Goal: Transaction & Acquisition: Purchase product/service

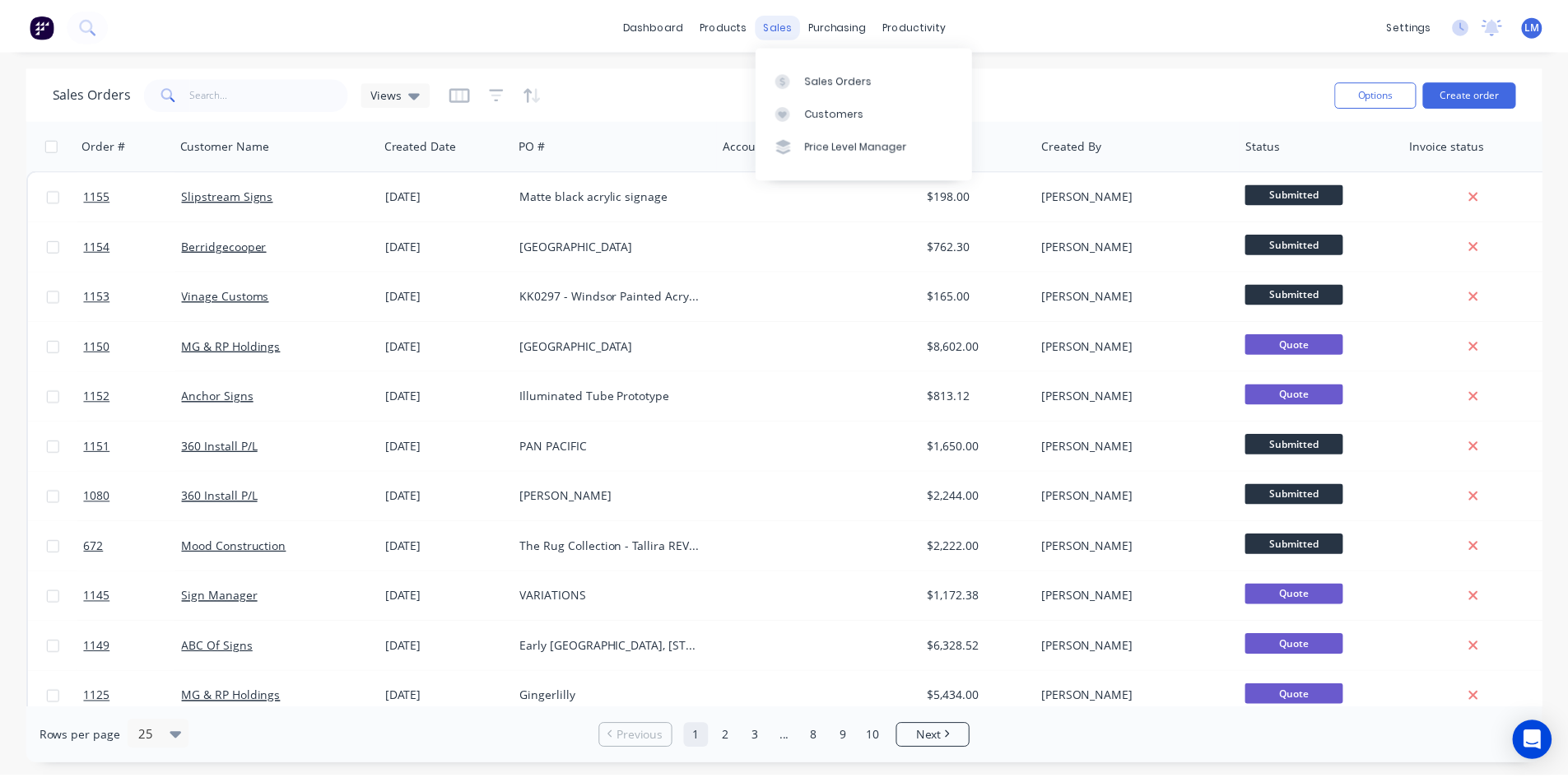
scroll to position [247, 0]
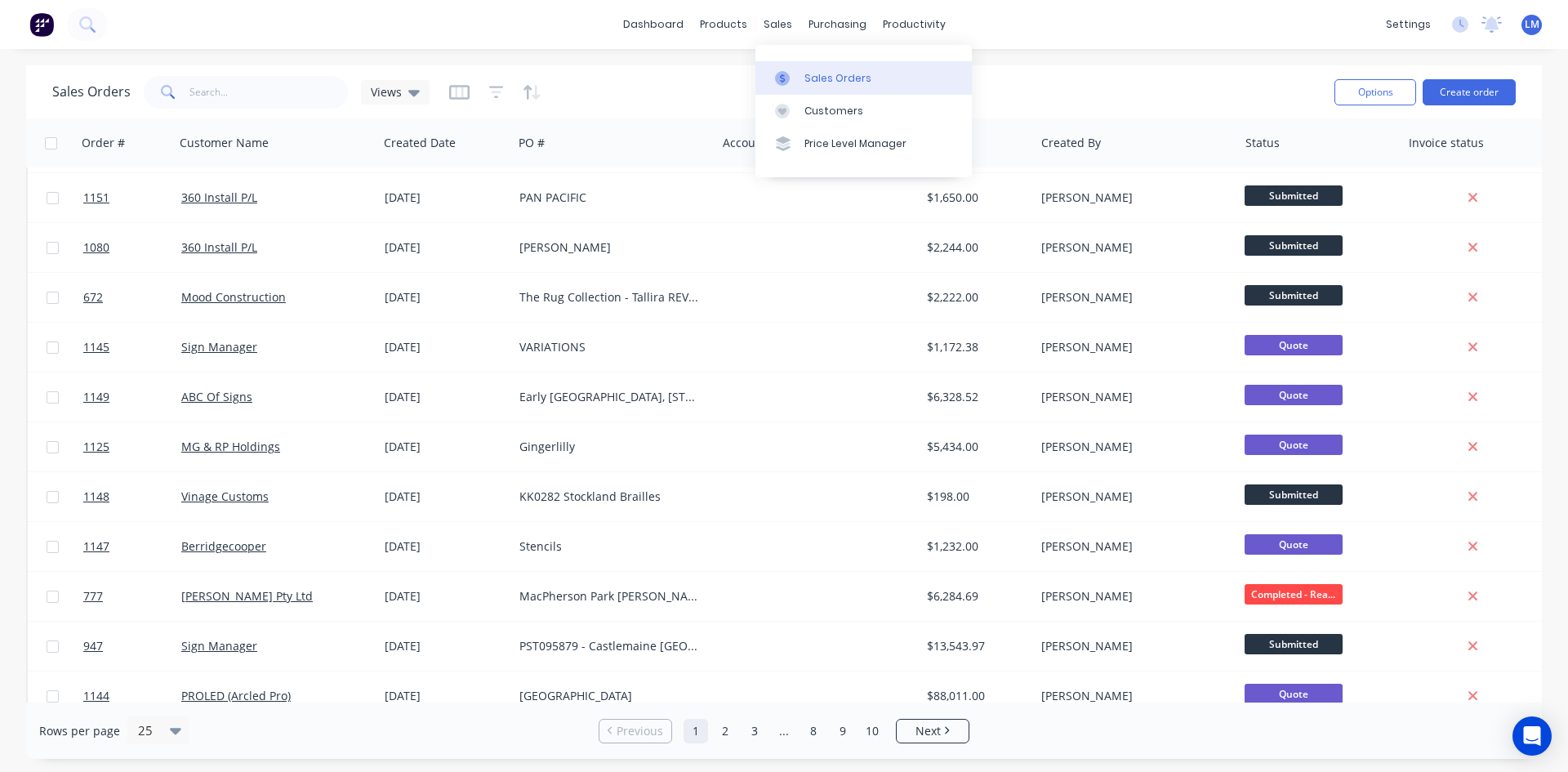
click at [815, 75] on div "Sales Orders" at bounding box center [837, 78] width 67 height 15
click at [1120, 81] on div "Sales Orders Views" at bounding box center [686, 92] width 1269 height 40
click at [1476, 84] on button "Create order" at bounding box center [1469, 92] width 93 height 26
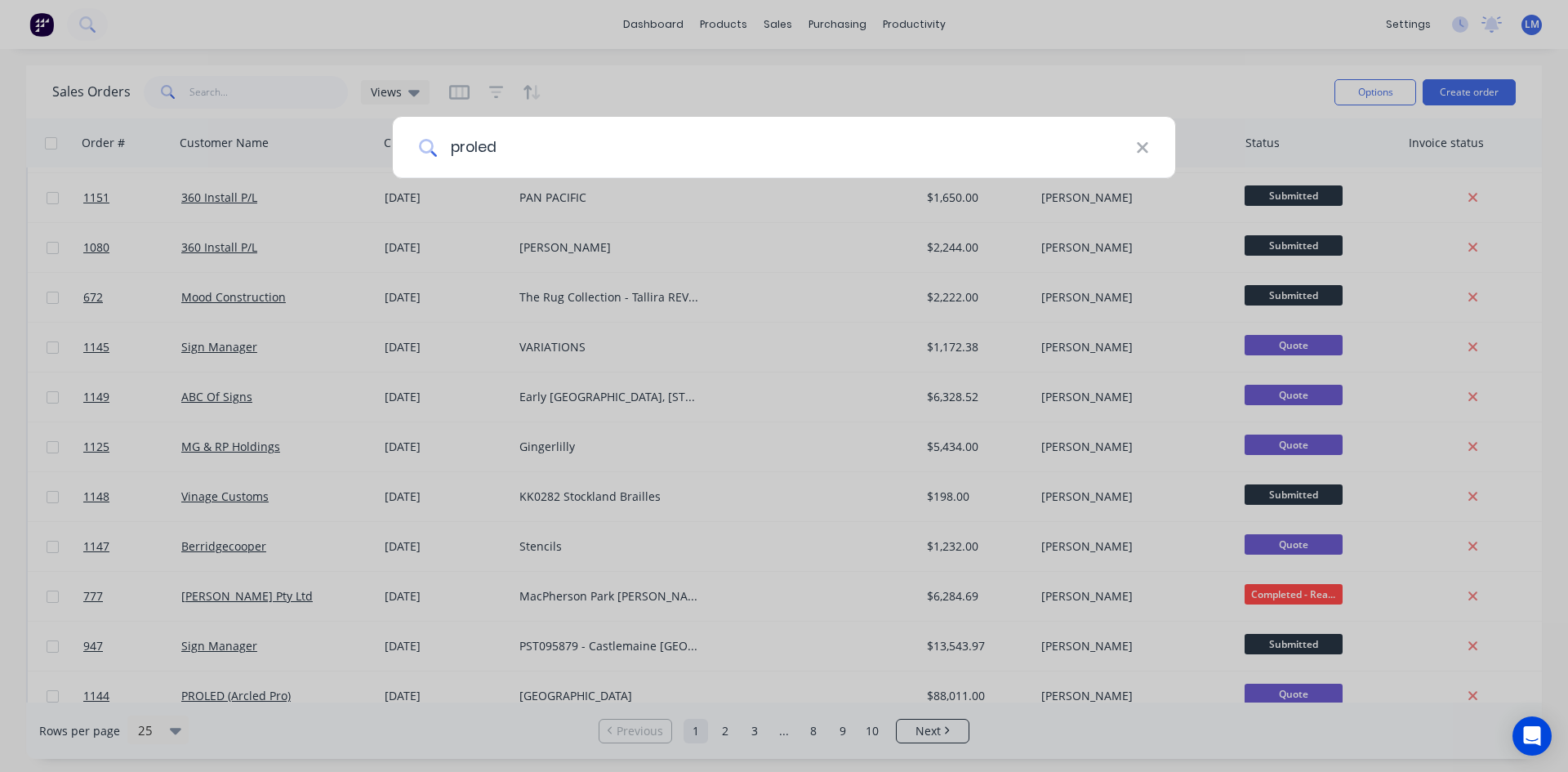
type input "proled"
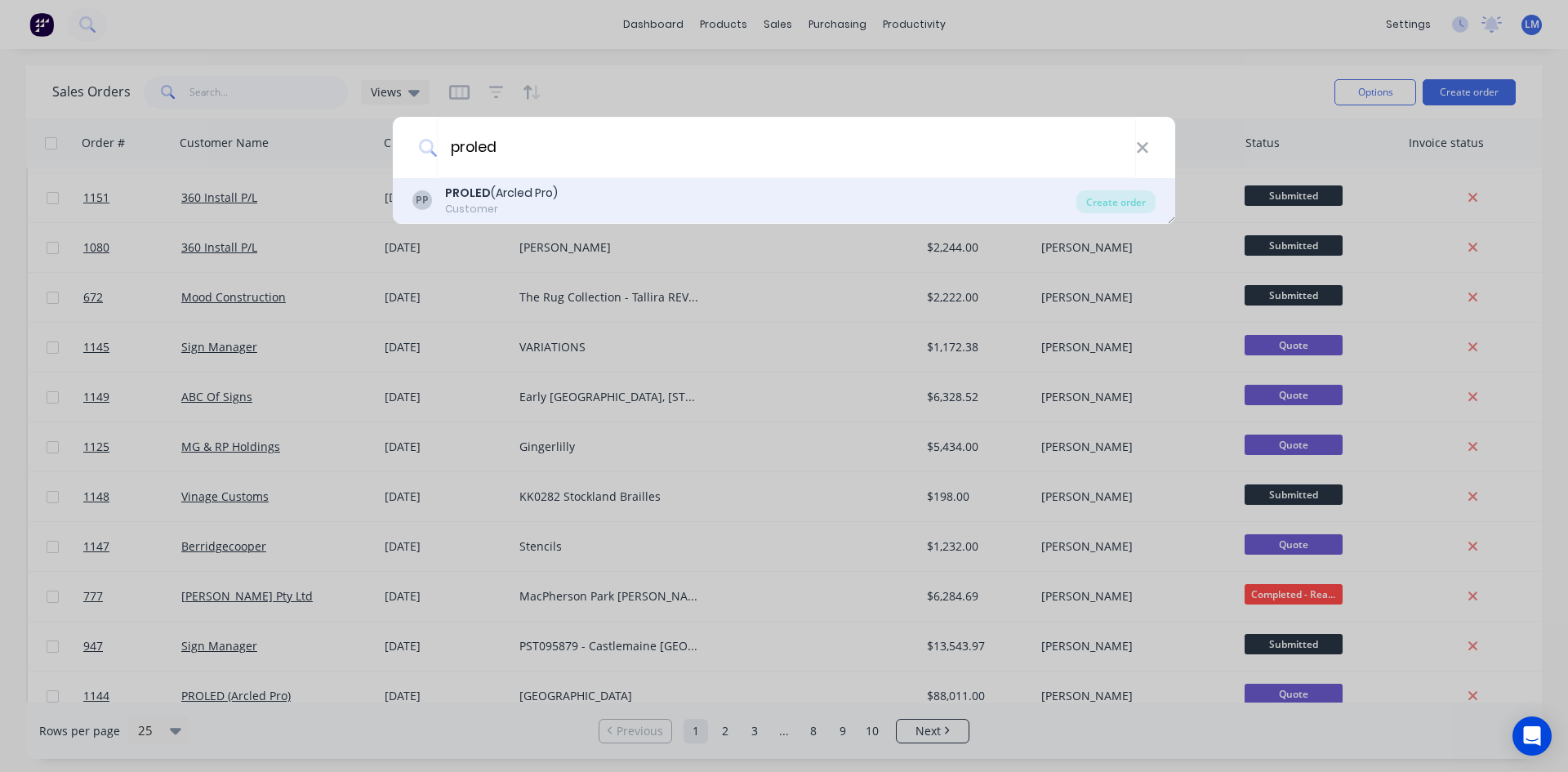
click at [614, 200] on div "PP PROLED (Arcled Pro) Customer" at bounding box center [744, 201] width 664 height 32
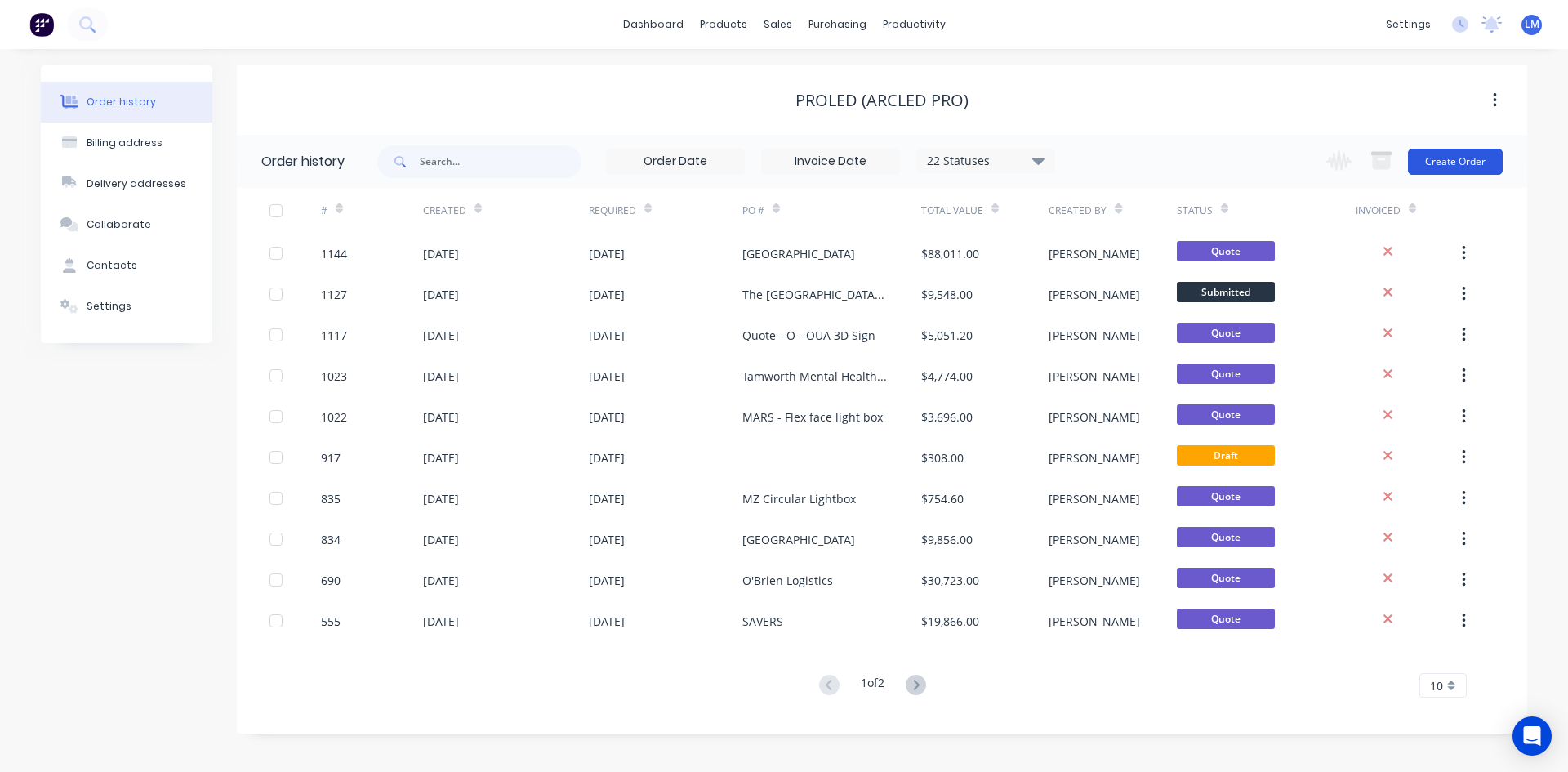
click at [1448, 168] on button "Create Order" at bounding box center [1456, 161] width 95 height 26
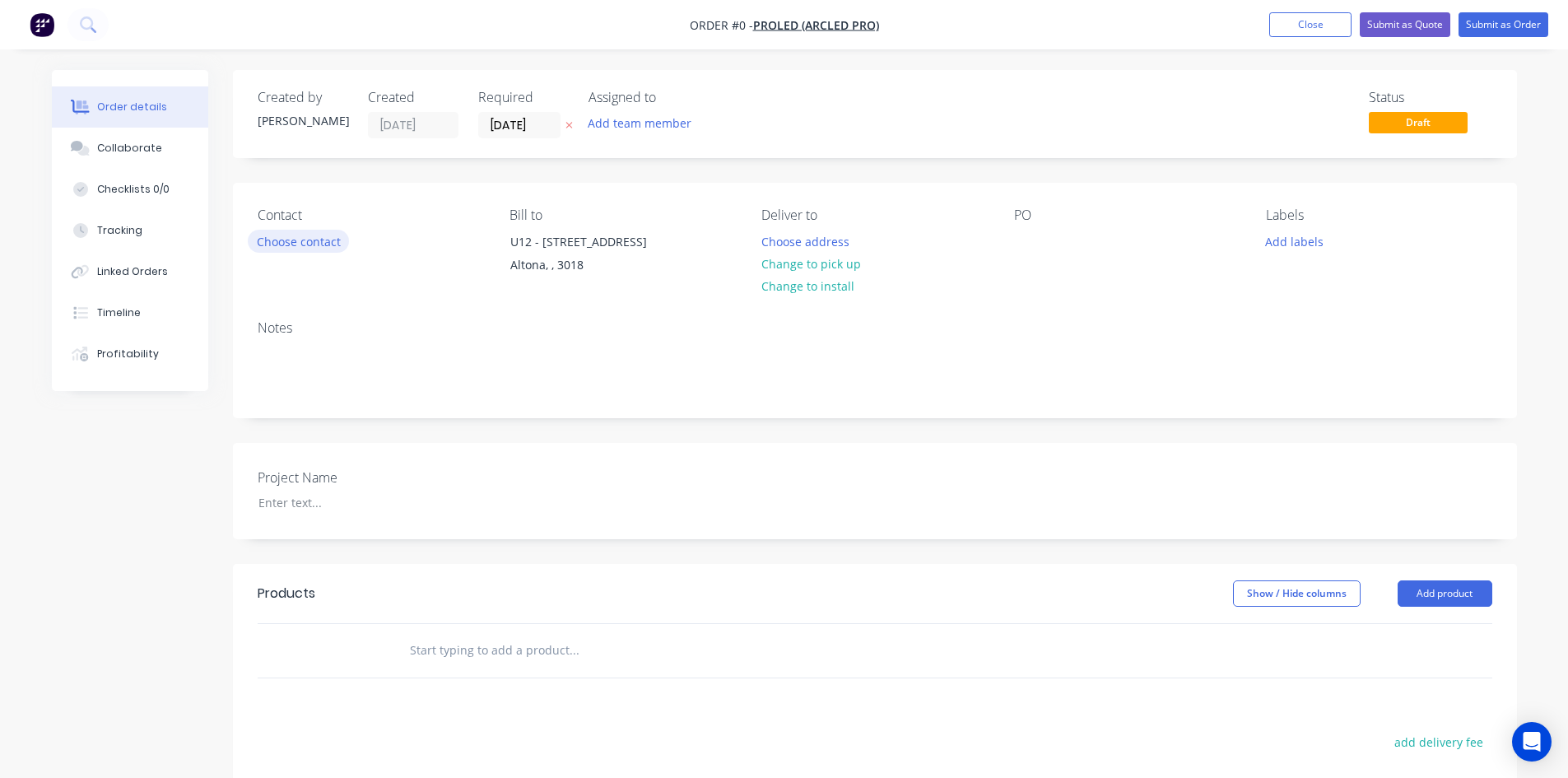
click at [286, 246] on button "Choose contact" at bounding box center [298, 240] width 101 height 22
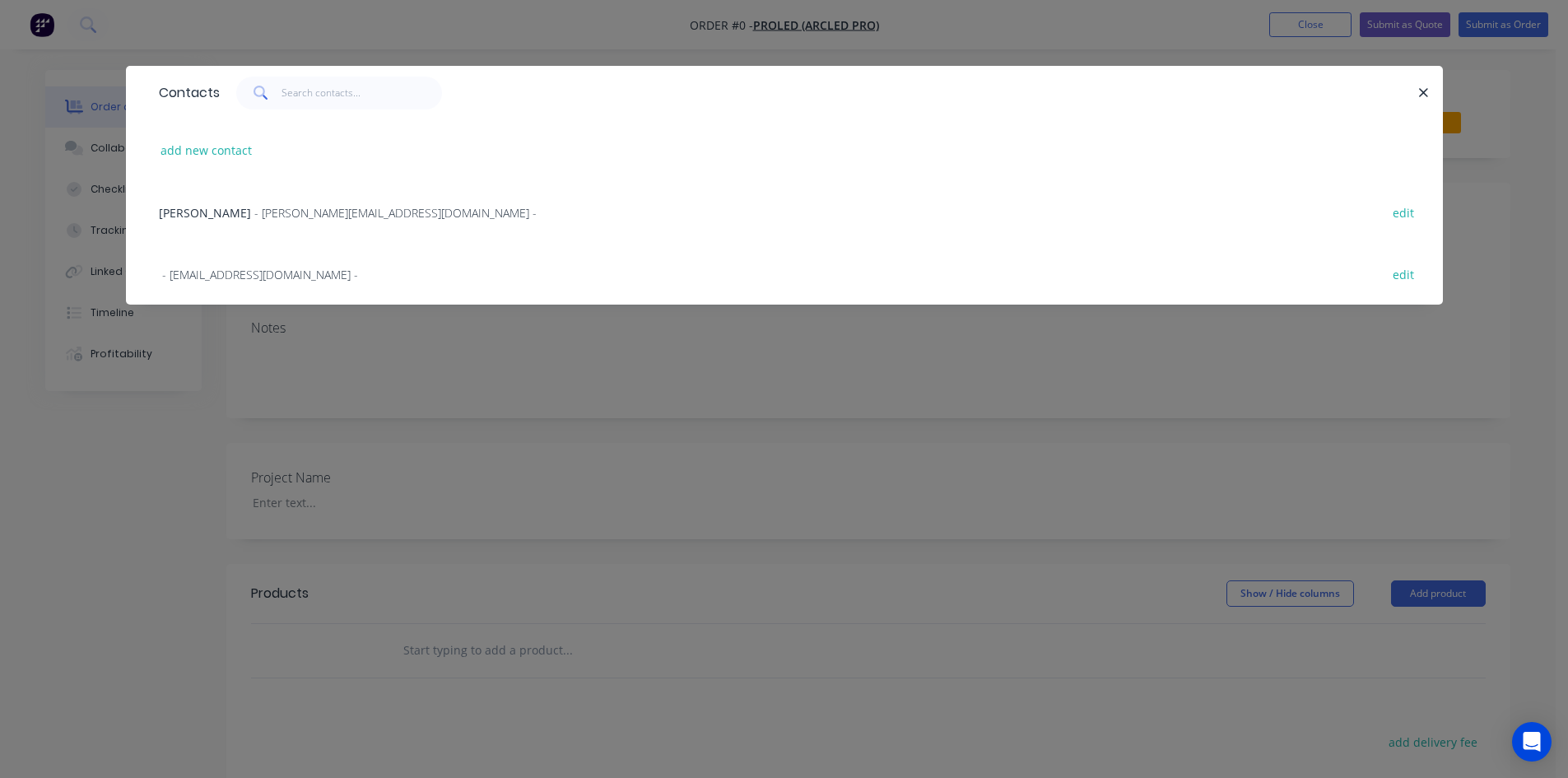
click at [257, 216] on span "- [PERSON_NAME][EMAIL_ADDRESS][DOMAIN_NAME] -" at bounding box center [395, 213] width 282 height 16
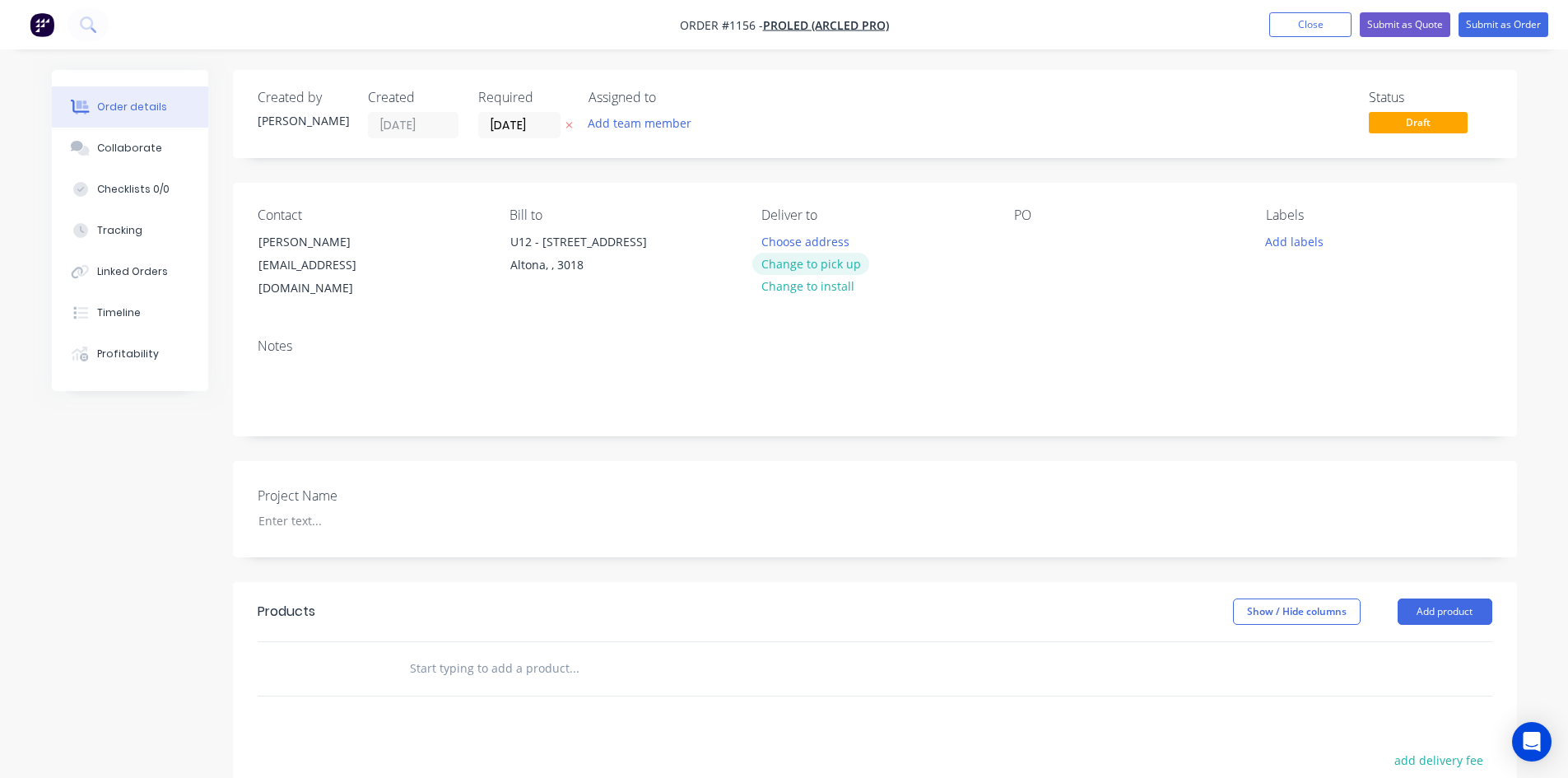
click at [849, 262] on button "Change to pick up" at bounding box center [810, 264] width 117 height 22
click at [1027, 243] on div at bounding box center [1027, 241] width 26 height 24
drag, startPoint x: 1201, startPoint y: 246, endPoint x: 973, endPoint y: 246, distance: 228.0
click at [973, 246] on div "Contact [PERSON_NAME] [PERSON_NAME][EMAIL_ADDRESS][DOMAIN_NAME] Bill to [STREET…" at bounding box center [875, 254] width 1284 height 142
copy div "Canberra Outlet - Hanging signs"
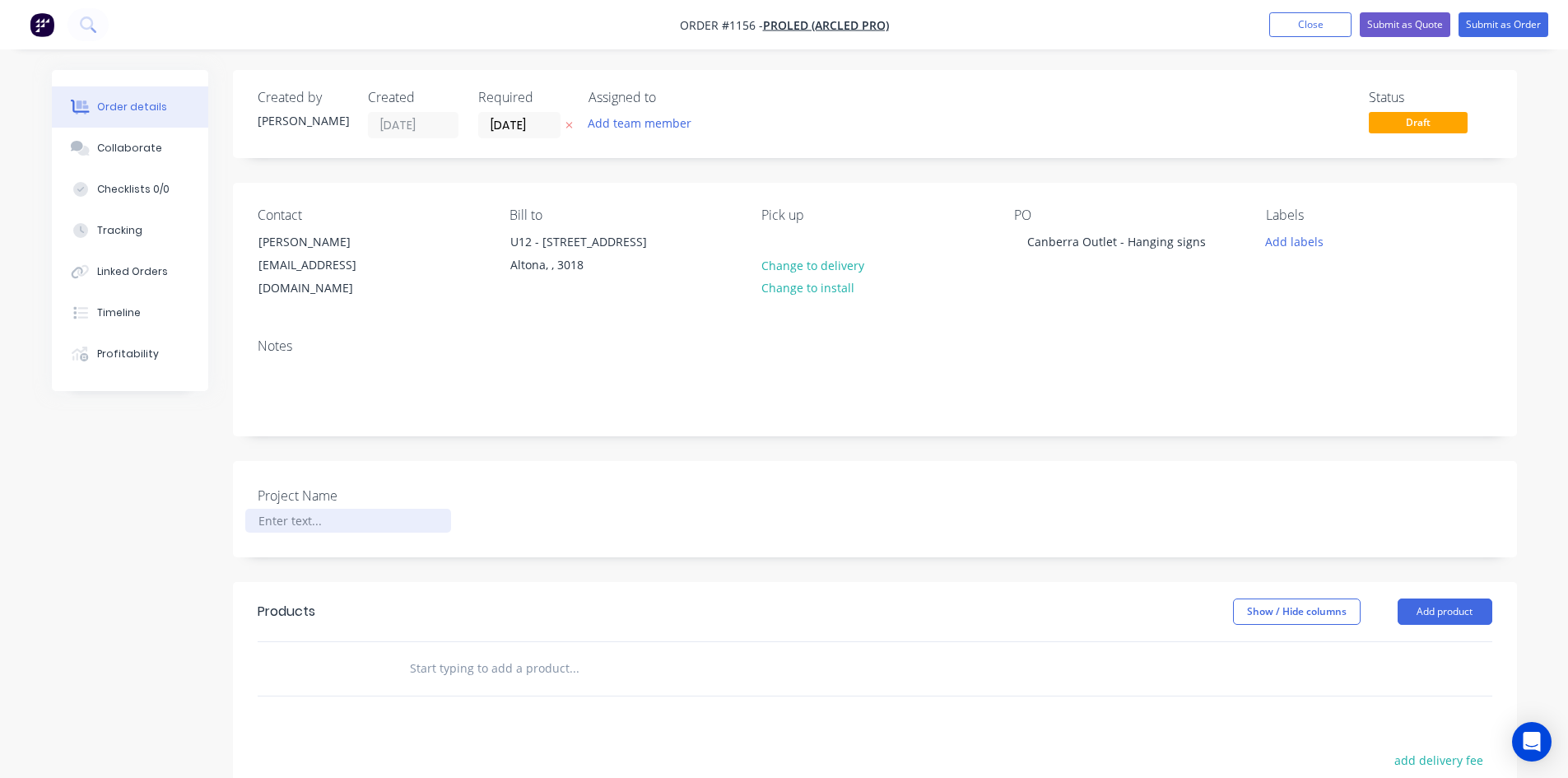
click at [330, 509] on div at bounding box center [348, 520] width 206 height 24
paste div
click at [507, 652] on input "text" at bounding box center [573, 668] width 330 height 33
type input "misc"
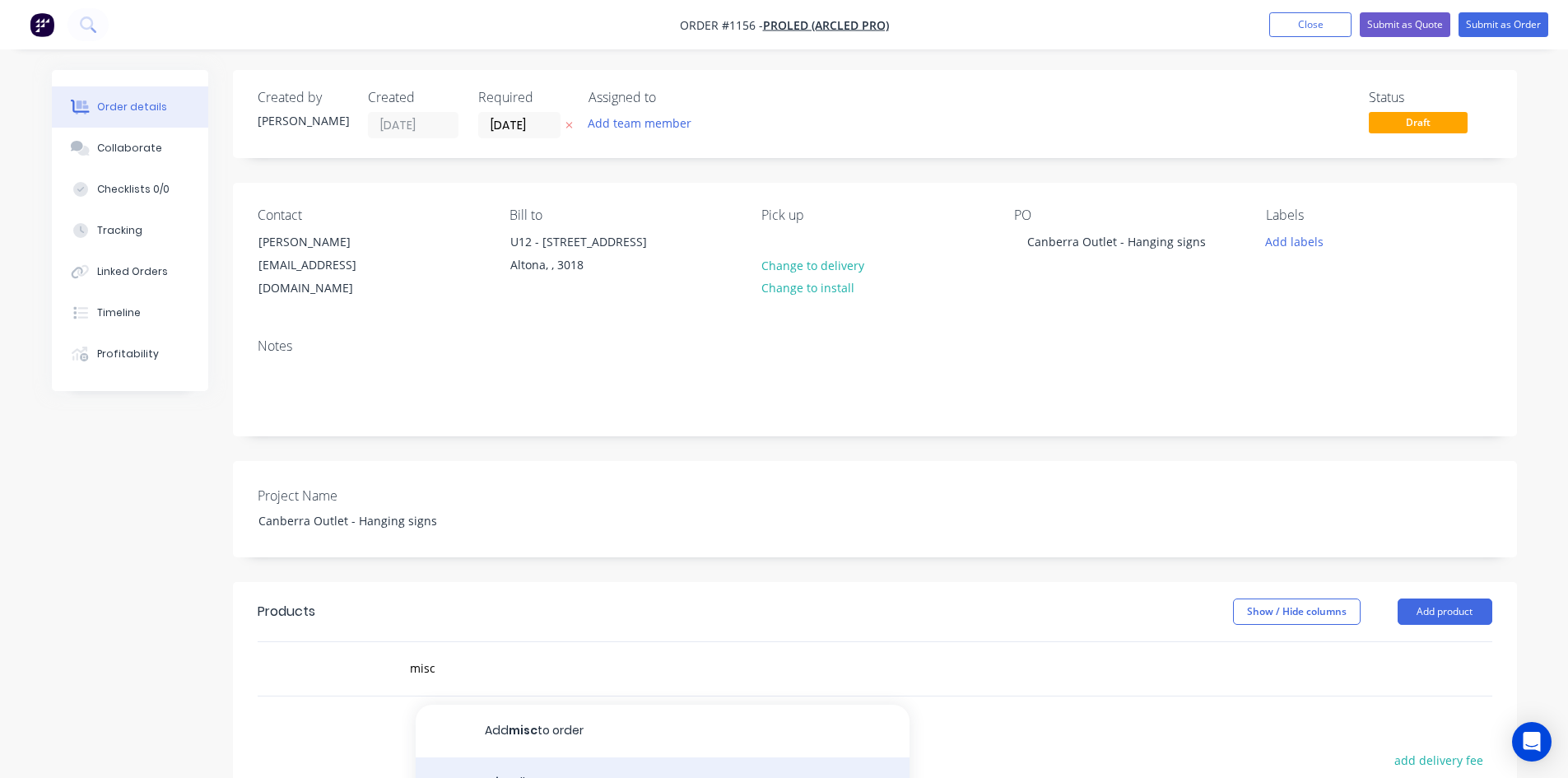
click at [552, 764] on div "Misc ellaneous Product" at bounding box center [663, 792] width 494 height 69
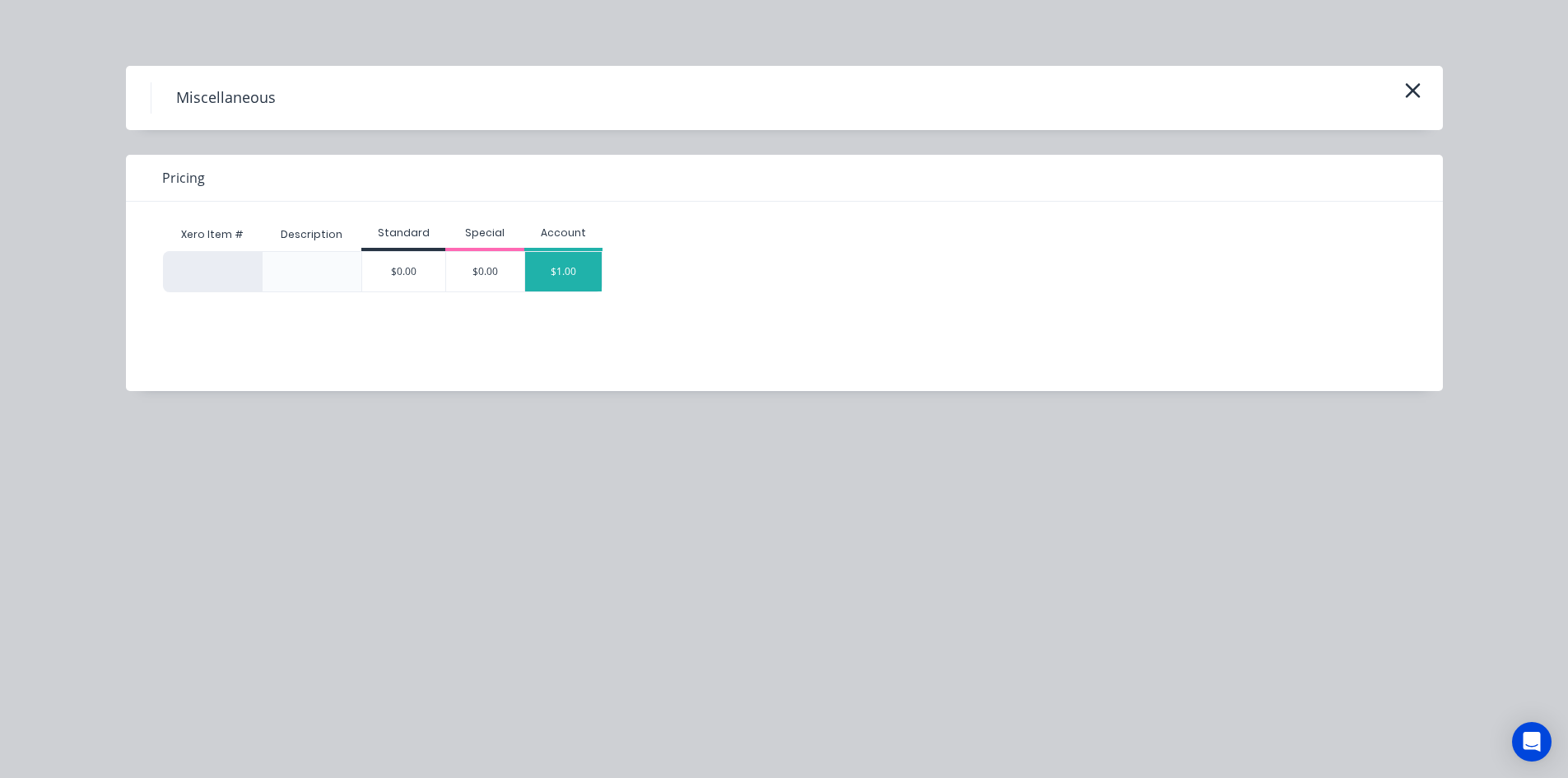
click at [577, 280] on div "$1.00" at bounding box center [564, 272] width 77 height 40
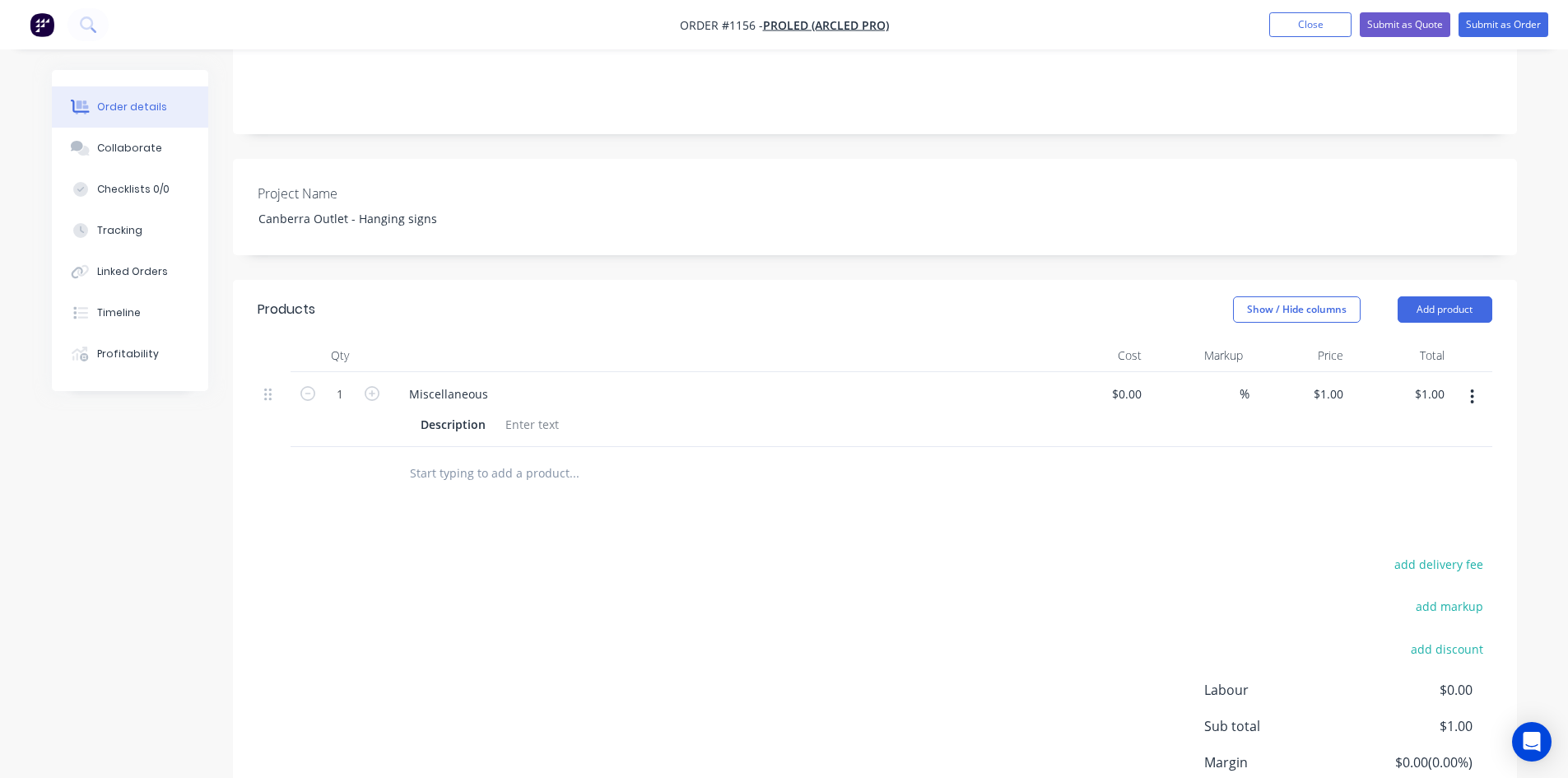
scroll to position [330, 0]
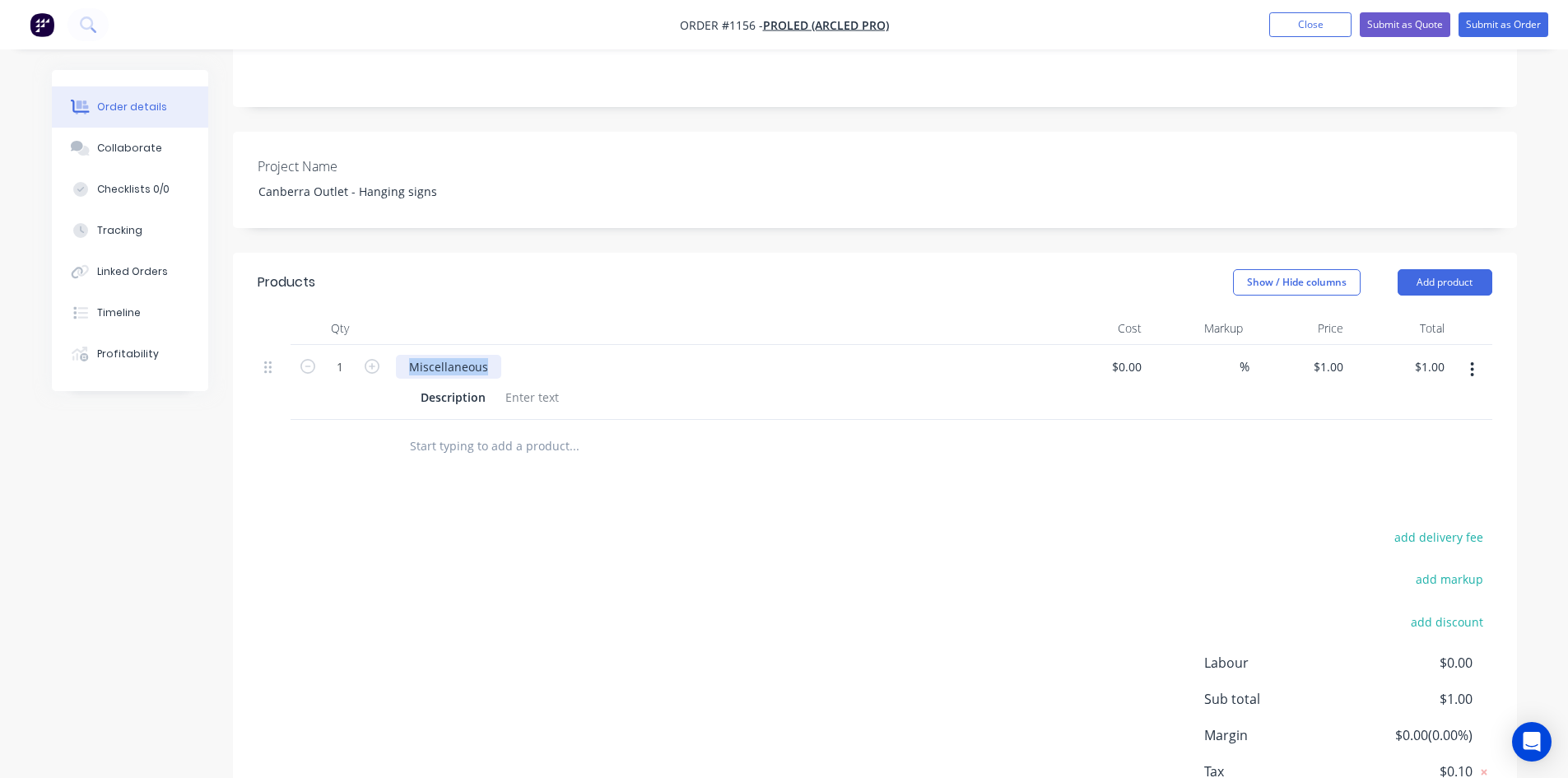
drag, startPoint x: 491, startPoint y: 346, endPoint x: 398, endPoint y: 360, distance: 94.0
click at [382, 350] on div "1 Miscellaneous Description $0.00 $0.00 % $1.00 $1.00 $1.00 $1.00" at bounding box center [875, 382] width 1235 height 75
paste div
click at [515, 386] on div at bounding box center [533, 396] width 67 height 24
paste div
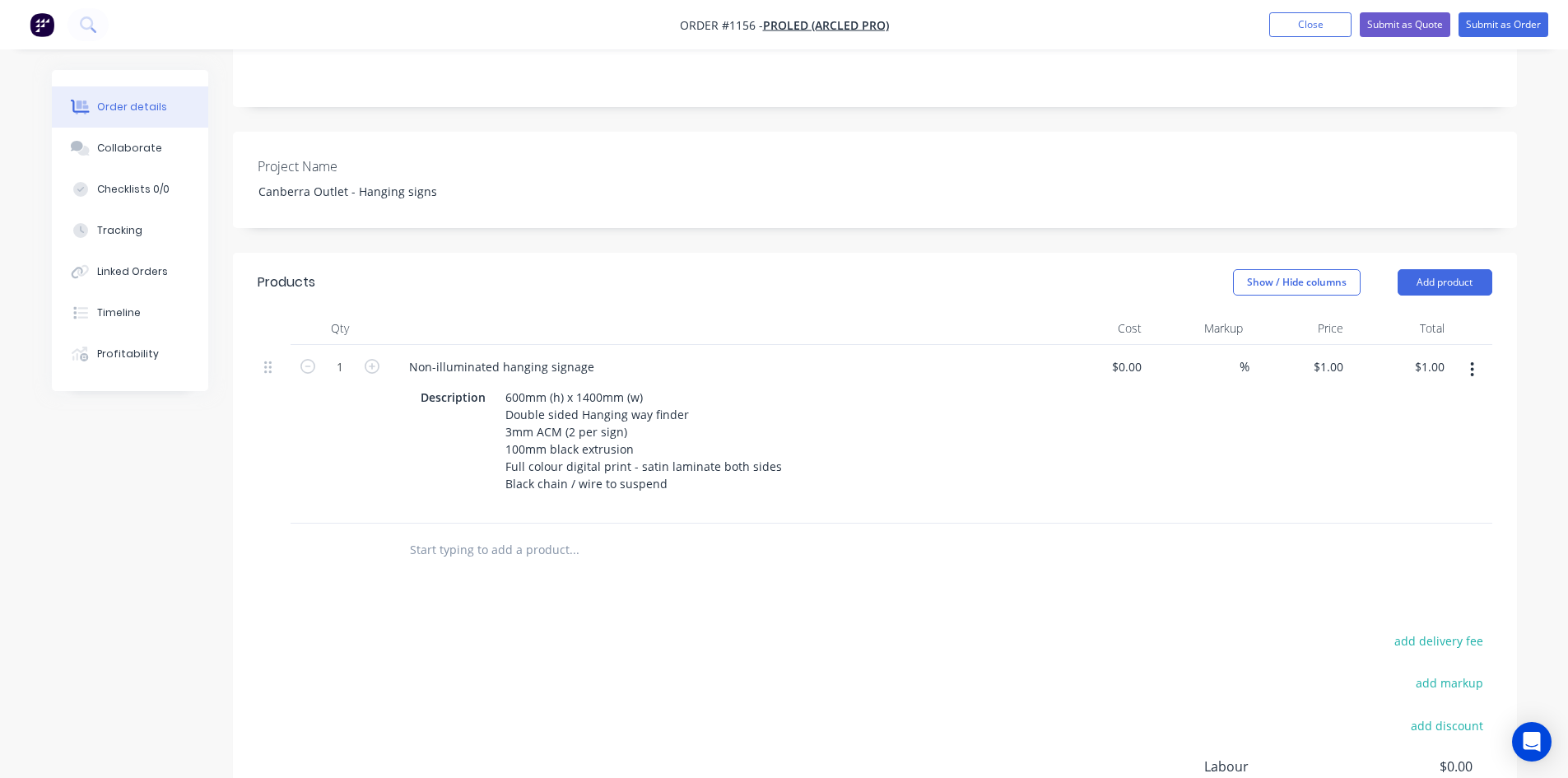
click at [734, 585] on div "Products Show / Hide columns Add product Qty Cost Markup Price Total 1 Non-illu…" at bounding box center [875, 613] width 1284 height 720
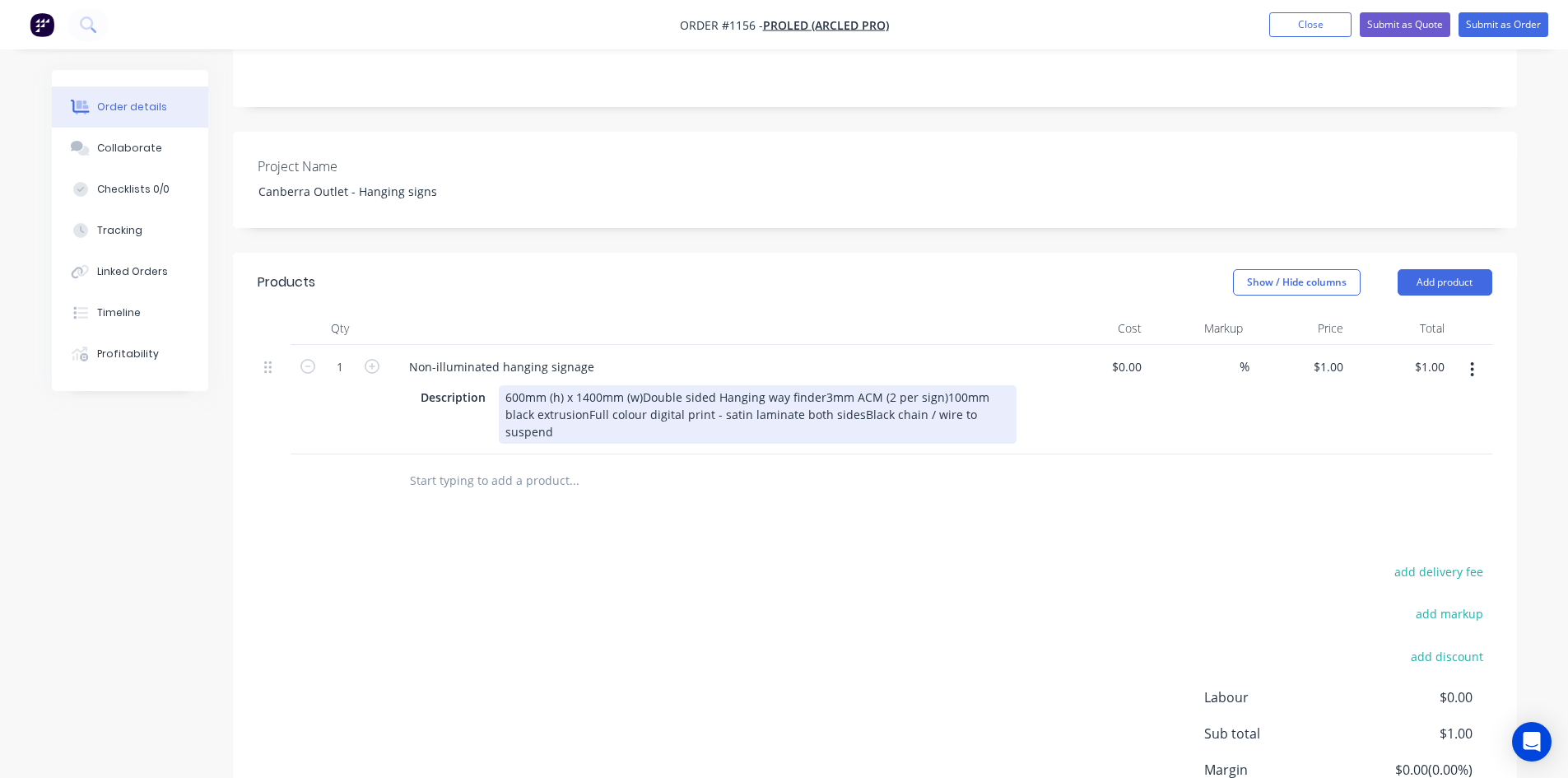
click at [642, 385] on div "600mm (h) x 1400mm (w)Double sided Hanging way finder3mm ACM (2 per sign)100mm …" at bounding box center [758, 414] width 518 height 58
click at [682, 396] on div "600mm (h) x 1400mm (w) Double sided Hanging way finder3mm ACM (2 per sign)100mm…" at bounding box center [758, 414] width 518 height 58
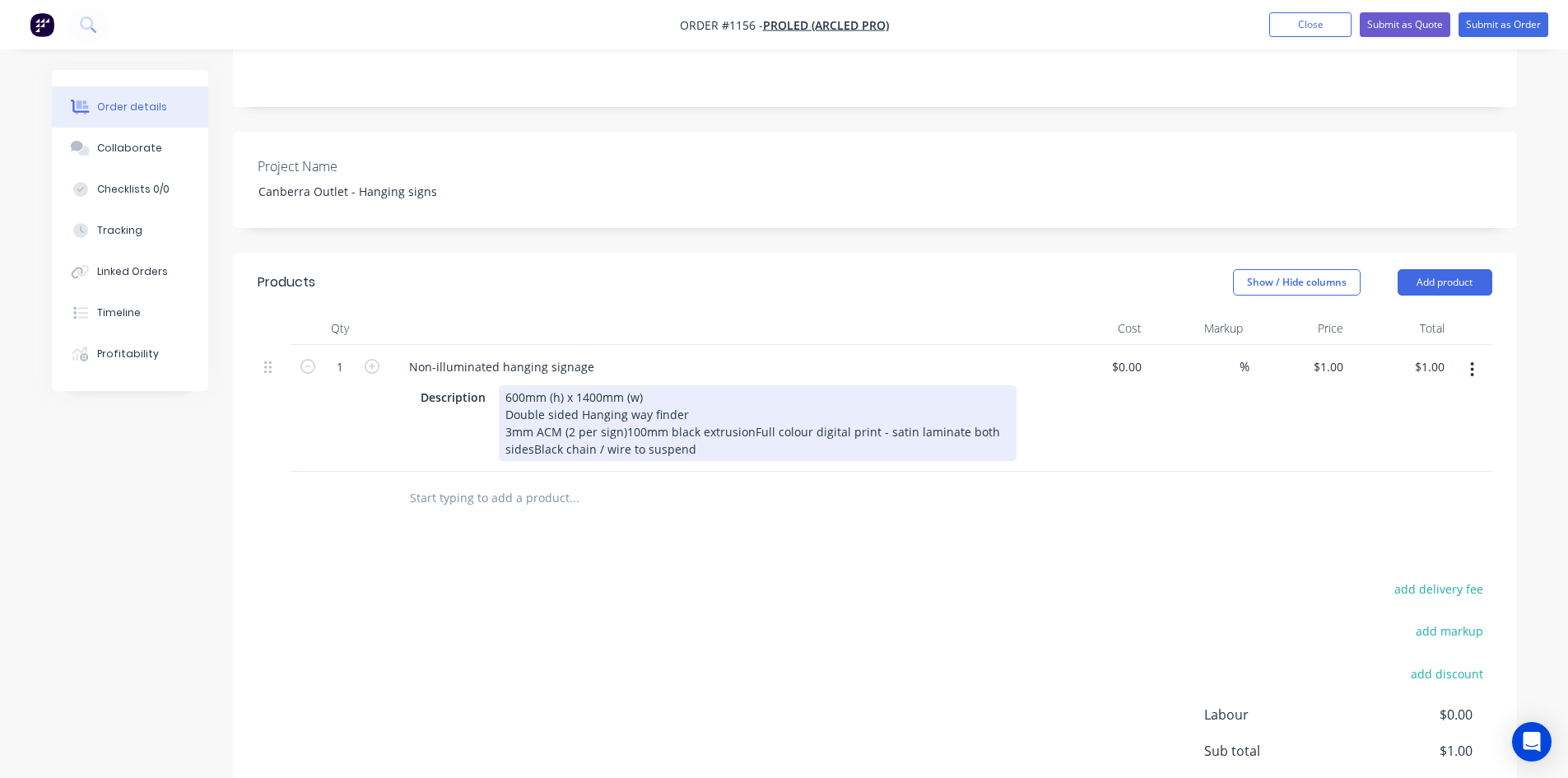
click at [746, 413] on div "600mm (h) x 1400mm (w) Double sided Hanging way finder 3mm ACM (2 per sign)100m…" at bounding box center [758, 423] width 518 height 76
click at [771, 433] on div "600mm (h) x 1400mm (w) Double sided Hanging way finder 3mm ACM (2 per sign)100m…" at bounding box center [725, 423] width 452 height 76
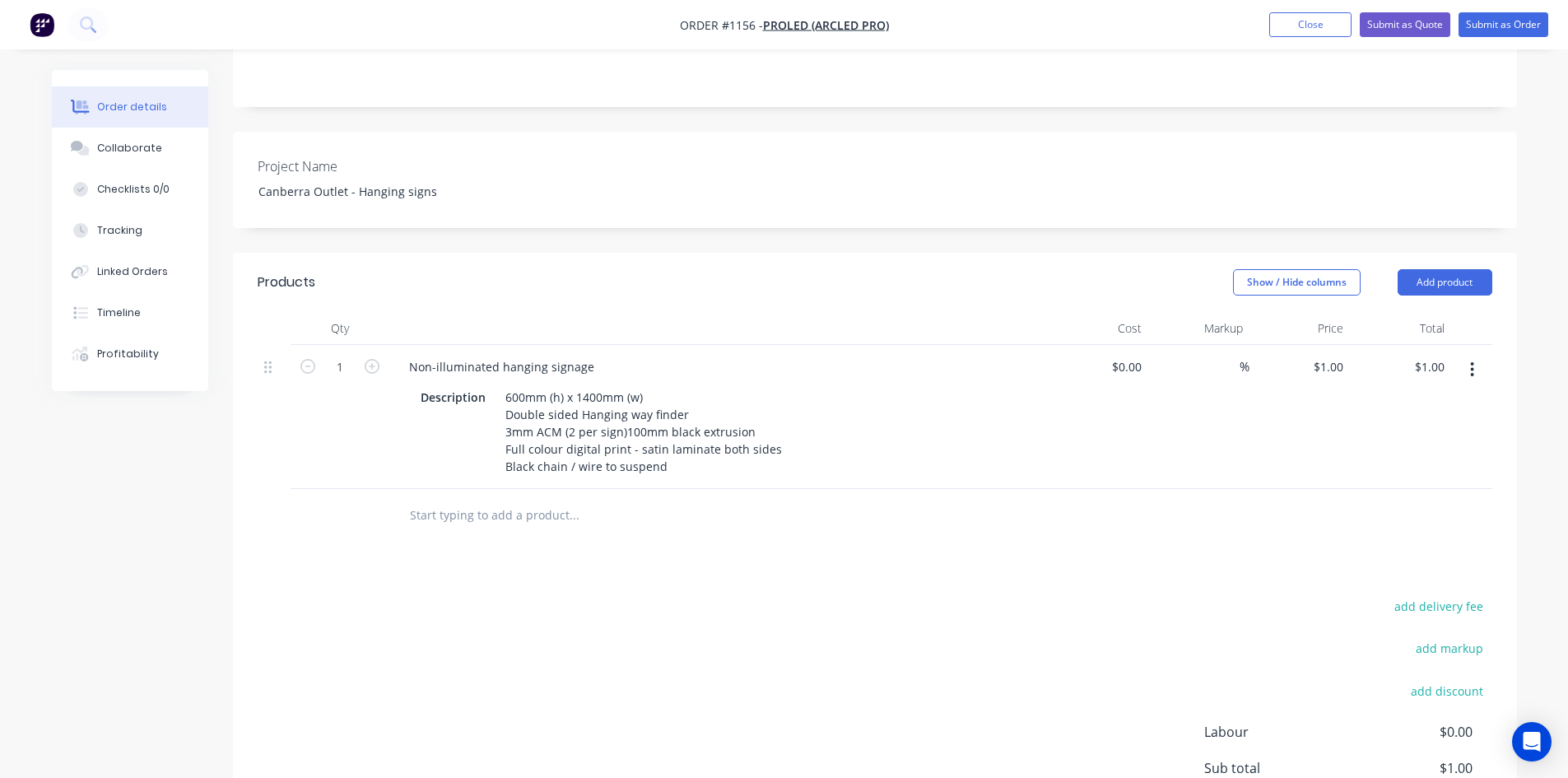
click at [767, 554] on div "Products Show / Hide columns Add product Qty Cost Markup Price Total 1 Non-illu…" at bounding box center [875, 595] width 1284 height 685
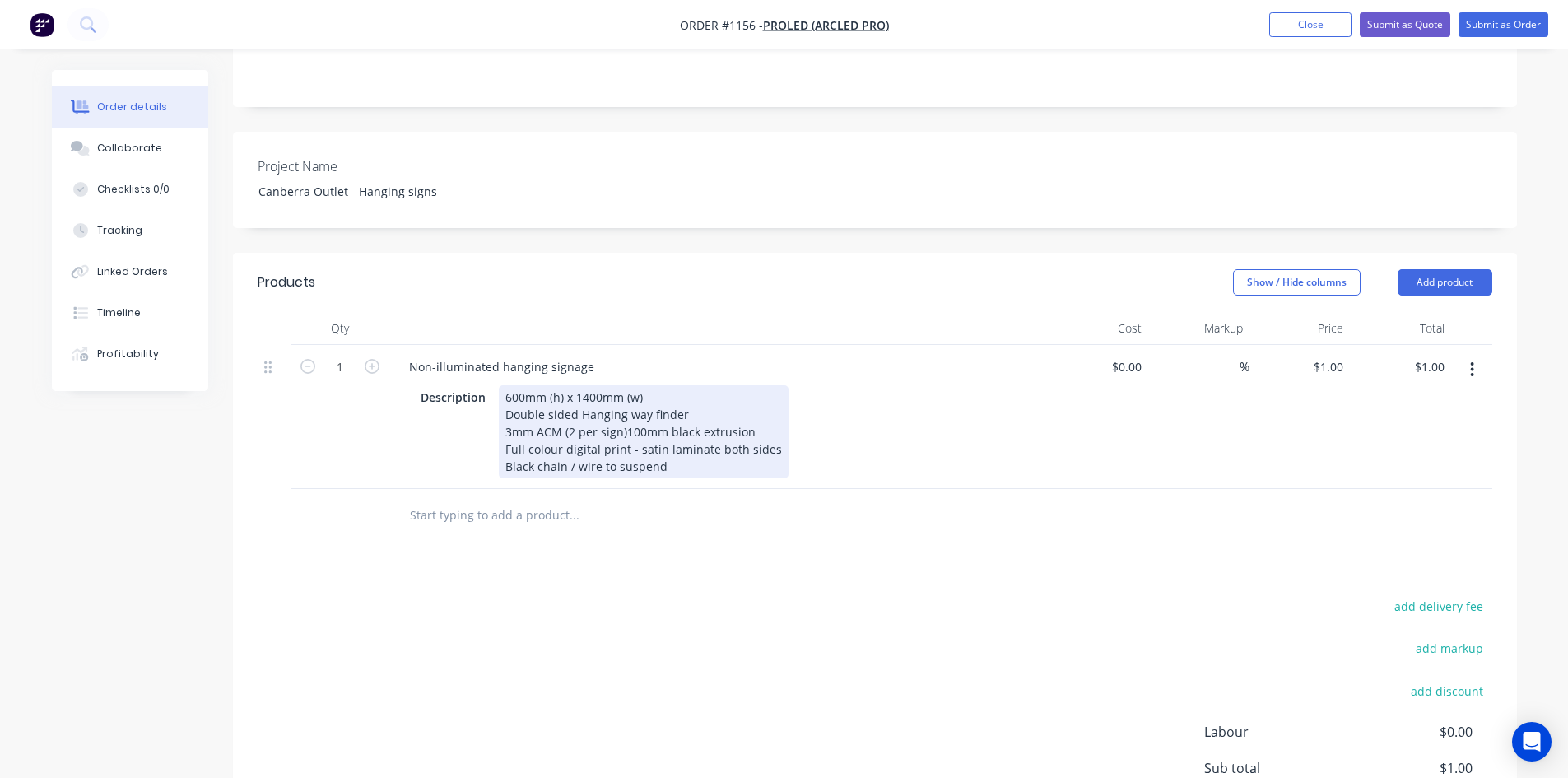
click at [683, 452] on div "600mm (h) x 1400mm (w) Double sided Hanging way finder 3mm ACM (2 per sign)100m…" at bounding box center [644, 432] width 290 height 93
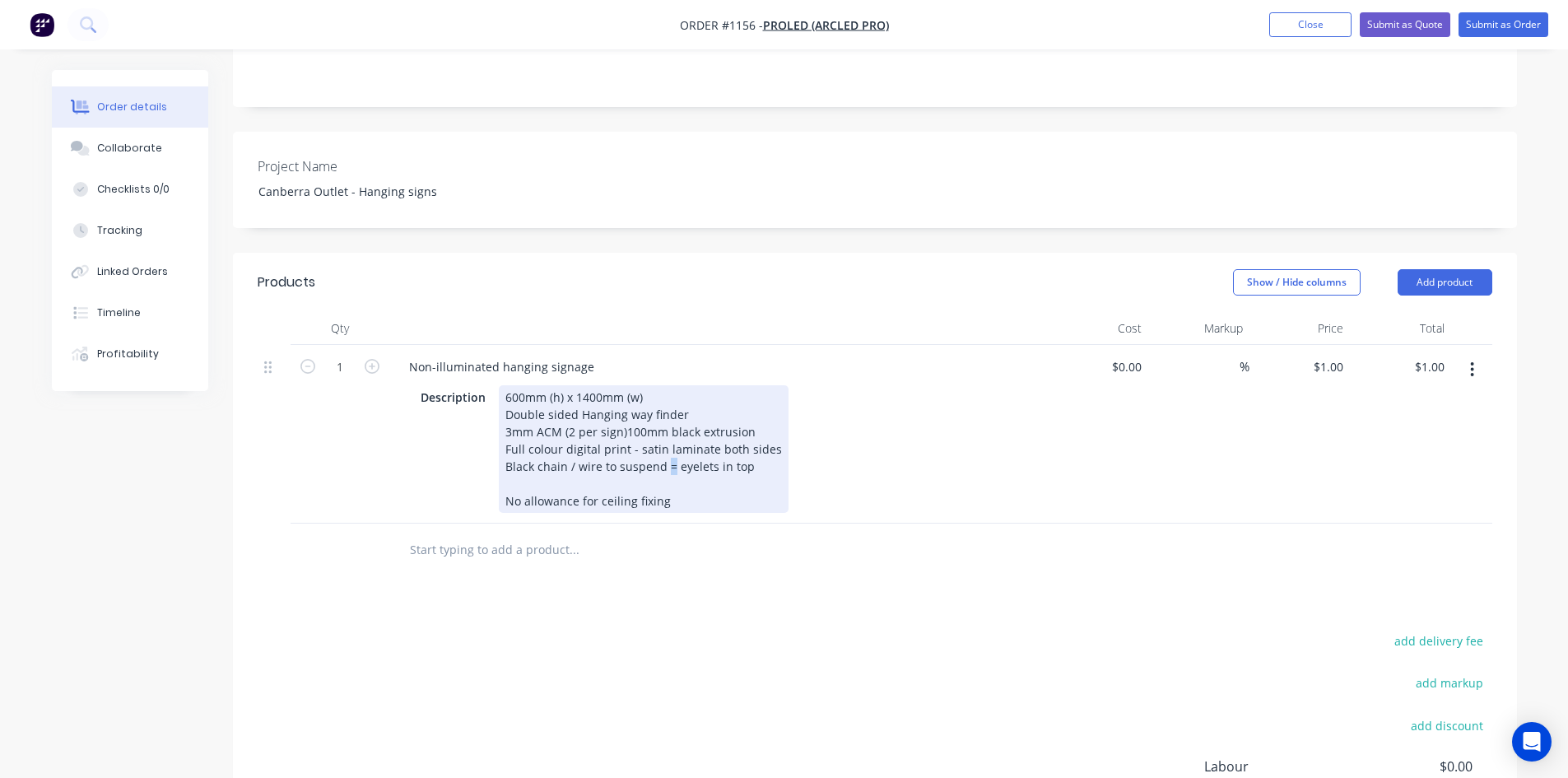
click at [669, 453] on div "600mm (h) x 1400mm (w) Double sided Hanging way finder 3mm ACM (2 per sign)100m…" at bounding box center [644, 448] width 290 height 127
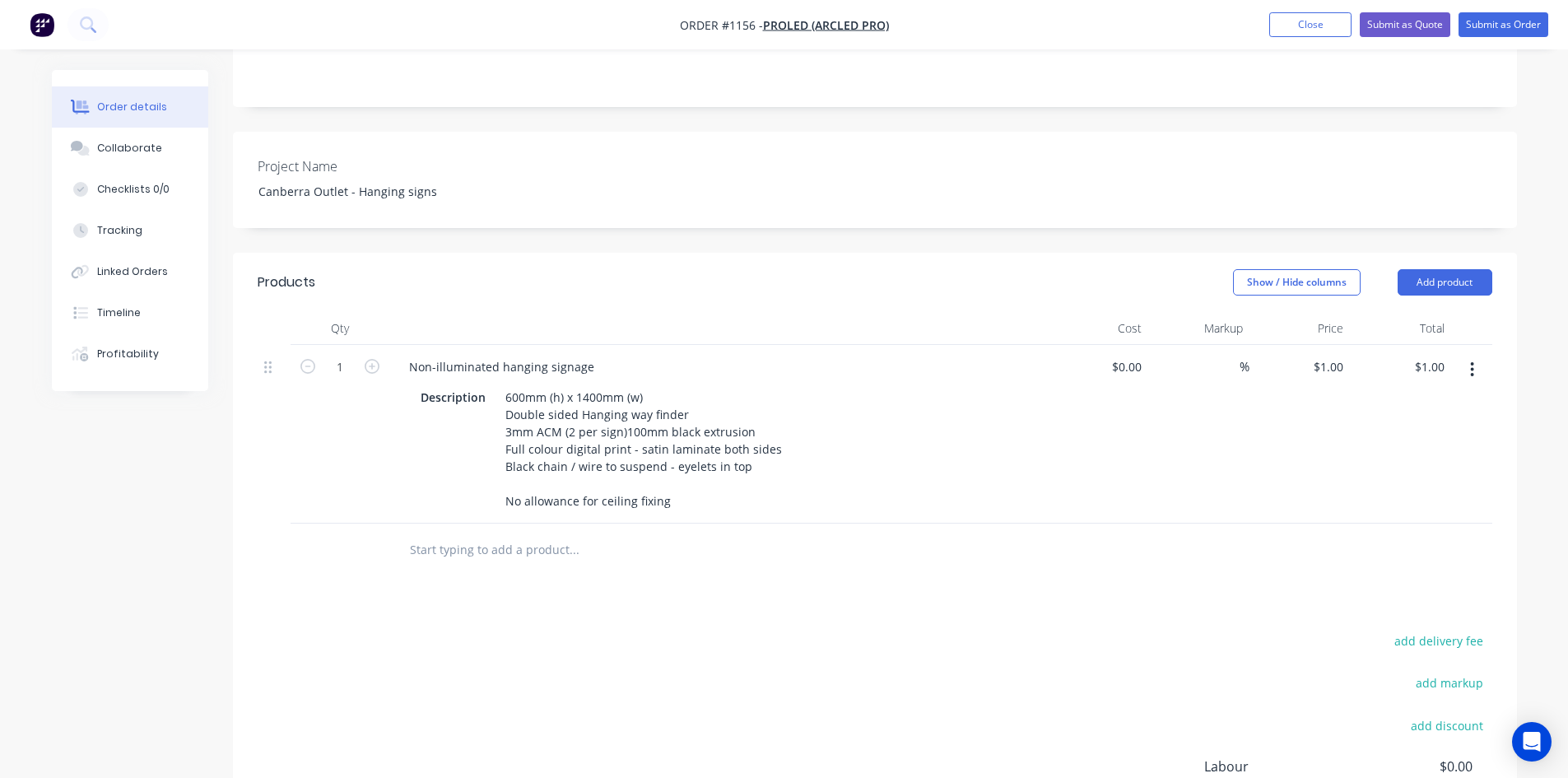
click at [815, 586] on div "Products Show / Hide columns Add product Qty Cost Markup Price Total 1 Non-illu…" at bounding box center [875, 613] width 1284 height 720
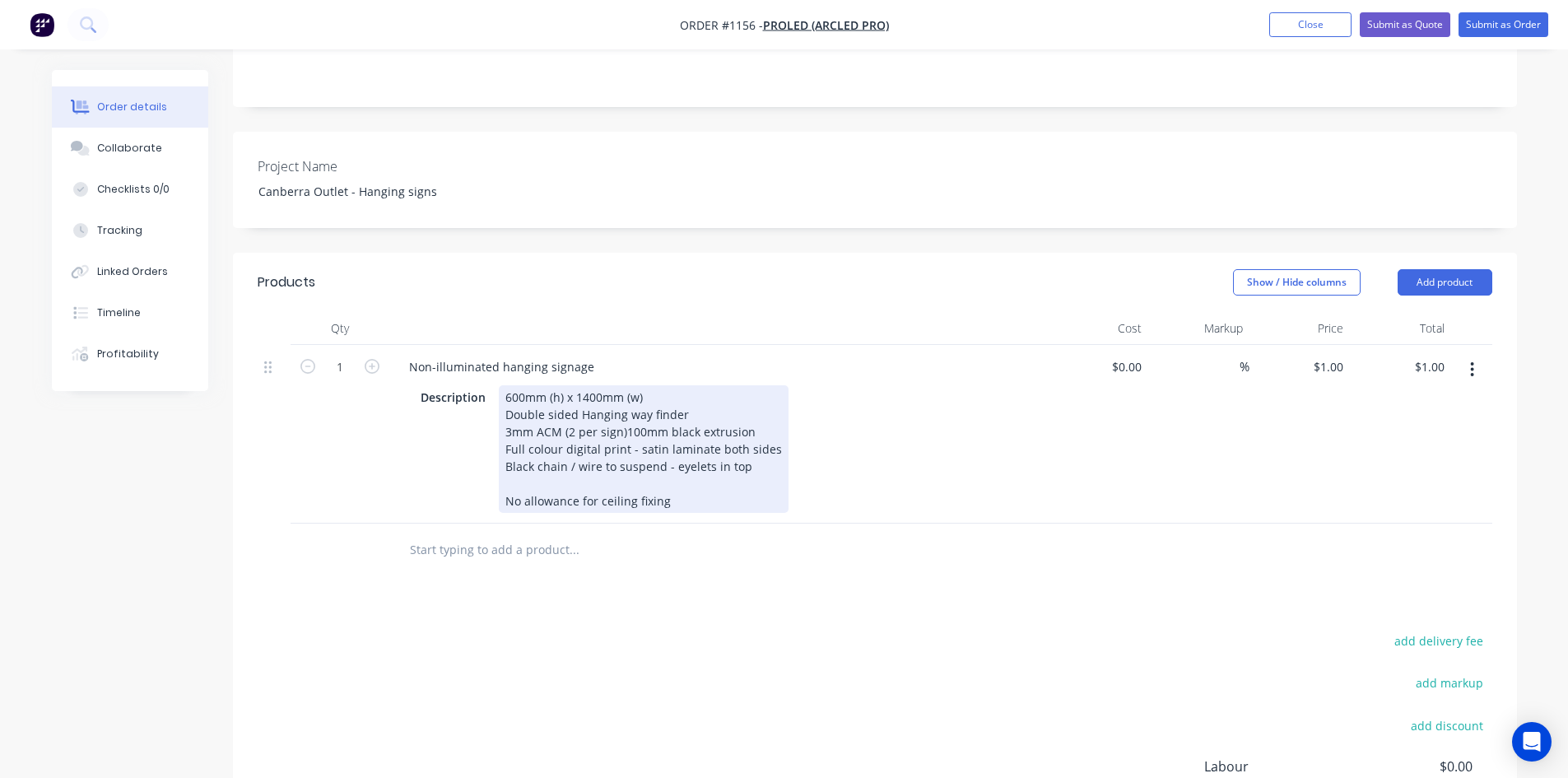
click at [502, 448] on div "600mm (h) x 1400mm (w) Double sided Hanging way finder 3mm ACM (2 per sign)100m…" at bounding box center [644, 448] width 290 height 127
drag, startPoint x: 613, startPoint y: 449, endPoint x: 707, endPoint y: 451, distance: 94.0
click at [707, 451] on div "600mm (h) x 1400mm (w) Double sided Hanging way finder 3mm ACM (2 per sign)100m…" at bounding box center [653, 448] width 309 height 127
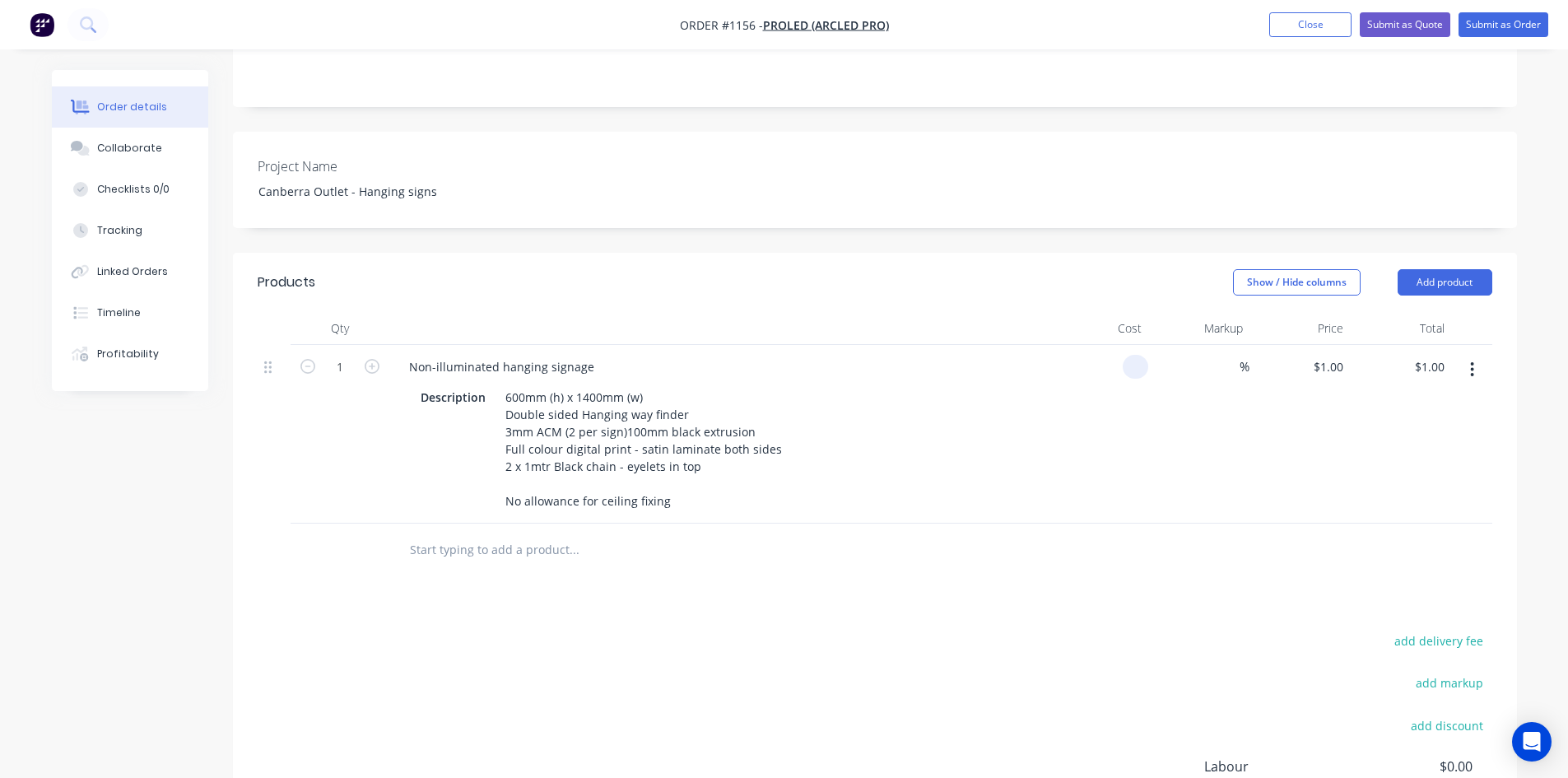
click at [1144, 355] on input at bounding box center [1139, 367] width 19 height 24
type input "$540.00"
drag, startPoint x: 979, startPoint y: 571, endPoint x: 1023, endPoint y: 540, distance: 53.8
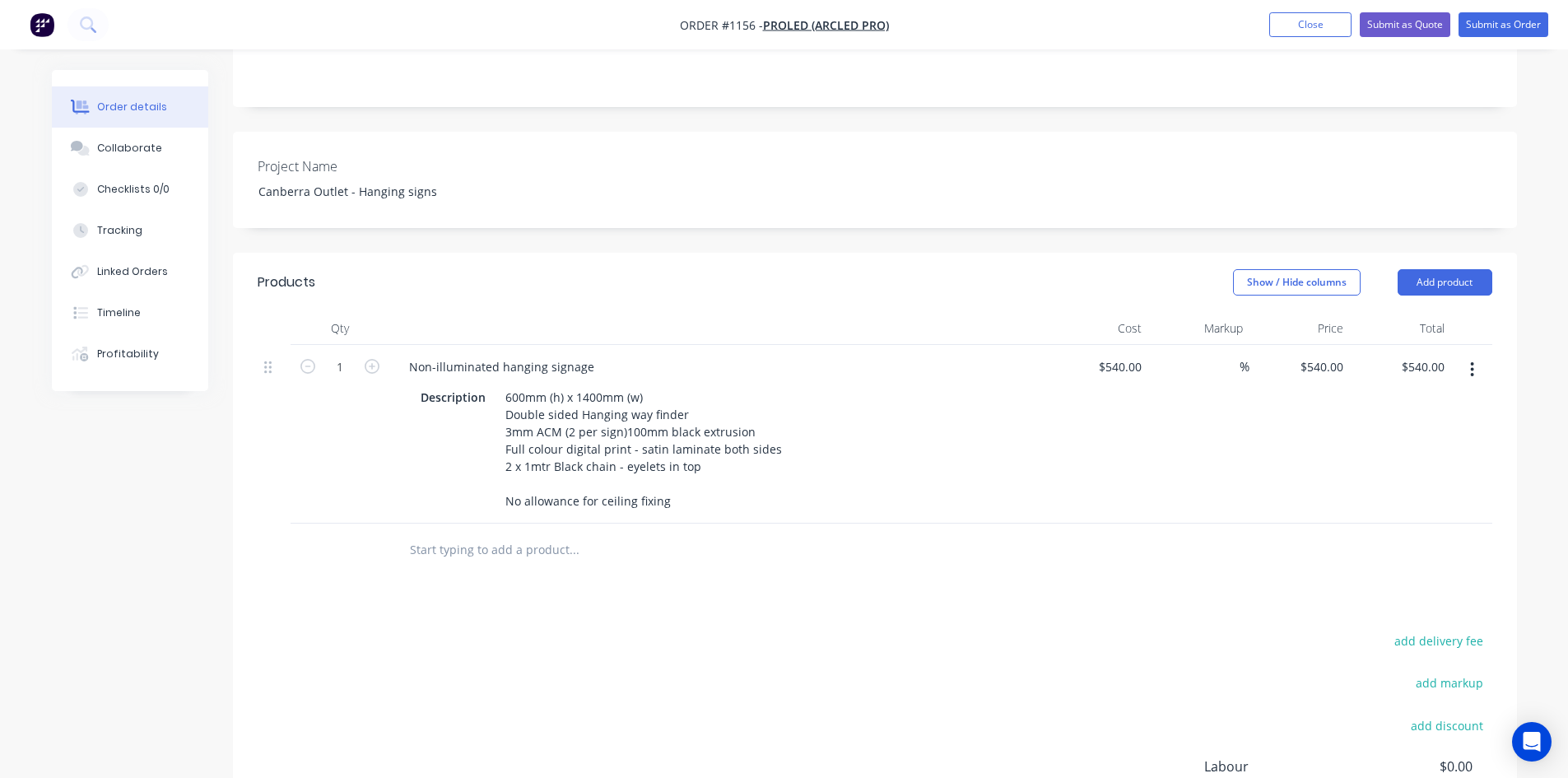
click at [979, 571] on div "Products Show / Hide columns Add product Qty Cost Markup Price Total 1 Non-illu…" at bounding box center [875, 613] width 1284 height 720
click at [1229, 355] on input at bounding box center [1230, 367] width 19 height 24
type input "40"
type input "$756.00"
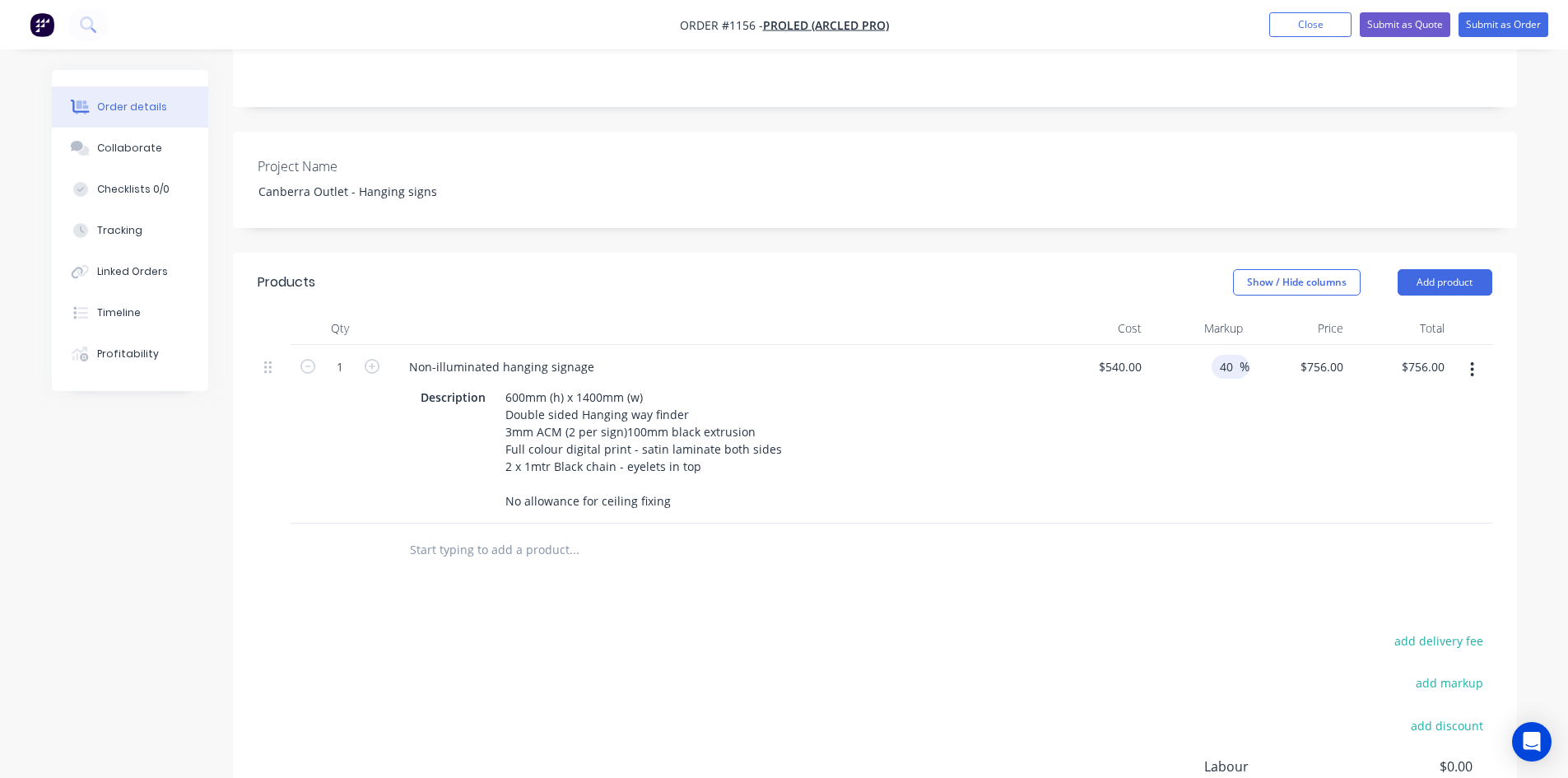
click at [1057, 571] on div "Products Show / Hide columns Add product Qty Cost Markup Price Total 1 Non-illu…" at bounding box center [875, 613] width 1284 height 720
drag, startPoint x: 361, startPoint y: 345, endPoint x: 352, endPoint y: 345, distance: 9.0
click at [353, 353] on form "1" at bounding box center [339, 366] width 85 height 25
click at [352, 355] on input "1" at bounding box center [339, 367] width 43 height 25
type input "56"
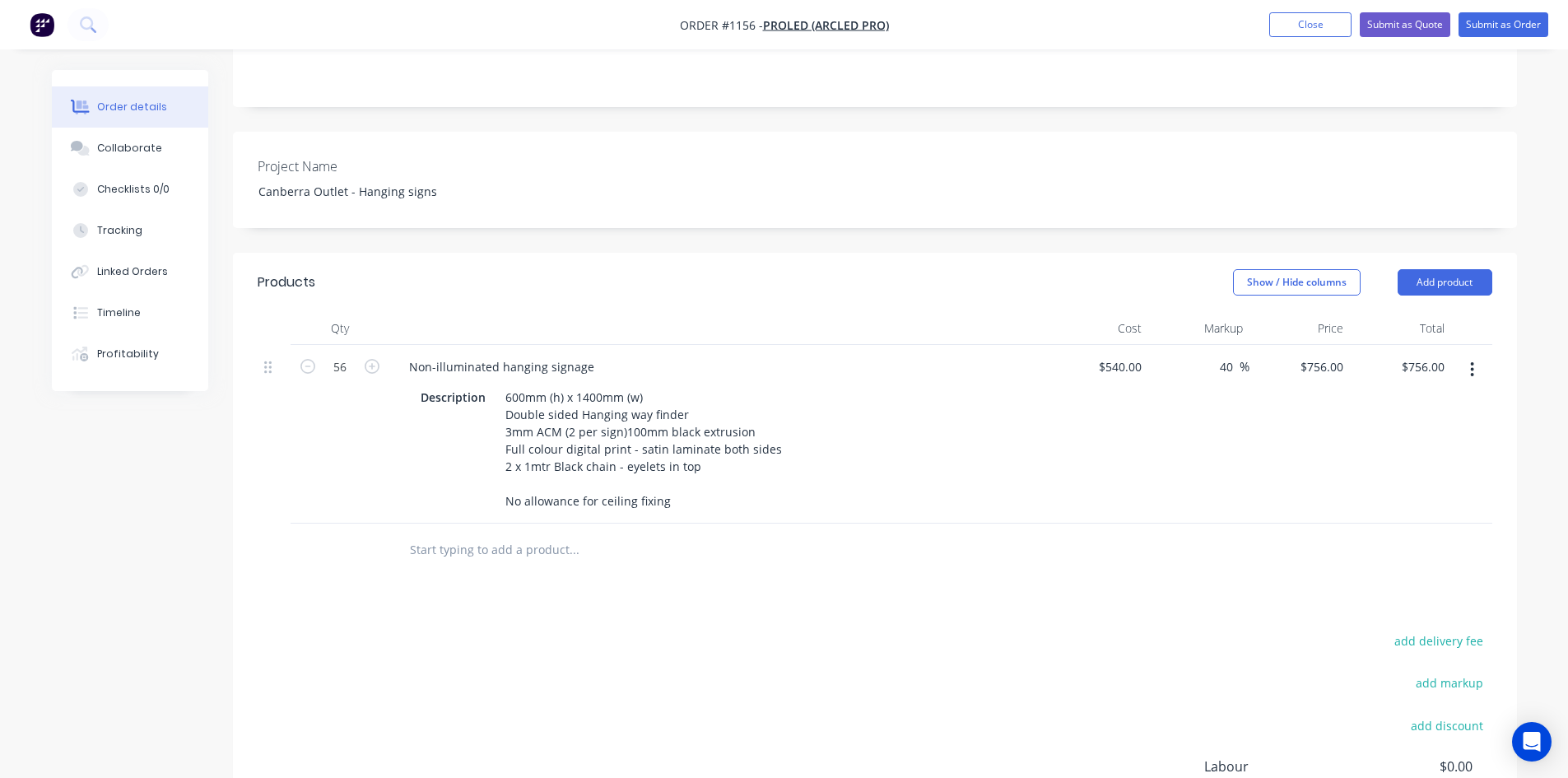
type input "$42,336.00"
click at [810, 578] on div "Products Show / Hide columns Add product Qty Cost Markup Price Total 56 Non-ill…" at bounding box center [875, 613] width 1284 height 720
click at [774, 608] on div "Products Show / Hide columns Add product Qty Cost Markup Price Total 56 Non-ill…" at bounding box center [875, 613] width 1284 height 720
click at [1473, 360] on icon "button" at bounding box center [1472, 369] width 4 height 18
click at [1393, 434] on div "Duplicate" at bounding box center [1414, 446] width 127 height 24
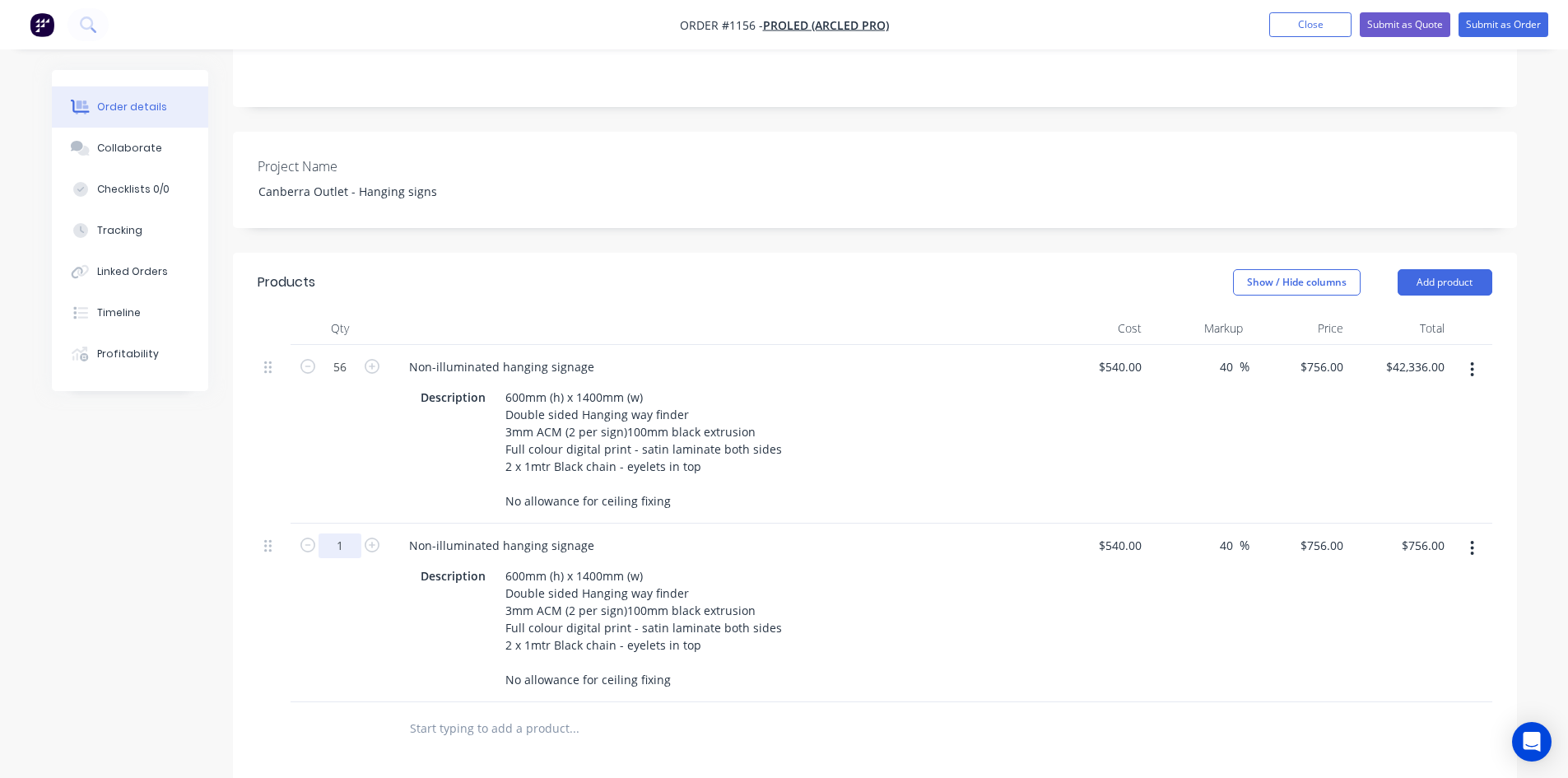
click at [349, 380] on input "1" at bounding box center [339, 367] width 43 height 25
type input "25"
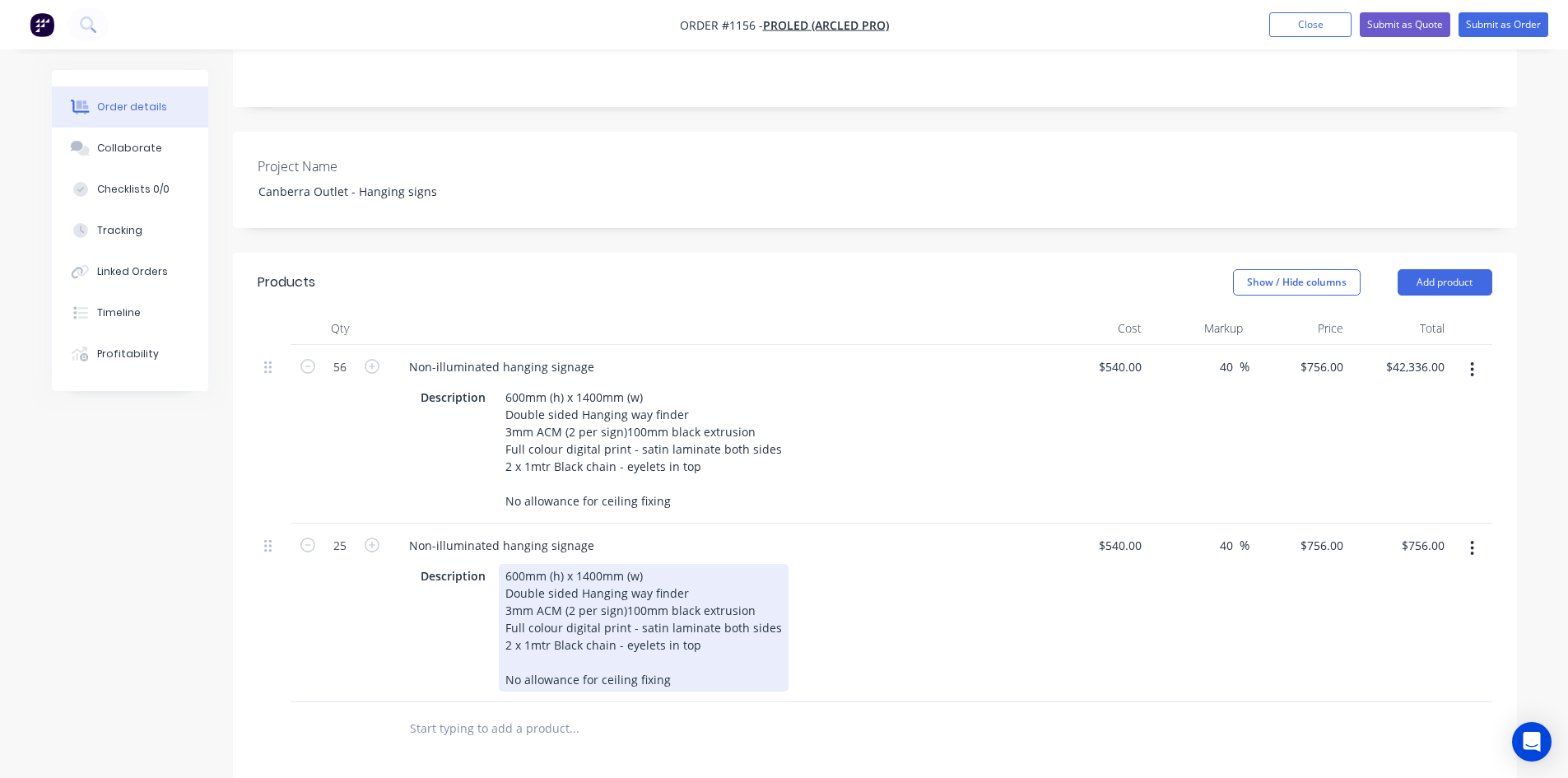
type input "$18,900.00"
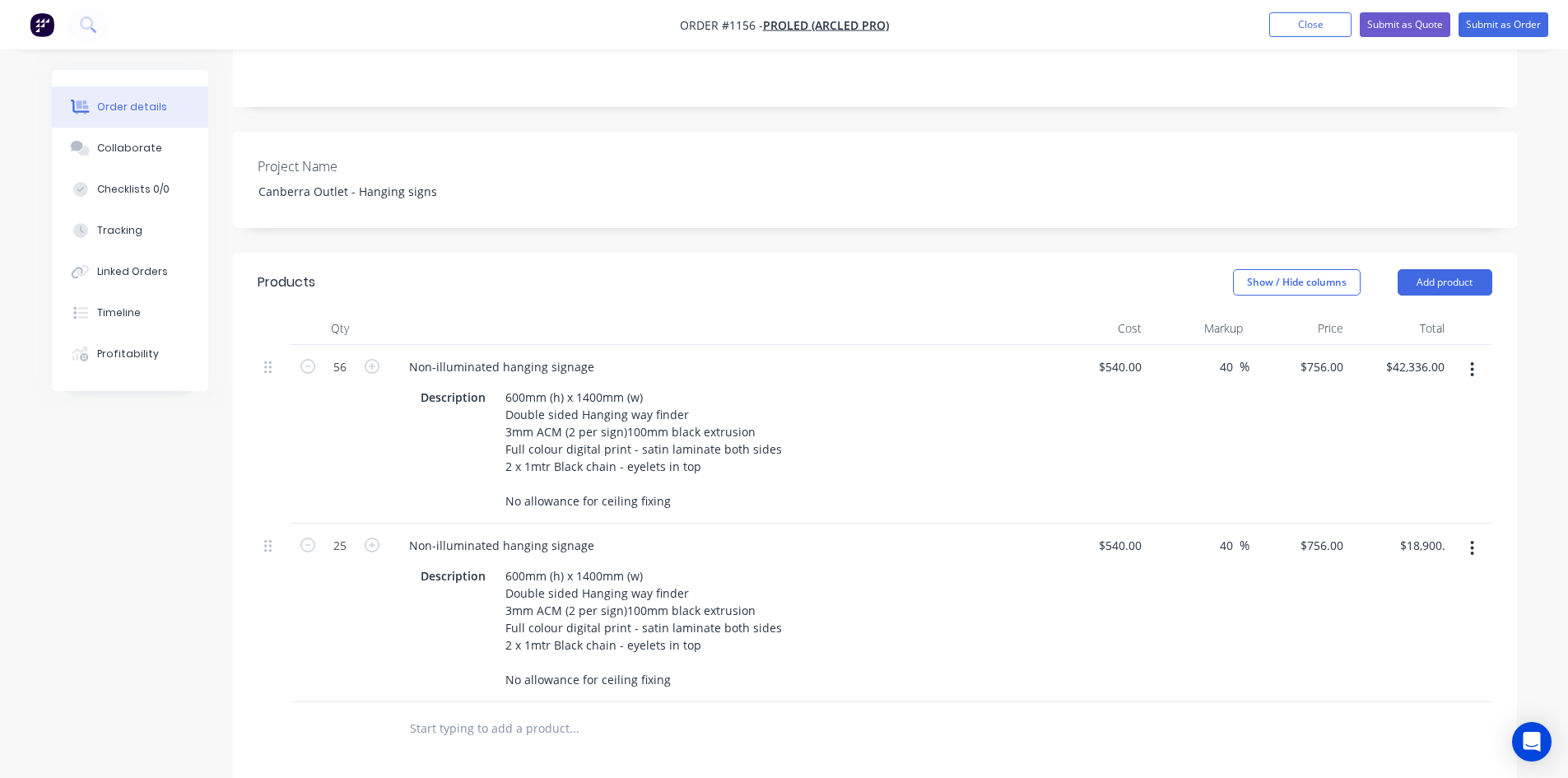
click at [940, 658] on div "Description 600mm (h) x 1400mm (w) Double sided Hanging way finder 3mm ACM (2 p…" at bounding box center [715, 628] width 603 height 127
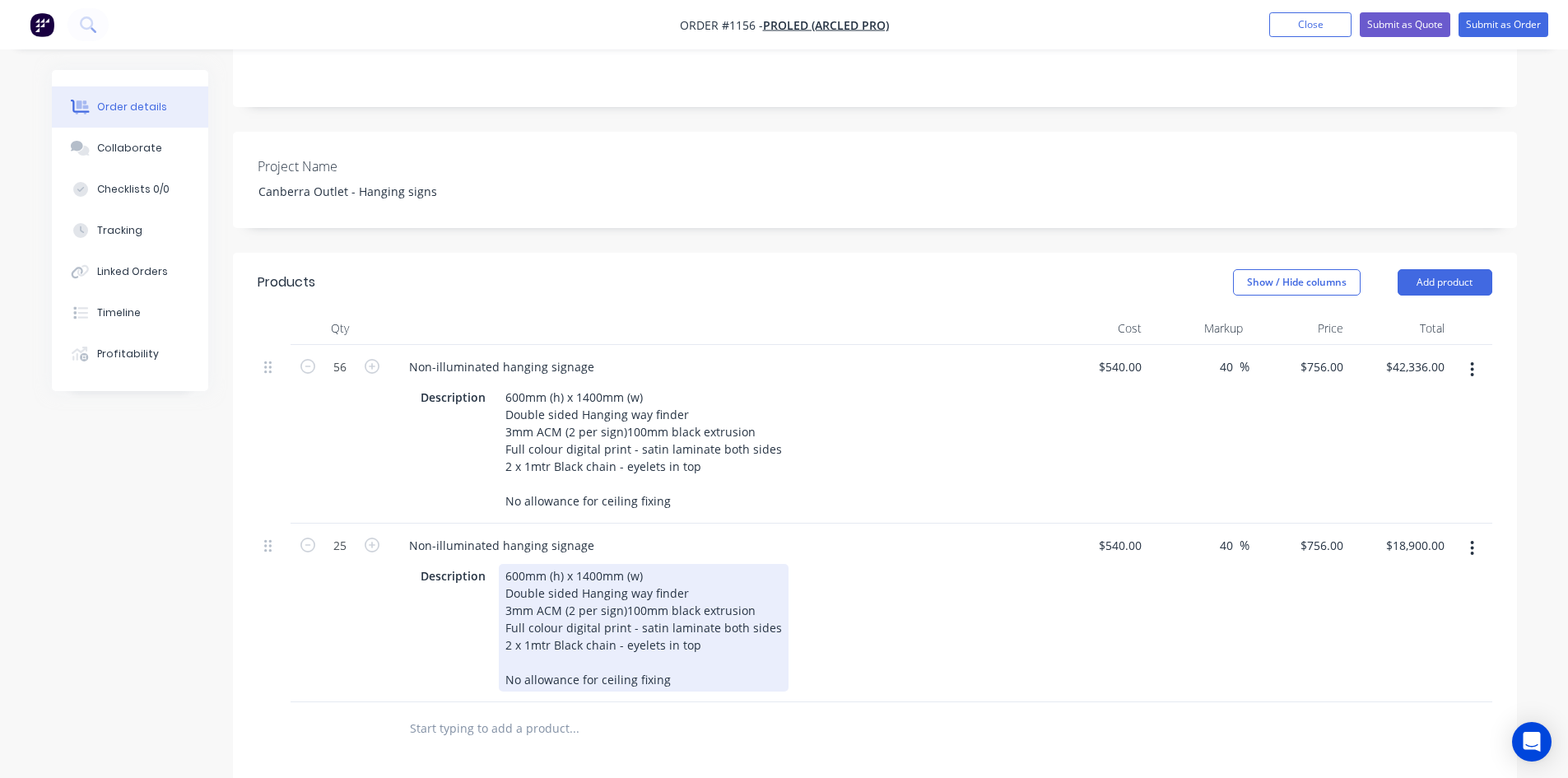
click at [577, 564] on div "600mm (h) x 1400mm (w) Double sided Hanging way finder 3mm ACM (2 per sign)100m…" at bounding box center [644, 628] width 290 height 127
click at [827, 619] on div "Description 600mm (h) x 2400mm (w) Double sided Hanging way finder 3mm ACM (2 p…" at bounding box center [715, 628] width 603 height 127
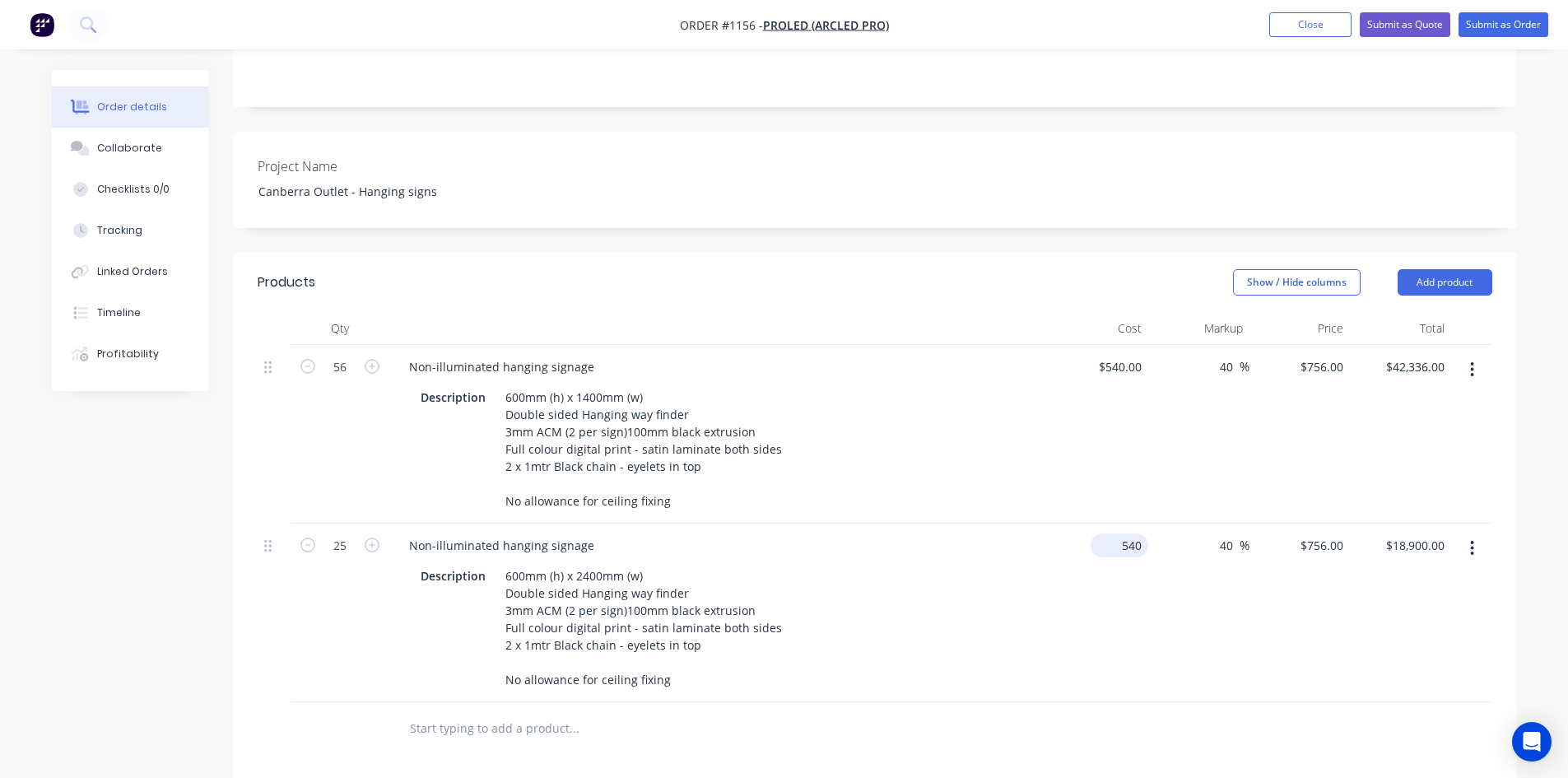
click at [1118, 534] on div "540 $540.00" at bounding box center [1120, 545] width 58 height 24
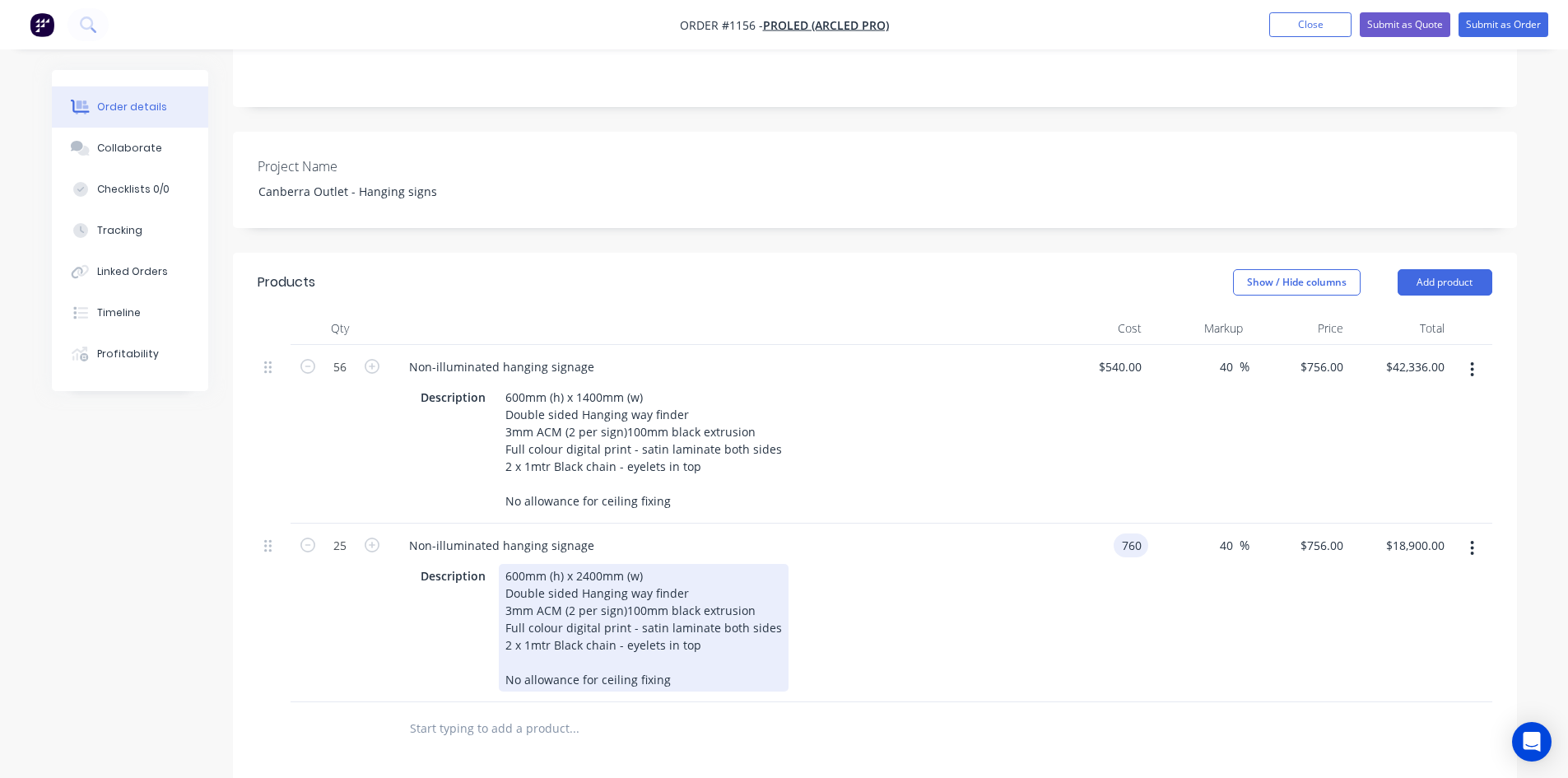
type input "$760.00"
type input "$1,064.00"
type input "$26,600.00"
click at [1044, 640] on div "Non-illuminated hanging signage Description 600mm (h) x 2400mm (w) Double sided…" at bounding box center [718, 613] width 658 height 178
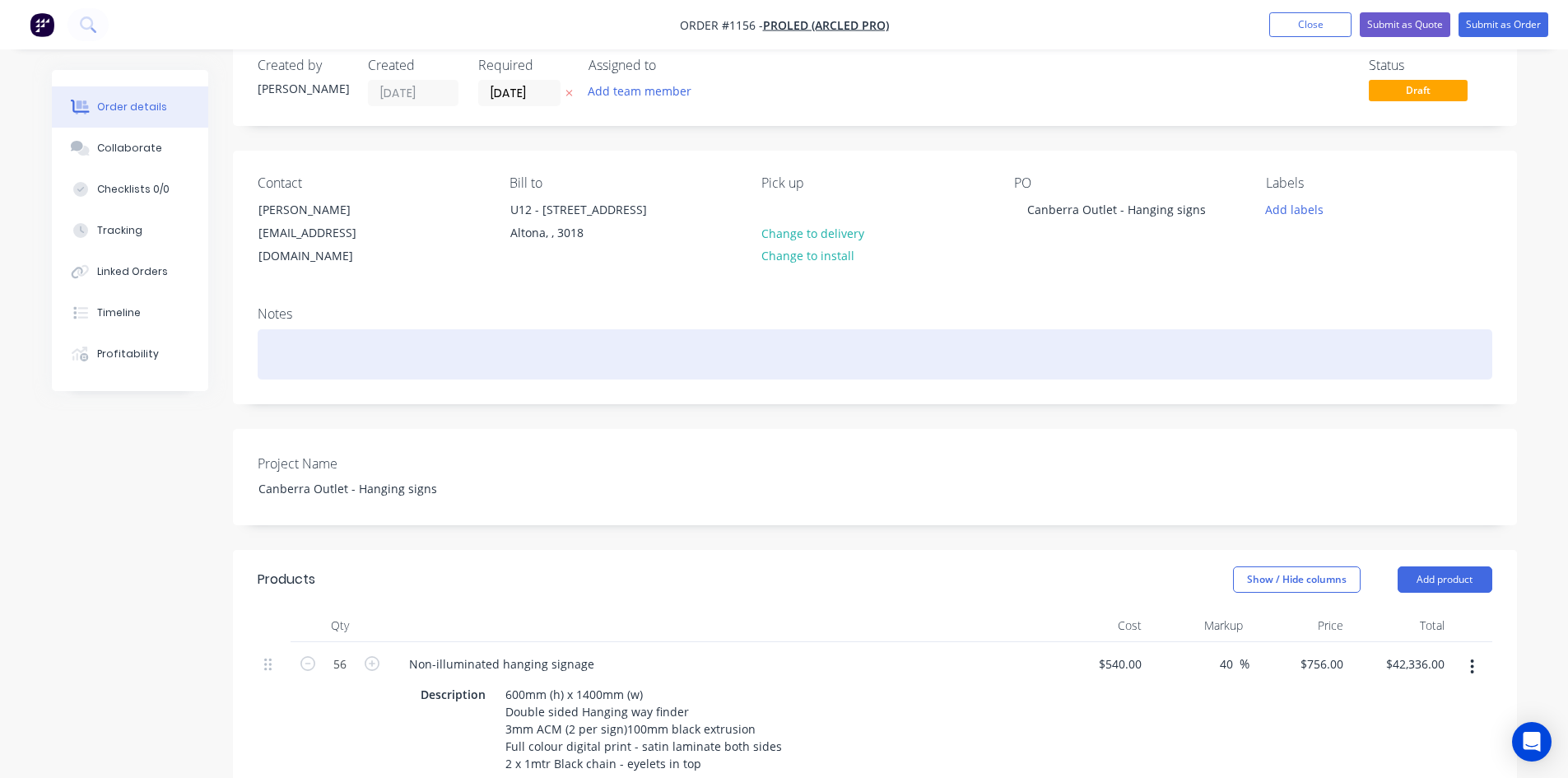
scroll to position [0, 0]
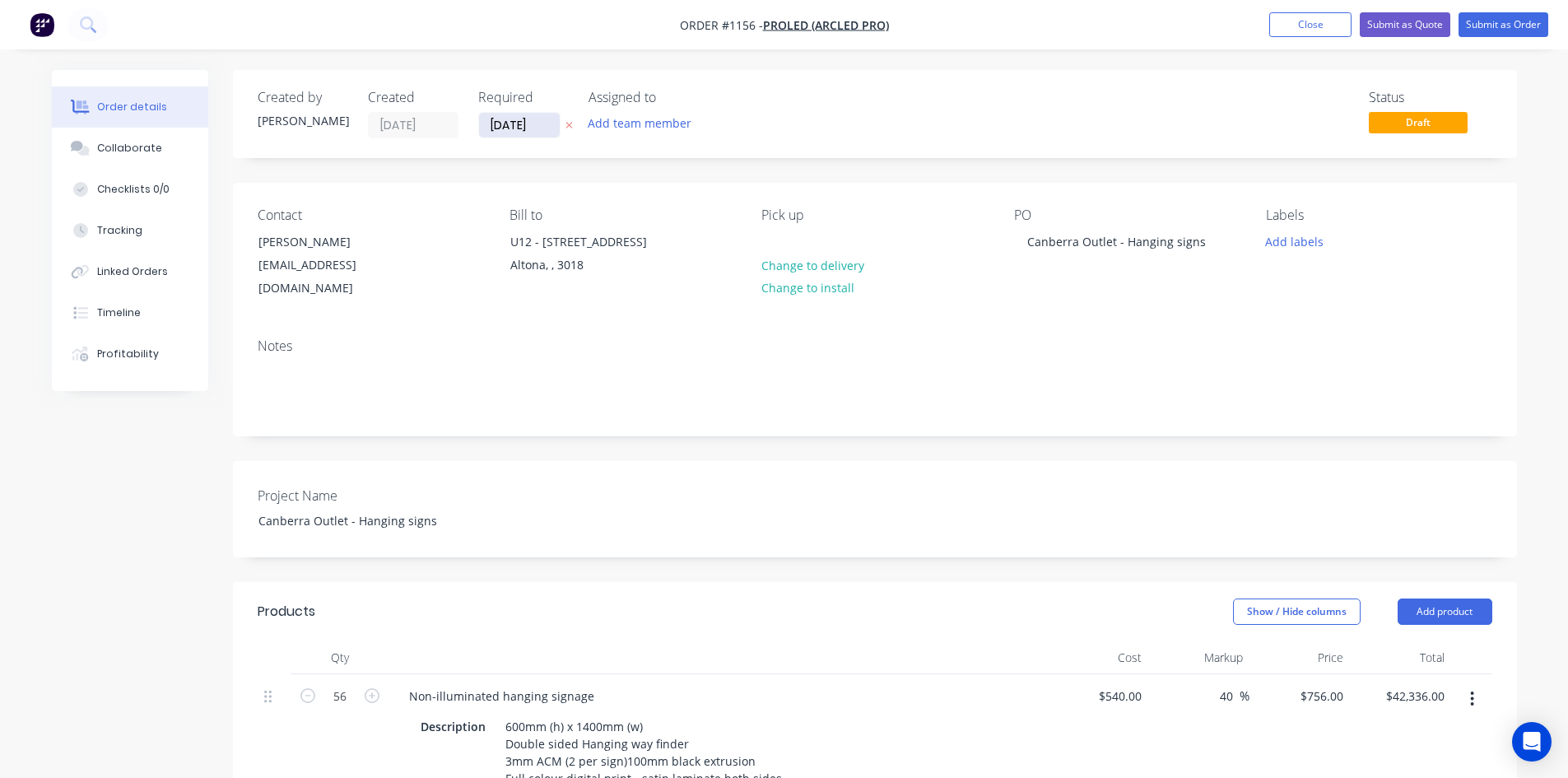
click at [531, 127] on input "[DATE]" at bounding box center [519, 125] width 81 height 25
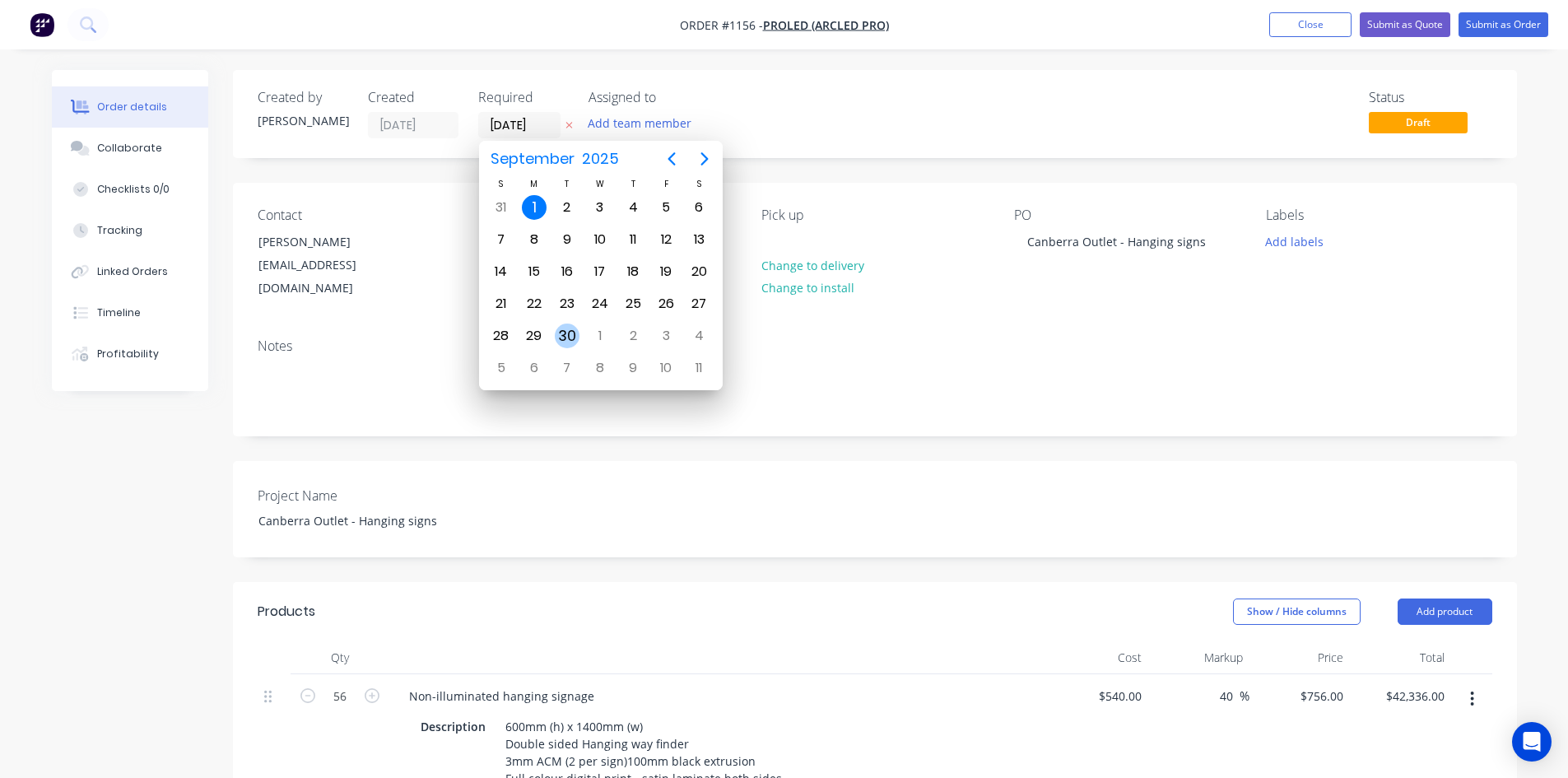
click at [560, 342] on div "30" at bounding box center [567, 336] width 25 height 25
type input "[DATE]"
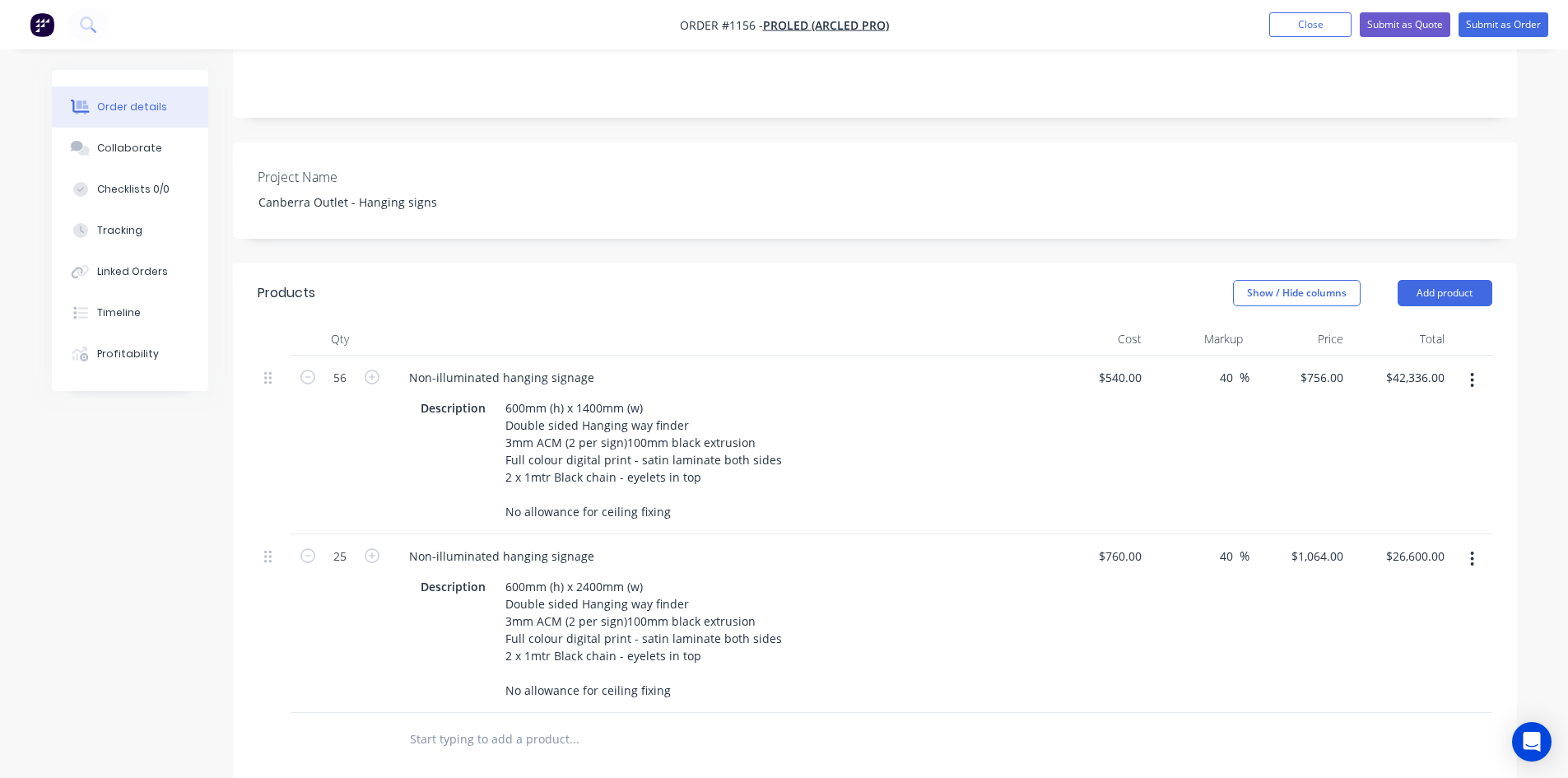
scroll to position [330, 0]
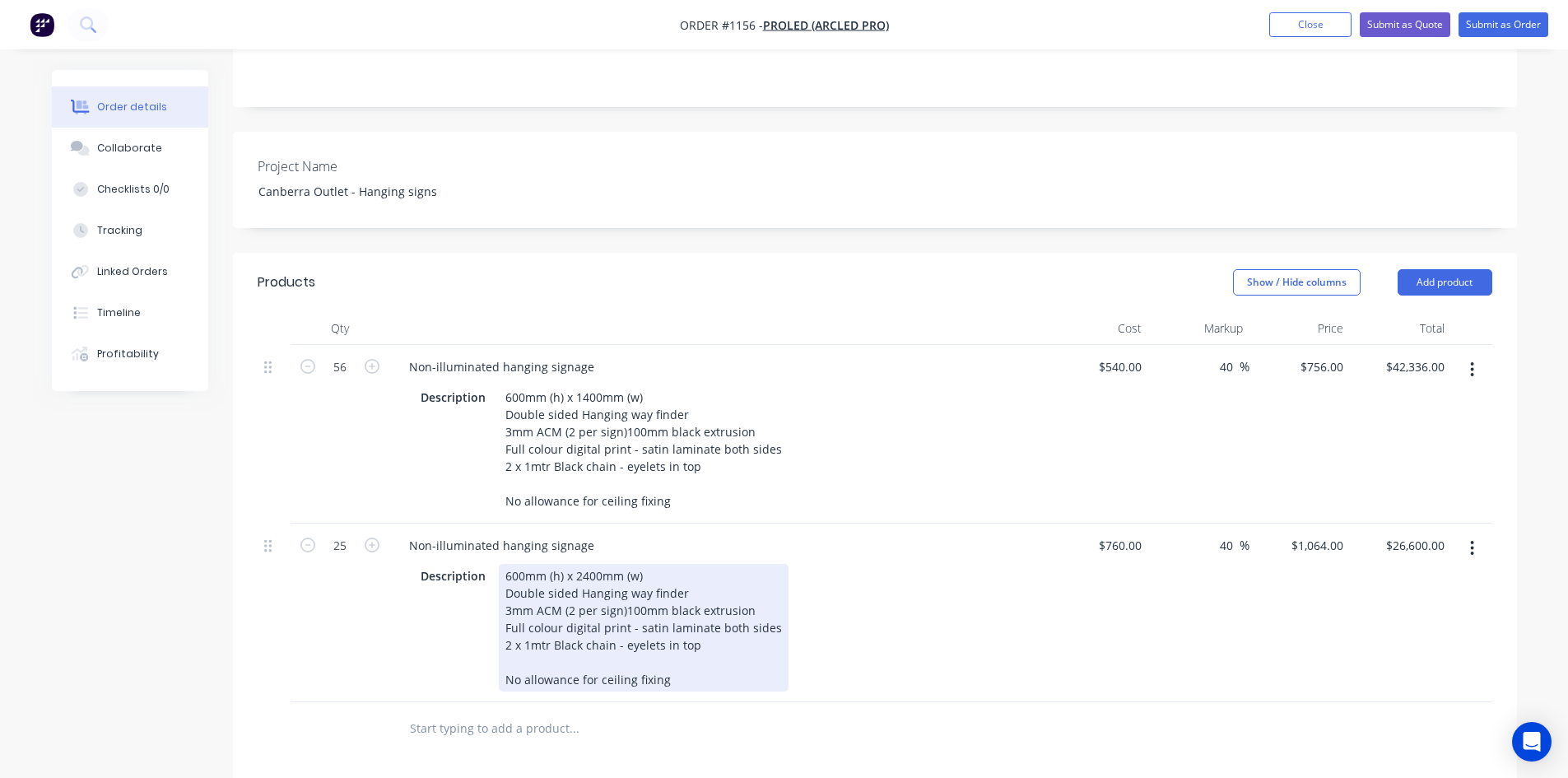
click at [1019, 581] on div "Description 600mm (h) x 2400mm (w) Double sided Hanging way finder 3mm ACM (2 p…" at bounding box center [718, 626] width 645 height 131
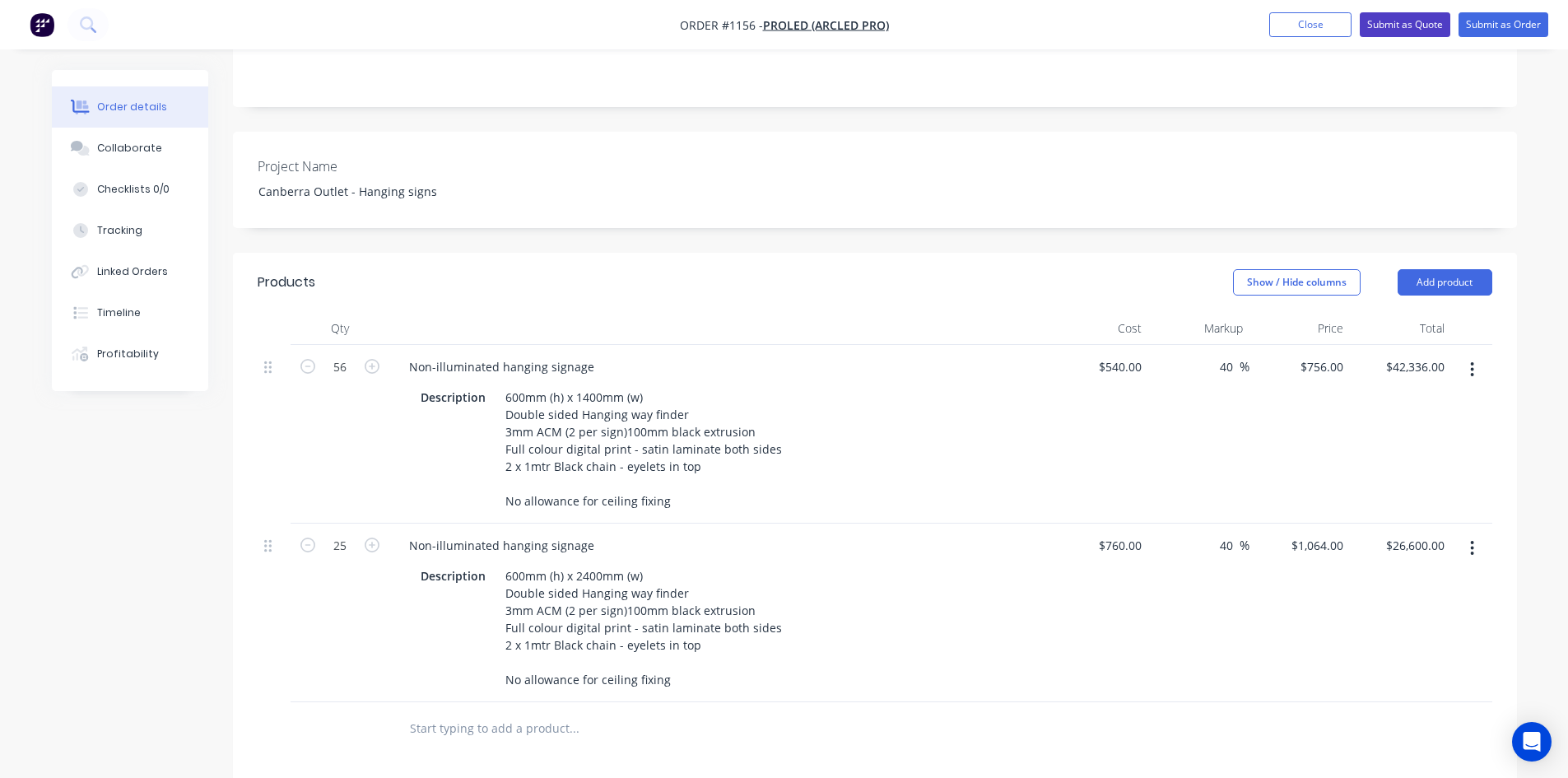
click at [1402, 27] on button "Submit as Quote" at bounding box center [1405, 25] width 91 height 25
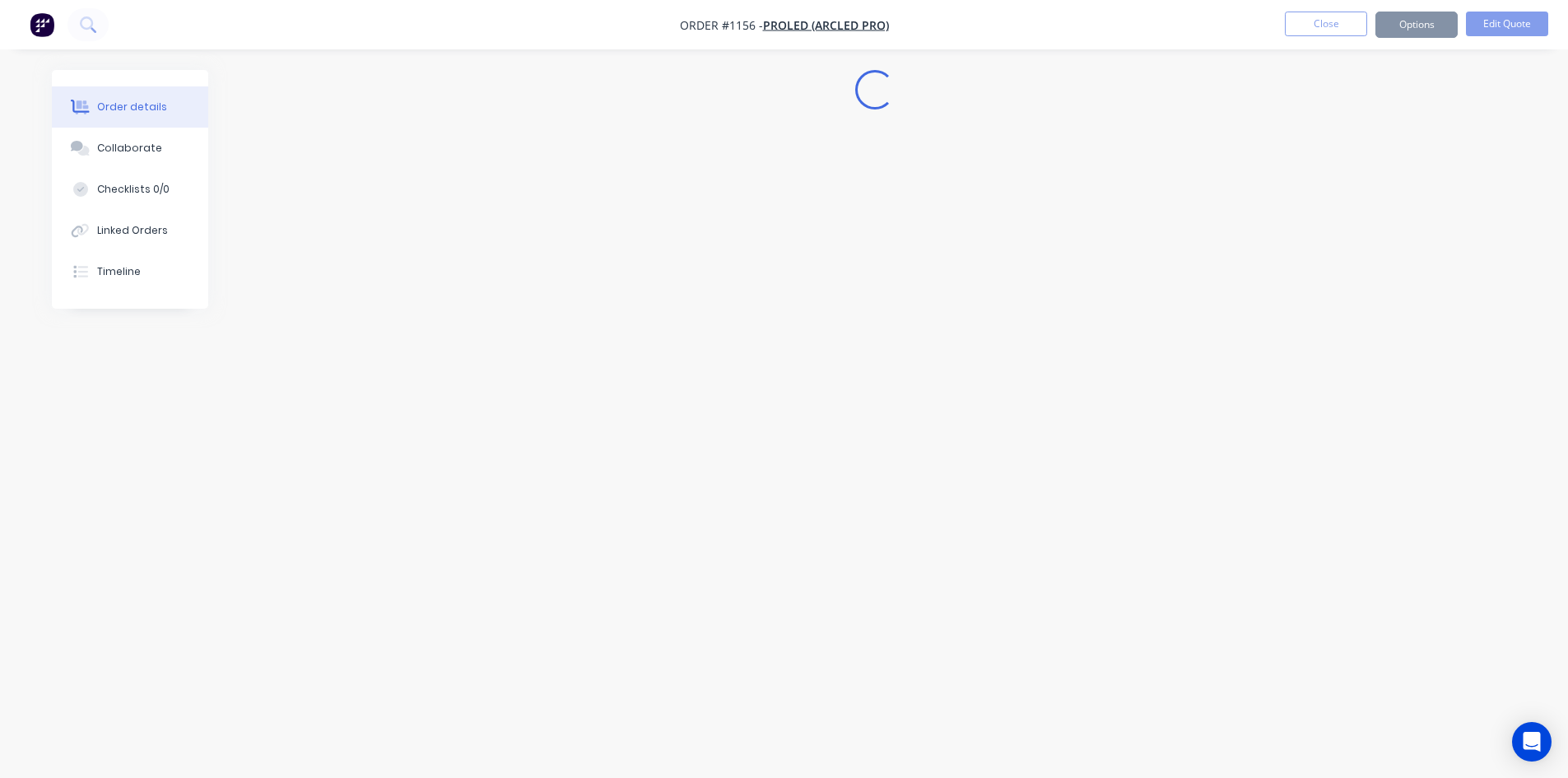
scroll to position [0, 0]
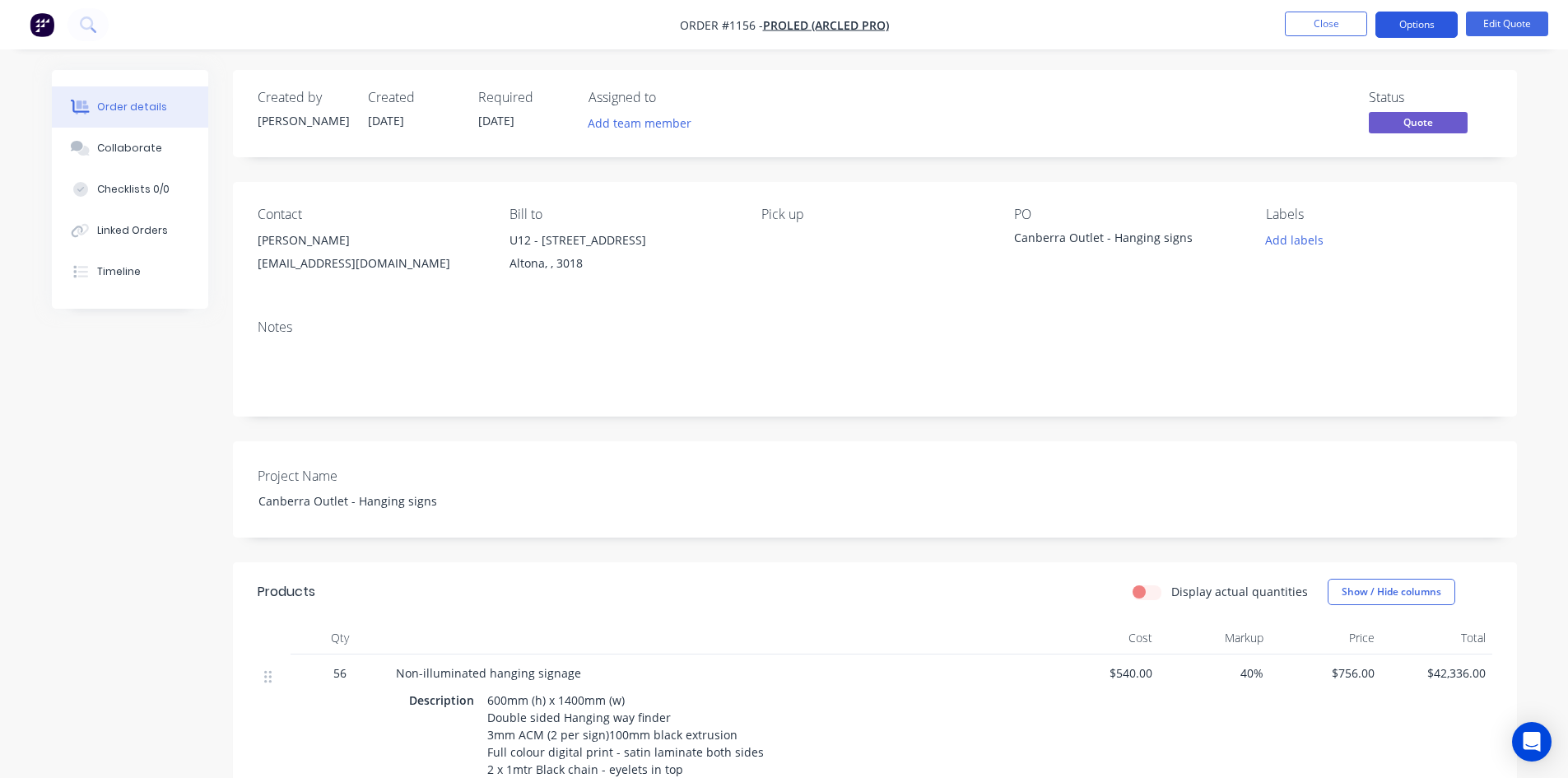
click at [1403, 30] on button "Options" at bounding box center [1417, 25] width 83 height 26
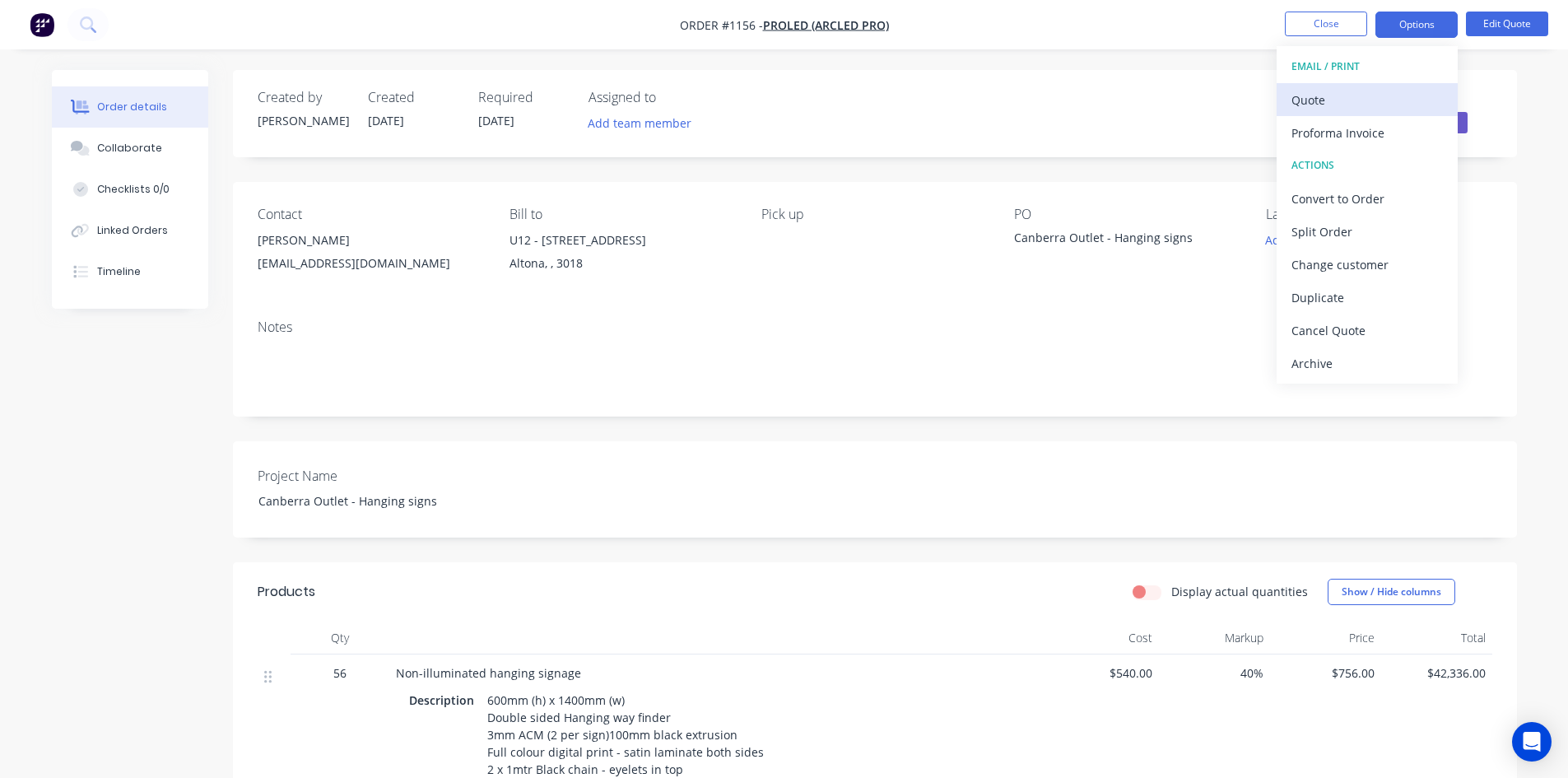
click at [1370, 104] on div "Quote" at bounding box center [1367, 99] width 151 height 24
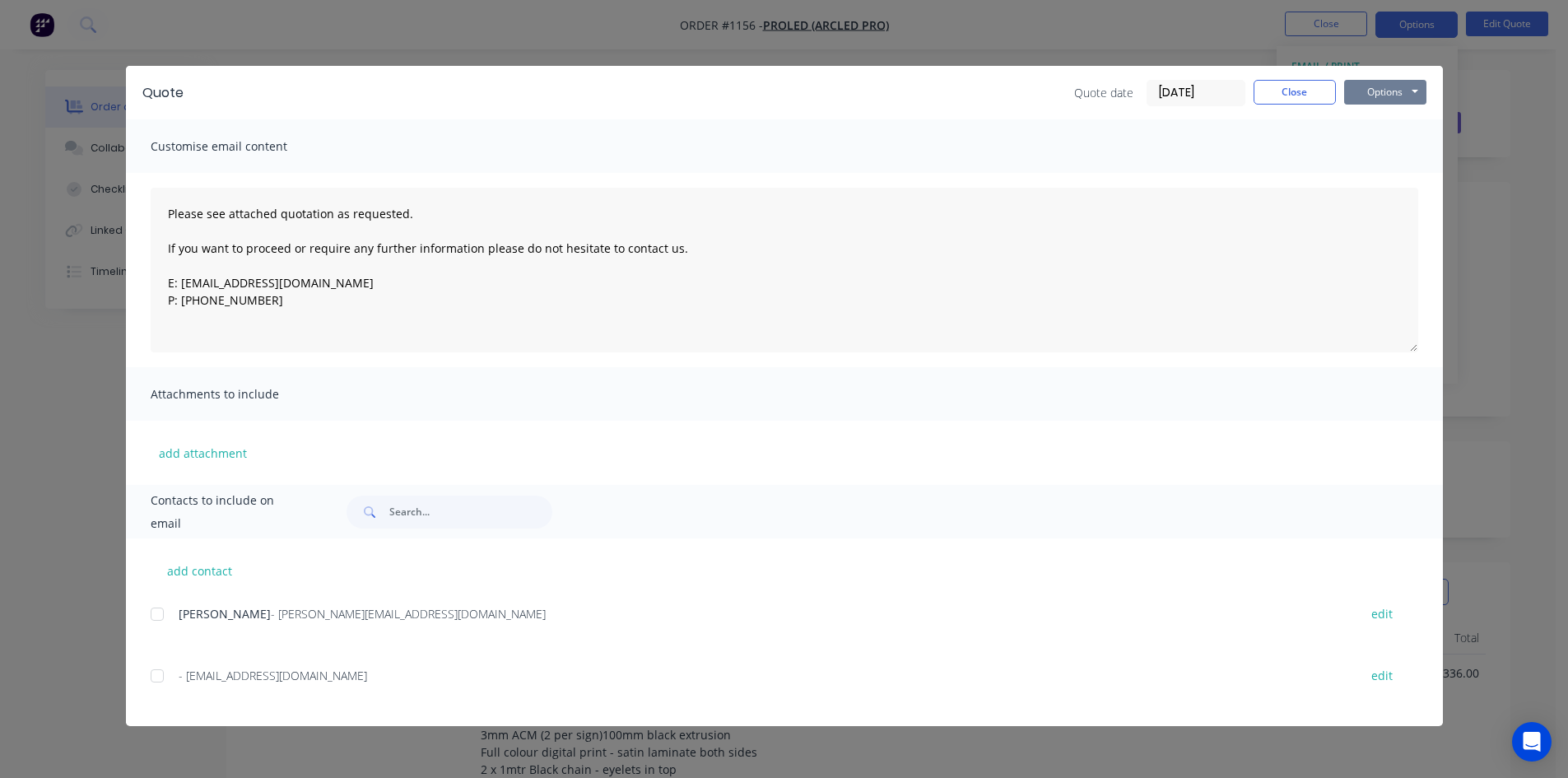
click at [1374, 103] on button "Options" at bounding box center [1385, 92] width 83 height 25
click at [1378, 152] on button "Print" at bounding box center [1397, 149] width 105 height 27
drag, startPoint x: 1285, startPoint y: 91, endPoint x: 1309, endPoint y: 75, distance: 28.8
click at [1286, 91] on button "Close" at bounding box center [1295, 92] width 83 height 25
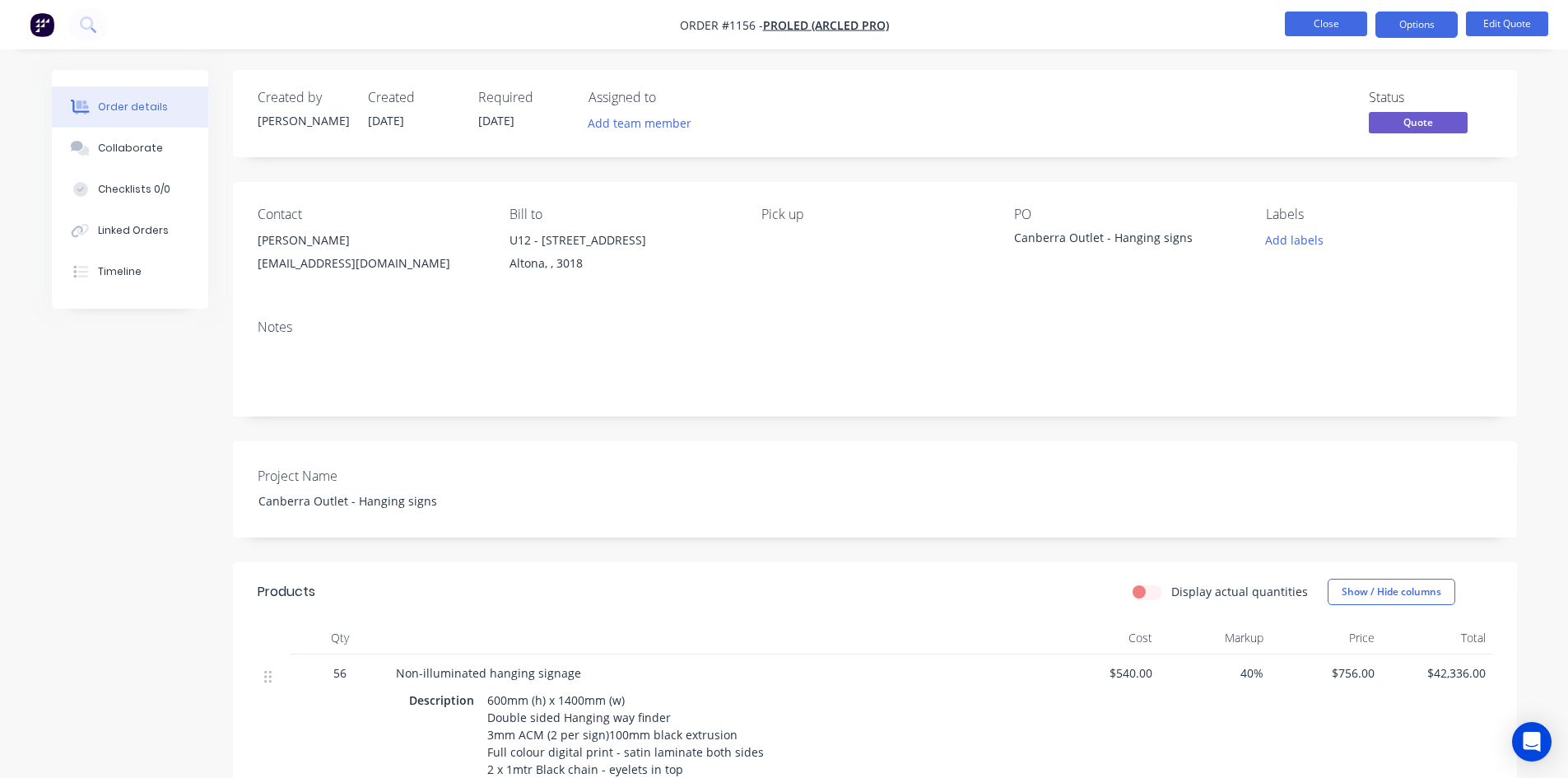
click at [1317, 26] on button "Close" at bounding box center [1326, 24] width 83 height 25
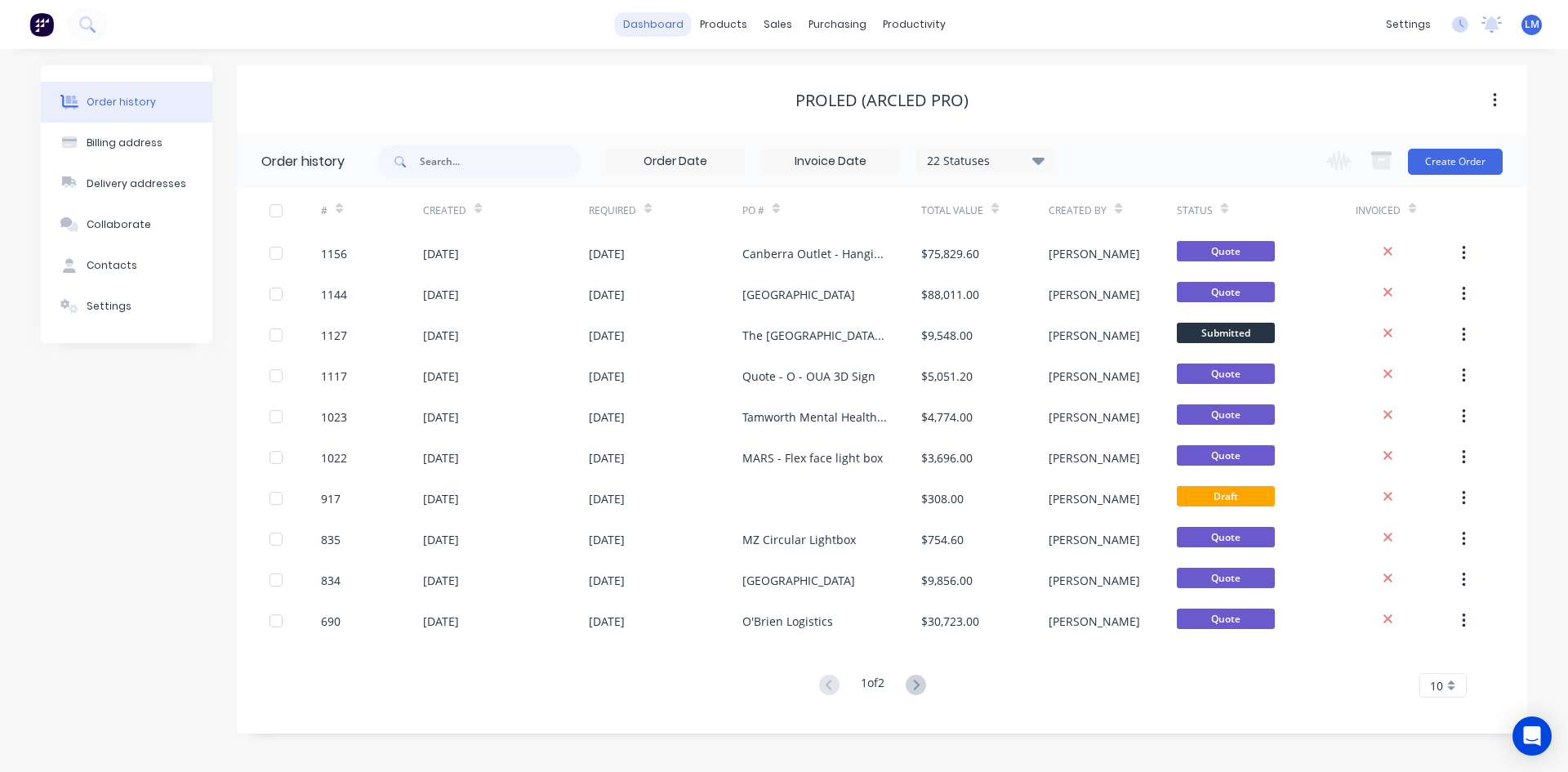
click at [677, 26] on link "dashboard" at bounding box center [653, 24] width 77 height 24
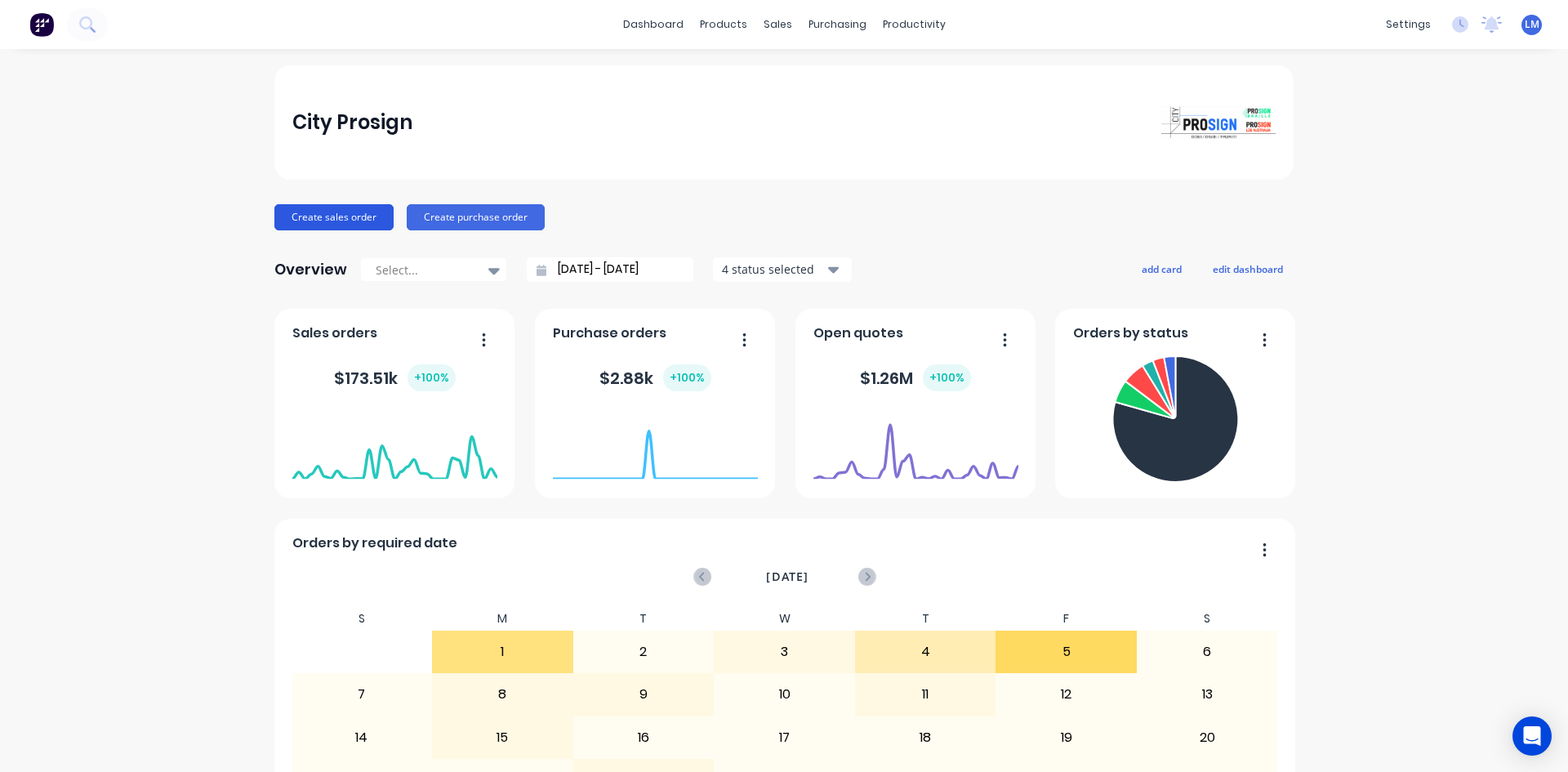
click at [341, 212] on button "Create sales order" at bounding box center [334, 217] width 119 height 26
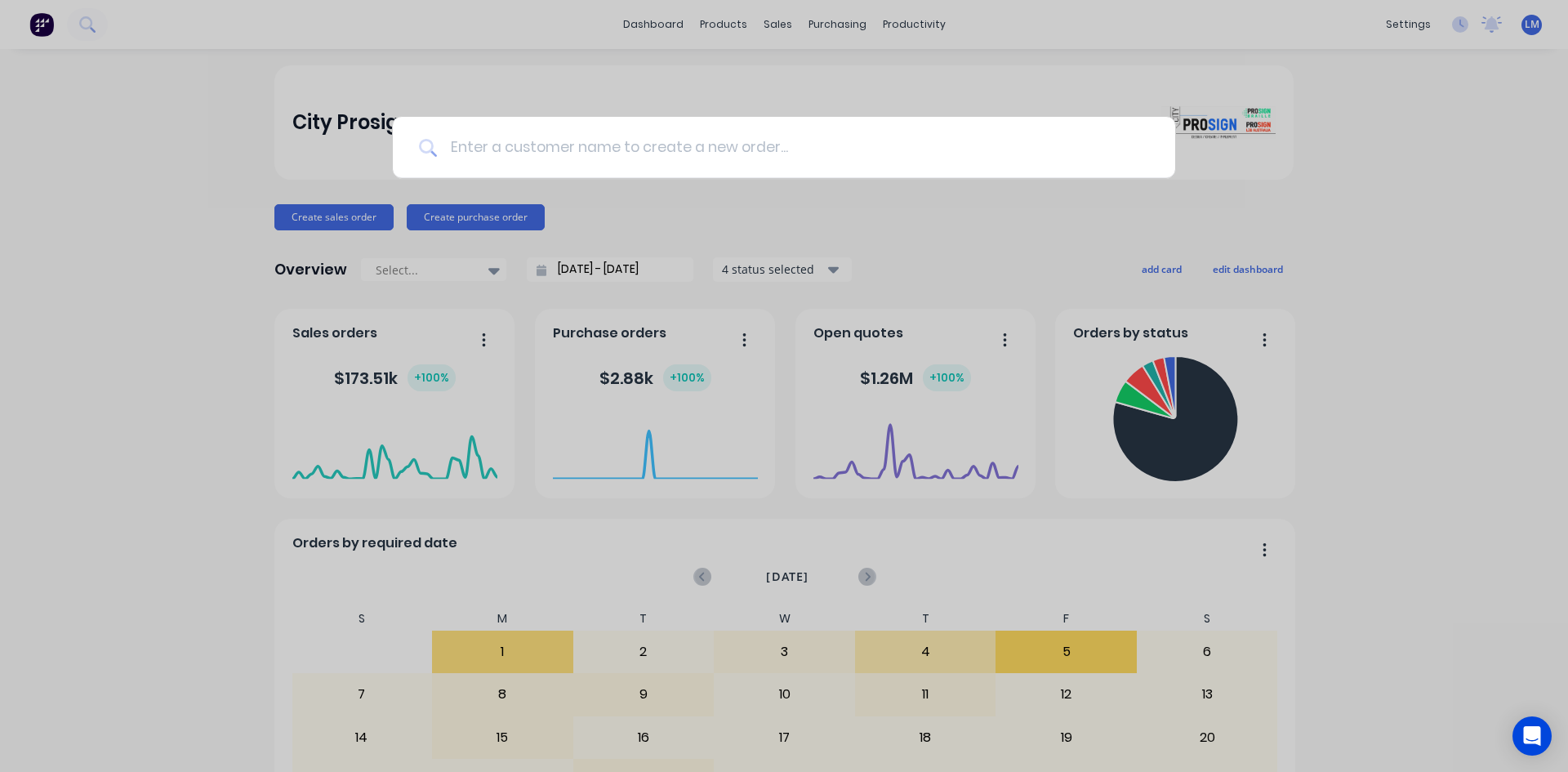
click at [646, 150] on input at bounding box center [793, 147] width 712 height 61
type input "a"
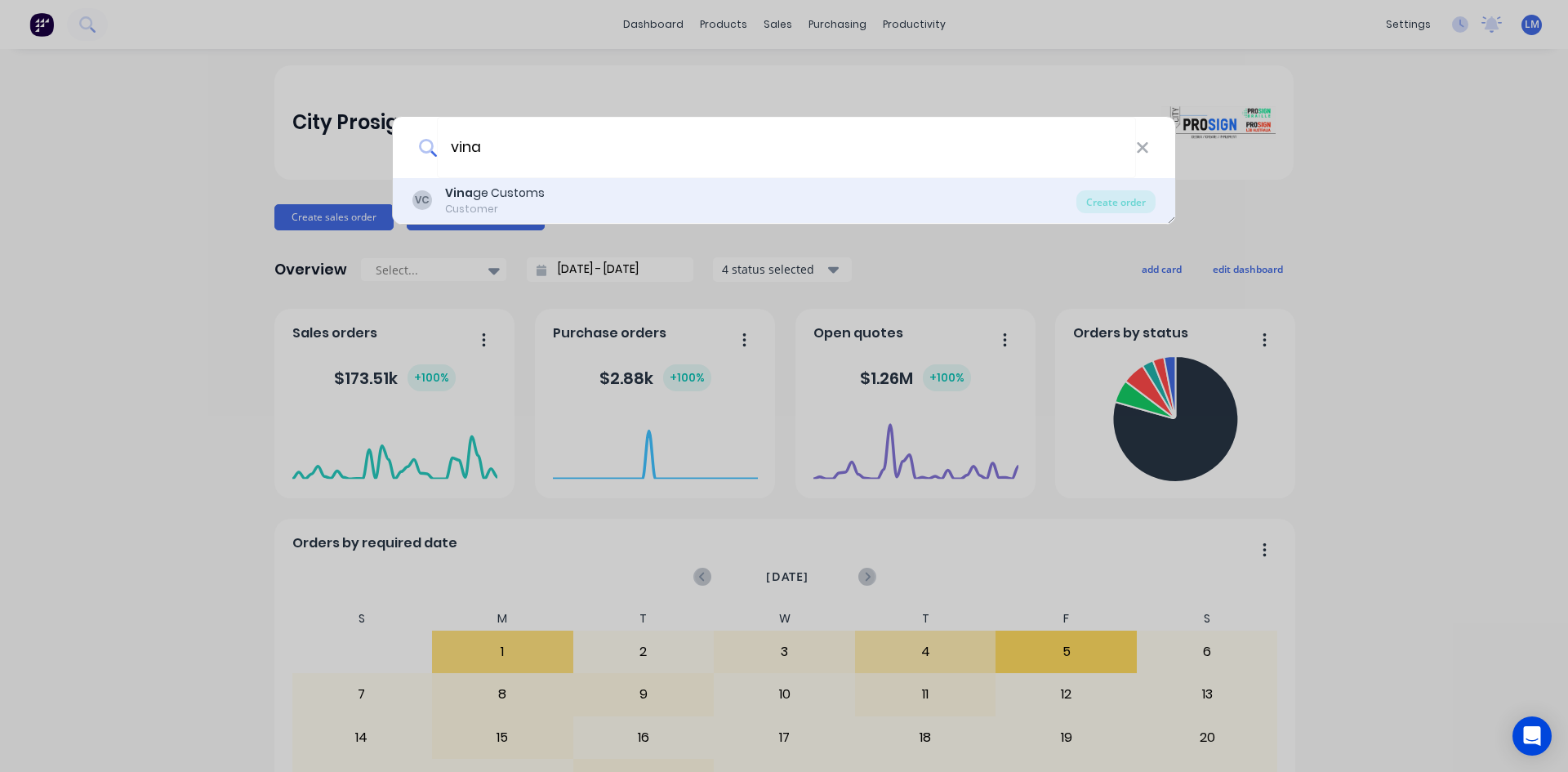
type input "vina"
click at [530, 202] on div "Customer" at bounding box center [494, 208] width 99 height 15
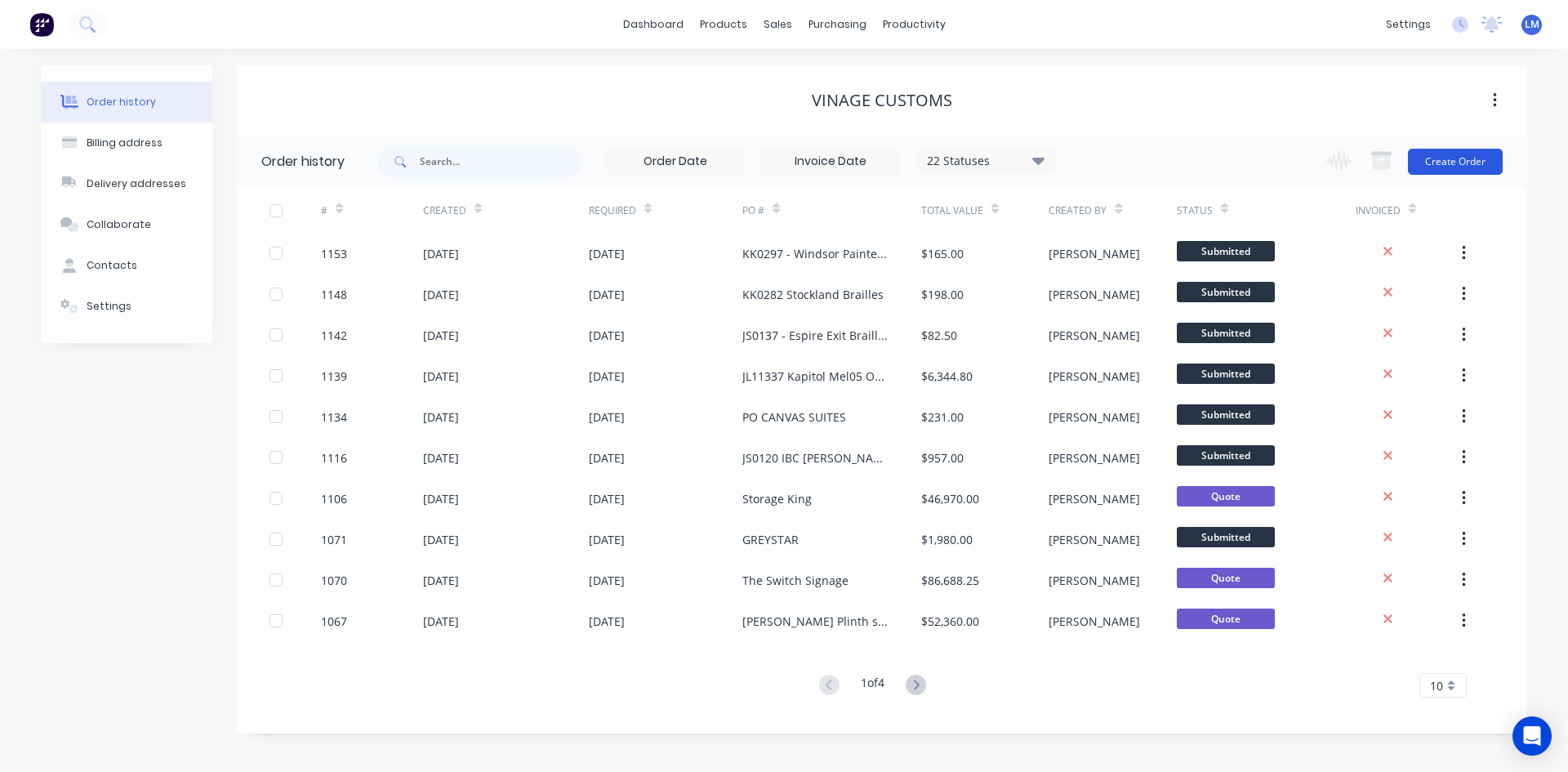
click at [1448, 159] on button "Create Order" at bounding box center [1456, 161] width 95 height 26
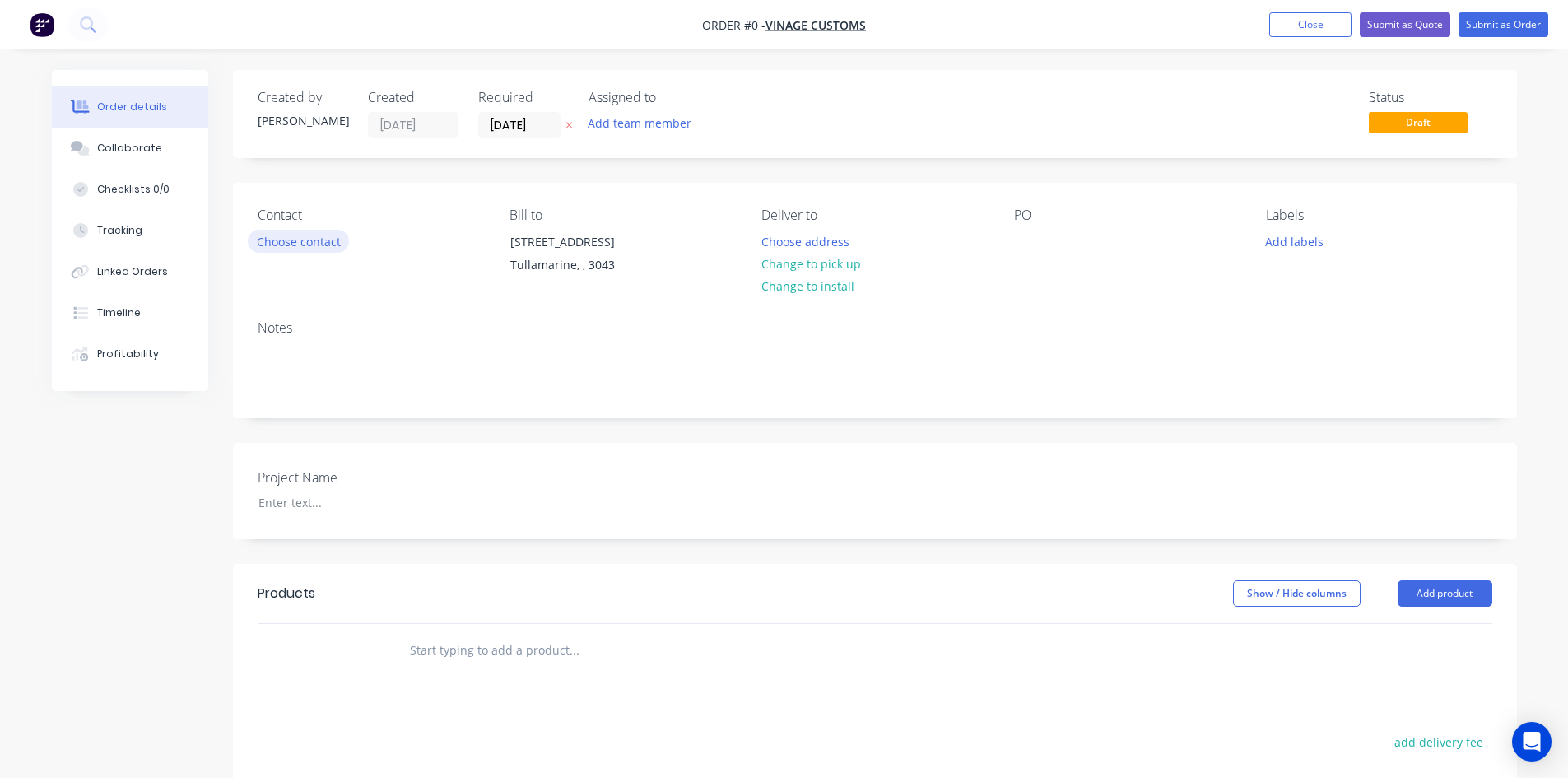
click at [281, 243] on button "Choose contact" at bounding box center [298, 240] width 101 height 22
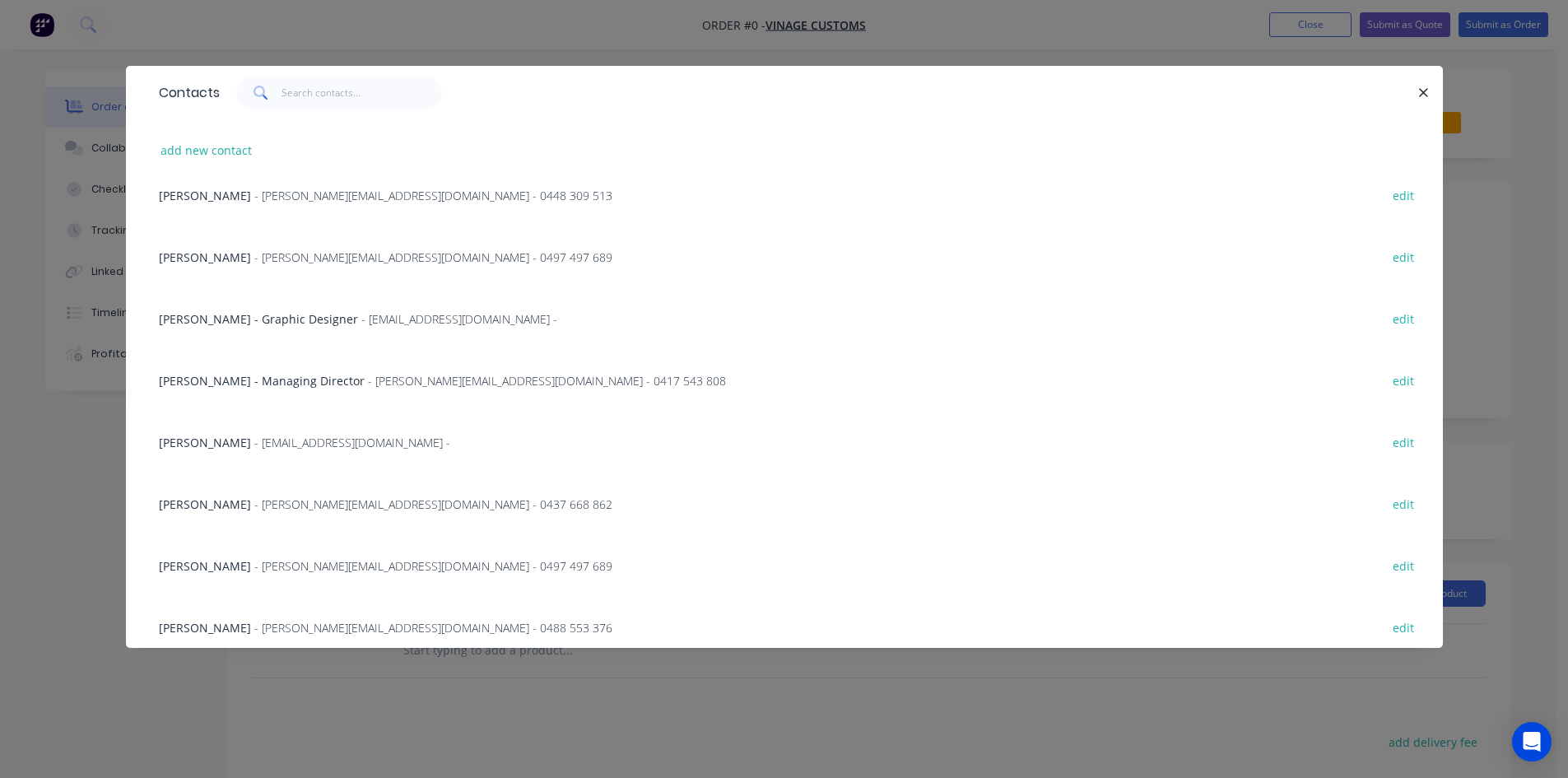
scroll to position [247, 0]
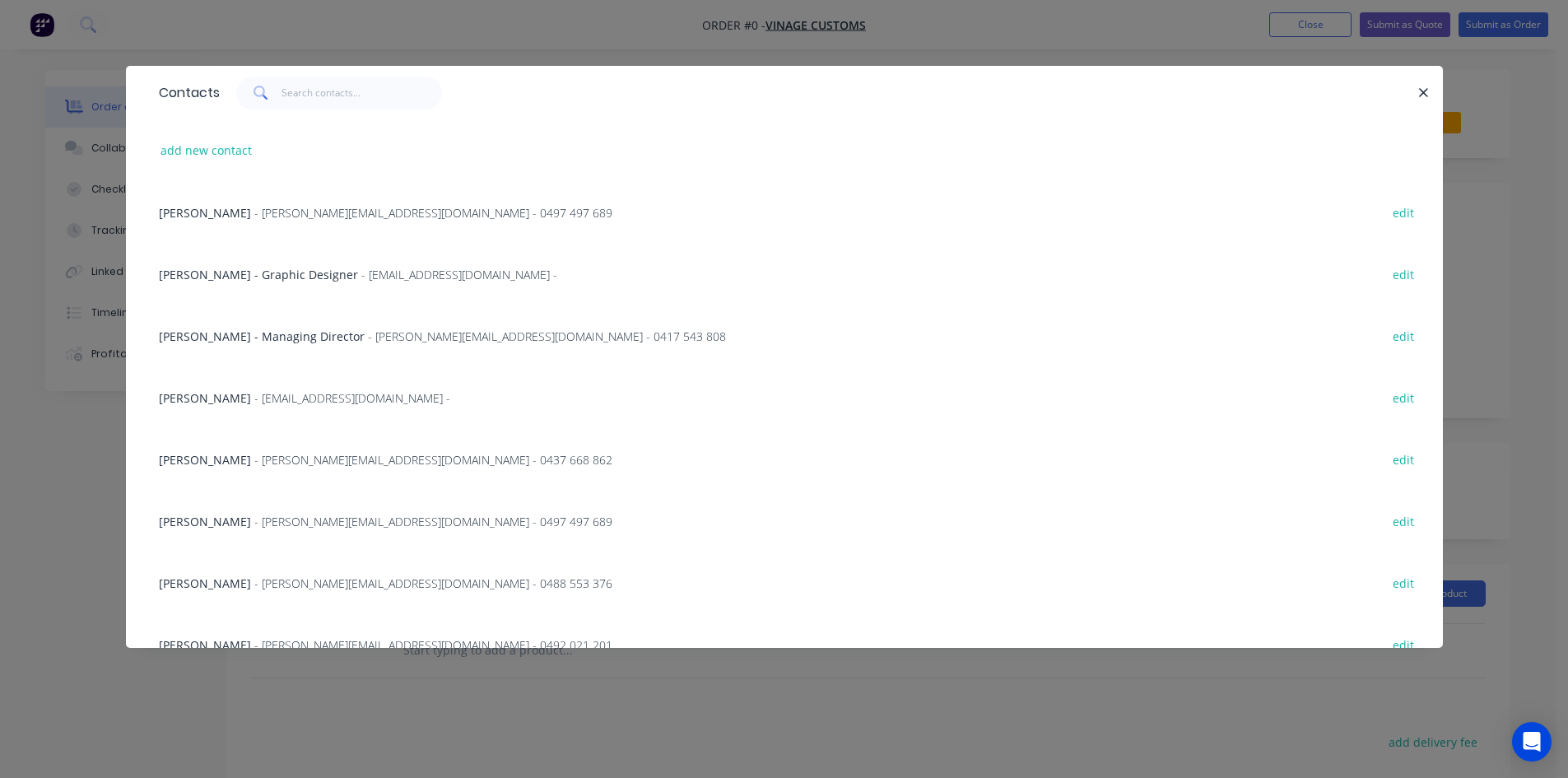
click at [254, 462] on span "- [PERSON_NAME][EMAIL_ADDRESS][DOMAIN_NAME] - 0437 668 862" at bounding box center [432, 460] width 358 height 16
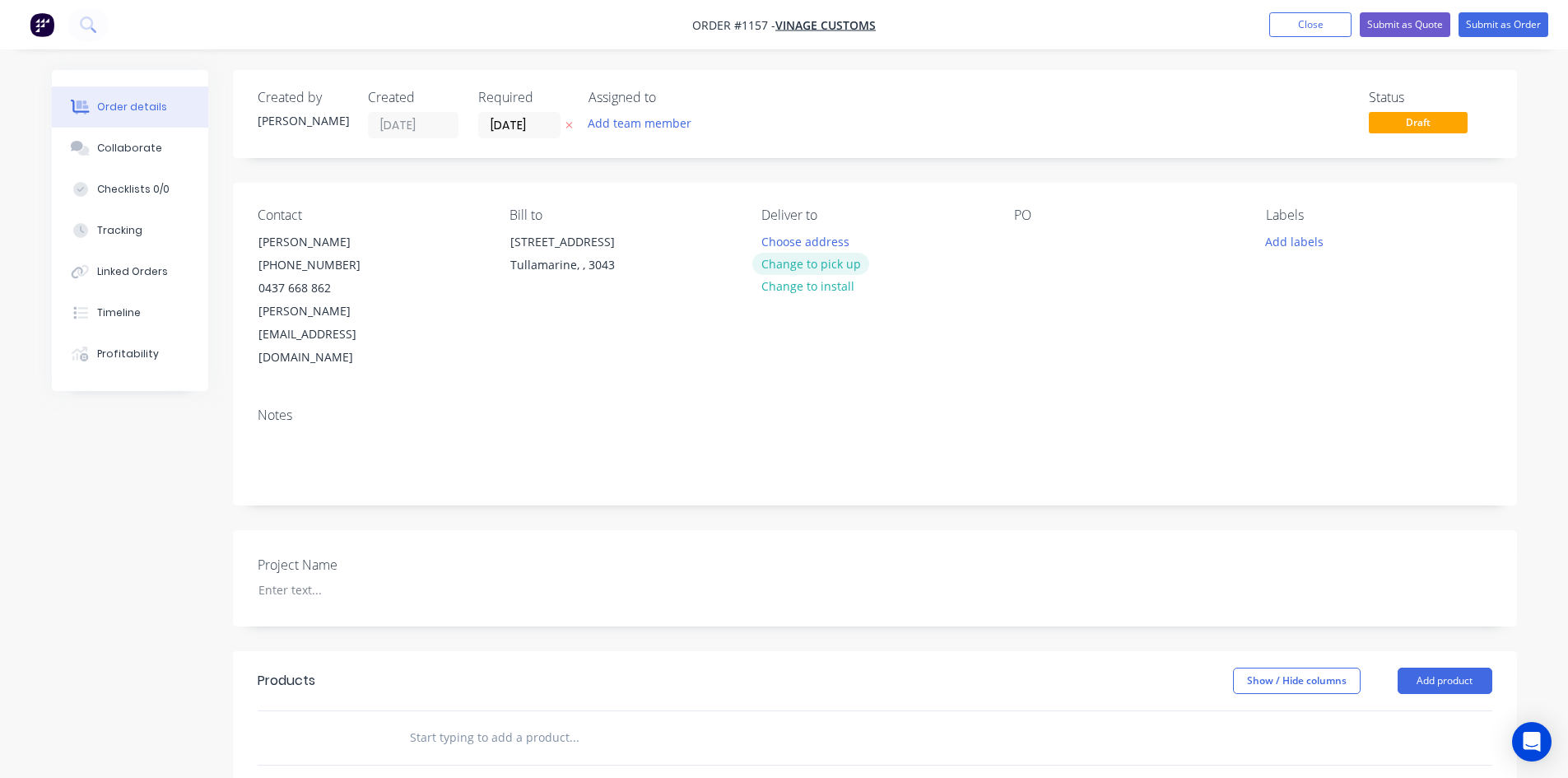
click at [833, 273] on button "Change to pick up" at bounding box center [810, 264] width 117 height 22
click at [1020, 247] on div at bounding box center [1027, 241] width 26 height 24
click at [1015, 243] on div at bounding box center [1027, 241] width 26 height 24
paste div
click at [308, 578] on div at bounding box center [348, 589] width 206 height 24
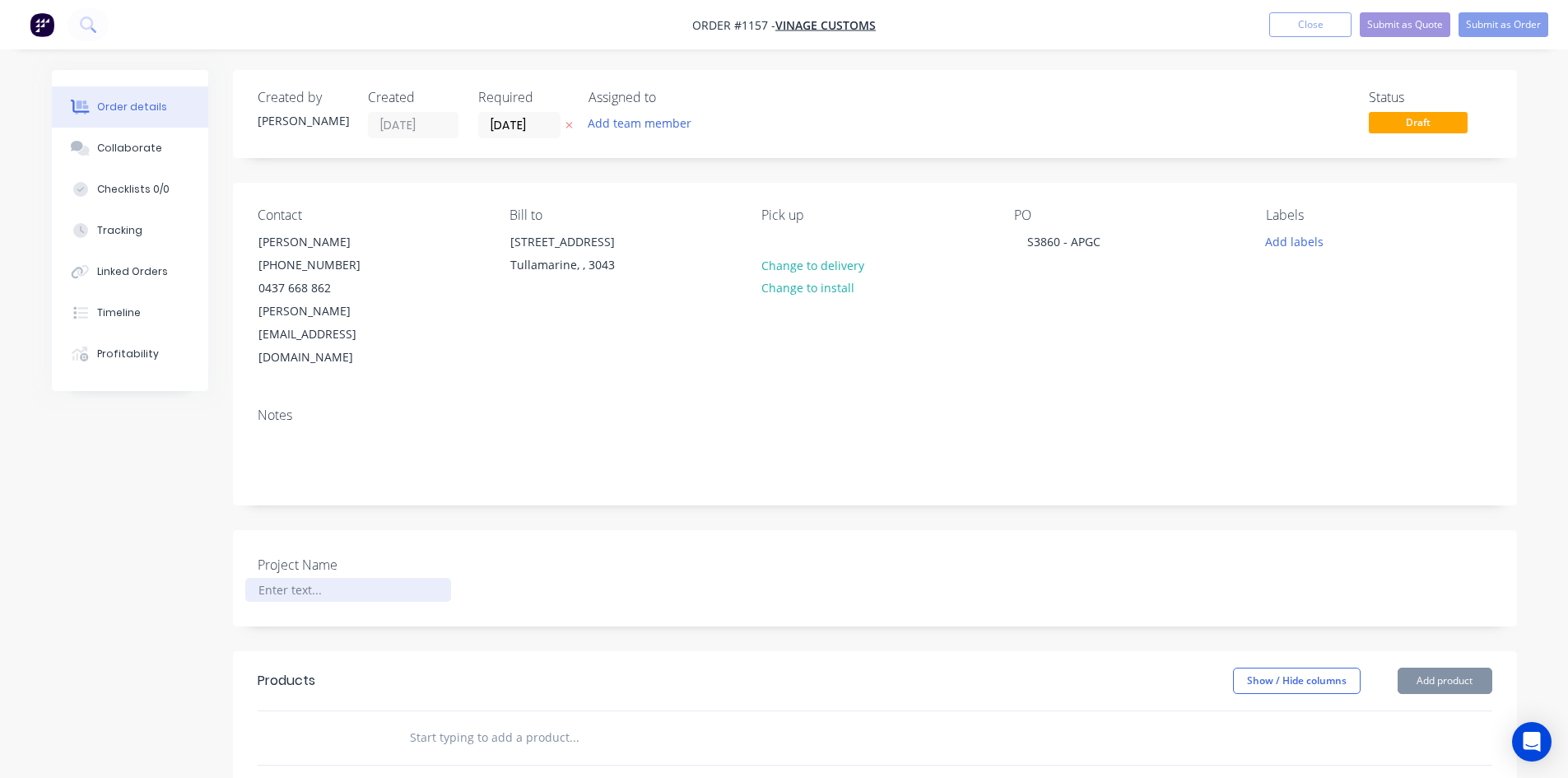
paste div
click at [822, 651] on header "Products Show / Hide columns Add product" at bounding box center [875, 680] width 1284 height 59
click at [458, 721] on input "text" at bounding box center [573, 737] width 330 height 33
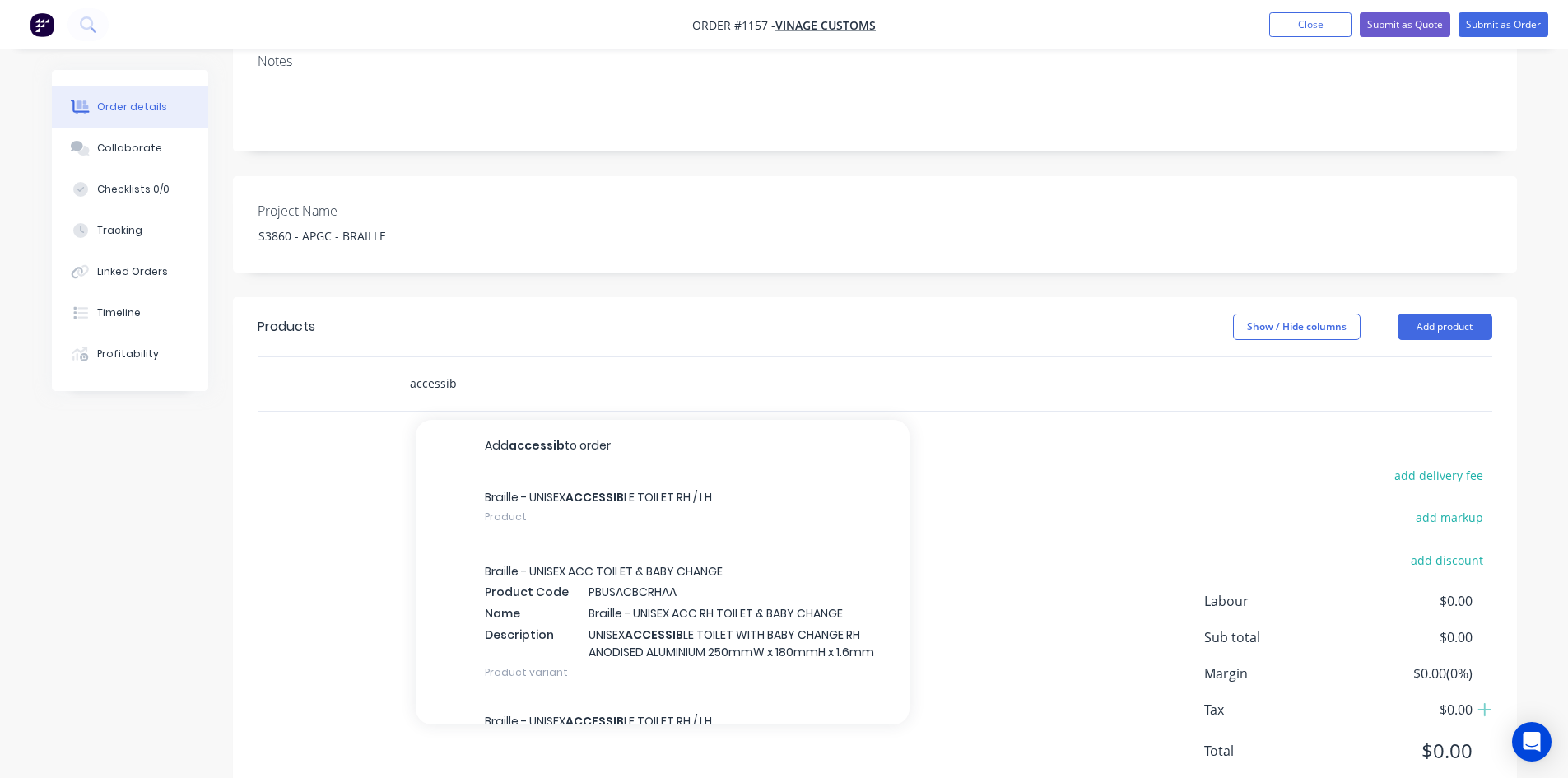
scroll to position [361, 0]
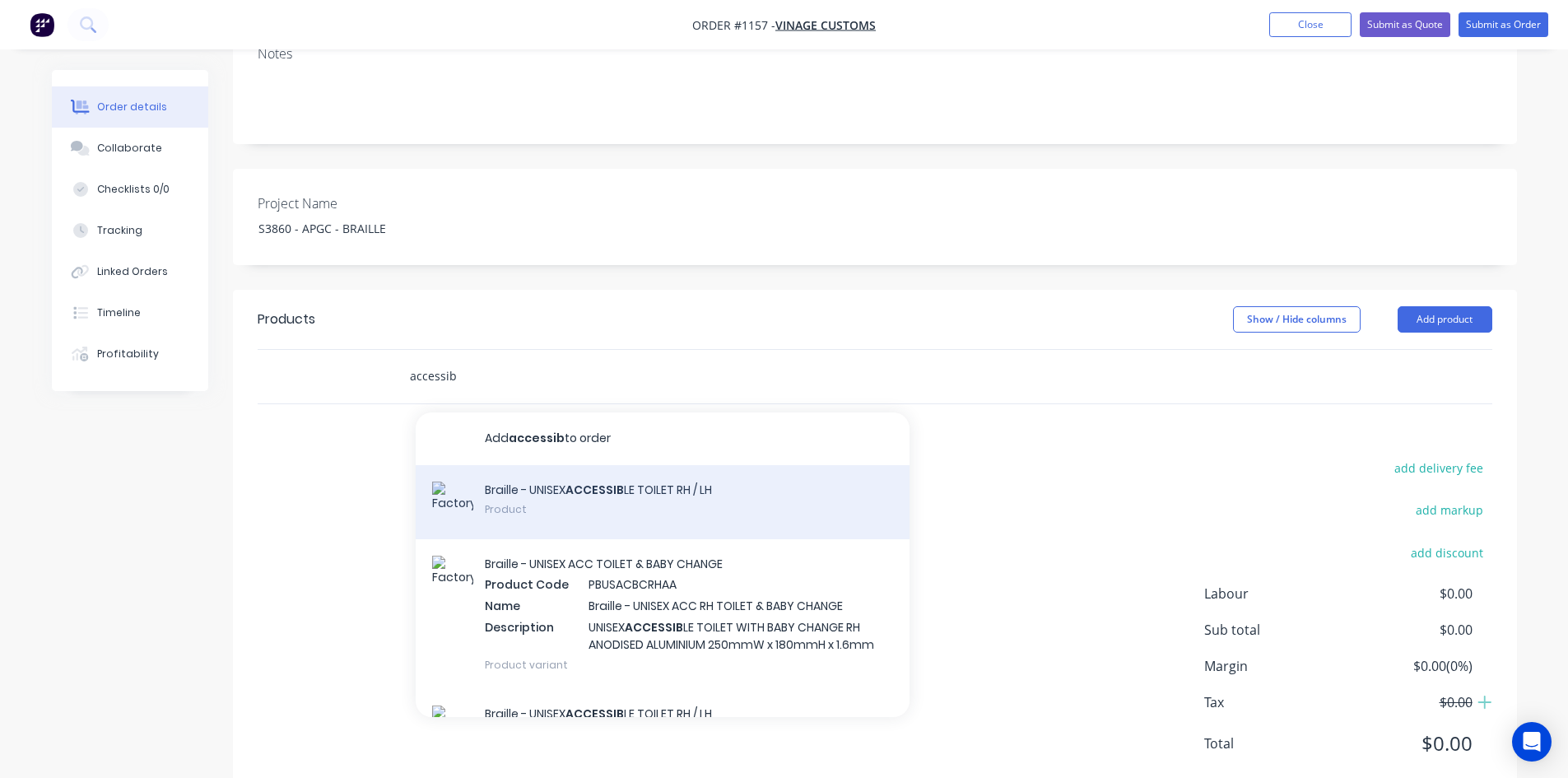
type input "accessib"
click at [682, 465] on div "Braille - UNISEX ACCESSIB LE TOILET RH / LH Product" at bounding box center [663, 502] width 494 height 74
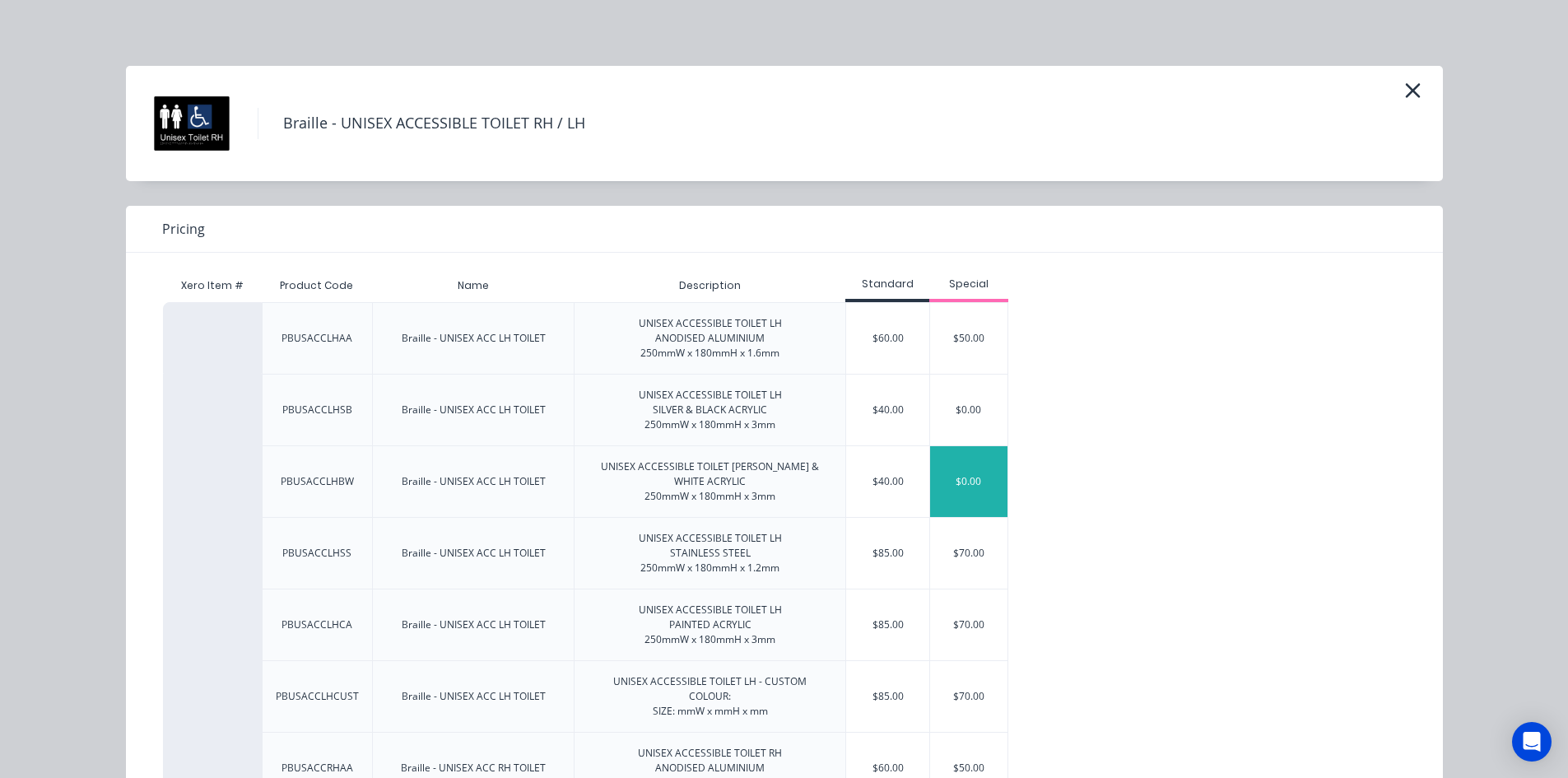
click at [951, 474] on div "$0.00" at bounding box center [969, 482] width 77 height 71
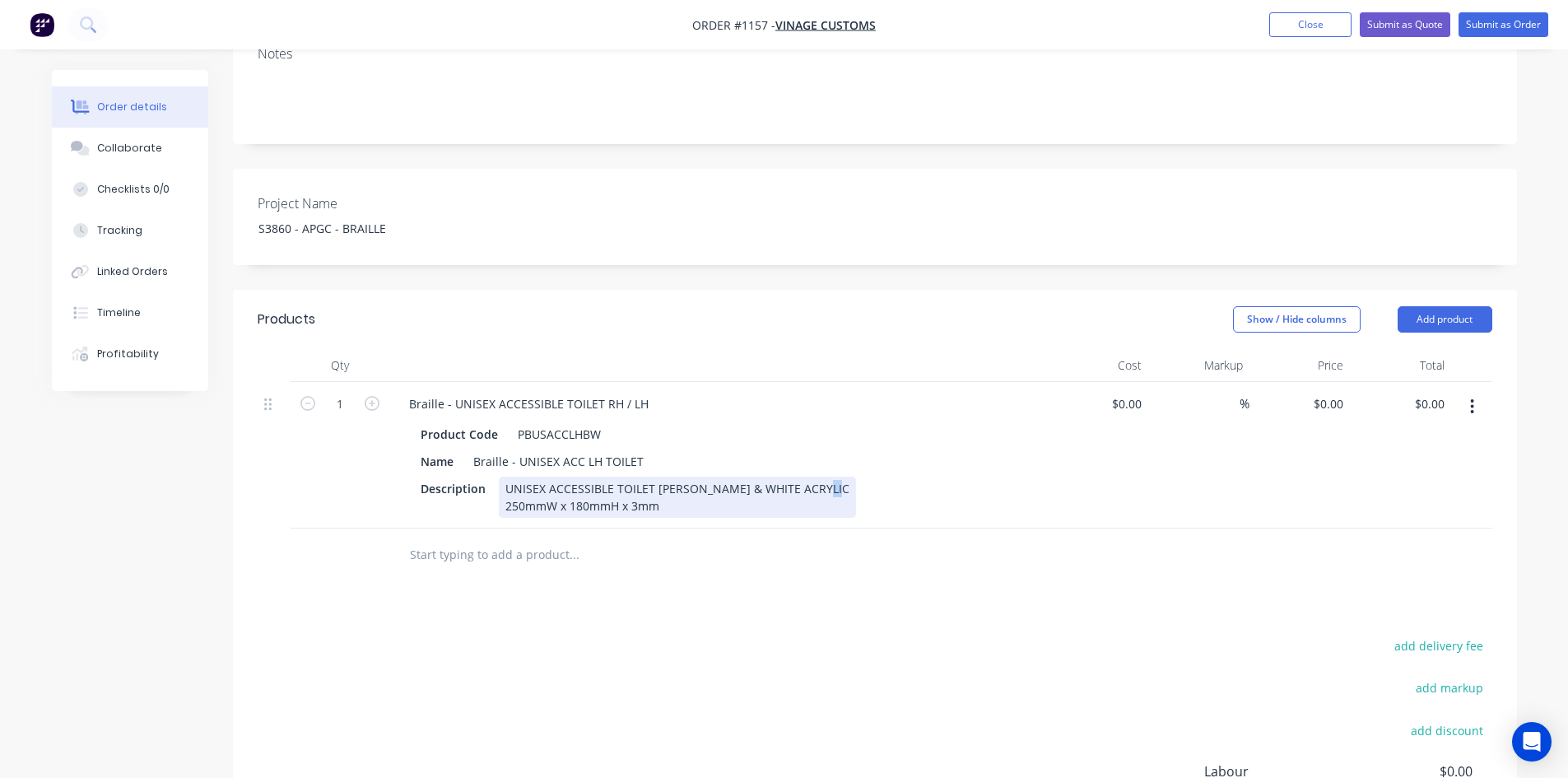
click at [524, 476] on div "UNISEX ACCESSIBLE TOILET [PERSON_NAME] & WHITE ACRYLIC 250mmW x 180mmH x 3mm" at bounding box center [678, 497] width 357 height 41
click at [773, 592] on div "Products Show / Hide columns Add product Qty Cost Markup Price Total 1 Braille …" at bounding box center [875, 634] width 1284 height 687
click at [564, 539] on input "text" at bounding box center [573, 555] width 330 height 33
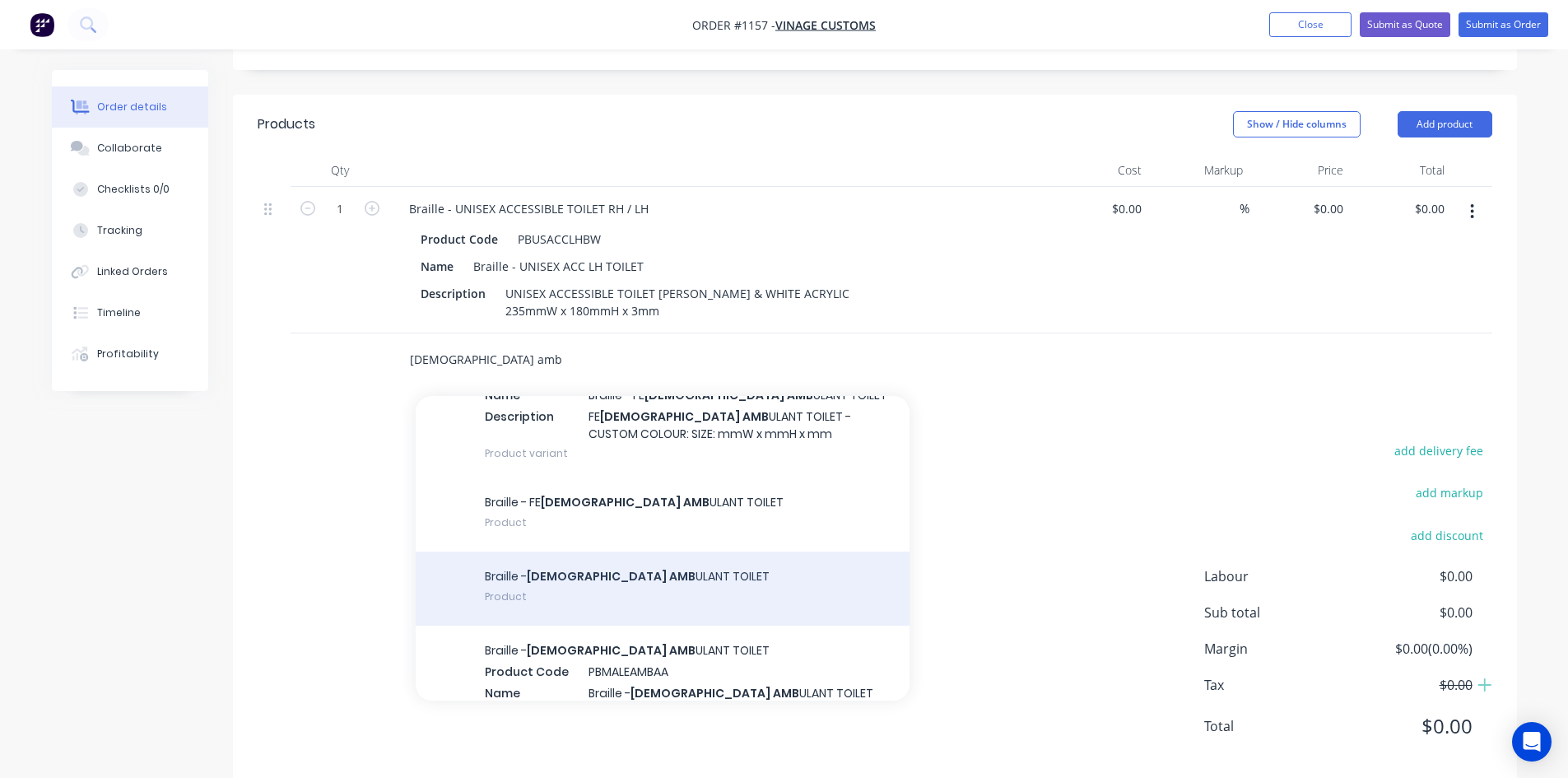
scroll to position [988, 0]
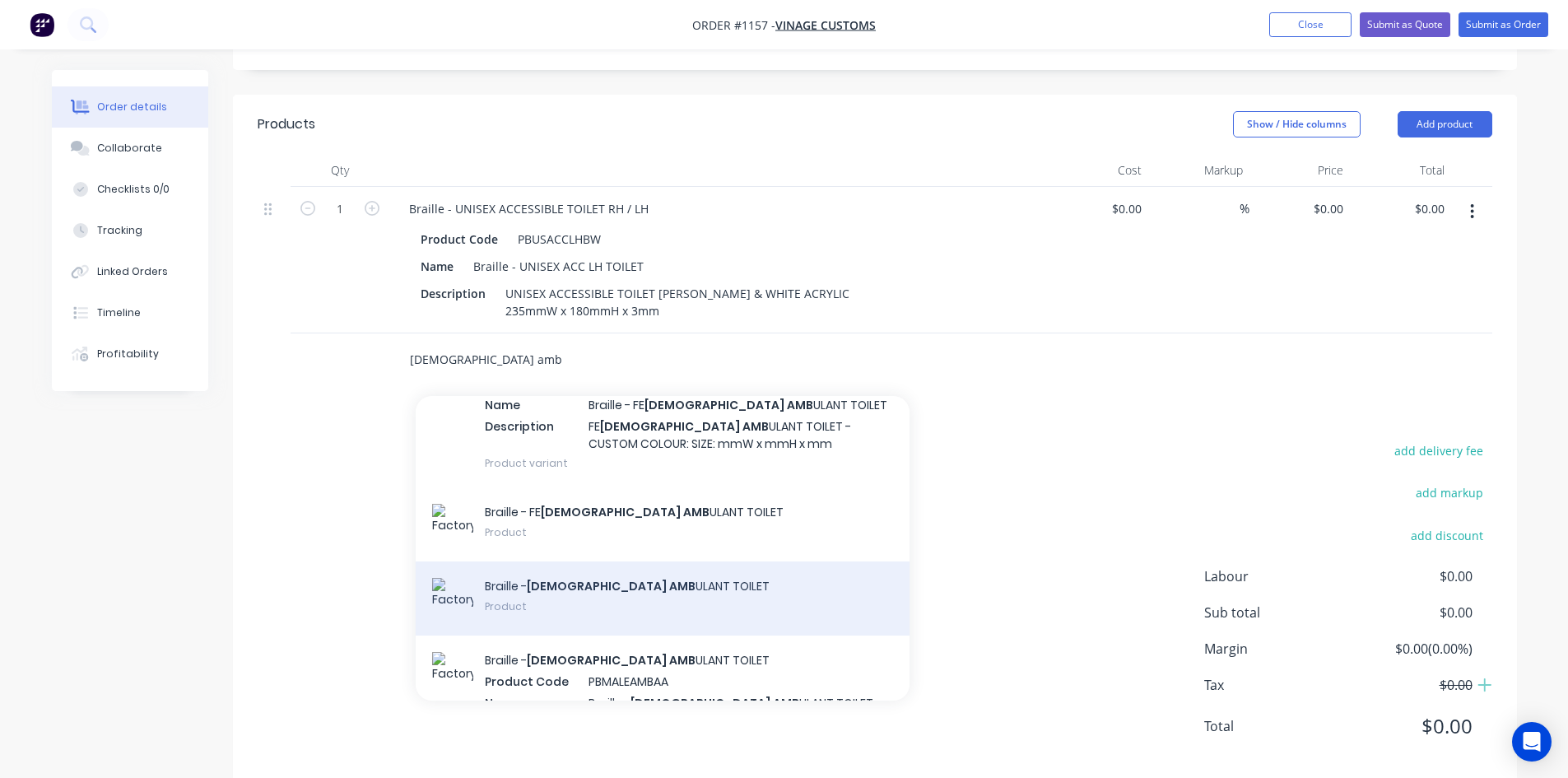
type input "[DEMOGRAPHIC_DATA] amb"
click at [749, 570] on div "Braille - [DEMOGRAPHIC_DATA] AMB ULANT TOILET Product" at bounding box center [663, 599] width 494 height 74
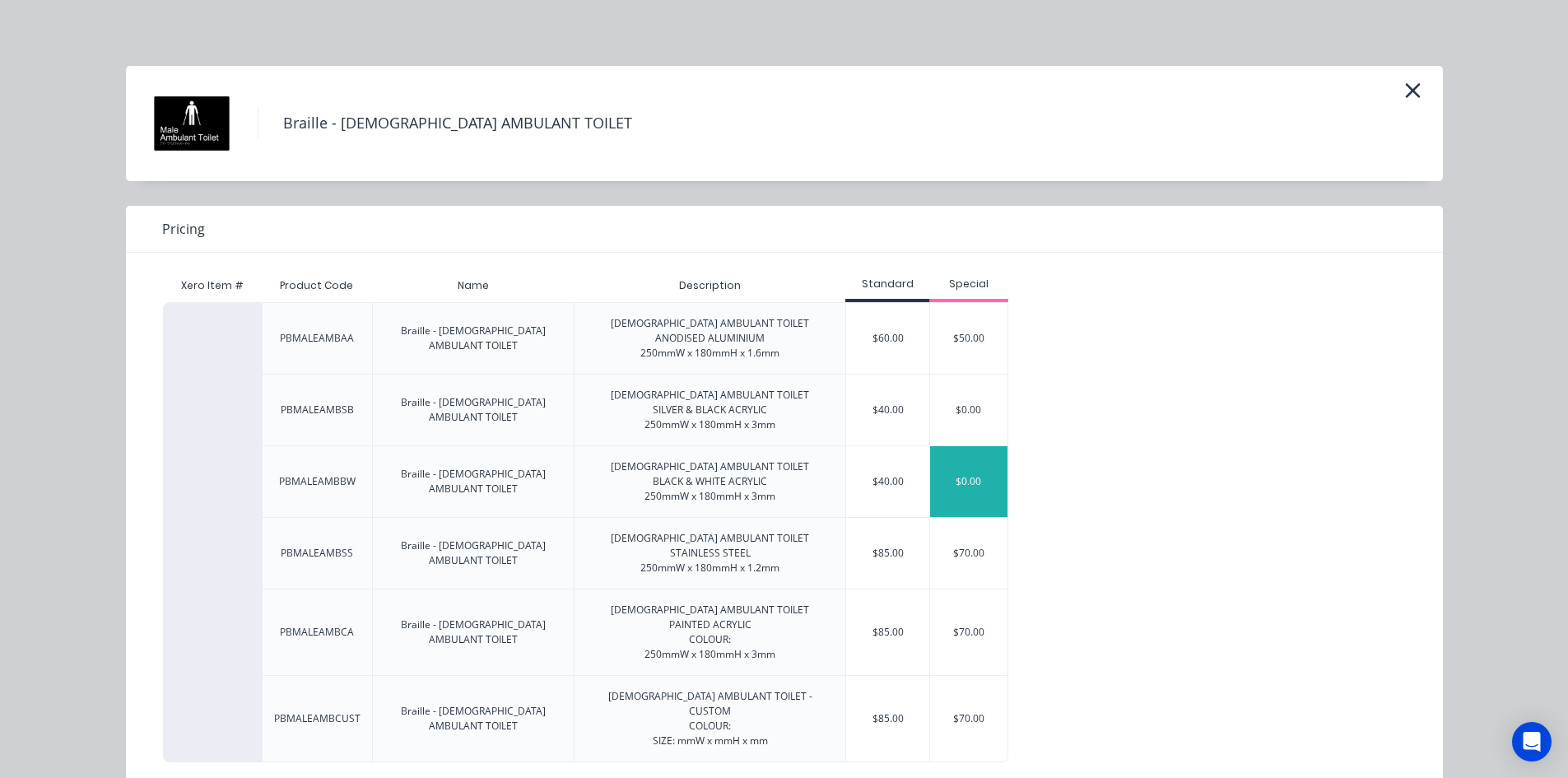
click at [976, 480] on div "$0.00" at bounding box center [969, 482] width 77 height 71
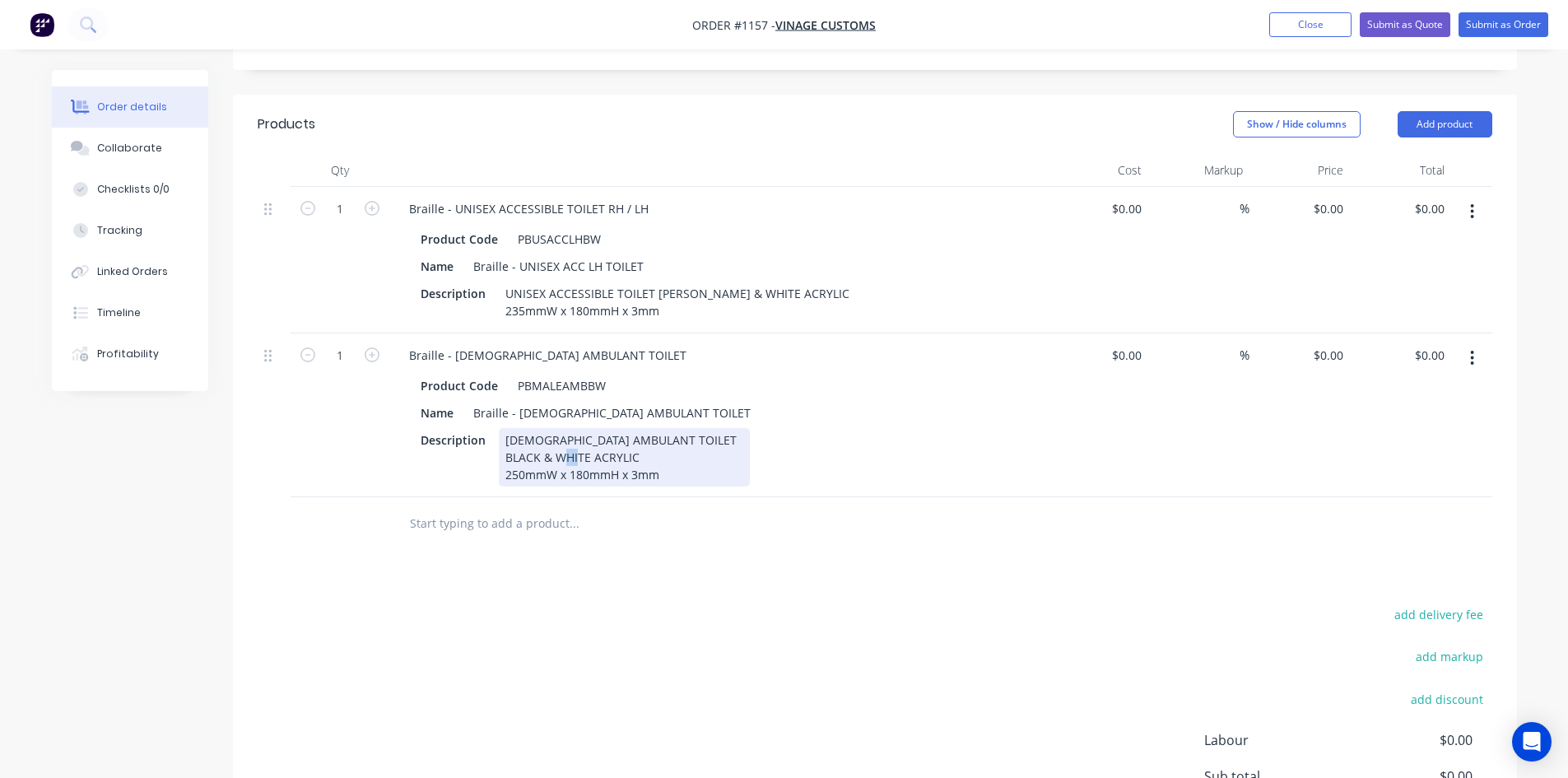
drag, startPoint x: 512, startPoint y: 447, endPoint x: 523, endPoint y: 447, distance: 11.0
click at [523, 447] on div "[DEMOGRAPHIC_DATA] AMBULANT TOILET BLACK & WHITE ACRYLIC 250mmW x 180mmH x 3mm" at bounding box center [625, 457] width 251 height 58
click at [733, 603] on div "add delivery fee add markup add discount Labour $0.00 Sub total $0.00 Margin $0…" at bounding box center [875, 762] width 1235 height 318
click at [368, 347] on icon "button" at bounding box center [372, 354] width 15 height 15
type input "2"
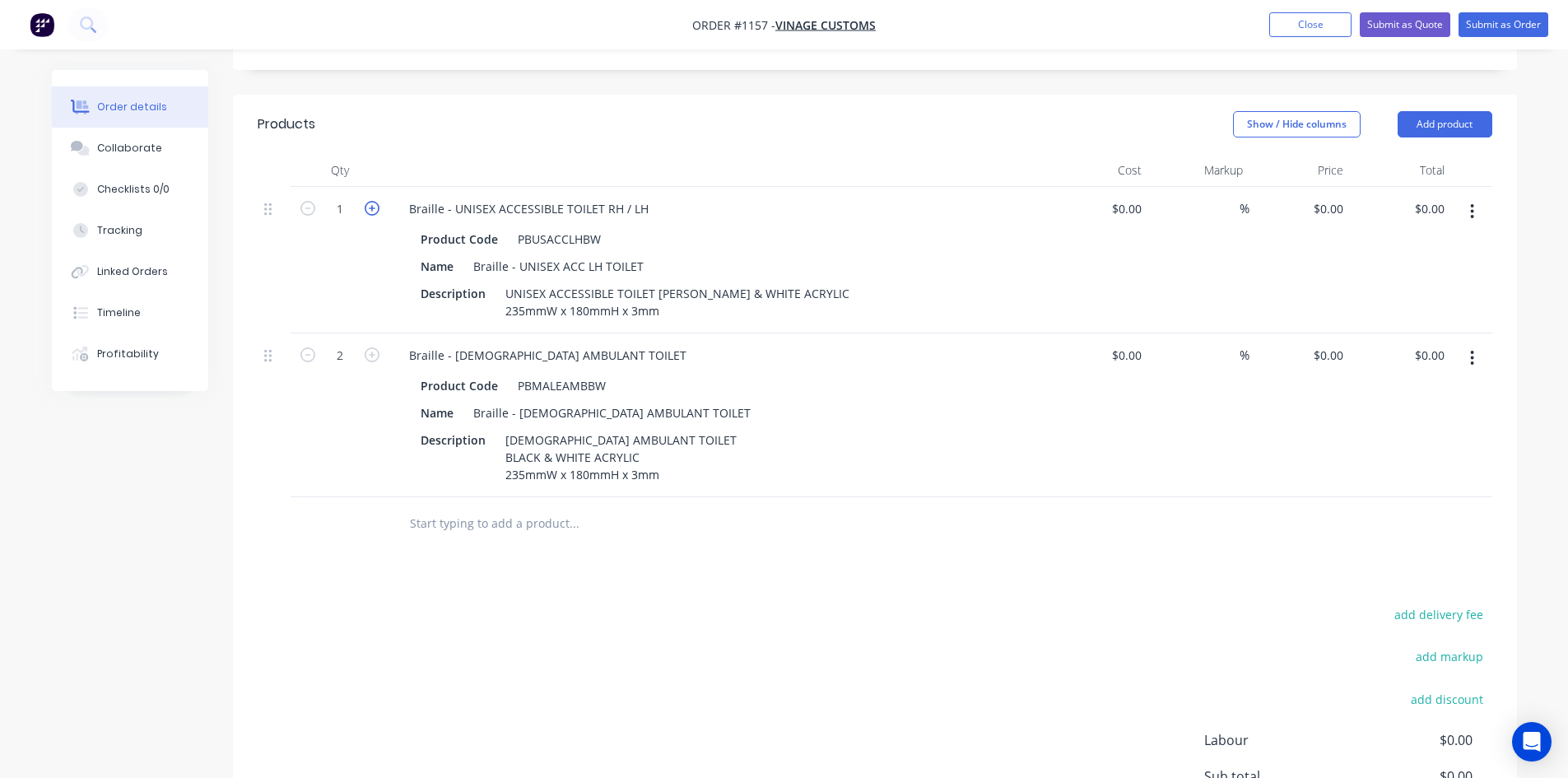
click at [371, 201] on icon "button" at bounding box center [372, 208] width 15 height 15
type input "2"
click at [526, 507] on input "text" at bounding box center [573, 523] width 330 height 33
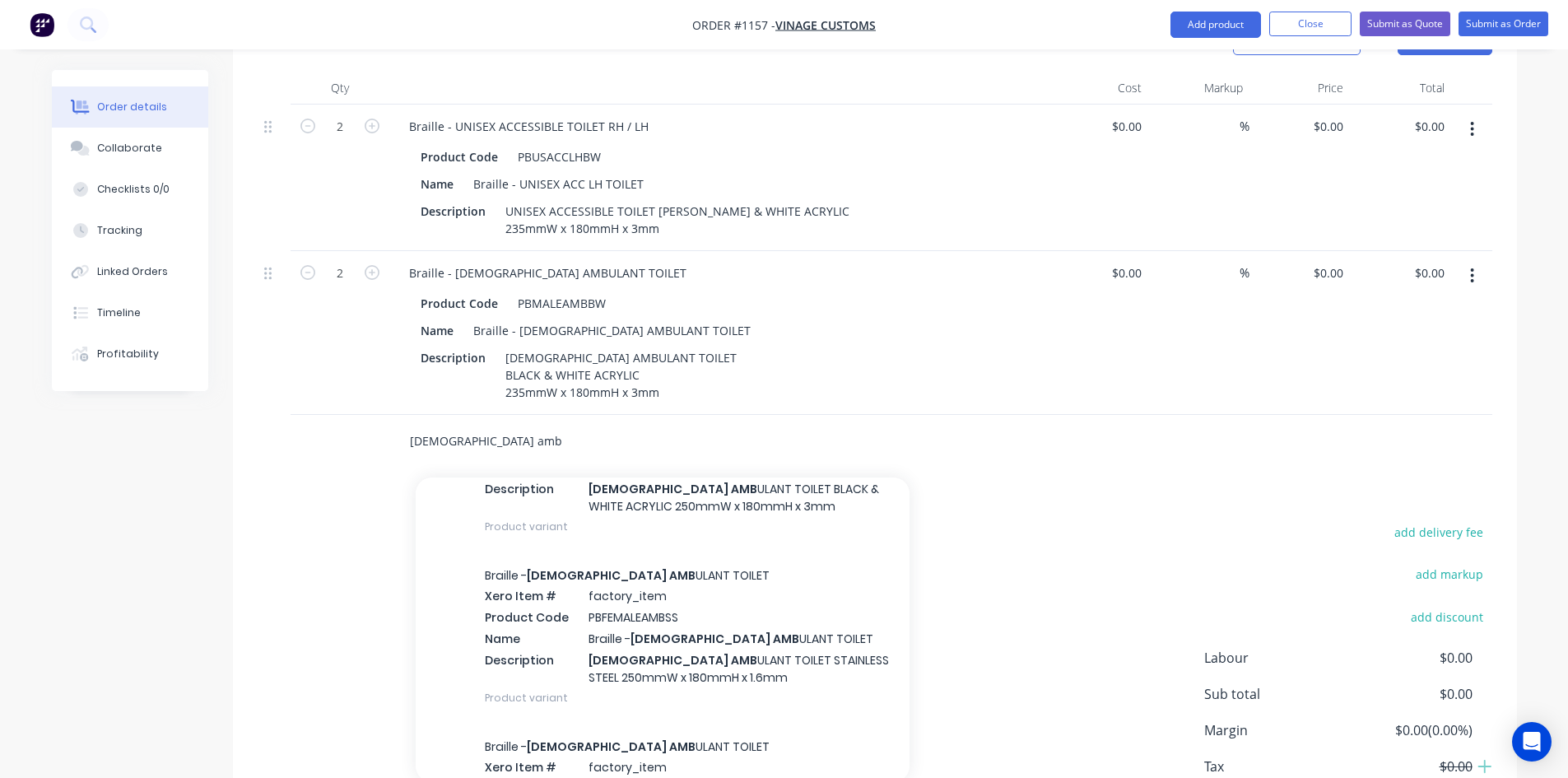
scroll to position [494, 0]
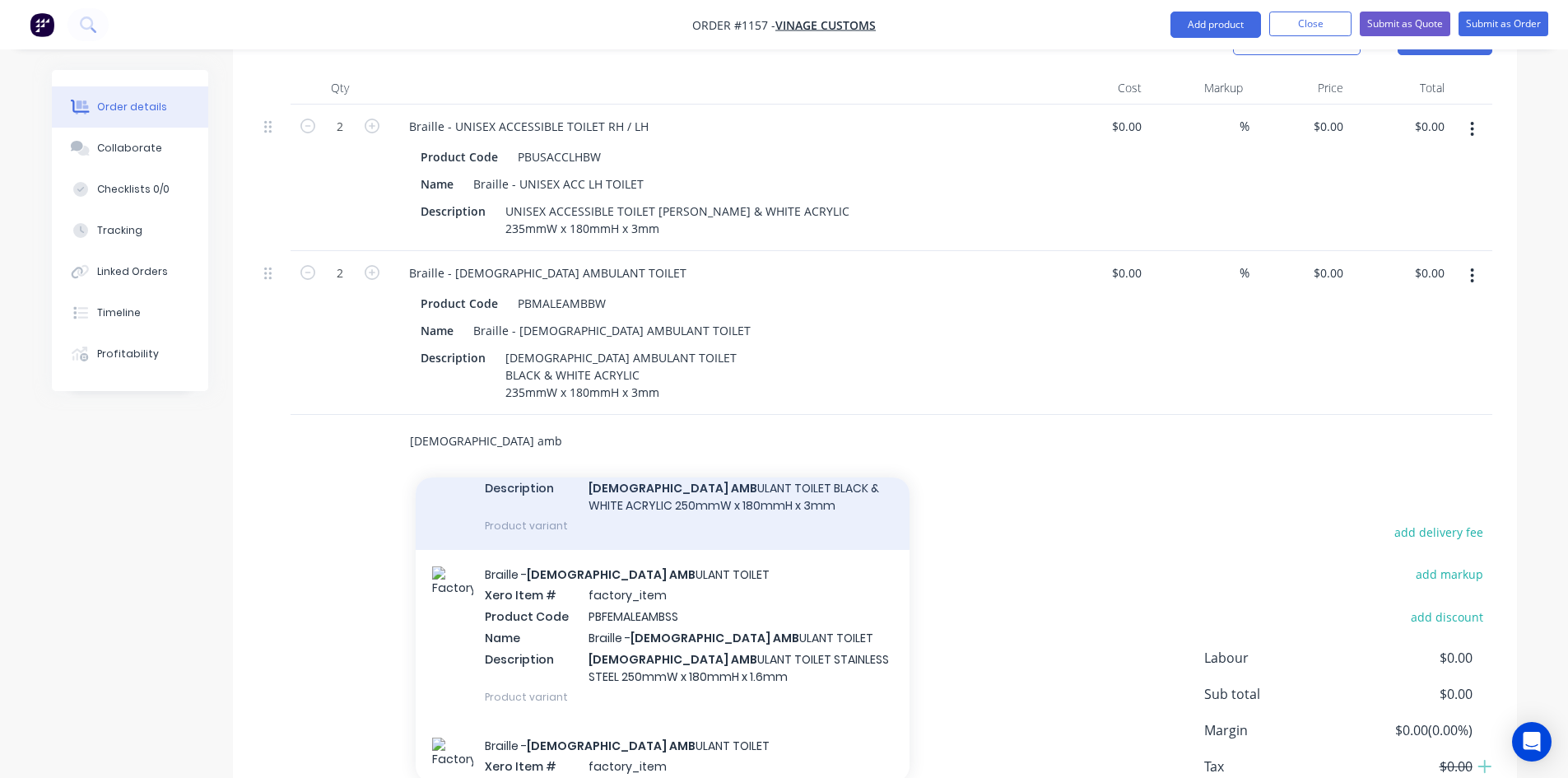
type input "[DEMOGRAPHIC_DATA] amb"
click at [759, 467] on div "Braille - [DEMOGRAPHIC_DATA] AMB ULANT TOILET Xero Item # factory_item Product …" at bounding box center [663, 464] width 494 height 171
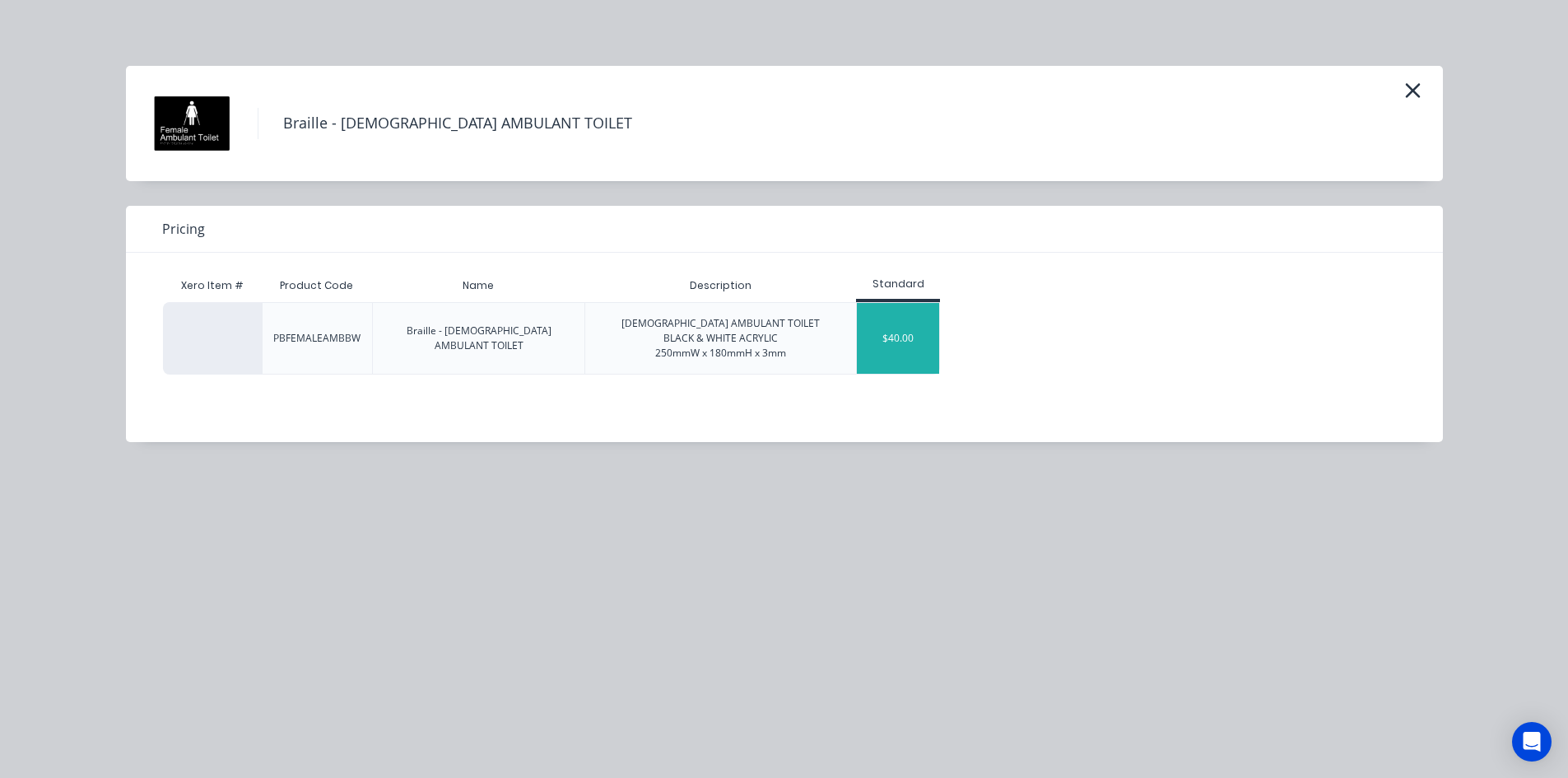
click at [896, 345] on div "$40.00" at bounding box center [898, 338] width 83 height 71
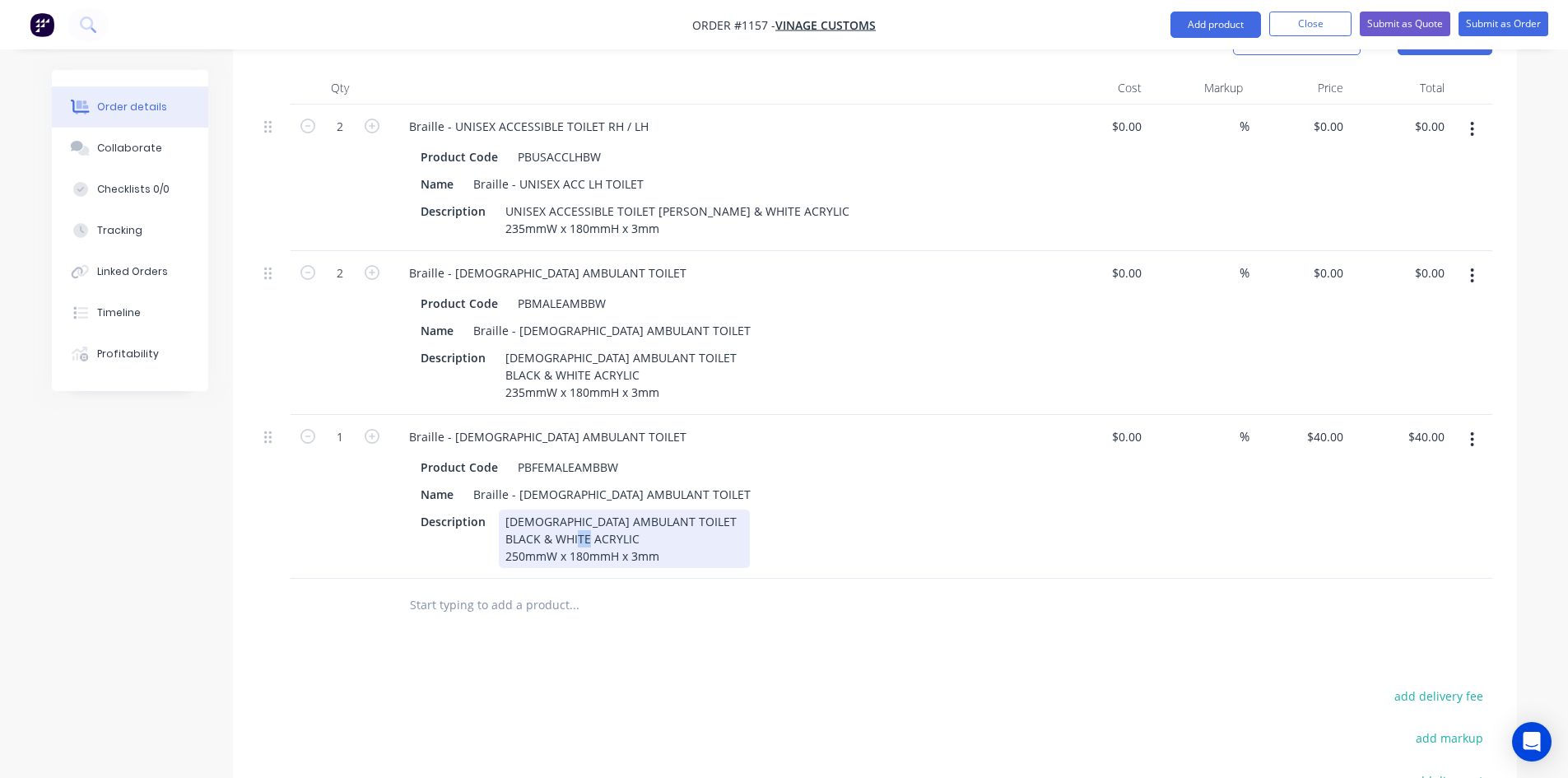
drag, startPoint x: 512, startPoint y: 526, endPoint x: 522, endPoint y: 526, distance: 10.0
click at [522, 526] on div "[DEMOGRAPHIC_DATA] AMBULANT TOILET BLACK & WHITE ACRYLIC 250mmW x 180mmH x 3mm" at bounding box center [625, 539] width 251 height 58
click at [765, 614] on div "Products Show / Hide columns Add product Qty Cost Markup Price Total 2 Braille …" at bounding box center [875, 520] width 1284 height 1015
click at [373, 429] on icon "button" at bounding box center [372, 436] width 15 height 15
type input "2"
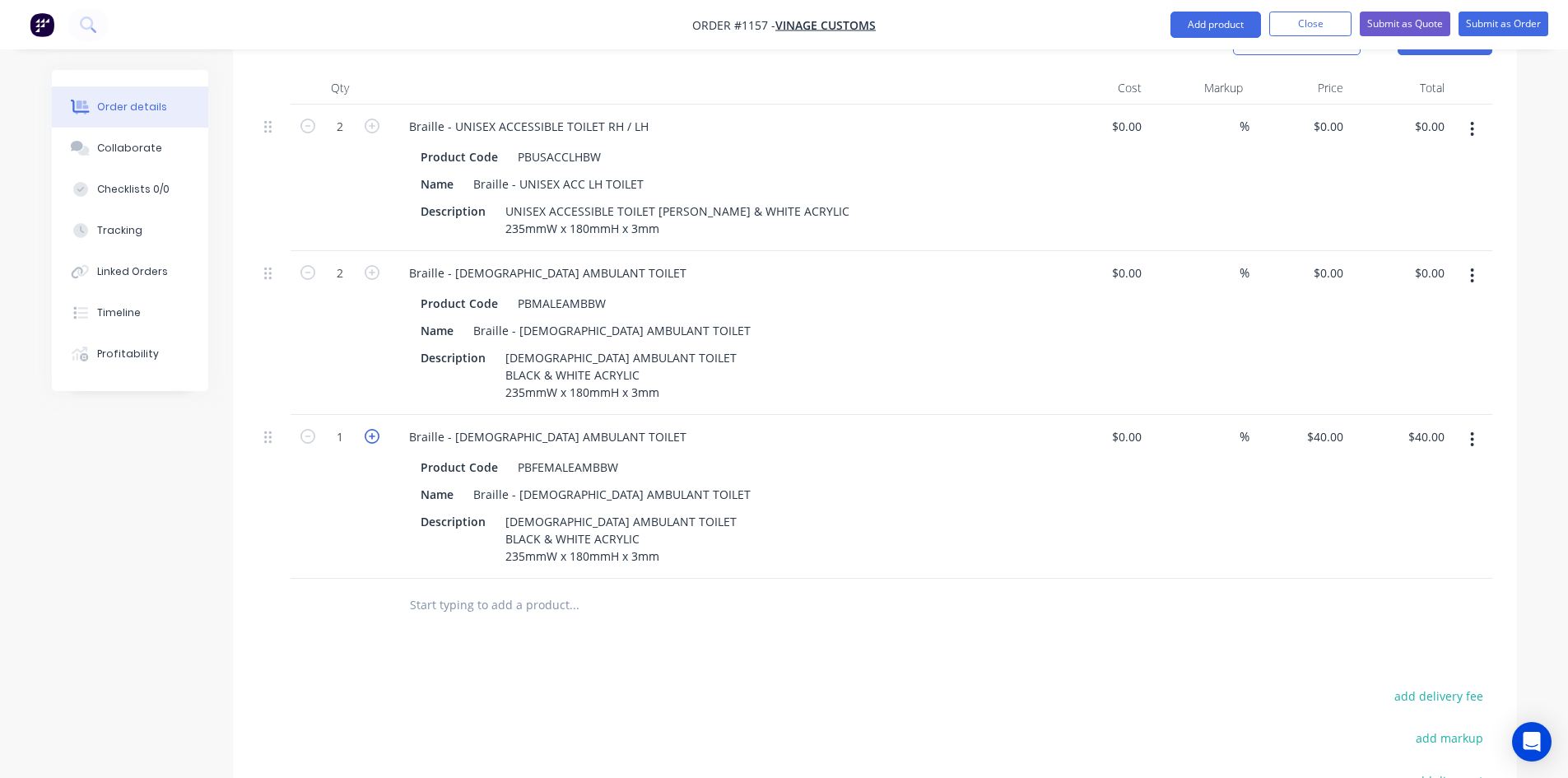
type input "$80.00"
click at [486, 261] on div "Braille - [DEMOGRAPHIC_DATA] AMBULANT TOILET" at bounding box center [548, 273] width 304 height 24
drag, startPoint x: 482, startPoint y: 242, endPoint x: 535, endPoint y: 242, distance: 53.0
click at [535, 261] on div "Braille - [DEMOGRAPHIC_DATA] TOILET & AMBULANT TOILET" at bounding box center [574, 273] width 357 height 24
copy div "TOILET &"
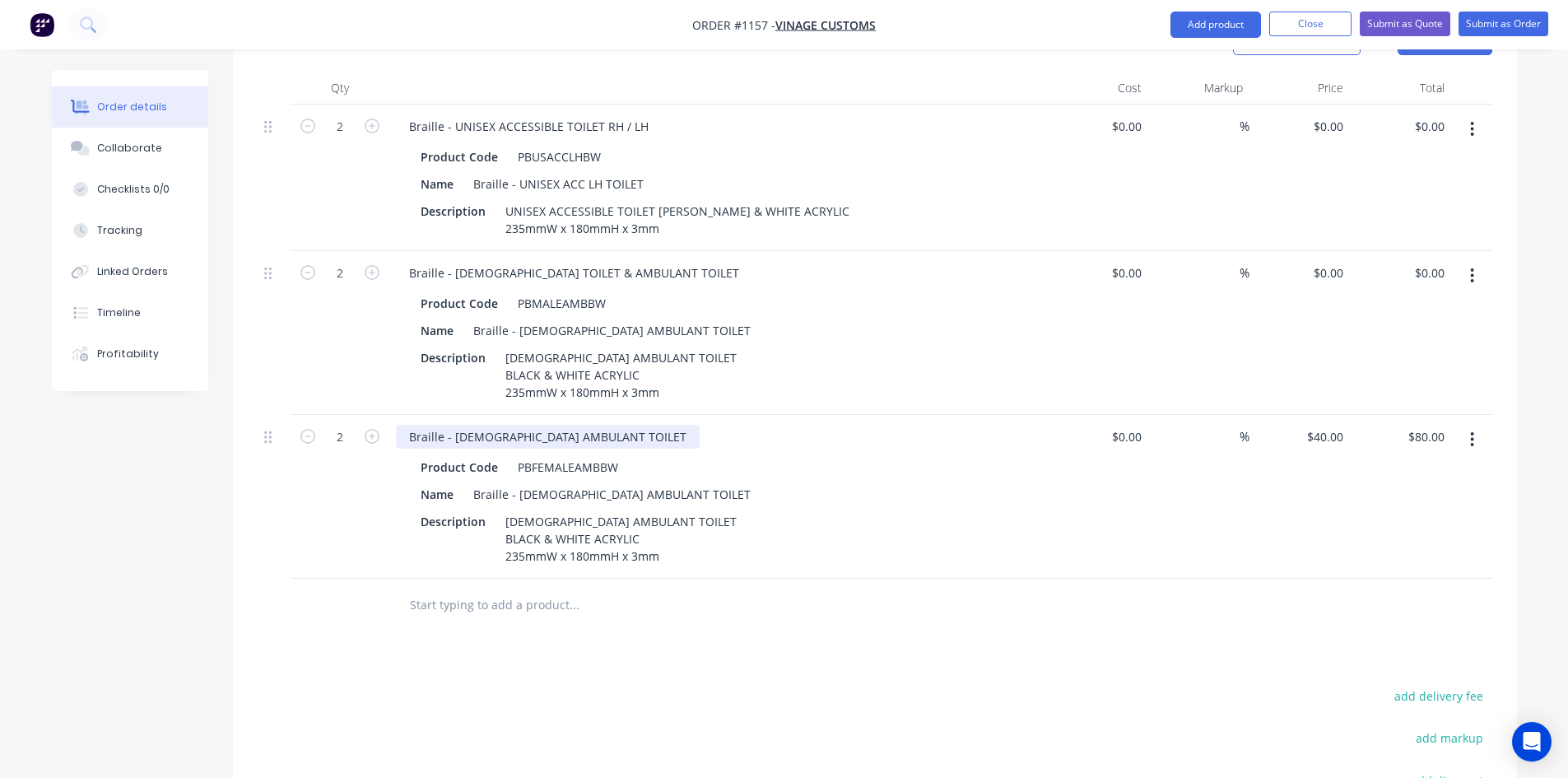
click at [492, 425] on div "Braille - [DEMOGRAPHIC_DATA] AMBULANT TOILET" at bounding box center [548, 436] width 304 height 24
click at [497, 425] on div "Braille - [DEMOGRAPHIC_DATA] AMBULANT TOILET" at bounding box center [548, 436] width 304 height 24
paste div
click at [562, 483] on div "Braille - [DEMOGRAPHIC_DATA] AMBULANT TOILET" at bounding box center [612, 494] width 291 height 24
click at [561, 483] on div "Braille - [DEMOGRAPHIC_DATA] AMBULANT TOILET" at bounding box center [612, 494] width 291 height 24
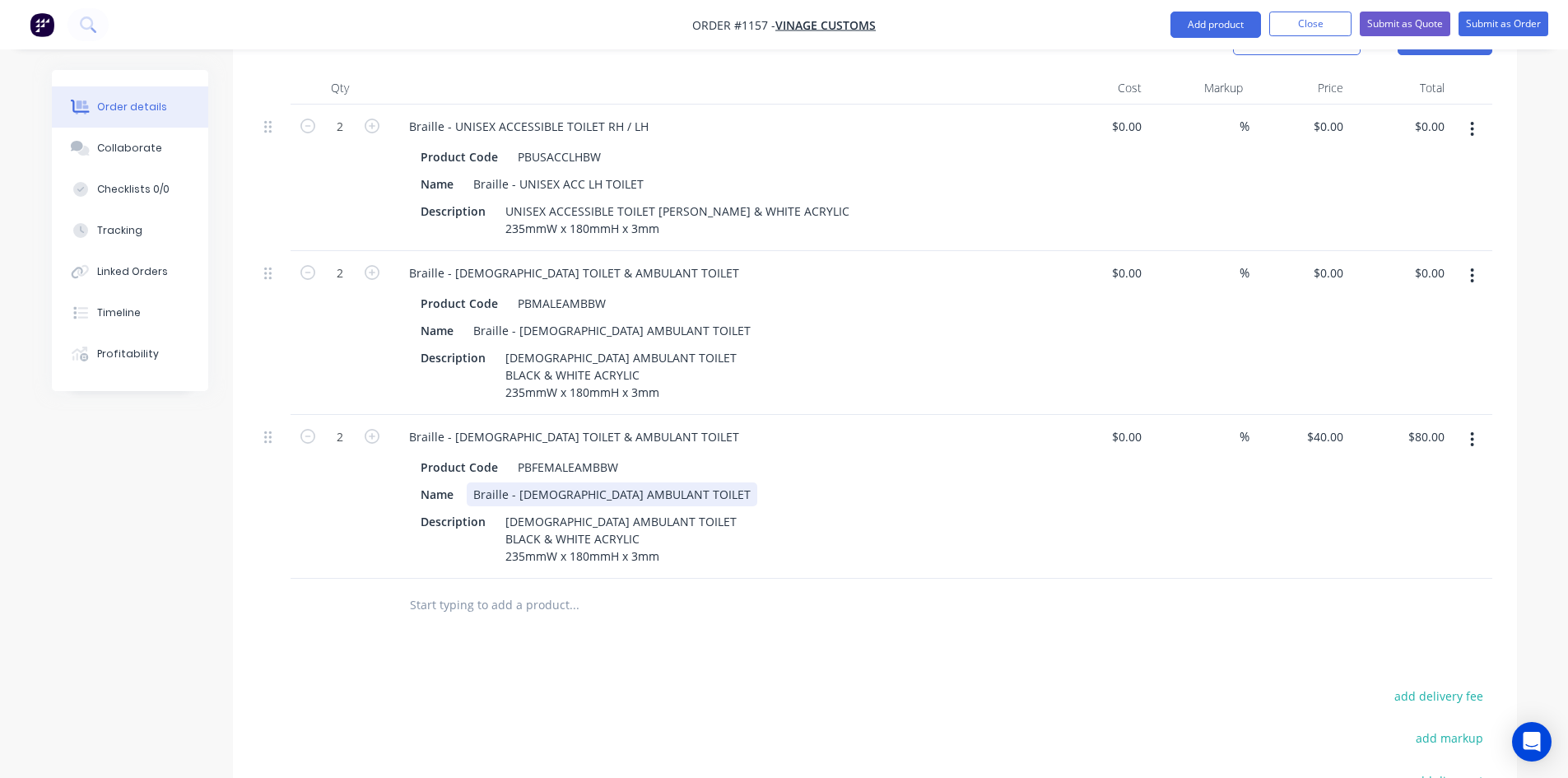
paste div
click at [551, 318] on div "Braille - [DEMOGRAPHIC_DATA] AMBULANT TOILET" at bounding box center [612, 330] width 291 height 24
paste div
click at [833, 604] on div "Products Show / Hide columns Add product Qty Cost Markup Price Total 2 Braille …" at bounding box center [875, 520] width 1284 height 1015
click at [1474, 266] on icon "button" at bounding box center [1472, 275] width 4 height 18
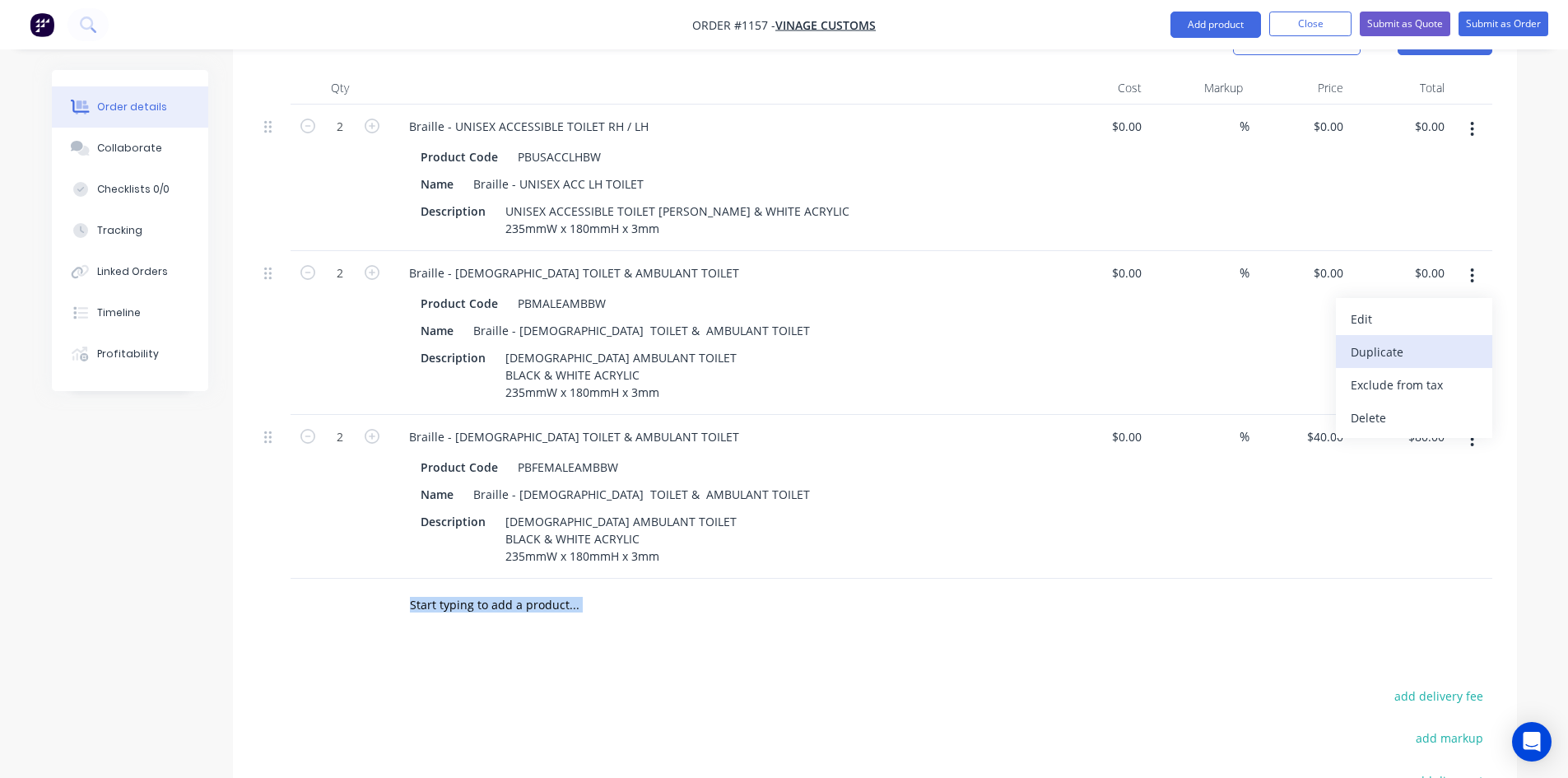
click at [1400, 340] on div "Duplicate" at bounding box center [1414, 352] width 127 height 24
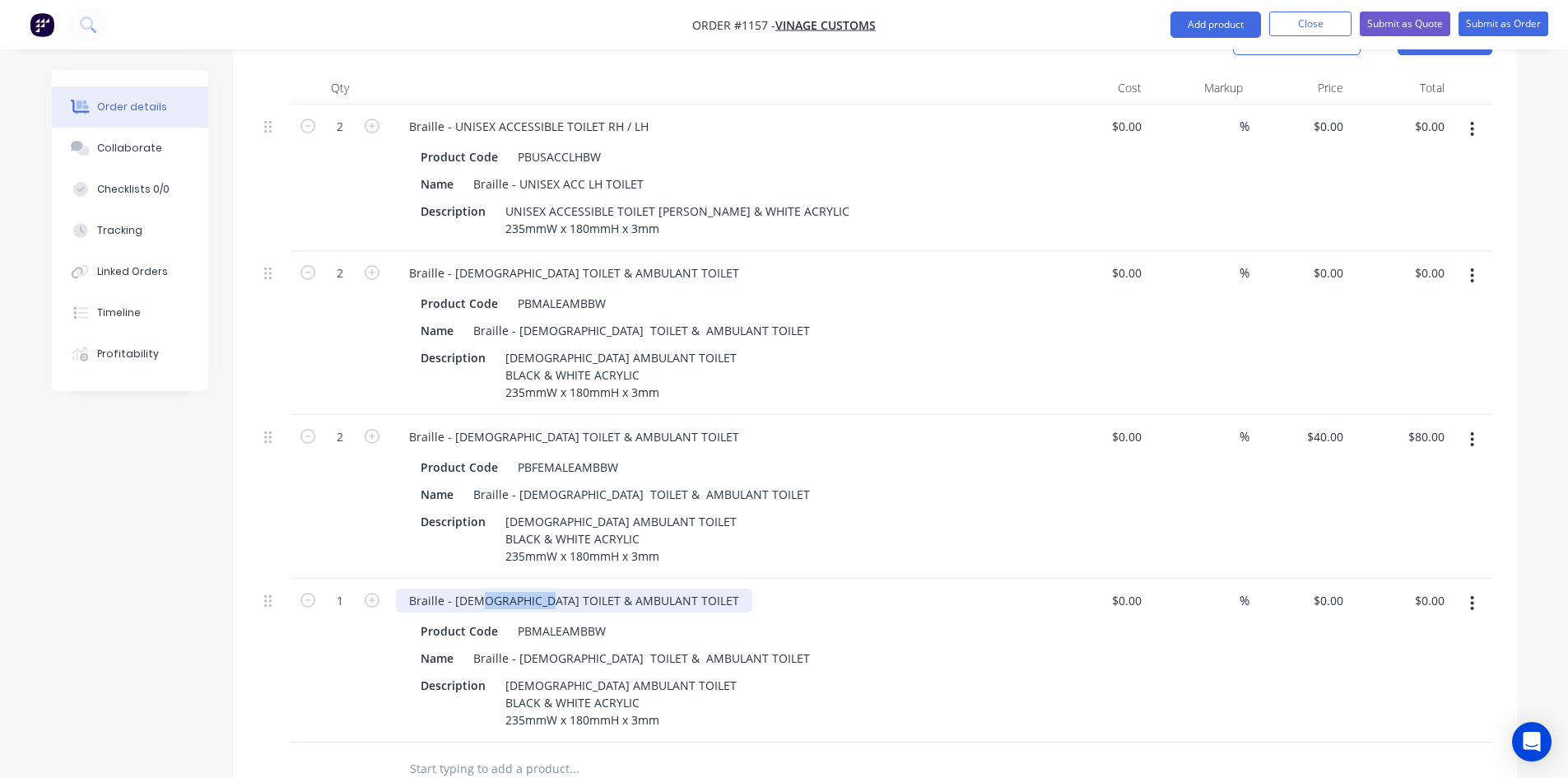
drag, startPoint x: 482, startPoint y: 568, endPoint x: 536, endPoint y: 571, distance: 54.1
click at [536, 589] on div "Braille - [DEMOGRAPHIC_DATA] TOILET & AMBULANT TOILET" at bounding box center [574, 600] width 357 height 24
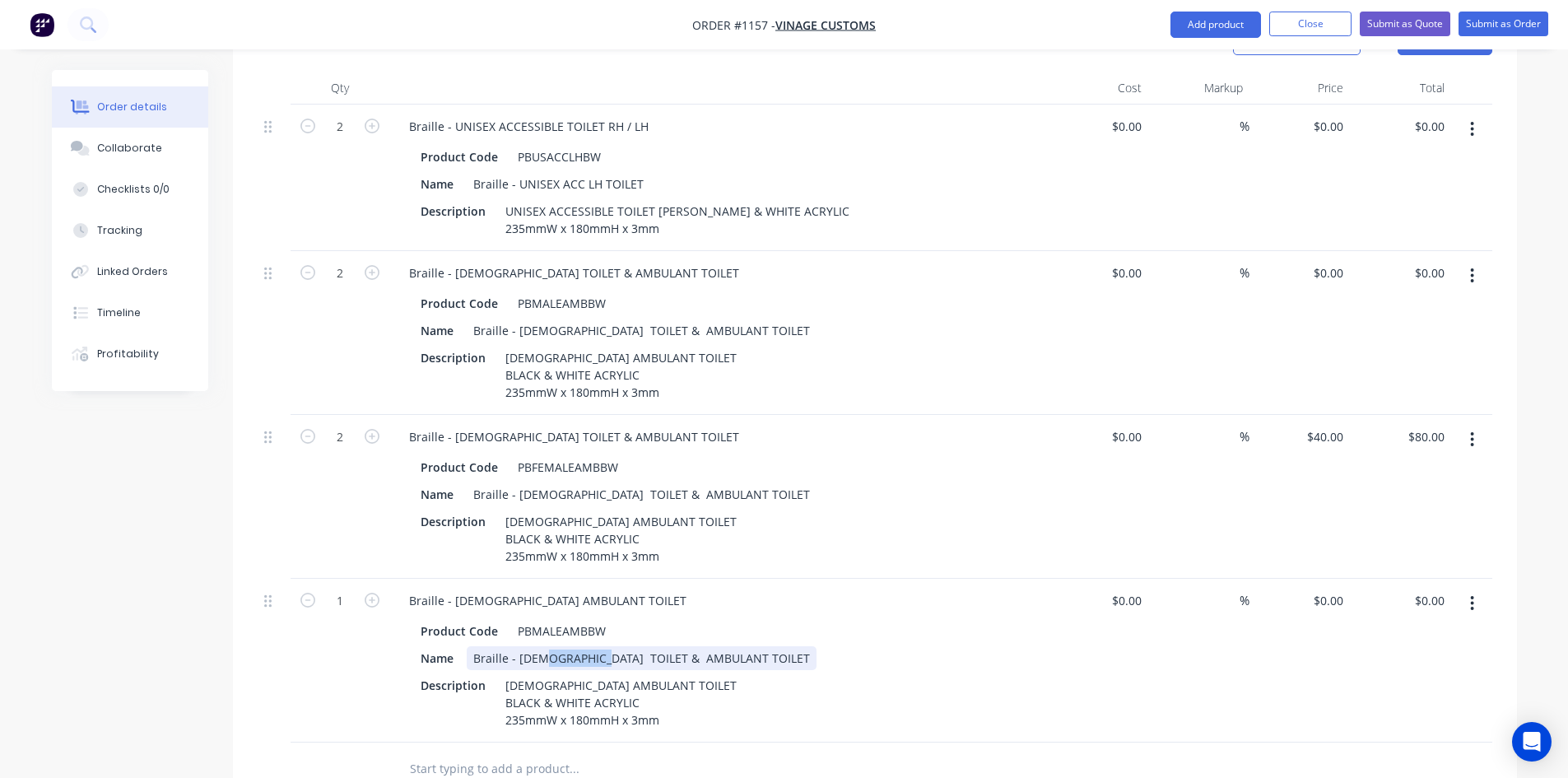
drag, startPoint x: 548, startPoint y: 629, endPoint x: 603, endPoint y: 633, distance: 55.1
click at [603, 646] on div "Braille - [DEMOGRAPHIC_DATA] TOILET & AMBULANT TOILET" at bounding box center [642, 658] width 350 height 24
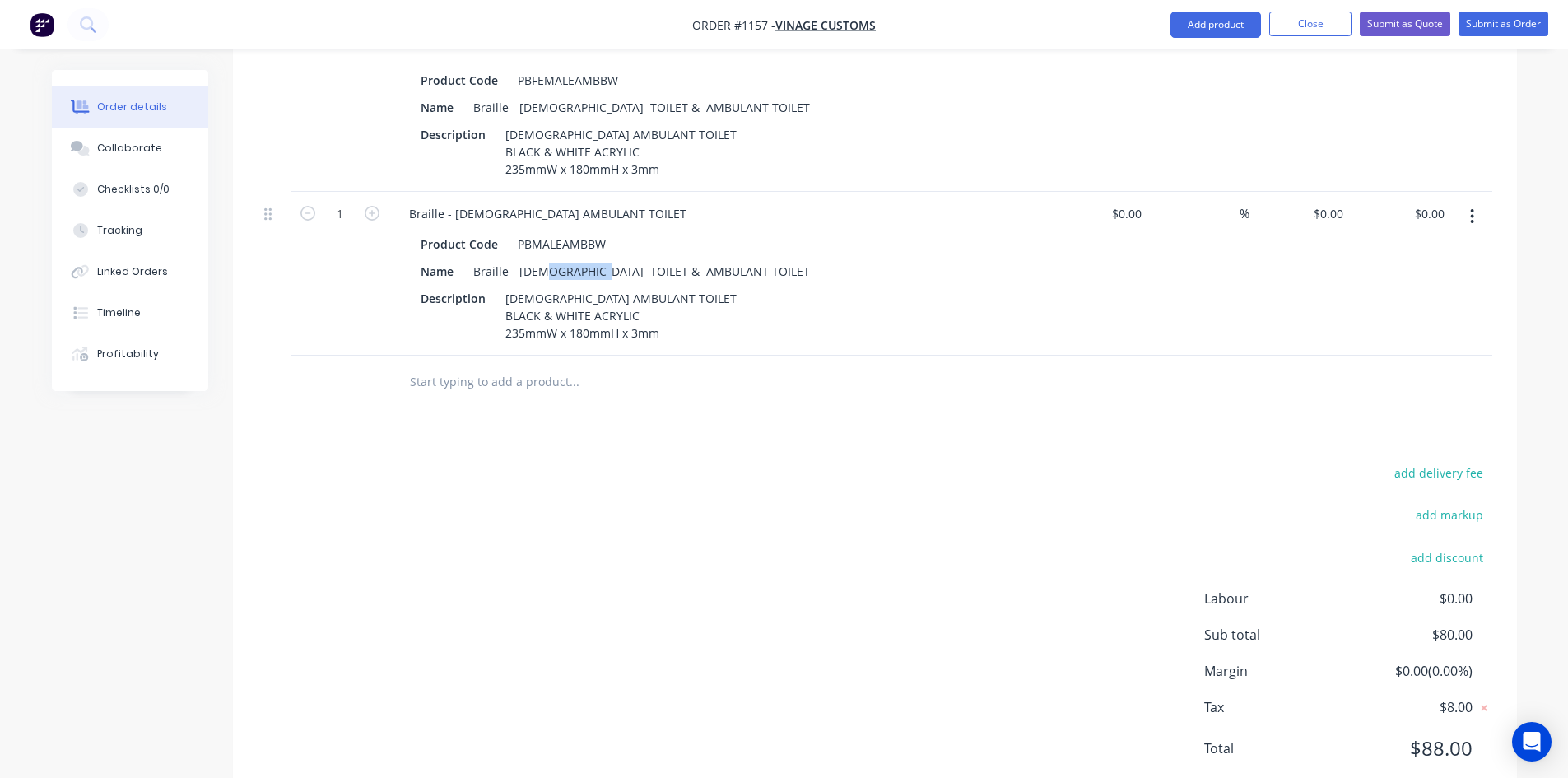
scroll to position [1048, 0]
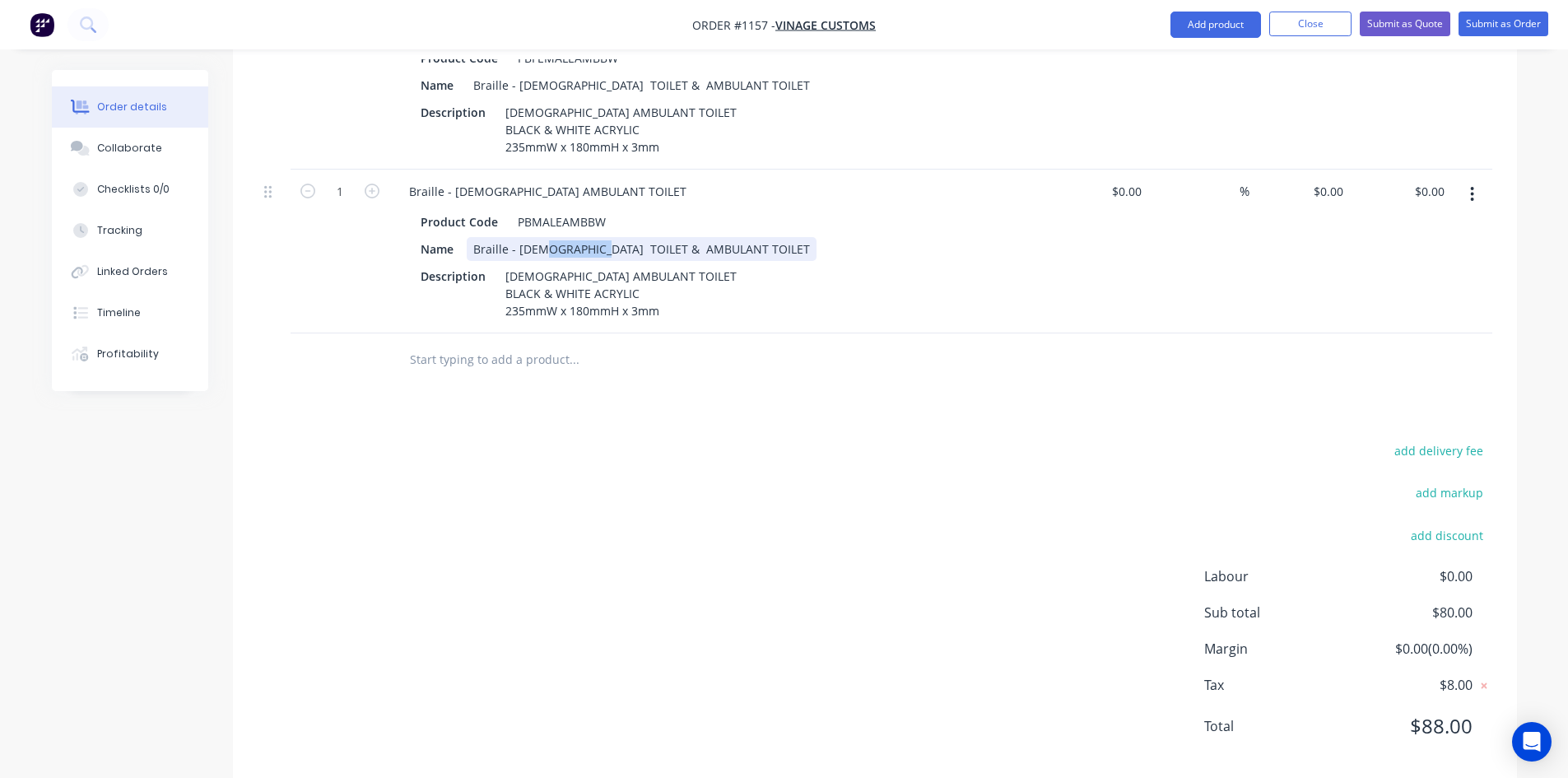
click at [592, 237] on div "Braille - [DEMOGRAPHIC_DATA] TOILET & AMBULANT TOILET" at bounding box center [642, 249] width 350 height 24
drag, startPoint x: 600, startPoint y: 219, endPoint x: 545, endPoint y: 216, distance: 55.1
click at [545, 237] on div "Braille - [DEMOGRAPHIC_DATA] TOILET & AMBULANT TOILET" at bounding box center [642, 249] width 350 height 24
click at [737, 453] on div "add delivery fee add markup add discount Labour $0.00 Sub total $80.00 Margin $…" at bounding box center [875, 599] width 1235 height 318
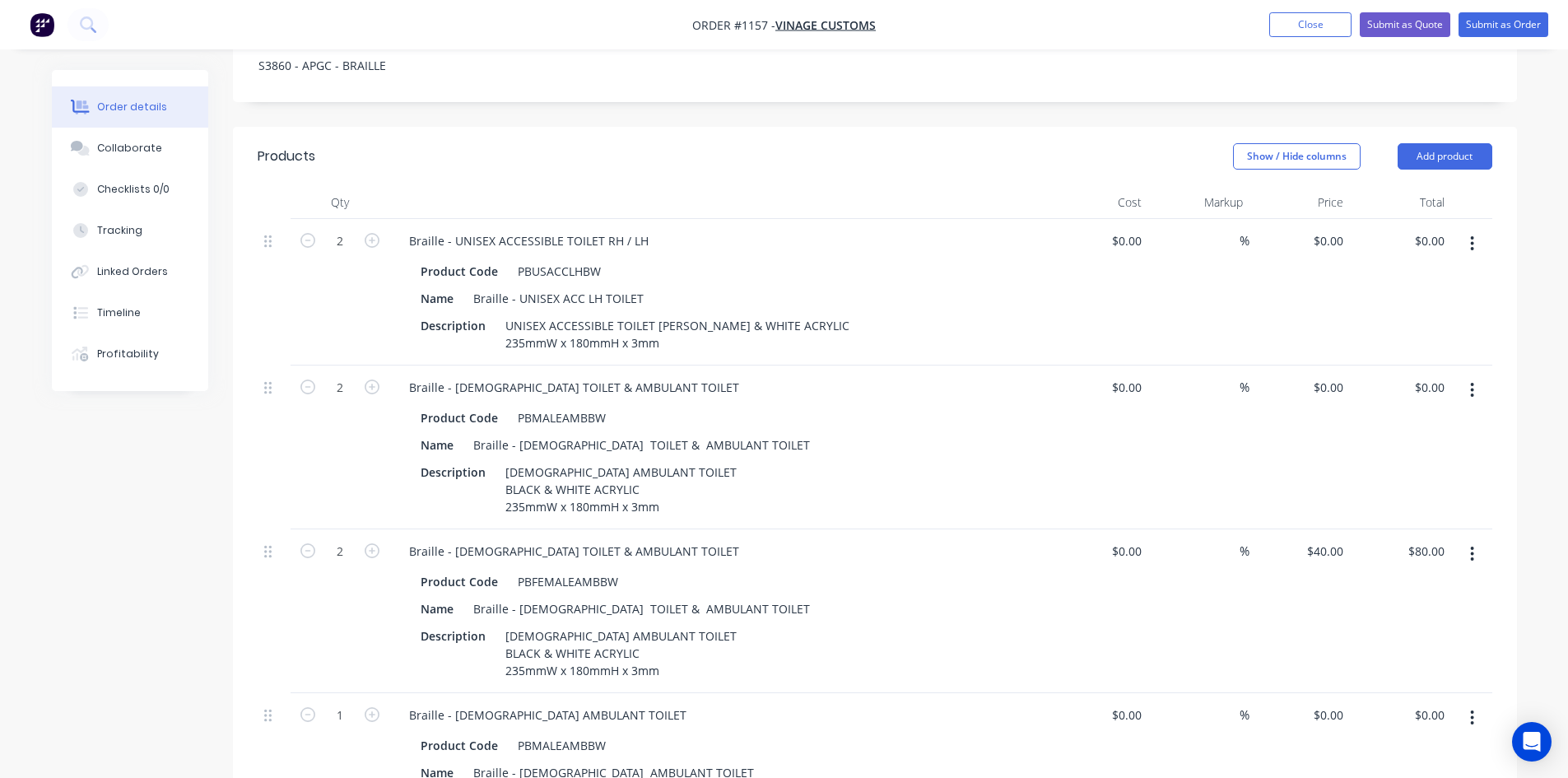
scroll to position [554, 0]
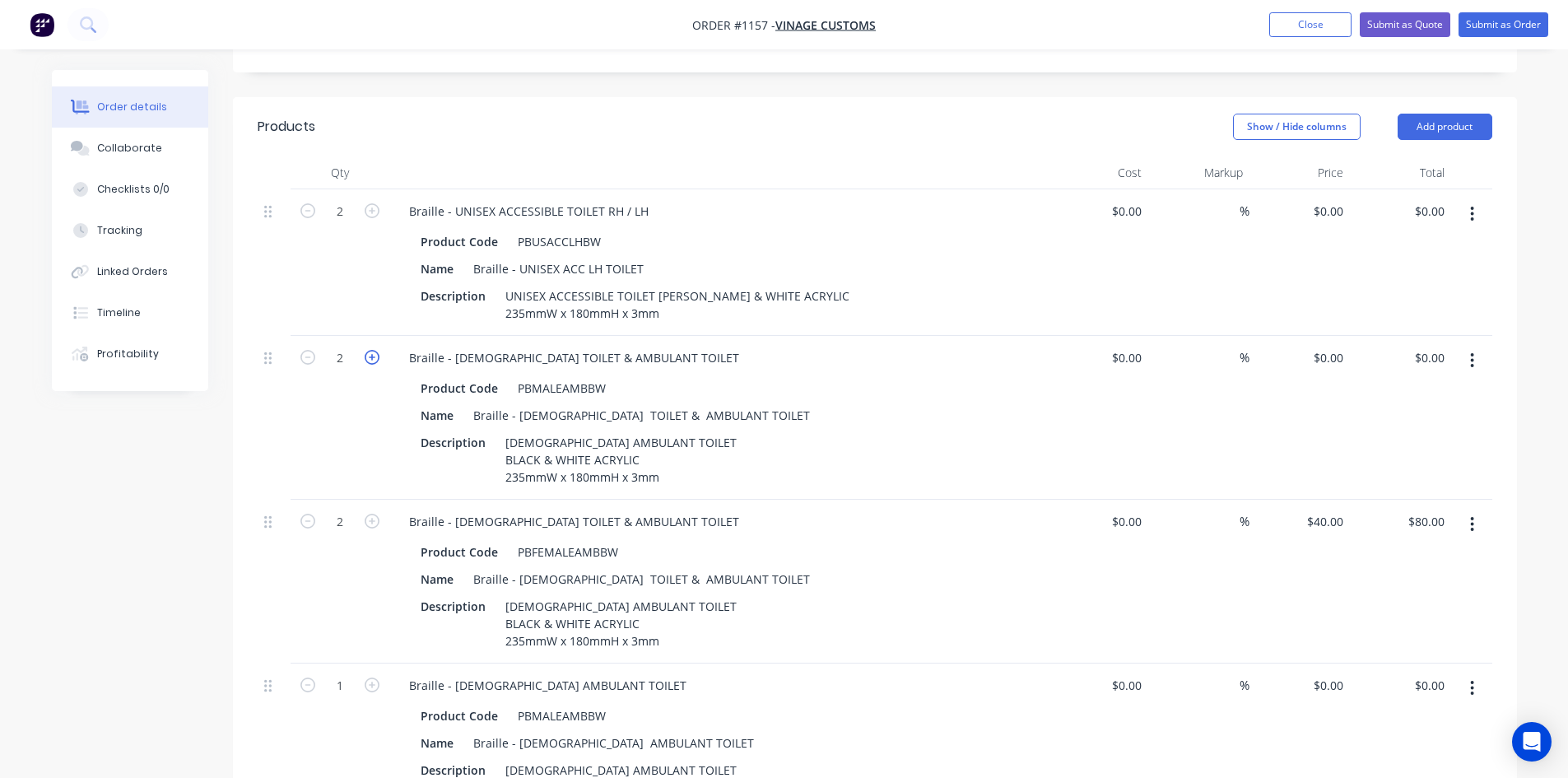
click at [374, 350] on icon "button" at bounding box center [372, 357] width 15 height 15
type input "4"
click at [371, 513] on icon "button" at bounding box center [372, 520] width 15 height 15
type input "3"
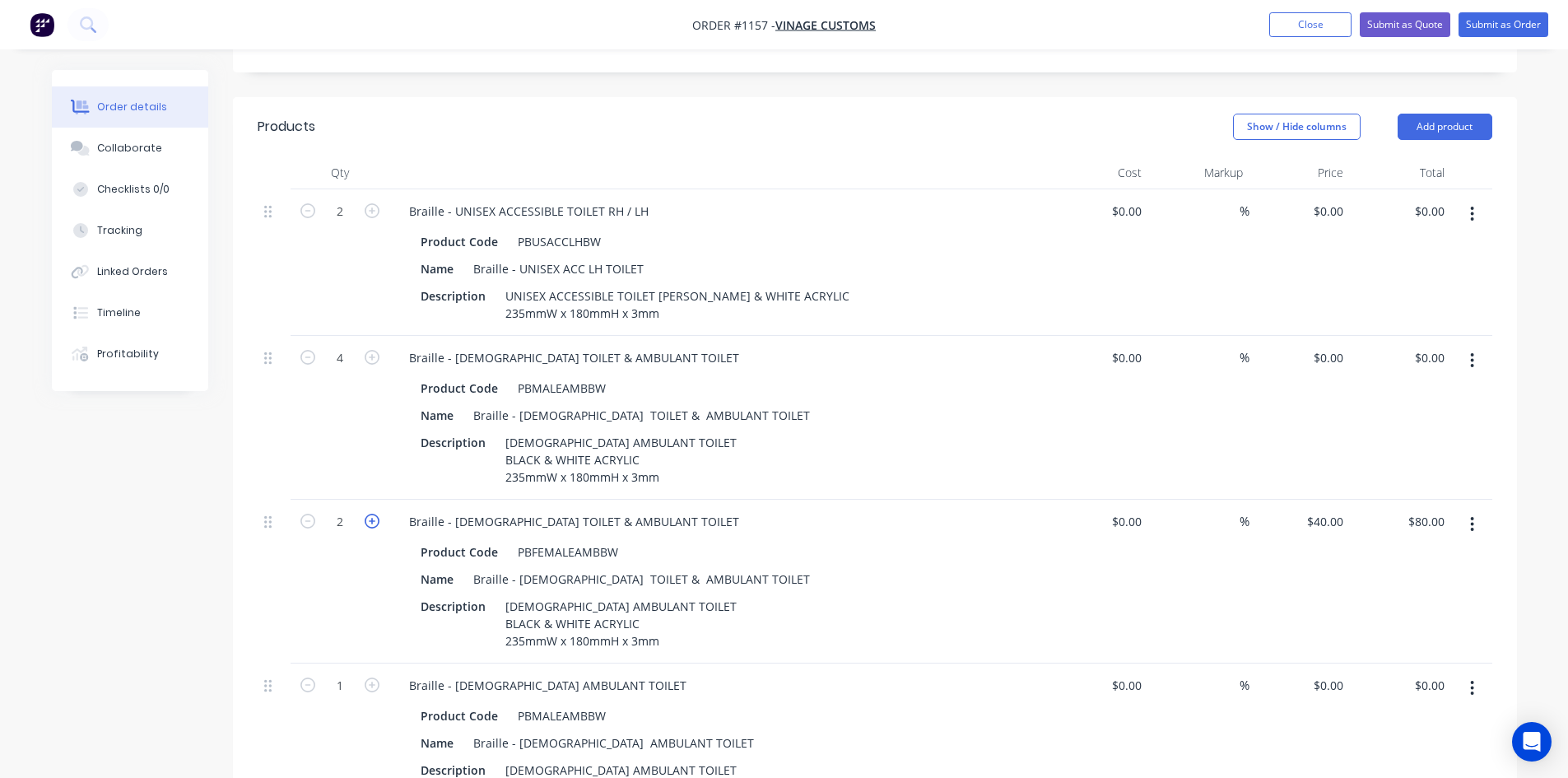
type input "$120.00"
click at [371, 513] on icon "button" at bounding box center [372, 520] width 15 height 15
type input "4"
type input "$160.00"
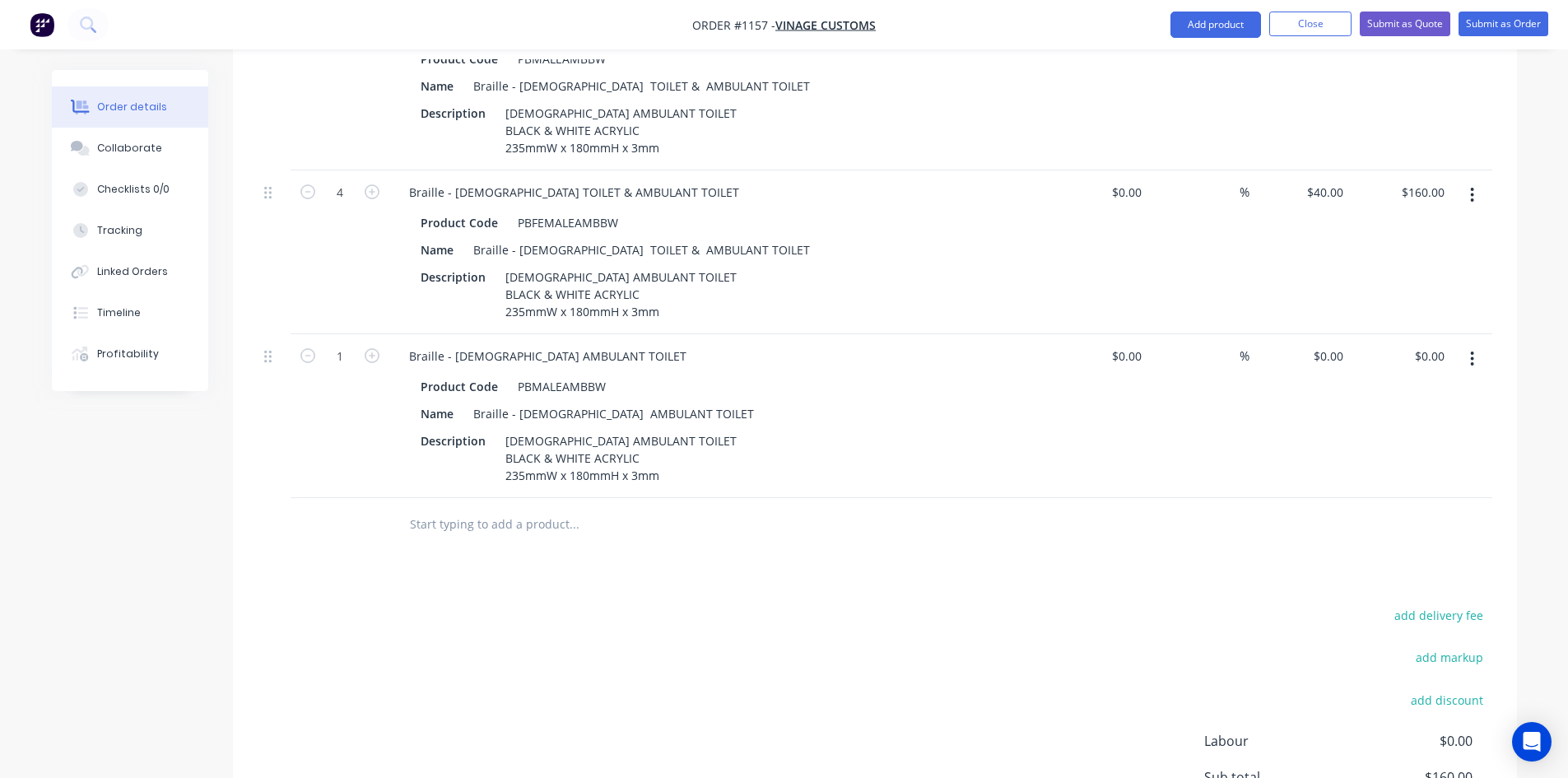
scroll to position [801, 0]
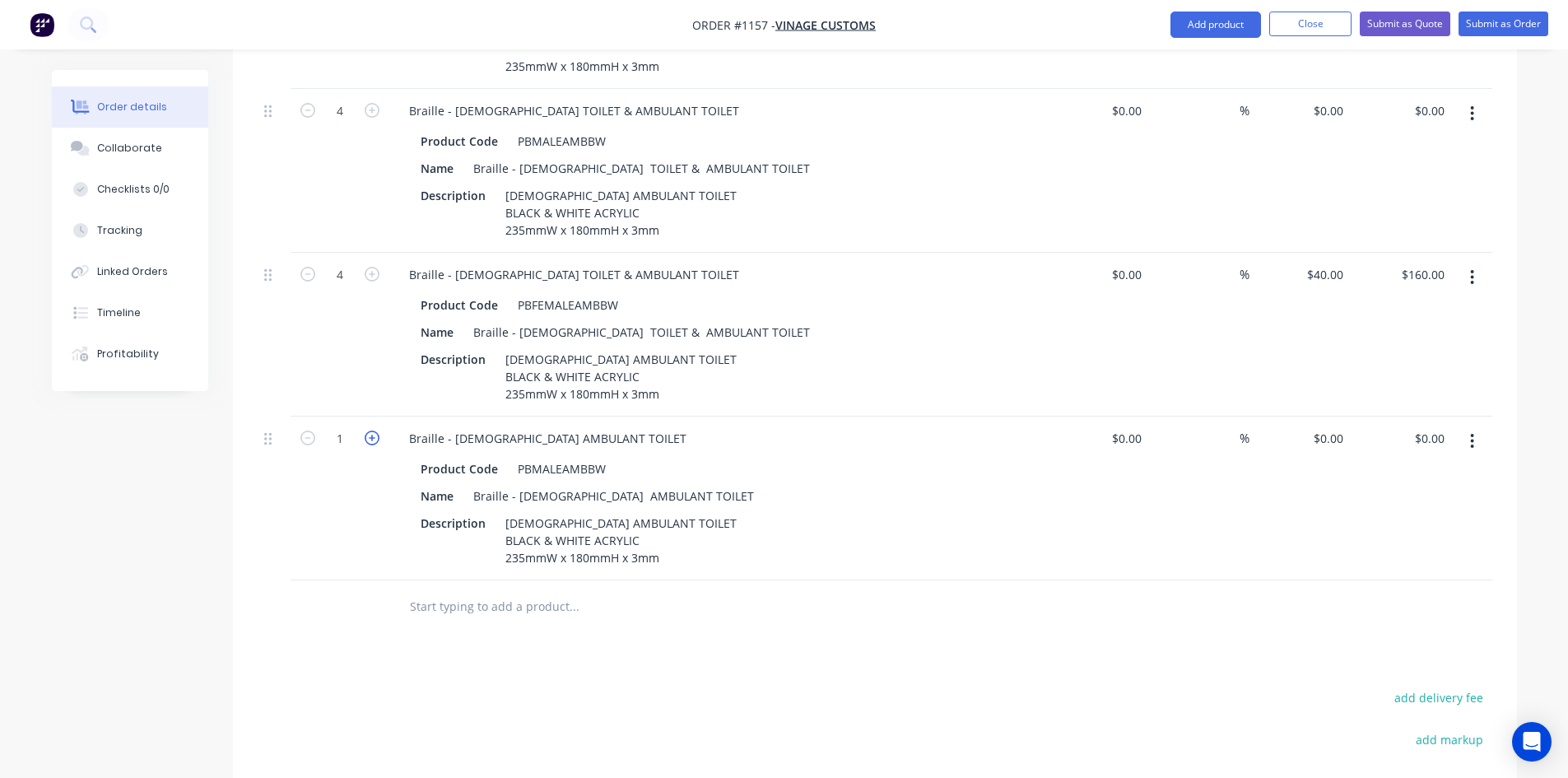
click at [371, 431] on icon "button" at bounding box center [372, 438] width 15 height 15
type input "2"
click at [1470, 268] on icon "button" at bounding box center [1472, 277] width 4 height 18
click at [1412, 342] on div "Duplicate" at bounding box center [1414, 353] width 127 height 24
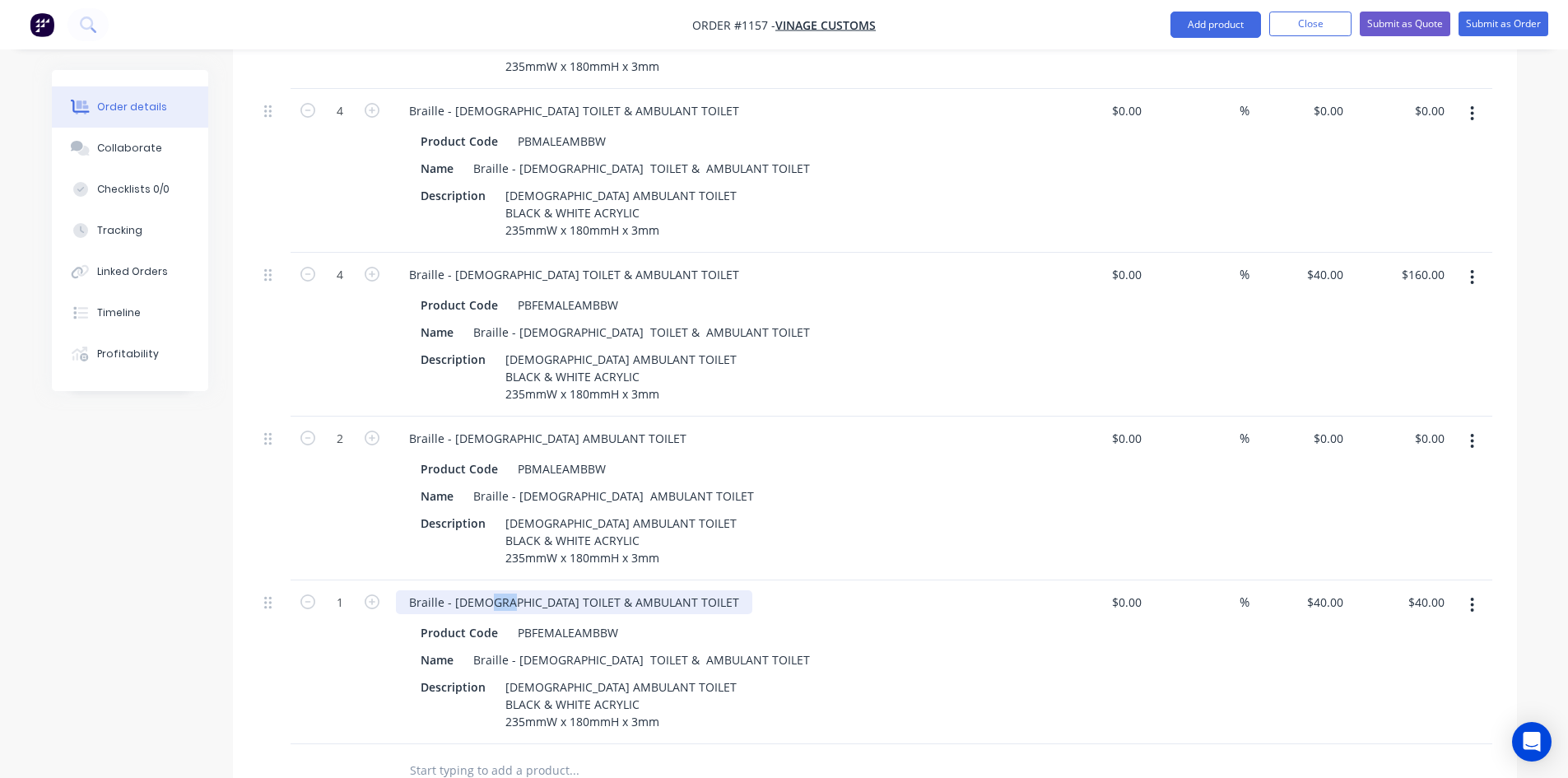
drag, startPoint x: 490, startPoint y: 574, endPoint x: 501, endPoint y: 573, distance: 11.0
click at [501, 591] on div "Braille - [DEMOGRAPHIC_DATA] TOILET & AMBULANT TOILET" at bounding box center [574, 602] width 357 height 24
click at [500, 591] on div "Braille - [DEMOGRAPHIC_DATA] TOILET & AMBULANT TOILET" at bounding box center [574, 602] width 357 height 24
drag, startPoint x: 491, startPoint y: 573, endPoint x: 551, endPoint y: 575, distance: 60.0
click at [551, 591] on div "Braille - [DEMOGRAPHIC_DATA] TOILET & AMBULANT TOILET" at bounding box center [574, 602] width 357 height 24
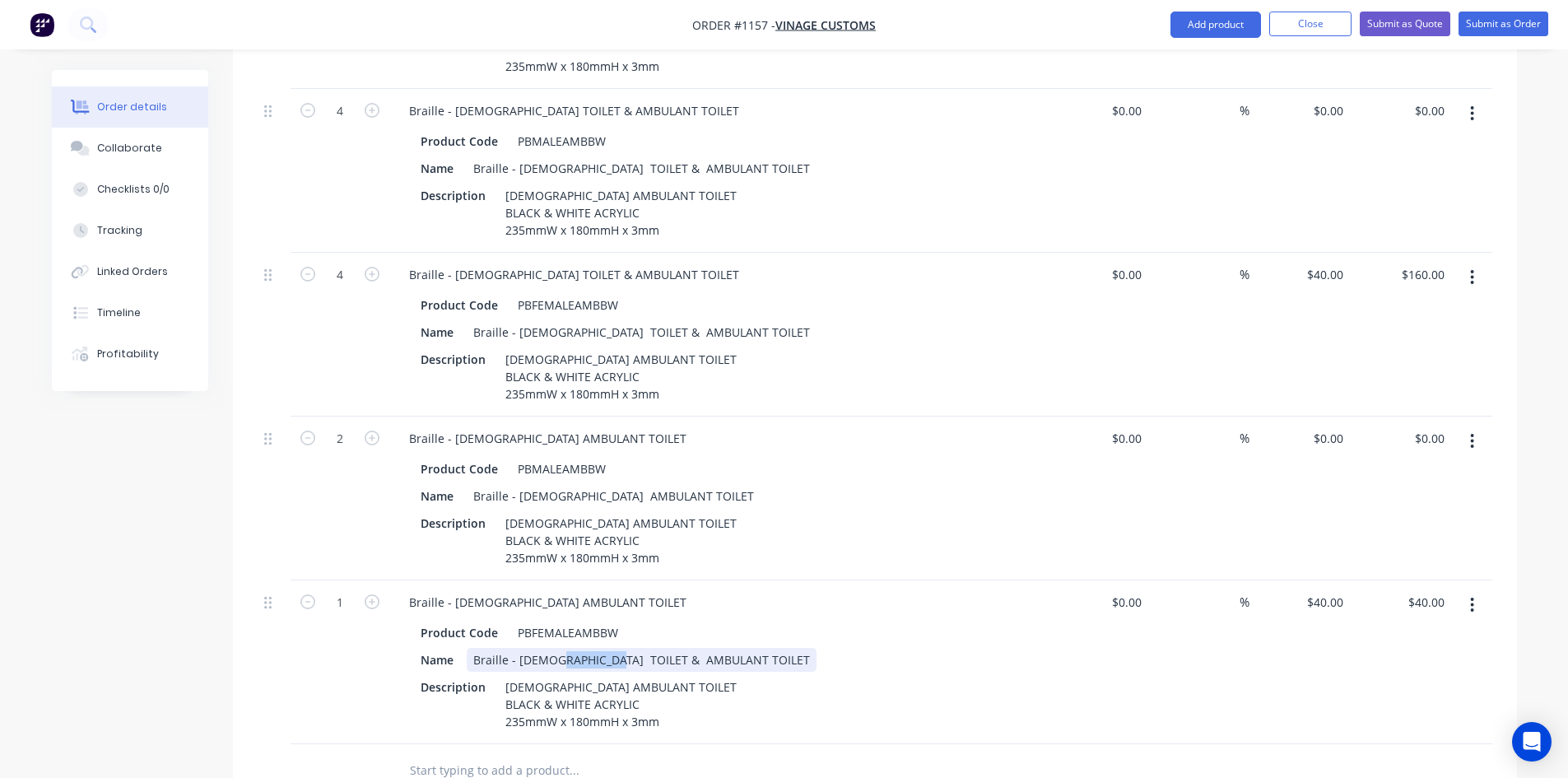
drag, startPoint x: 558, startPoint y: 629, endPoint x: 615, endPoint y: 632, distance: 57.1
click at [615, 648] on div "Braille - [DEMOGRAPHIC_DATA] TOILET & AMBULANT TOILET" at bounding box center [642, 659] width 350 height 24
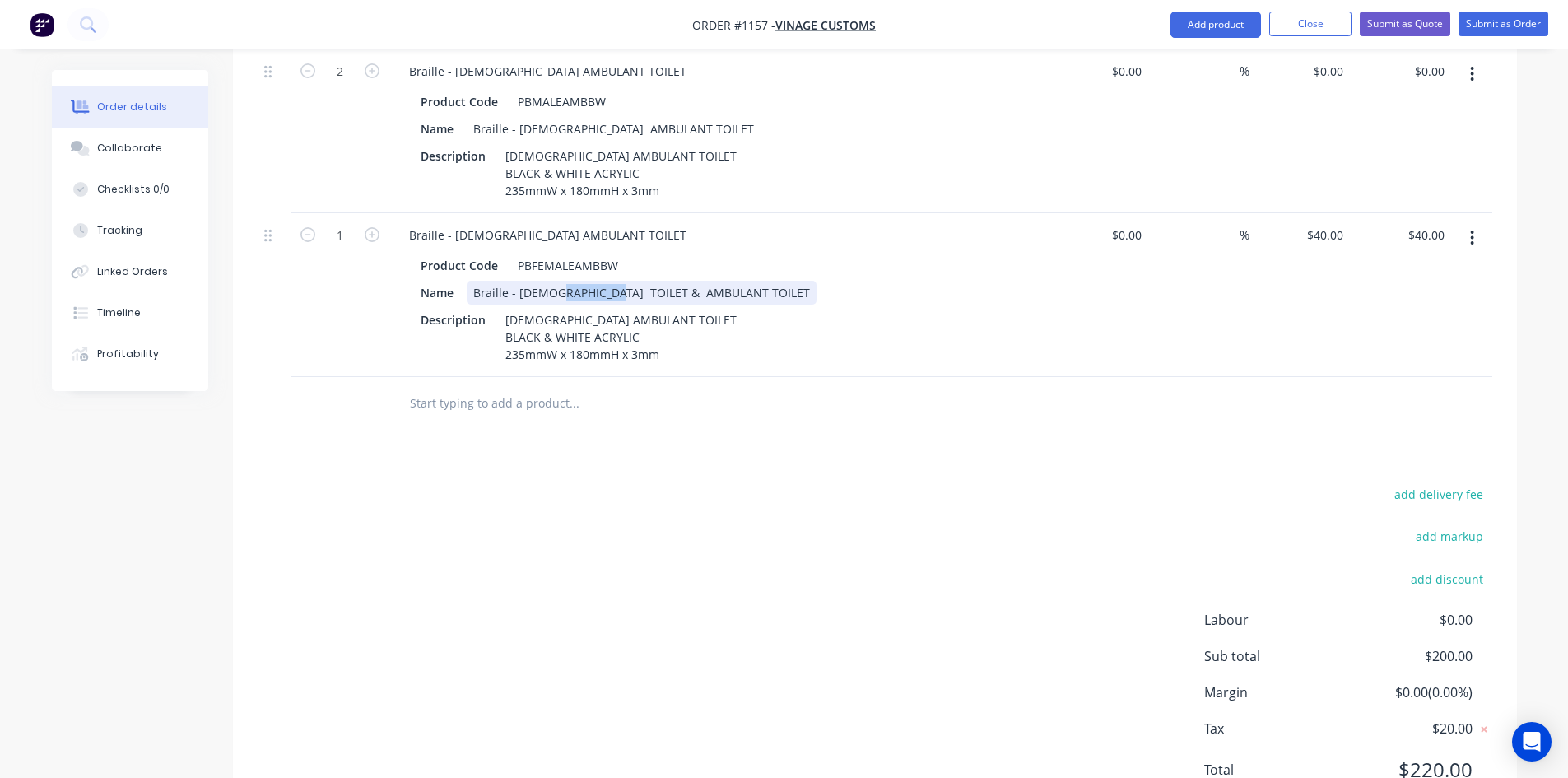
scroll to position [1212, 0]
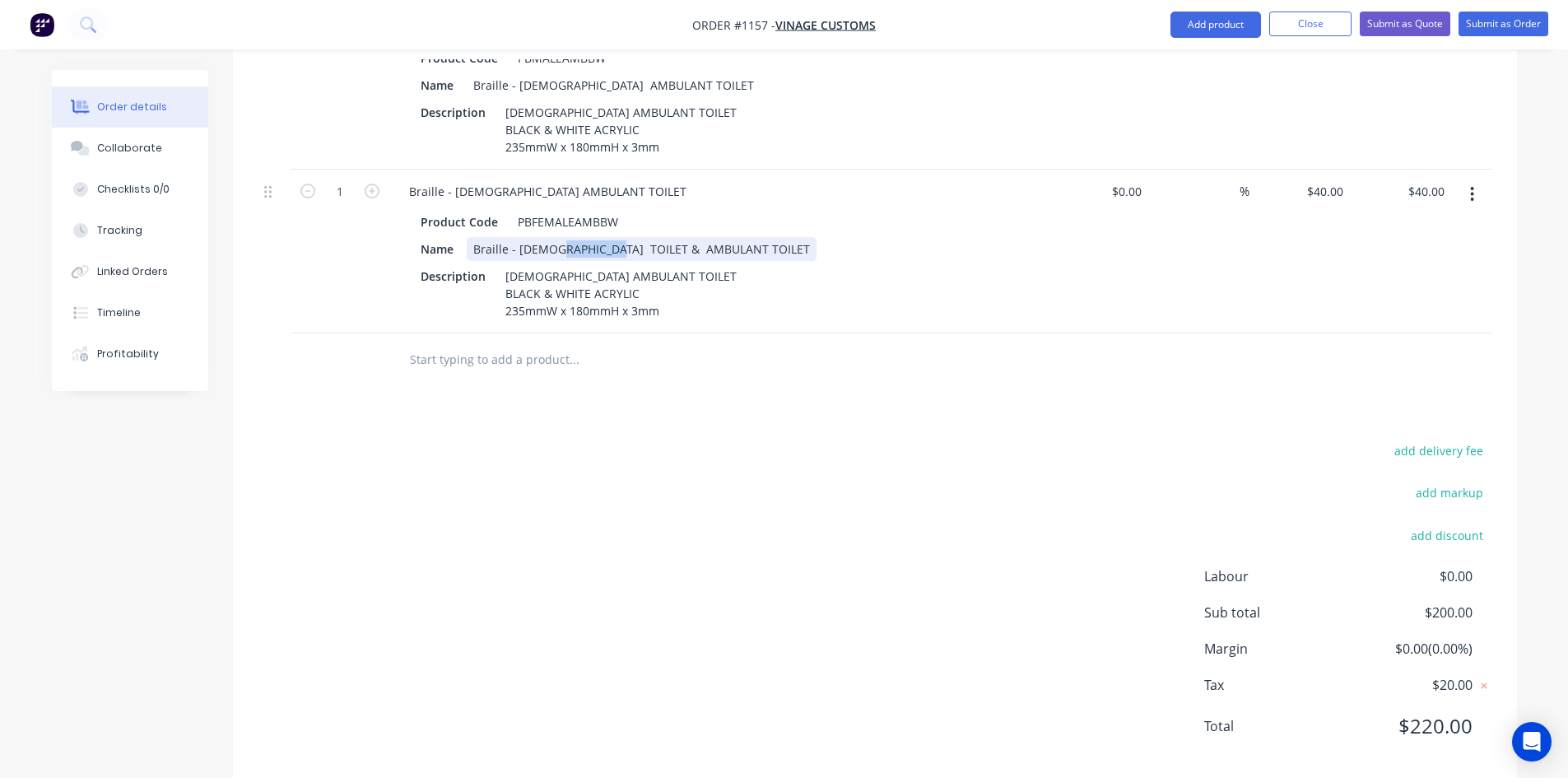
click at [581, 237] on div "Braille - [DEMOGRAPHIC_DATA] TOILET & AMBULANT TOILET" at bounding box center [642, 249] width 350 height 24
drag, startPoint x: 560, startPoint y: 220, endPoint x: 616, endPoint y: 222, distance: 56.0
click at [616, 237] on div "Braille - [DEMOGRAPHIC_DATA] TOILET & AMBULANT TOILET" at bounding box center [642, 249] width 350 height 24
click at [866, 440] on div "add delivery fee add markup add discount Labour $0.00 Sub total $200.00 Margin …" at bounding box center [875, 599] width 1235 height 318
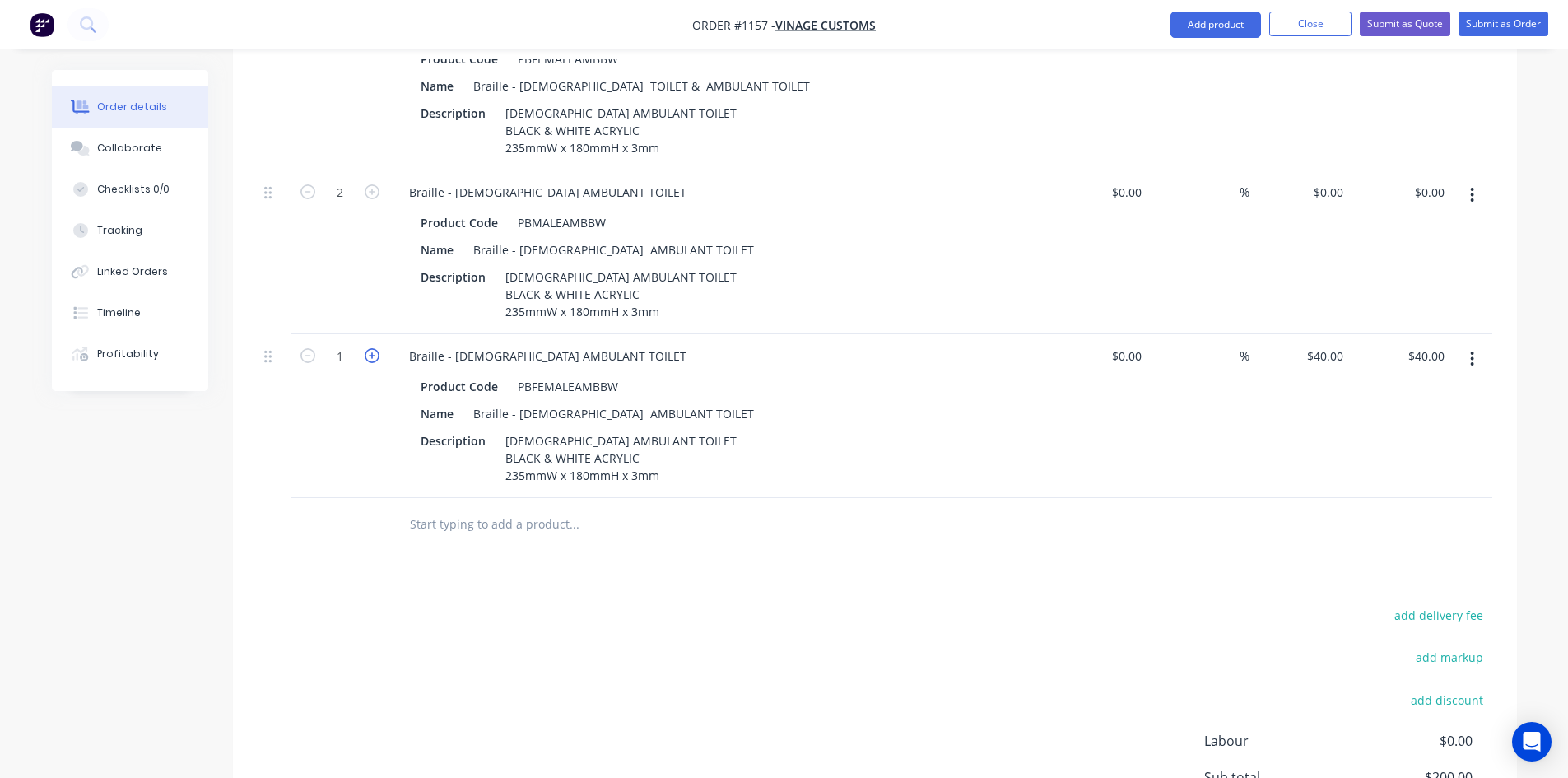
click at [369, 348] on icon "button" at bounding box center [372, 355] width 15 height 15
type input "2"
type input "$80.00"
click at [533, 508] on input "text" at bounding box center [573, 524] width 330 height 33
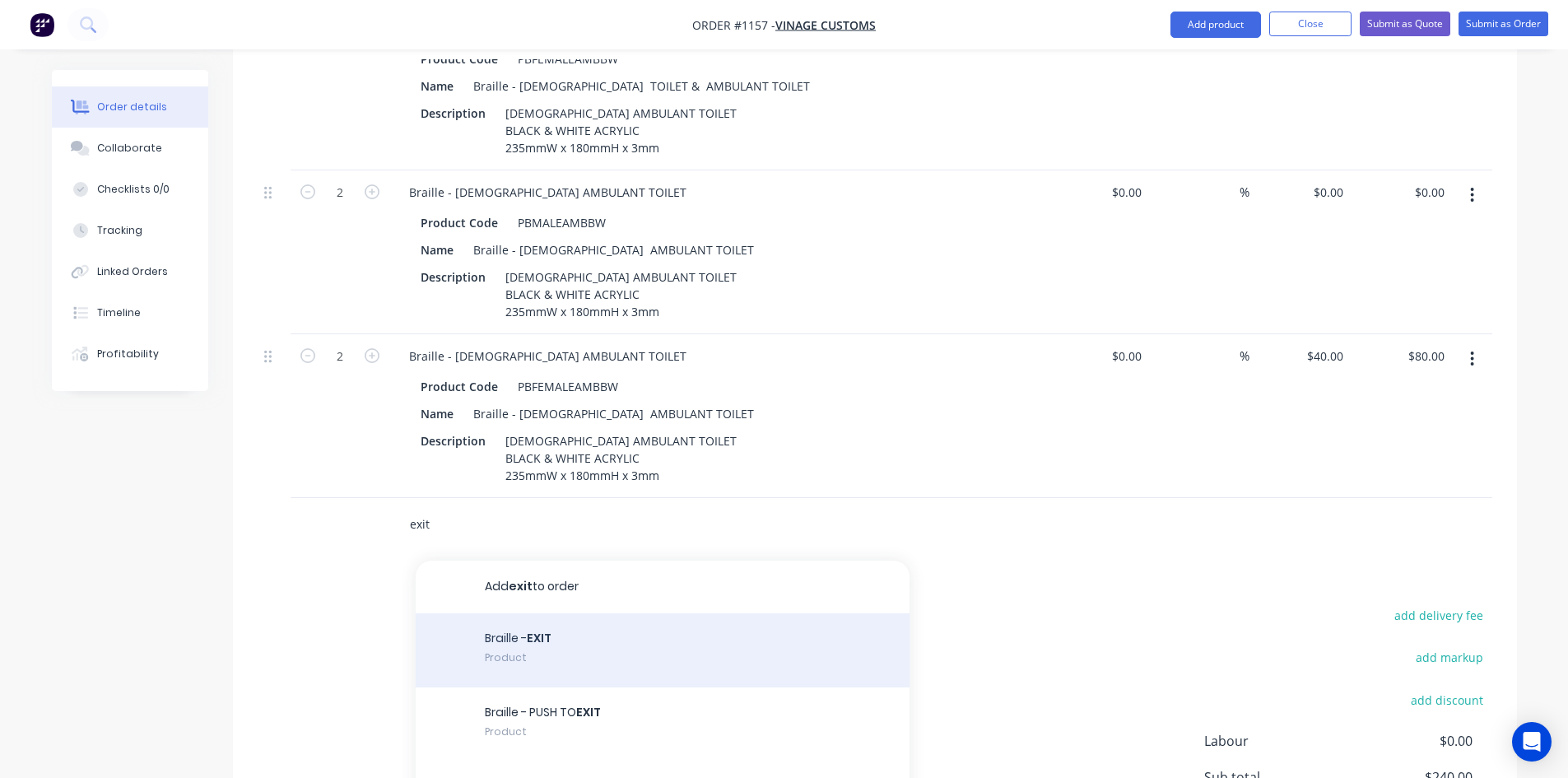
type input "exit"
click at [657, 621] on div "Braille - EXIT Product" at bounding box center [663, 651] width 494 height 74
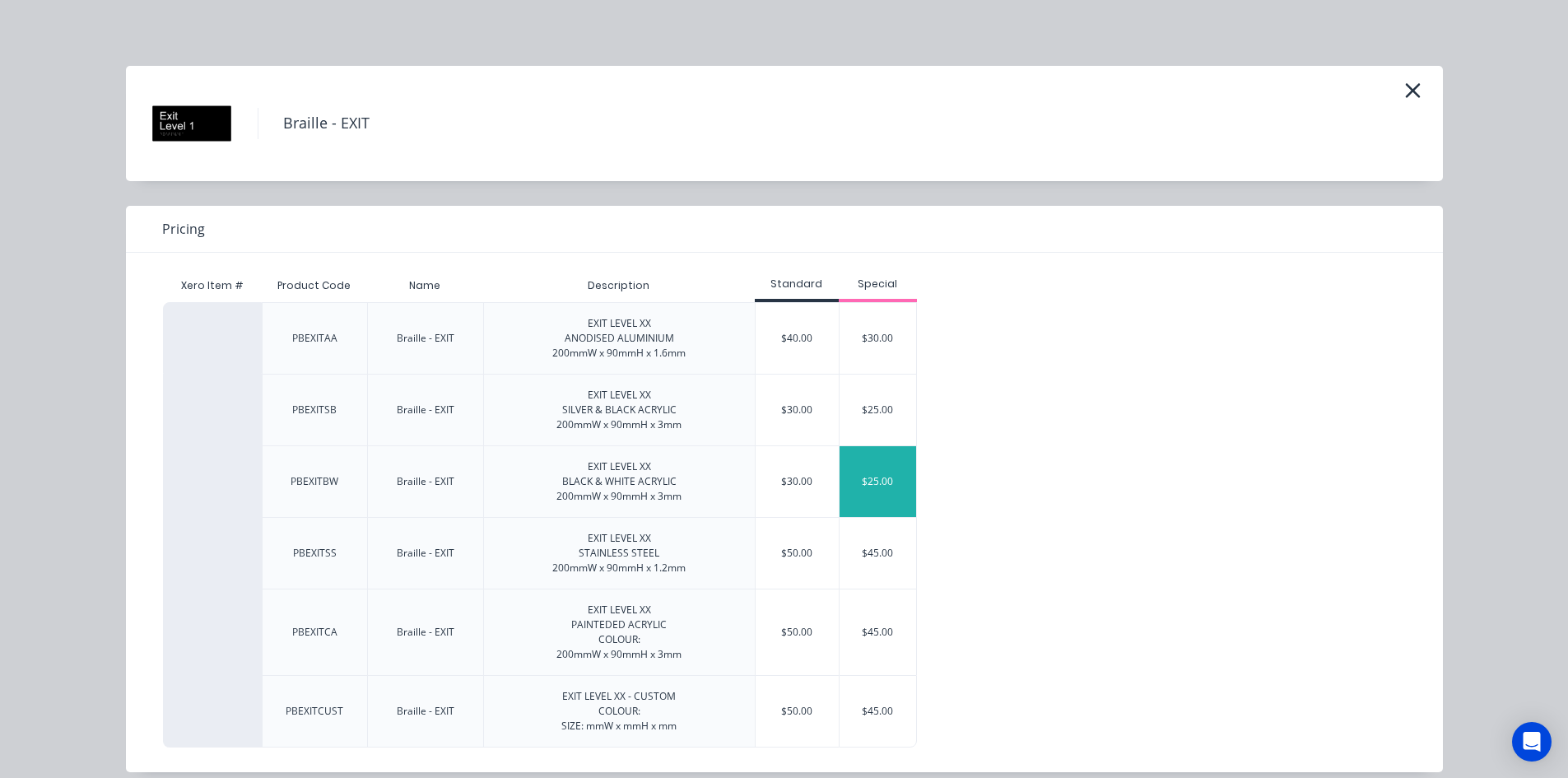
click at [875, 486] on div "$25.00" at bounding box center [878, 482] width 77 height 71
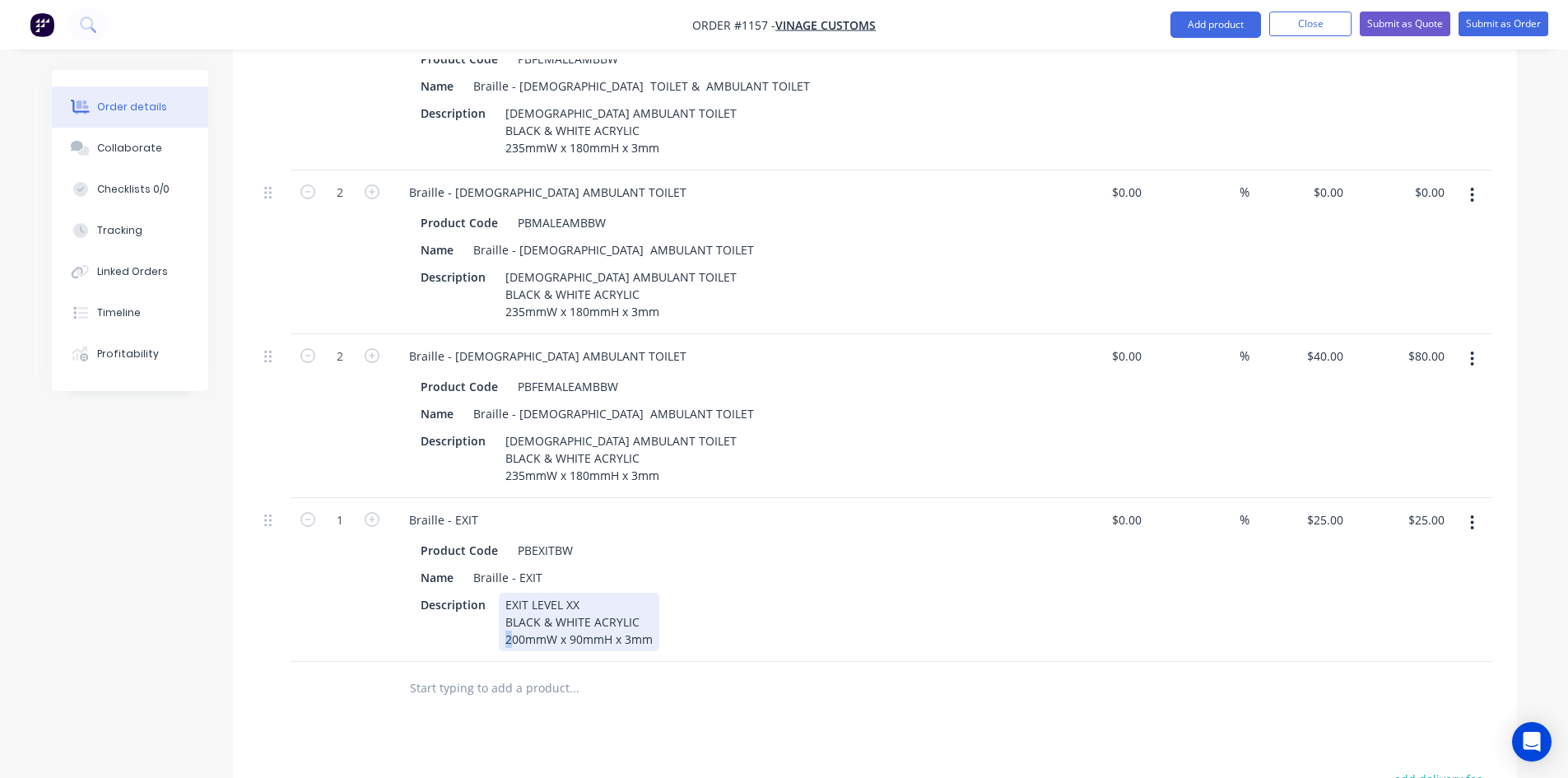
drag, startPoint x: 512, startPoint y: 611, endPoint x: 486, endPoint y: 616, distance: 26.5
click at [485, 616] on div "Description EXIT LEVEL XX BLACK & WHITE ACRYLIC 200mmW x 90mmH x 3mm" at bounding box center [715, 622] width 603 height 58
click at [782, 672] on div at bounding box center [642, 687] width 494 height 33
click at [531, 593] on div "EXIT LEVEL XX BLACK & WHITE ACRYLIC 180mmW x 90mmH x 3mm" at bounding box center [579, 622] width 161 height 58
click at [902, 565] on div "Name Braille - EXIT" at bounding box center [715, 577] width 603 height 24
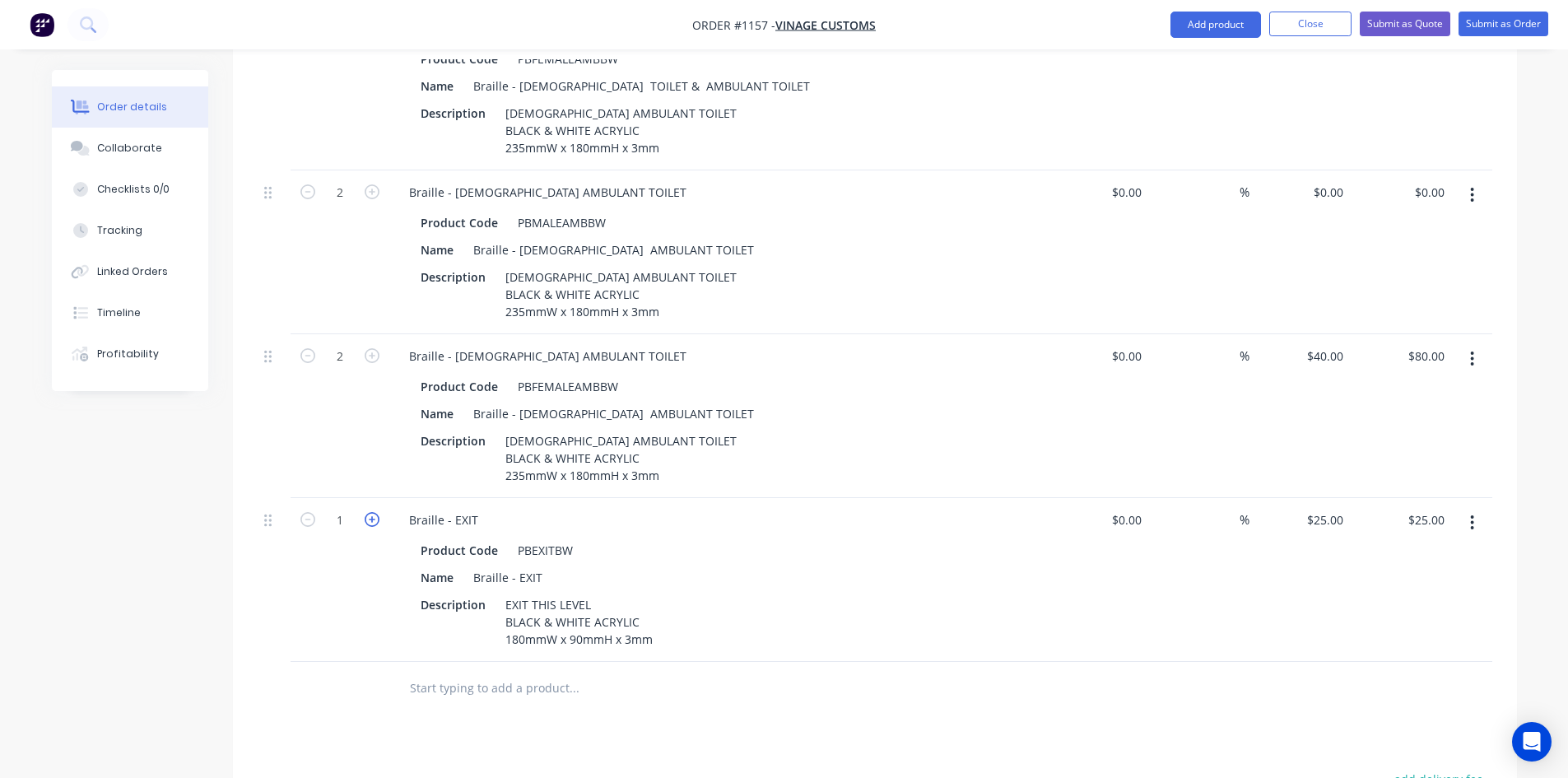
click at [372, 513] on icon "button" at bounding box center [372, 520] width 15 height 15
type input "2"
type input "$50.00"
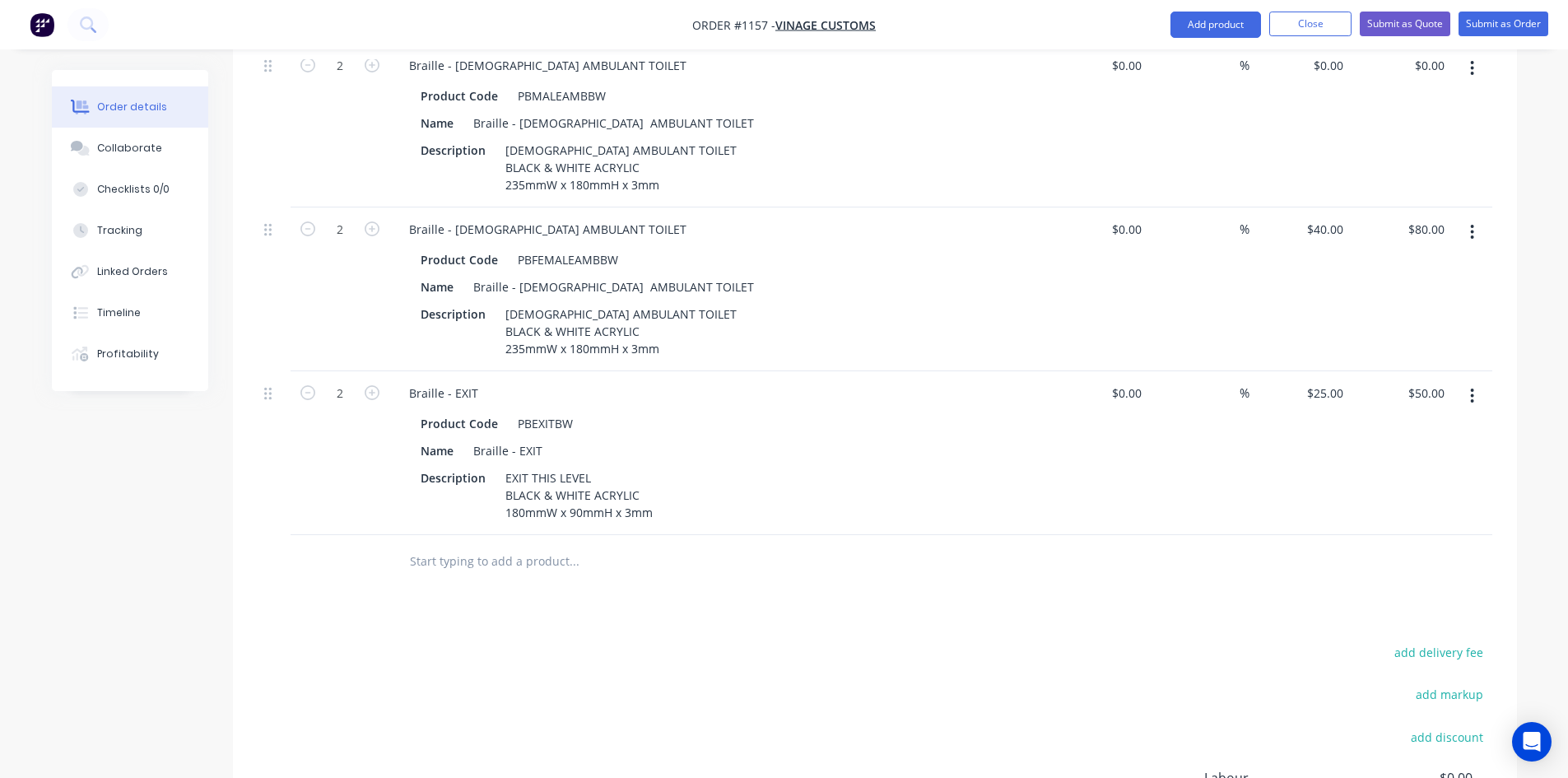
scroll to position [1212, 0]
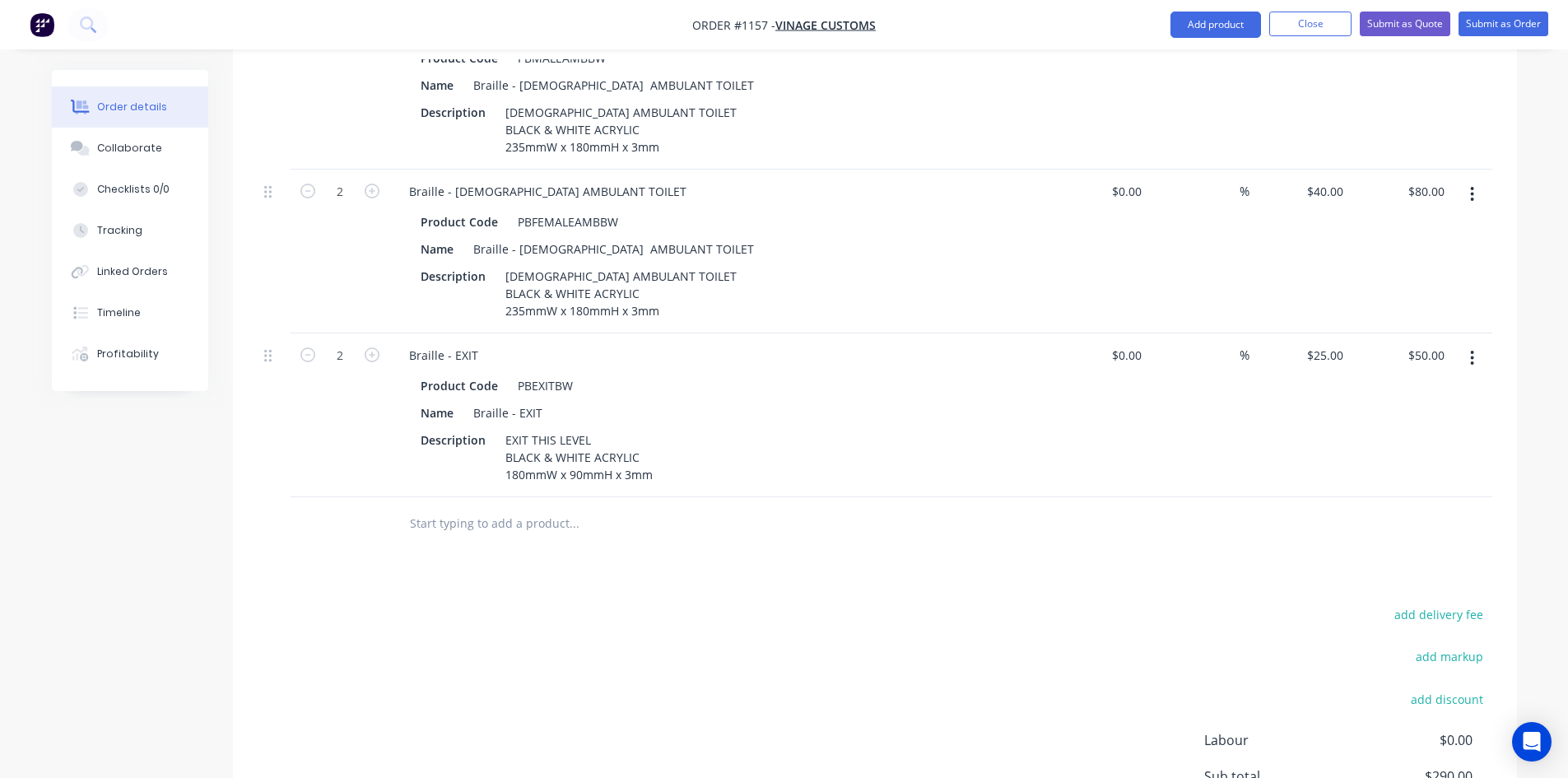
click at [523, 507] on input "text" at bounding box center [573, 523] width 330 height 33
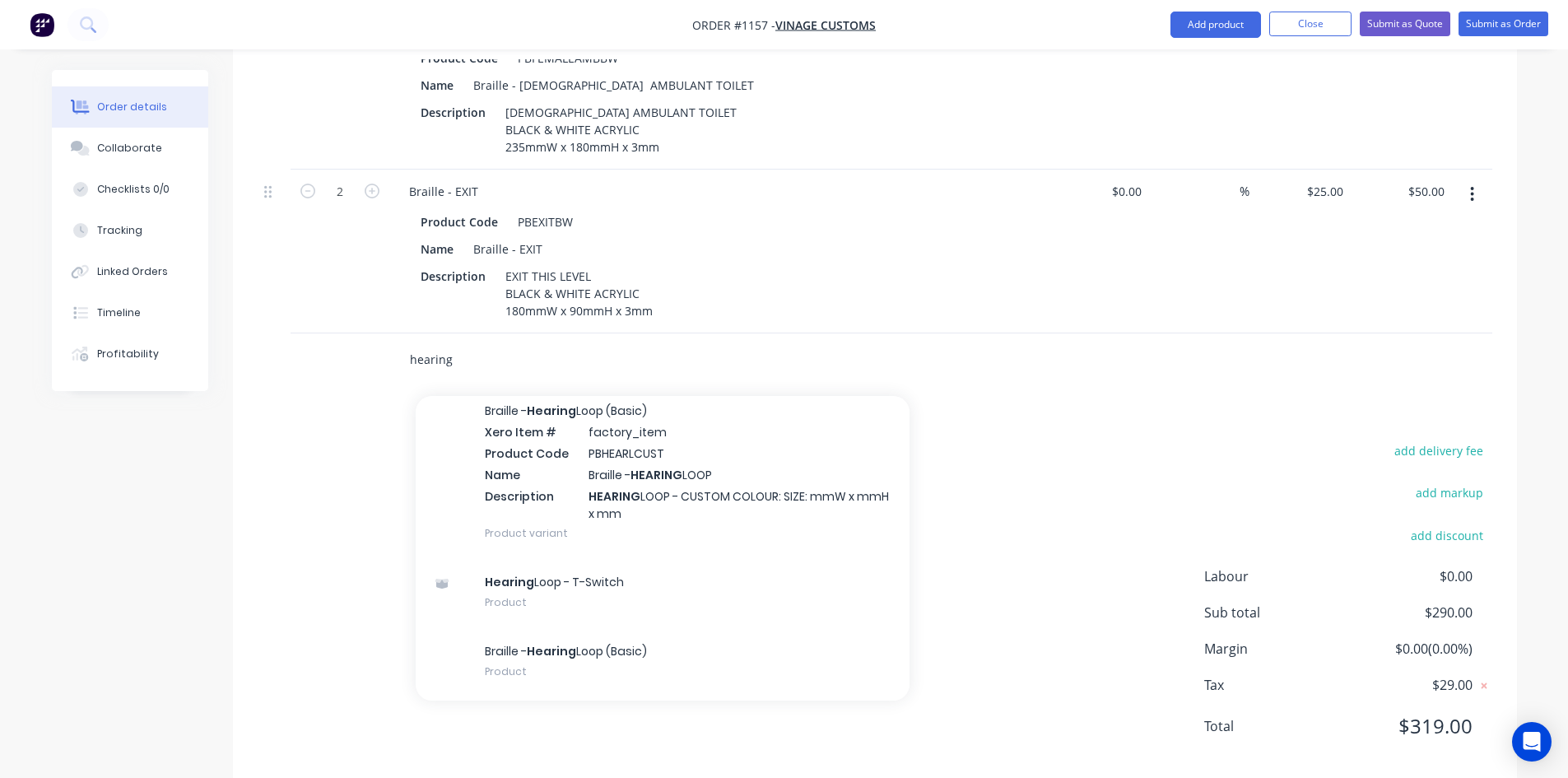
scroll to position [899, 0]
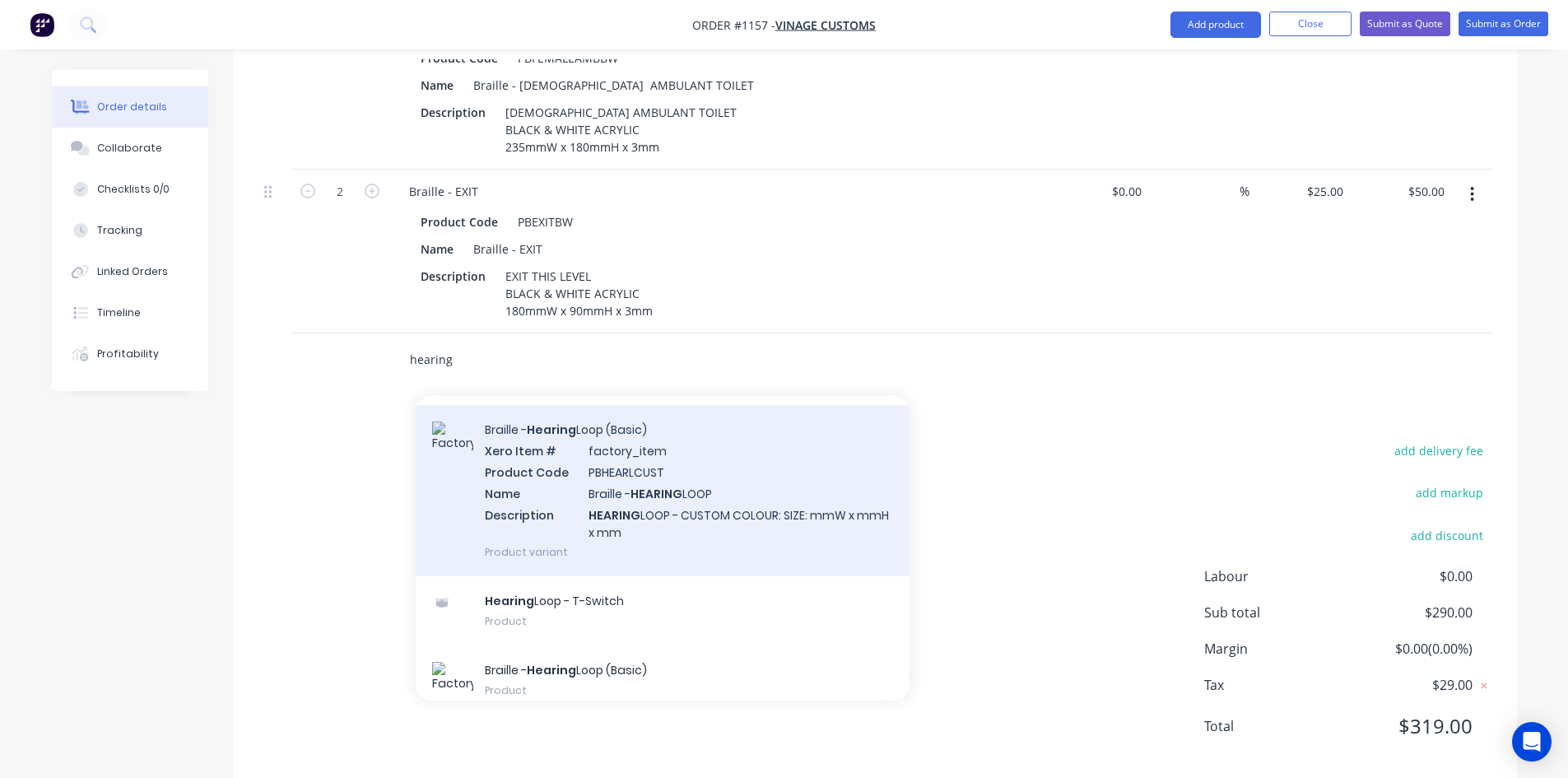
type input "hearing"
click at [663, 446] on div "Braille - Hearing Loop (Basic) Xero Item # factory_item Product Code PBHEARLCUS…" at bounding box center [663, 491] width 494 height 171
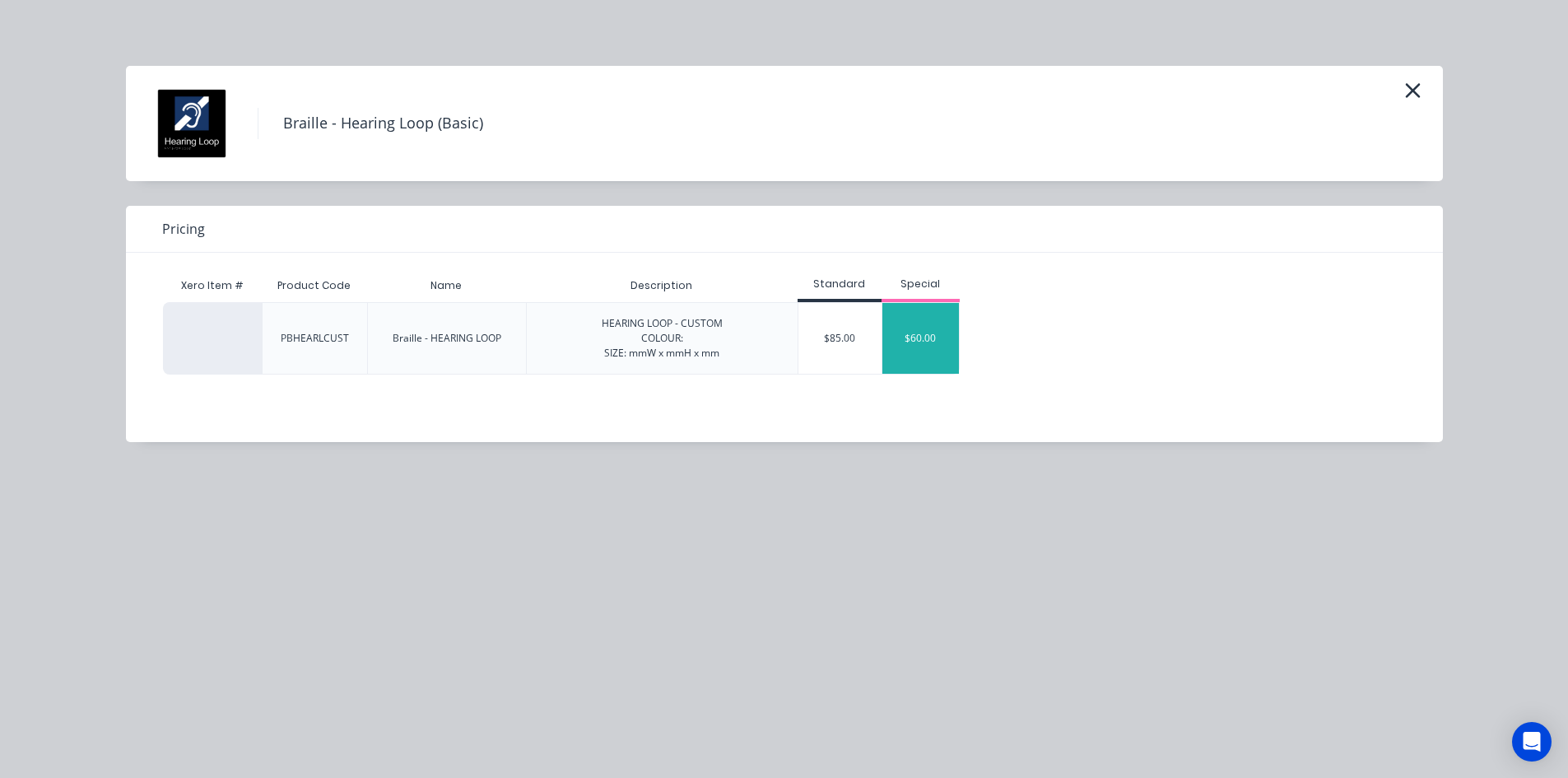
click at [920, 347] on div "$60.00" at bounding box center [921, 338] width 77 height 71
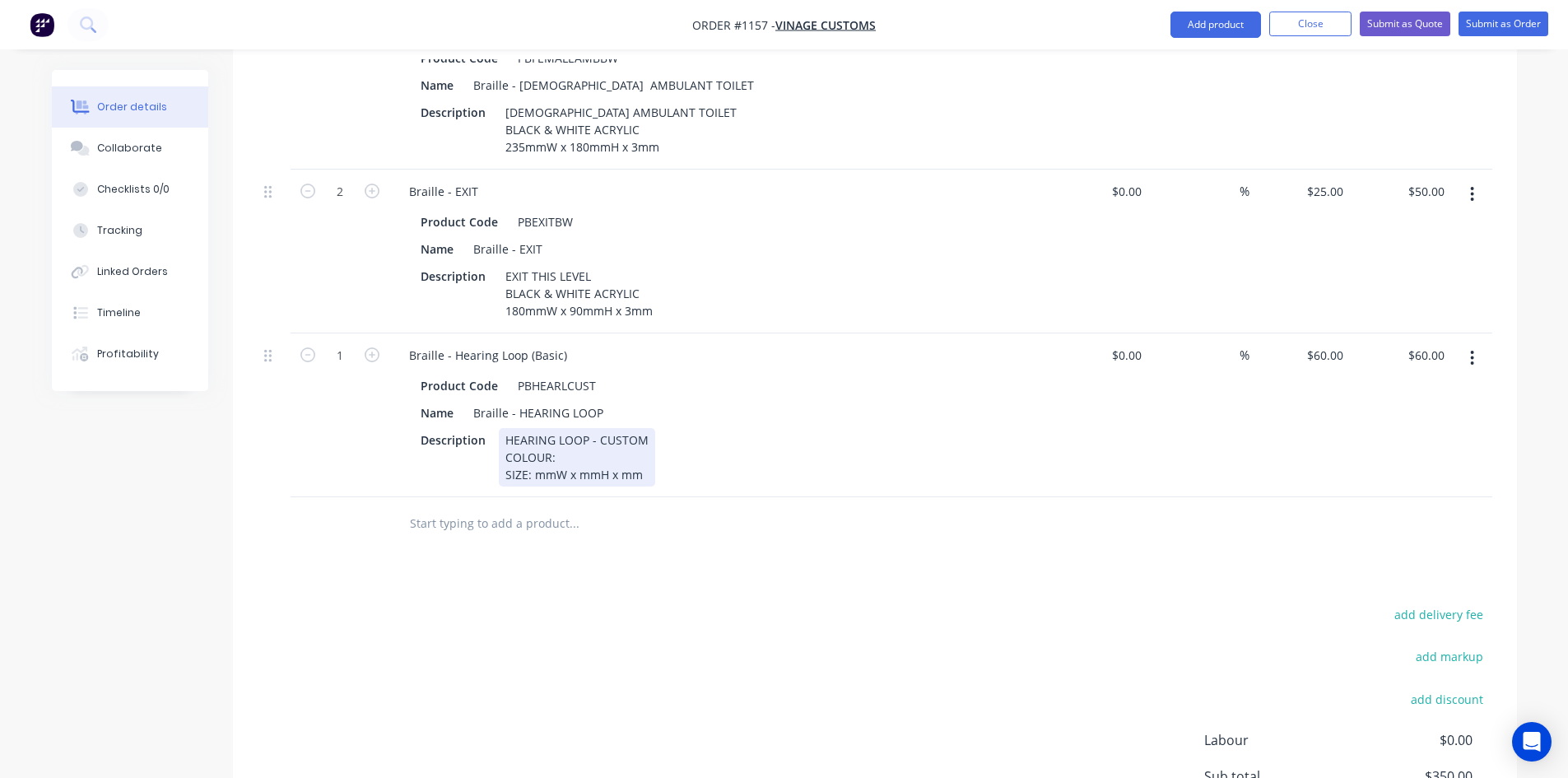
click at [531, 447] on div "HEARING LOOP - CUSTOM COLOUR: SIZE: mmW x mmH x mm" at bounding box center [577, 457] width 156 height 58
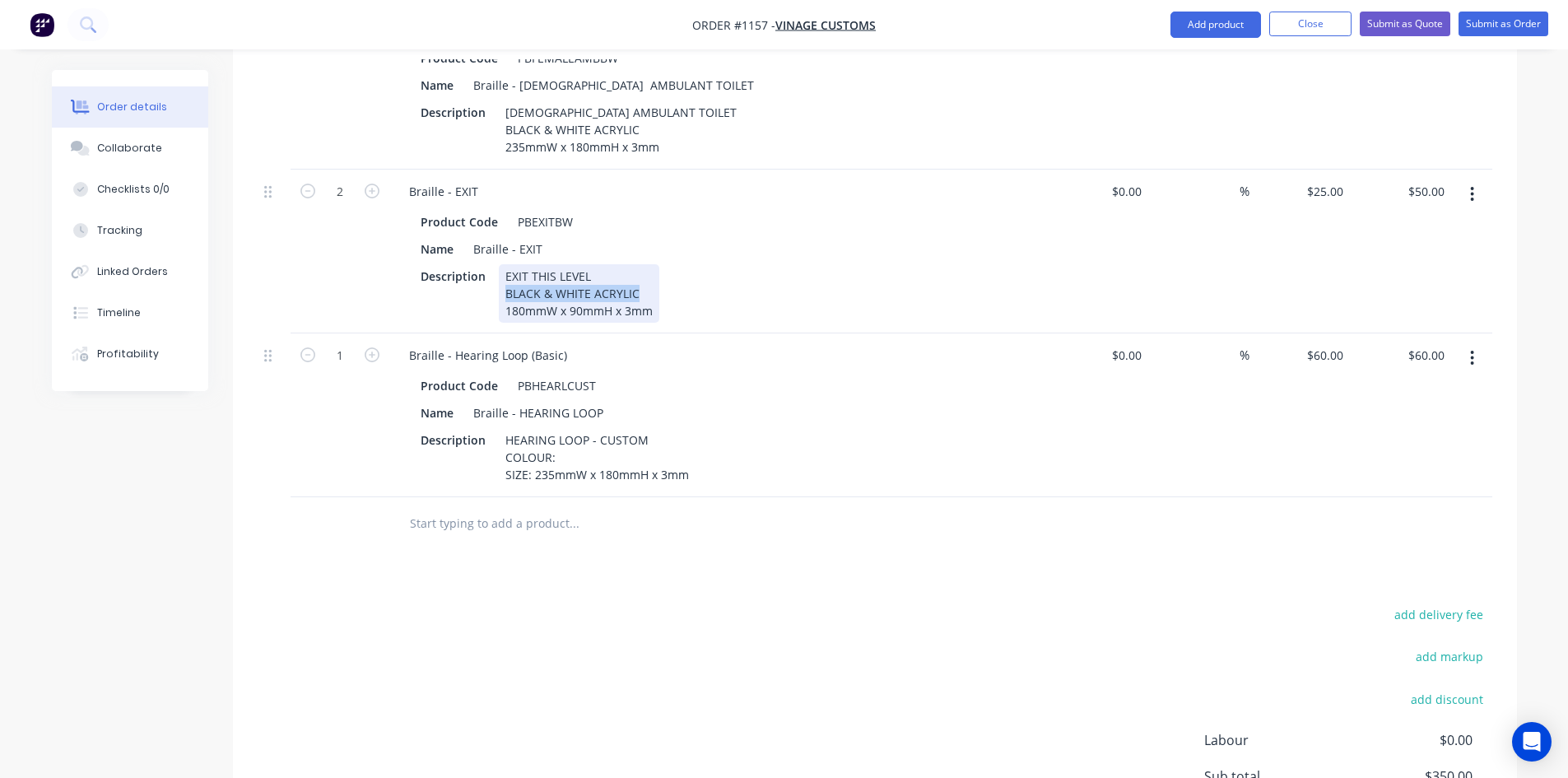
drag, startPoint x: 497, startPoint y: 265, endPoint x: 660, endPoint y: 258, distance: 163.2
click at [660, 265] on div "Description EXIT THIS LEVEL BLACK & WHITE ACRYLIC 180mmW x 90mmH x 3mm" at bounding box center [715, 294] width 603 height 58
copy div "BLACK & WHITE ACRYLIC"
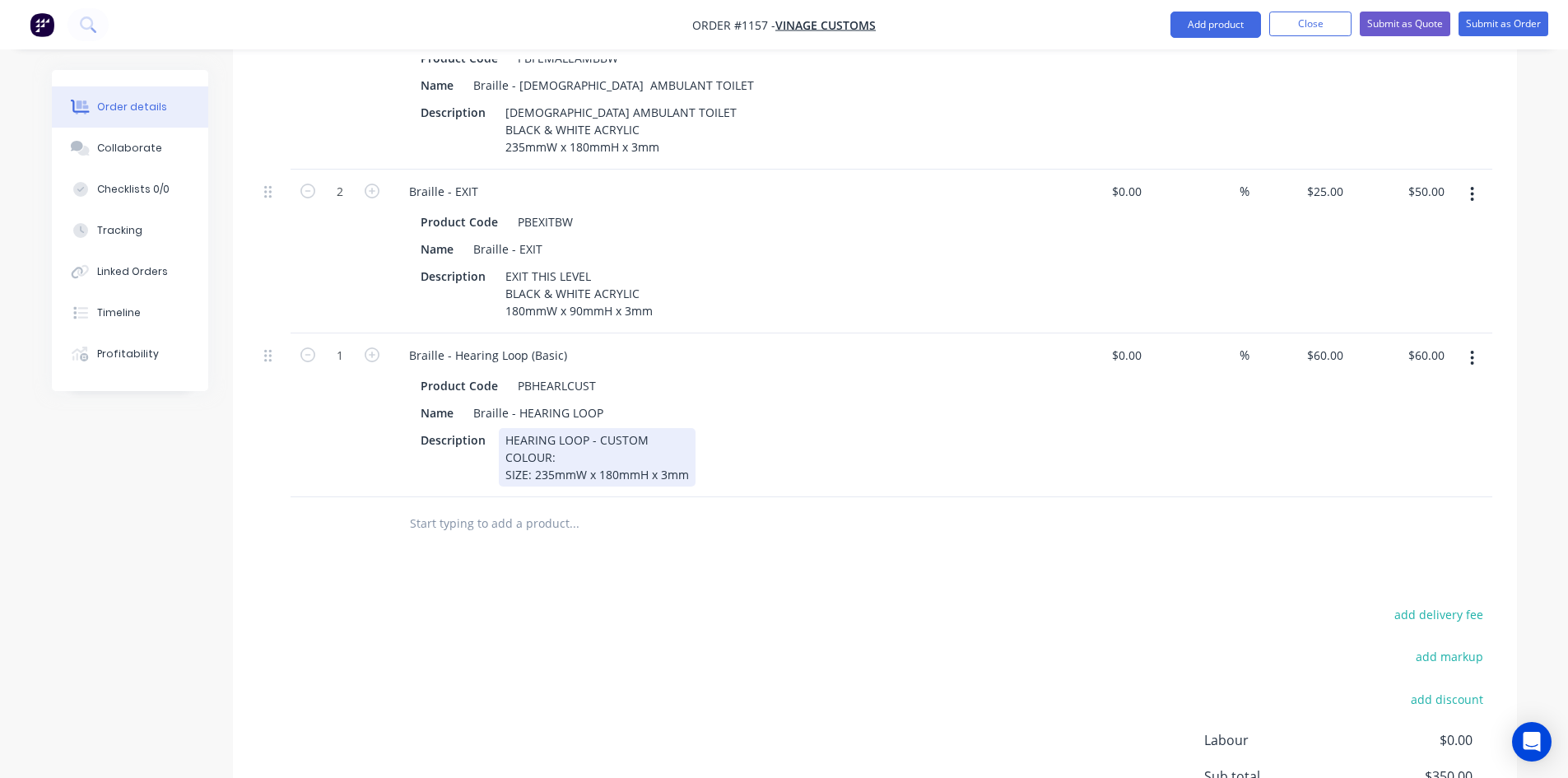
click at [562, 428] on div "HEARING LOOP - CUSTOM COLOUR: SIZE: 235mmW x 180mmH x 3mm" at bounding box center [598, 457] width 197 height 58
click at [817, 603] on div "add delivery fee add markup add discount Labour $0.00 Sub total $350.00 Margin …" at bounding box center [875, 762] width 1235 height 318
click at [371, 347] on icon "button" at bounding box center [372, 354] width 15 height 15
type input "2"
type input "$120.00"
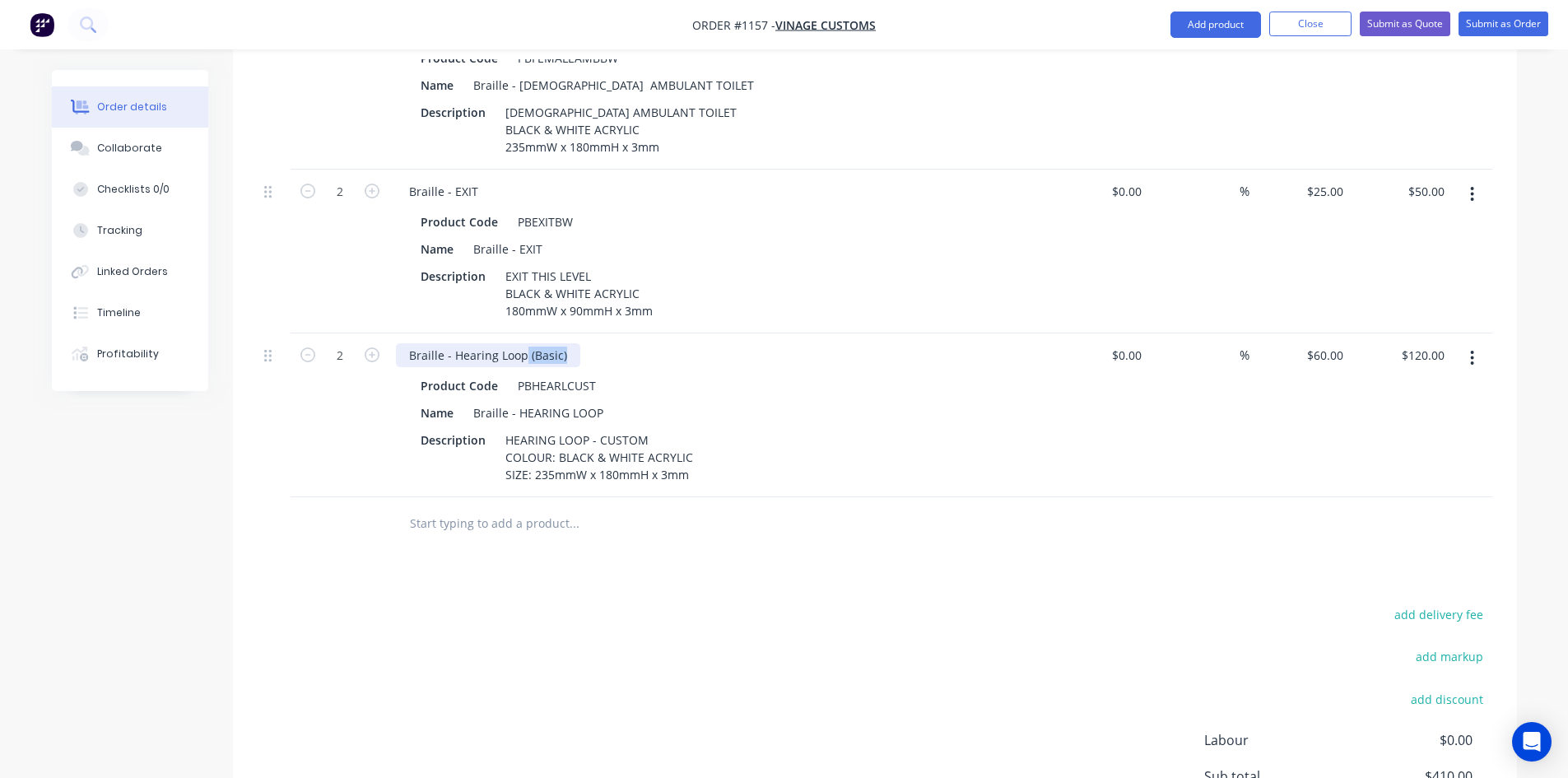
drag, startPoint x: 532, startPoint y: 328, endPoint x: 599, endPoint y: 333, distance: 67.2
click at [599, 344] on div "Braille - Hearing Loop (Basic)" at bounding box center [718, 355] width 645 height 24
click at [897, 563] on div "Products Show / Hide columns Add product Qty Cost Markup Price Total 2 Braille …" at bounding box center [875, 111] width 1284 height 1670
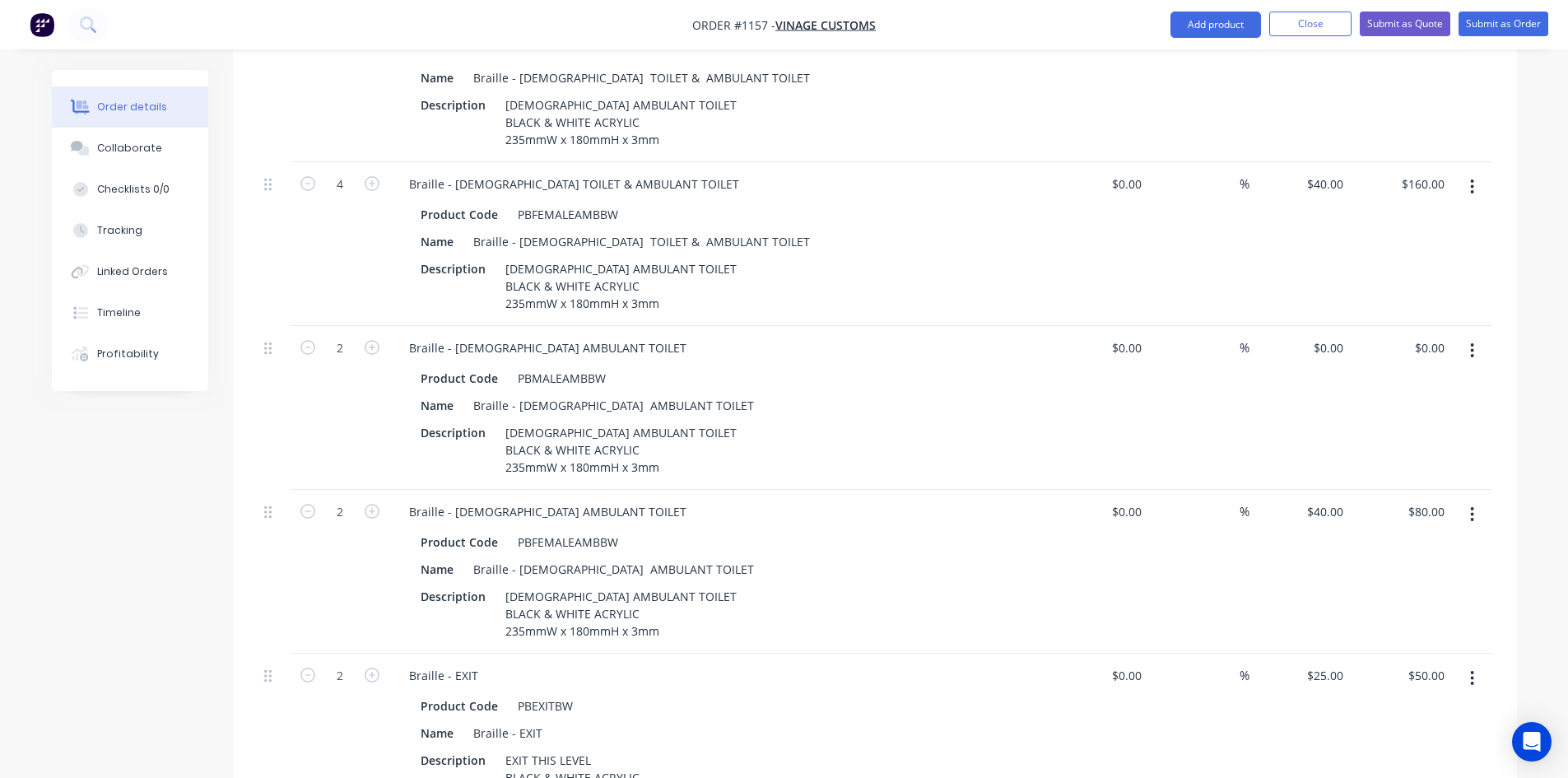
scroll to position [882, 0]
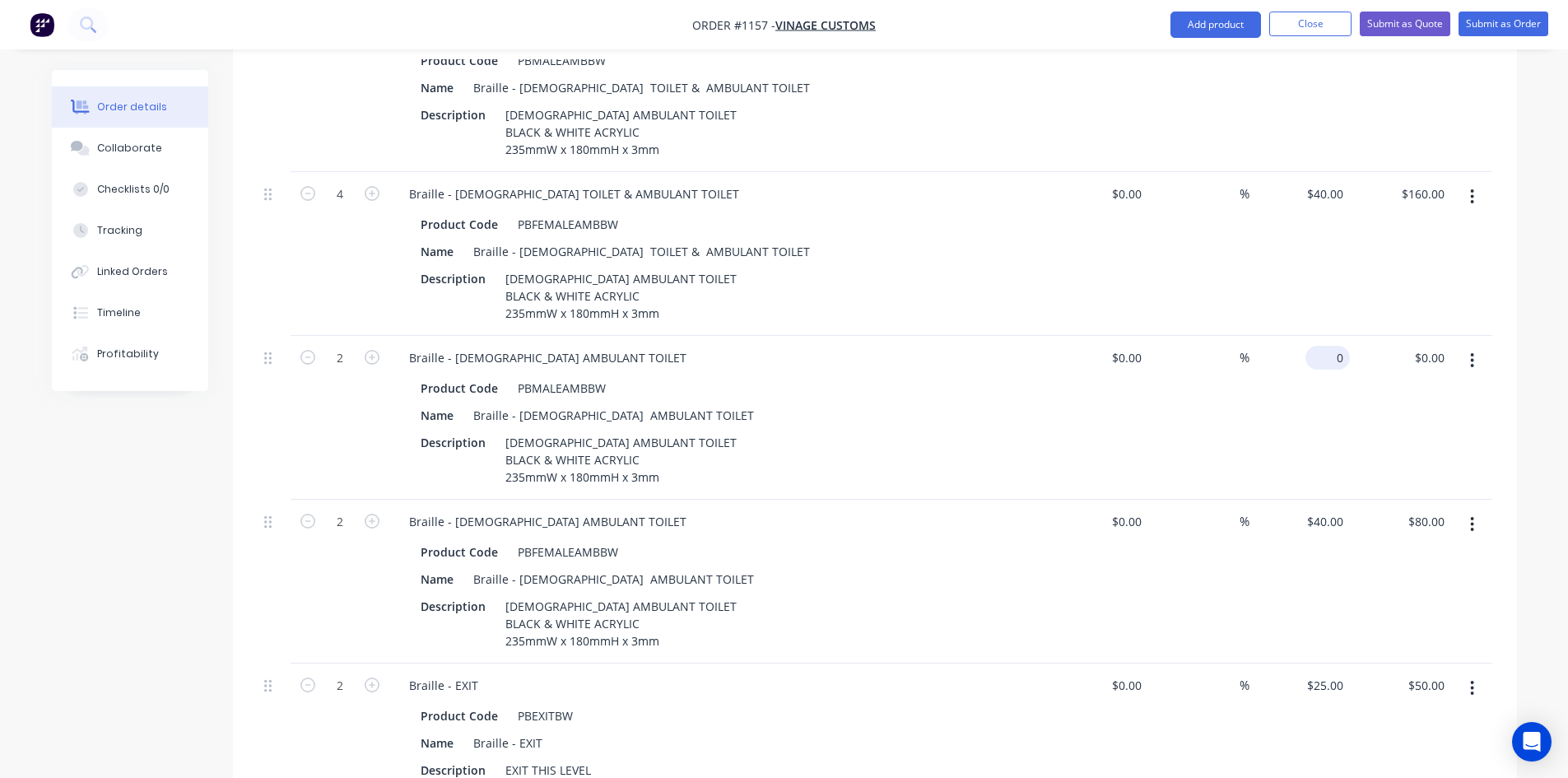
click at [1328, 345] on div "0 $0.00" at bounding box center [1327, 357] width 45 height 24
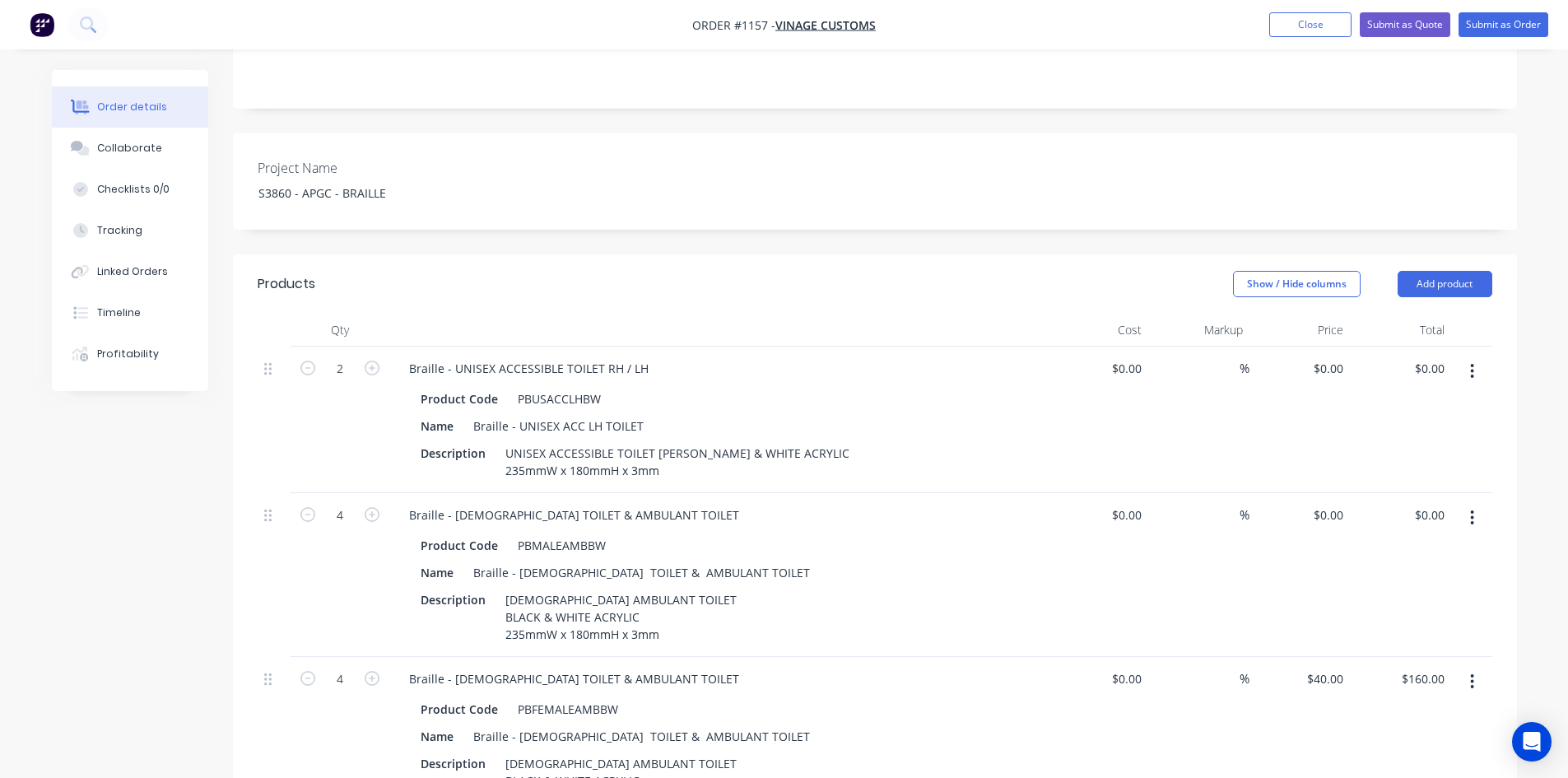
scroll to position [388, 0]
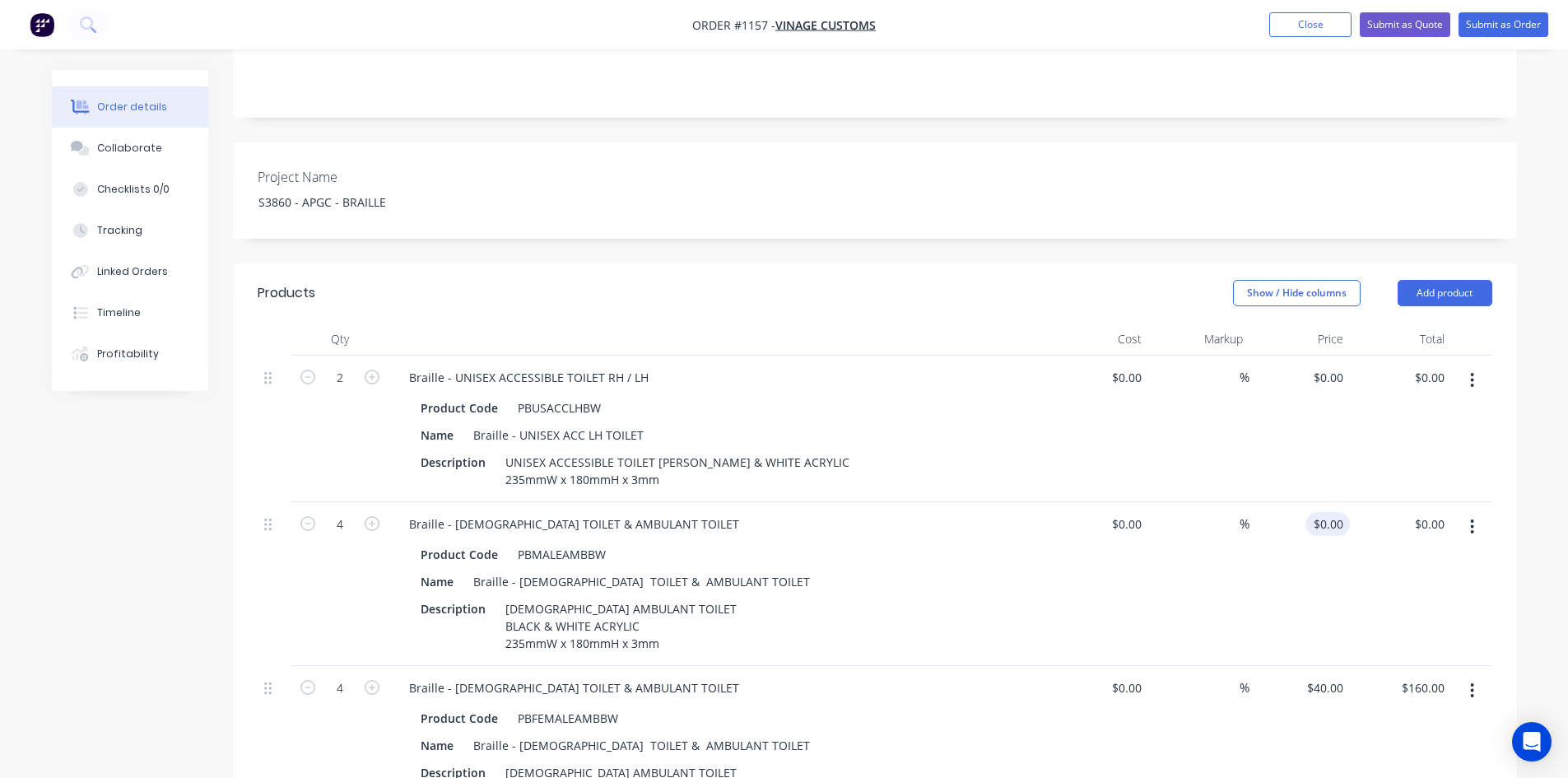
type input "40"
type input "0"
type input "$40.00"
type input "$80.00"
click at [1323, 502] on div "0 0" at bounding box center [1300, 584] width 101 height 164
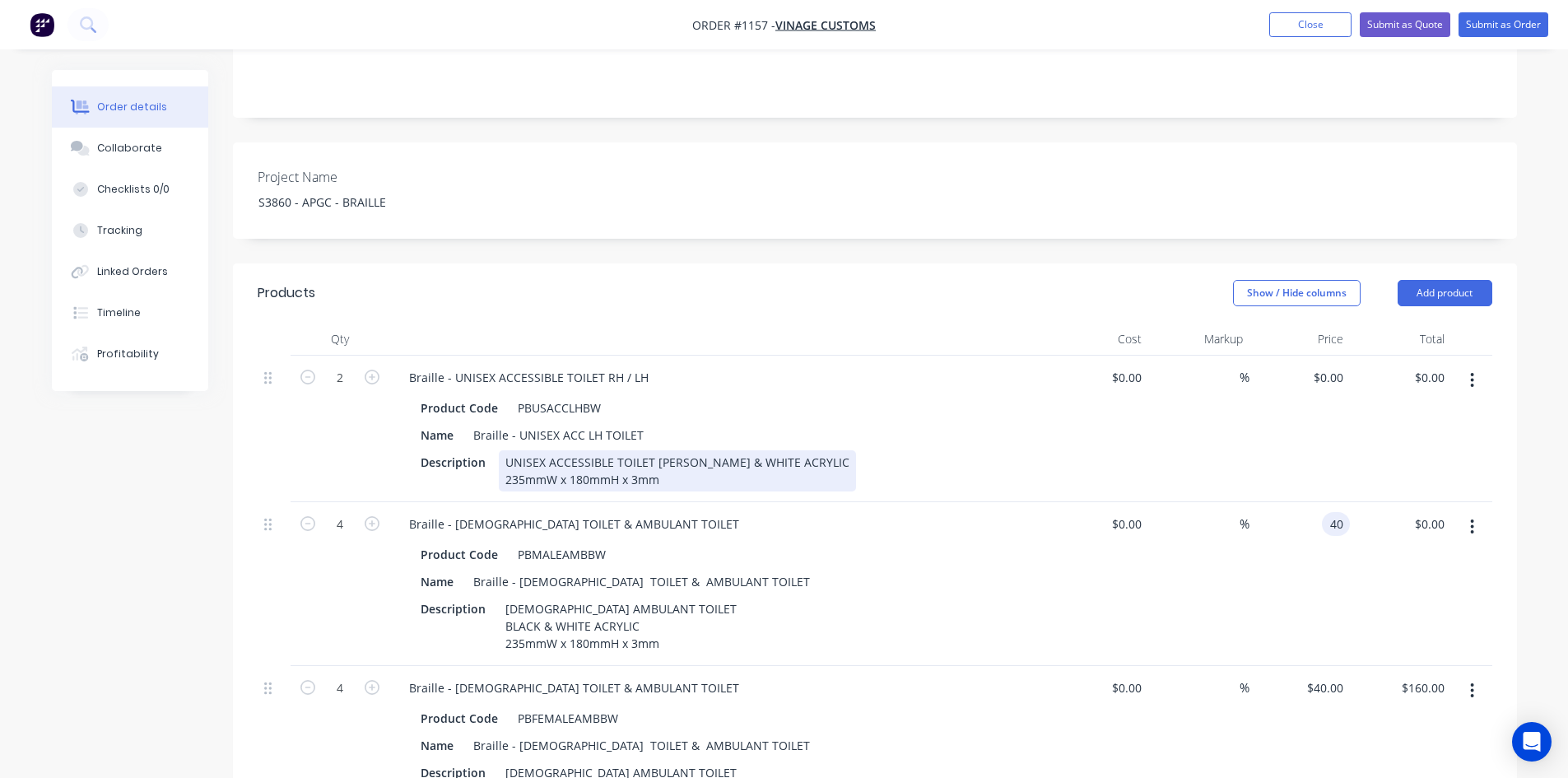
type input "$40.00"
type input "$160.00"
click at [880, 450] on div "Description UNISEX ACCESSIBLE TOILET [PERSON_NAME] & WHITE ACRYLIC 235mmW x 180…" at bounding box center [715, 470] width 603 height 41
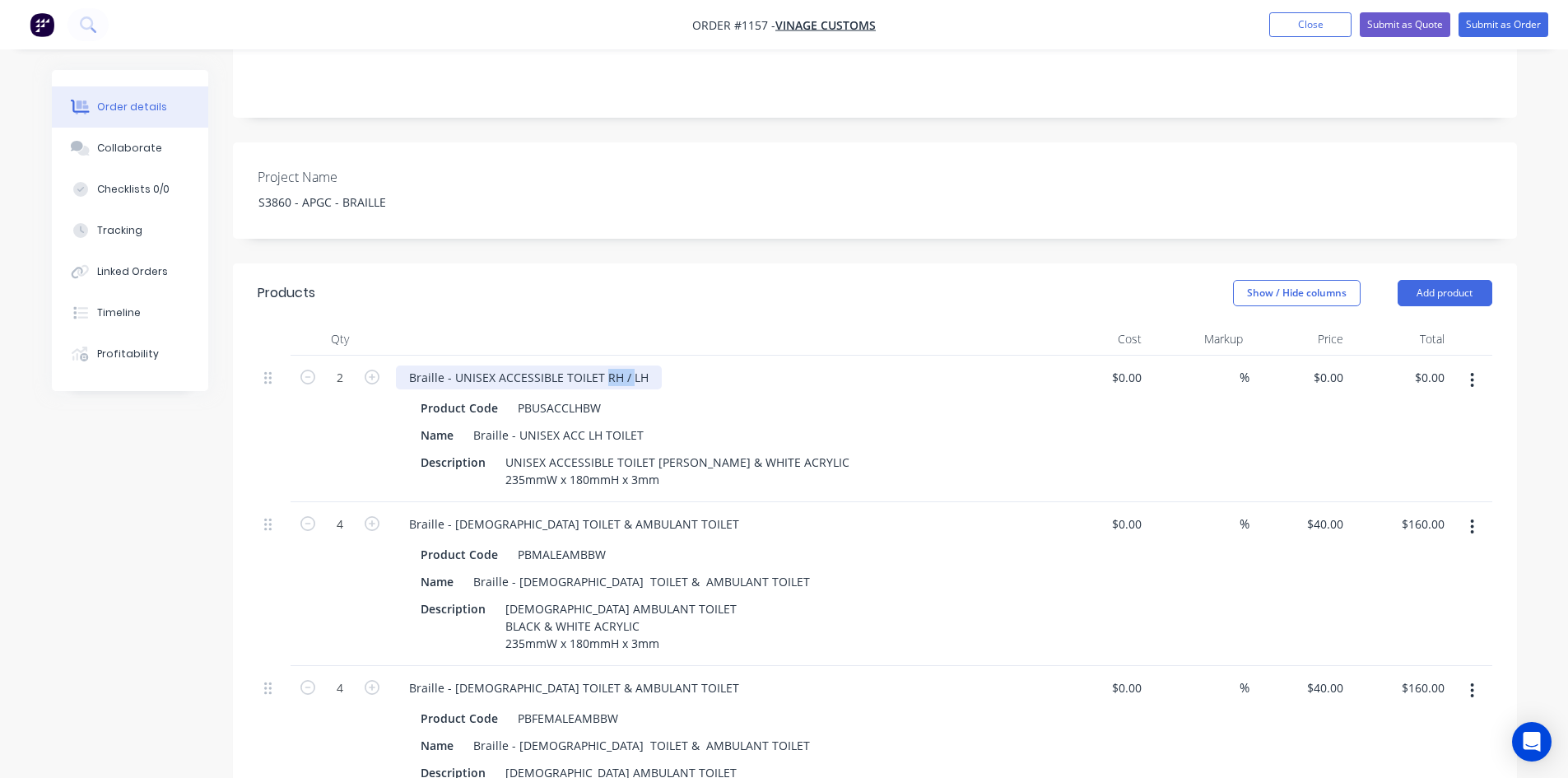
drag, startPoint x: 601, startPoint y: 331, endPoint x: 627, endPoint y: 334, distance: 26.2
click at [627, 366] on div "Braille - UNISEX ACCESSIBLE TOILET RH / LH" at bounding box center [528, 377] width 266 height 24
click at [1327, 366] on div "0 $0.00" at bounding box center [1327, 377] width 45 height 24
type input "$50.00"
type input "$100.00"
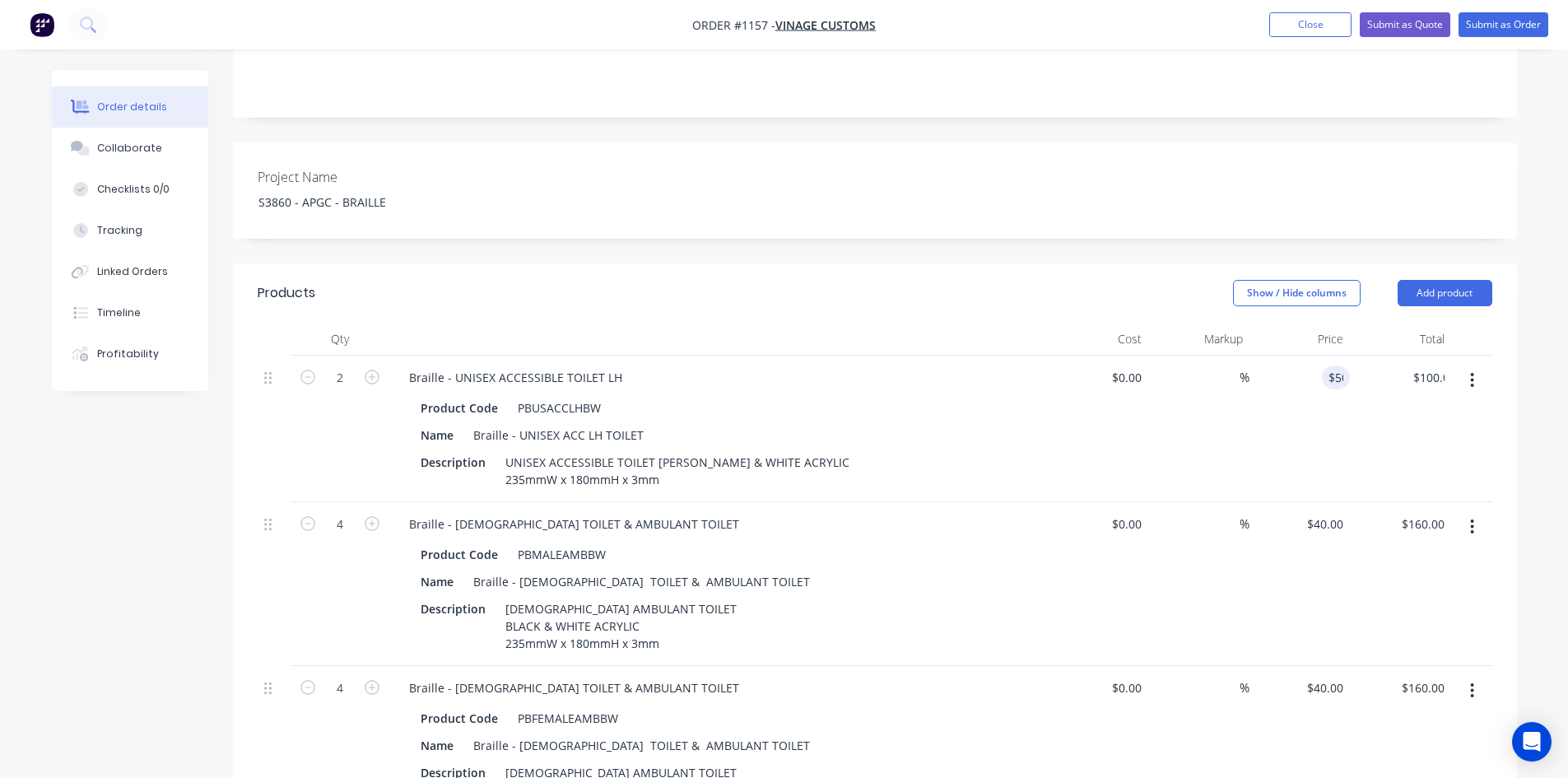
click at [937, 502] on div "Braille - [DEMOGRAPHIC_DATA] TOILET & AMBULANT TOILET Product Code PBMALEAMBBW …" at bounding box center [718, 584] width 658 height 164
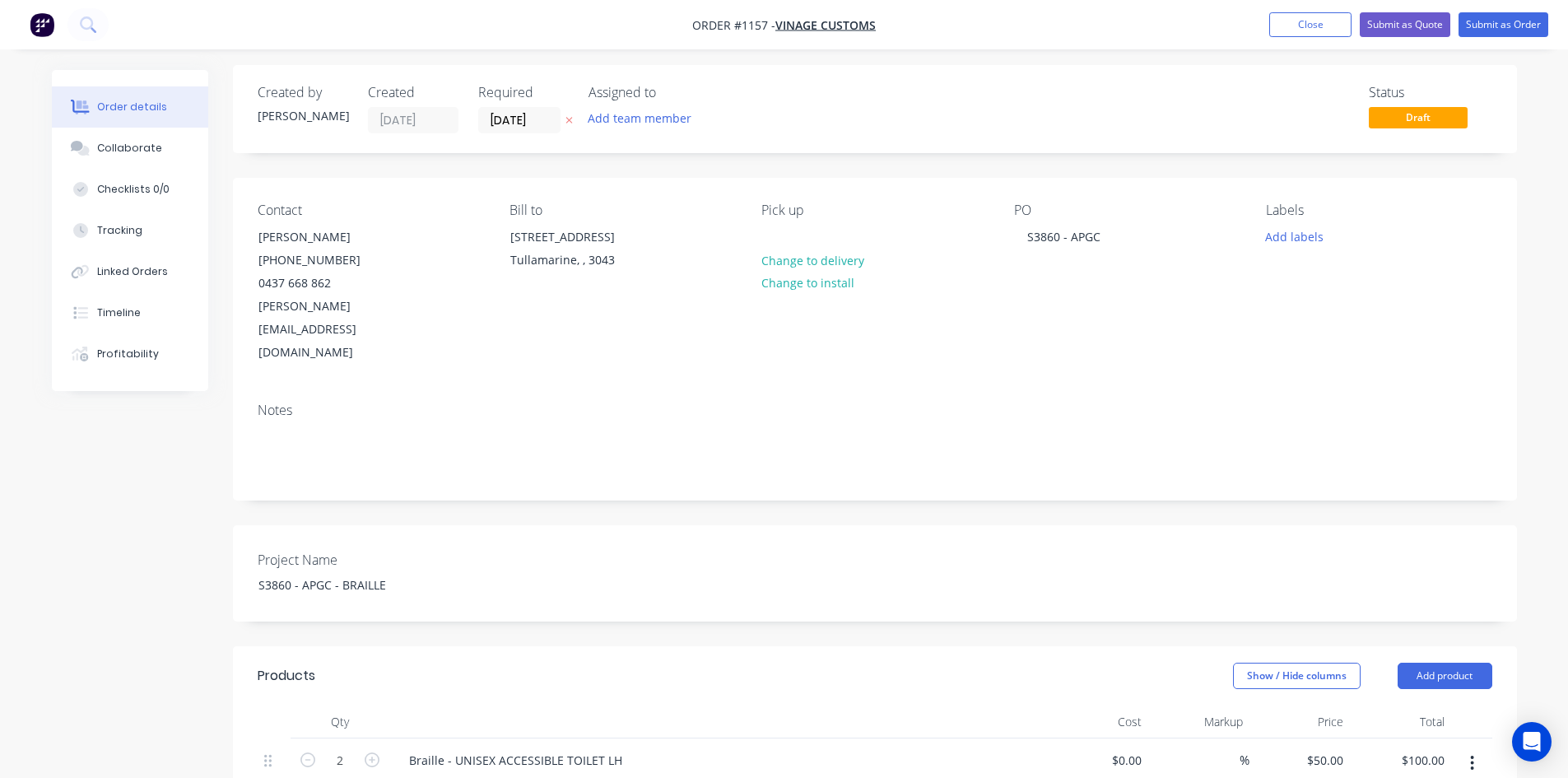
scroll to position [0, 0]
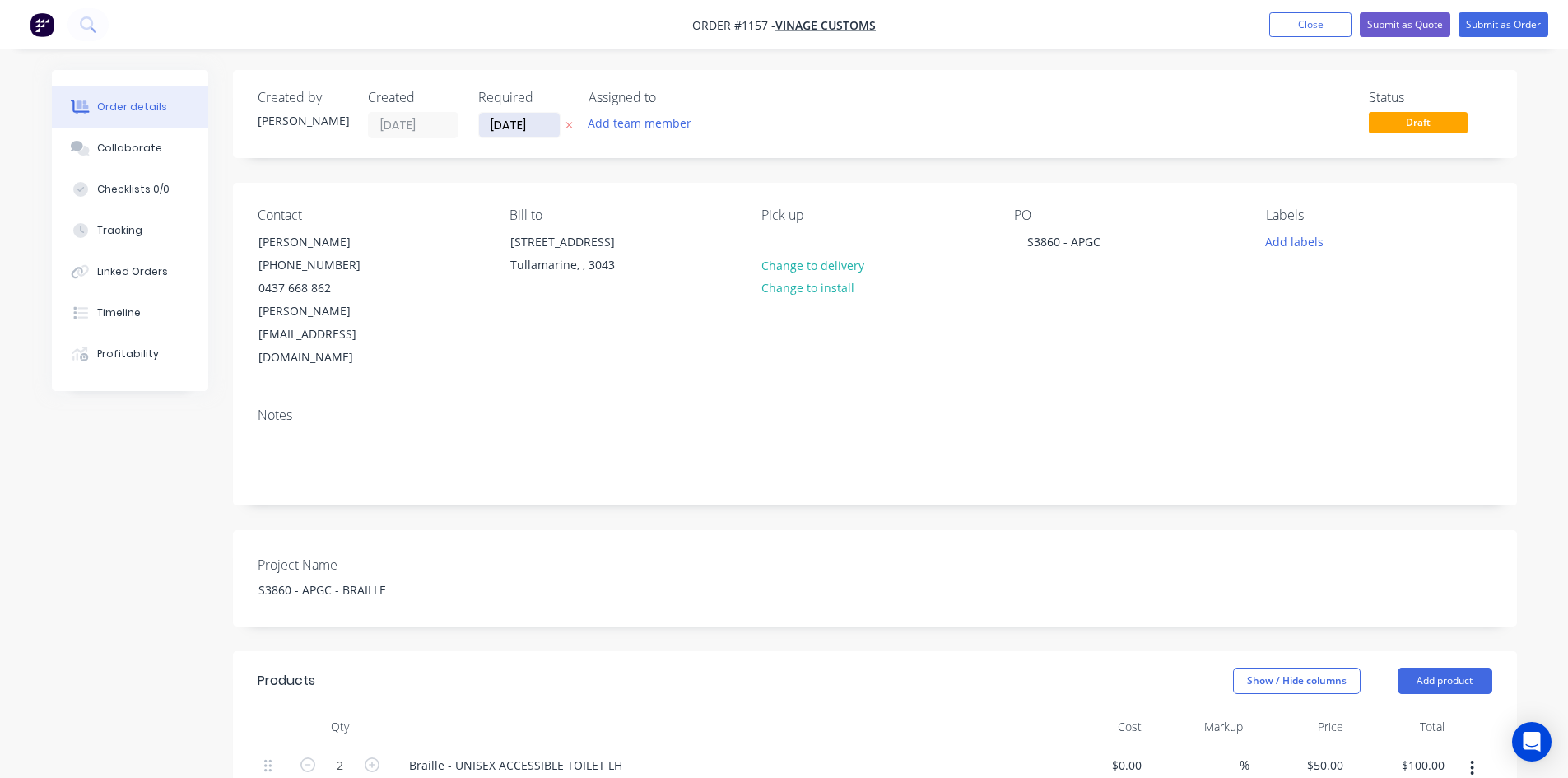
click at [527, 122] on input "[DATE]" at bounding box center [519, 125] width 81 height 25
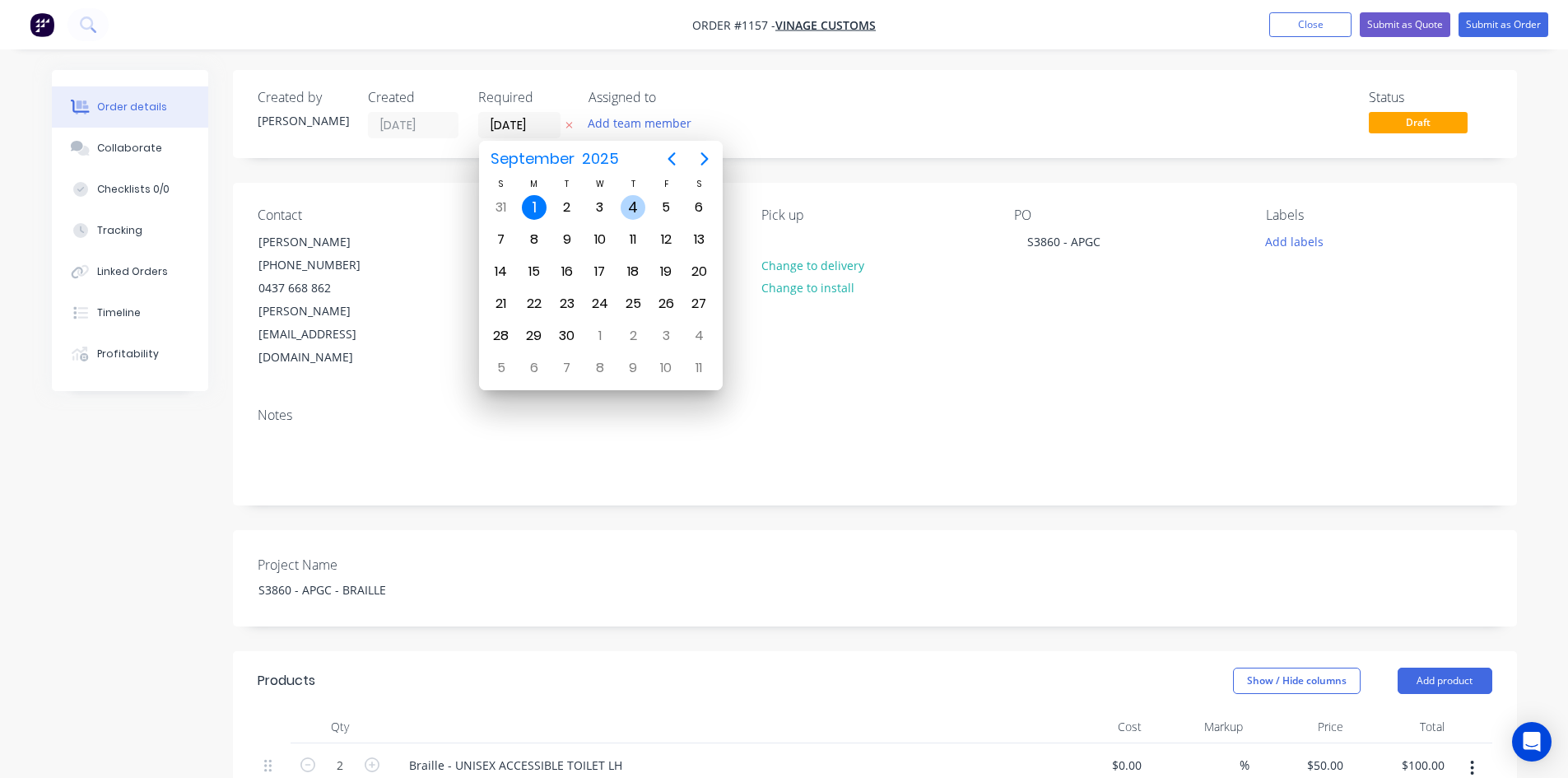
click at [630, 208] on div "4" at bounding box center [633, 207] width 25 height 25
type input "[DATE]"
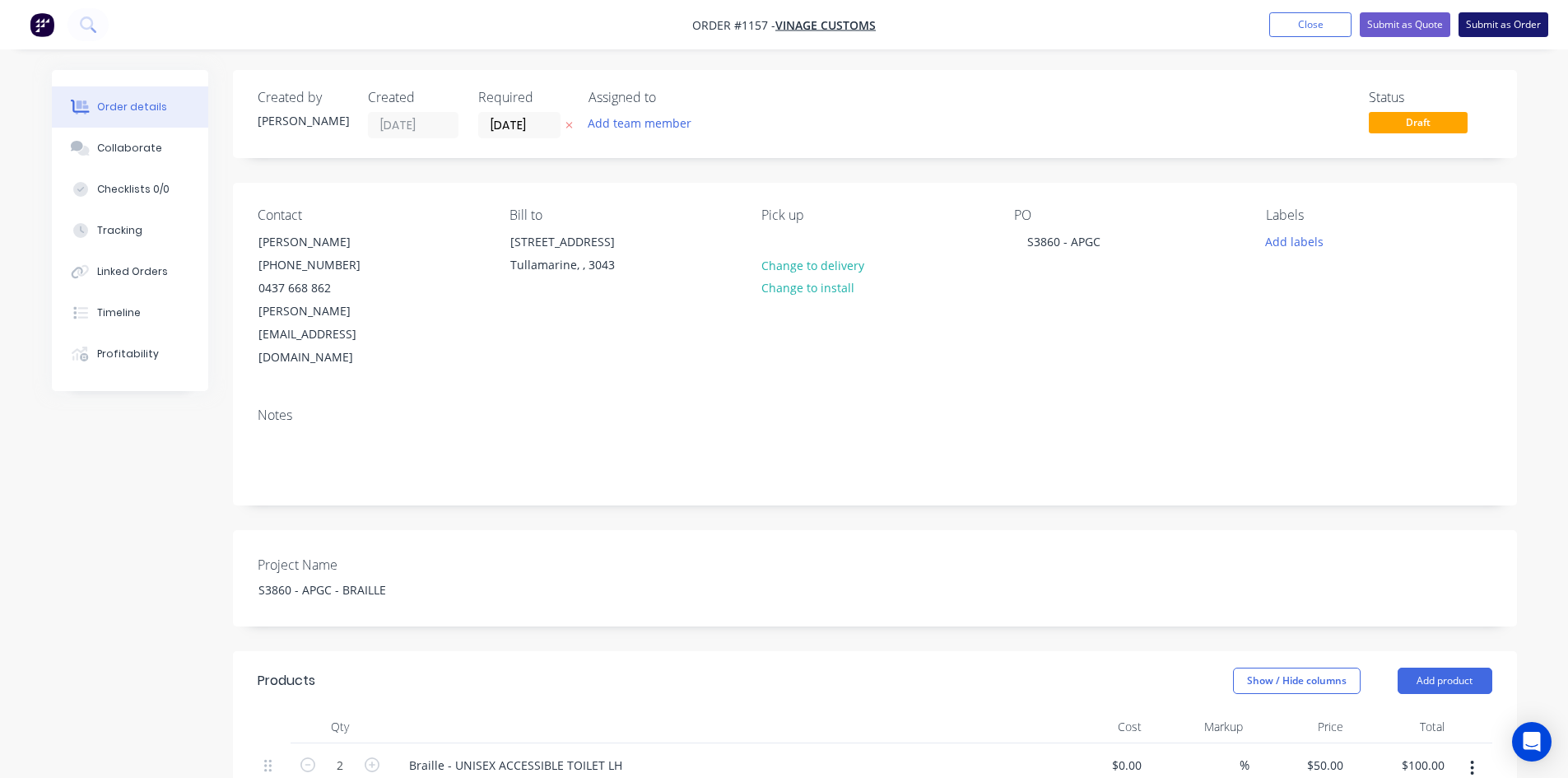
click at [1487, 25] on button "Submit as Order" at bounding box center [1504, 25] width 90 height 25
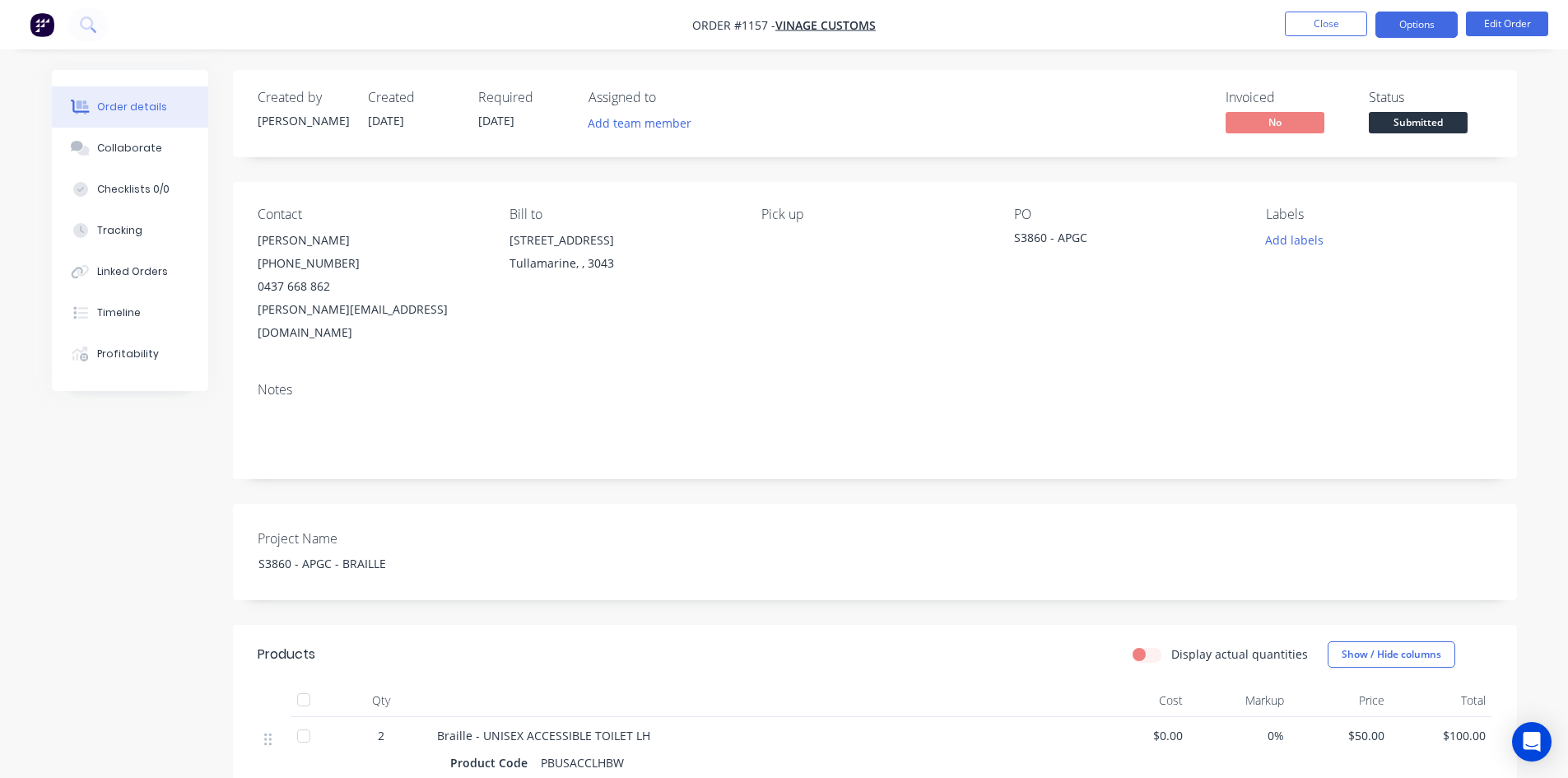
click at [1423, 20] on button "Options" at bounding box center [1417, 25] width 83 height 26
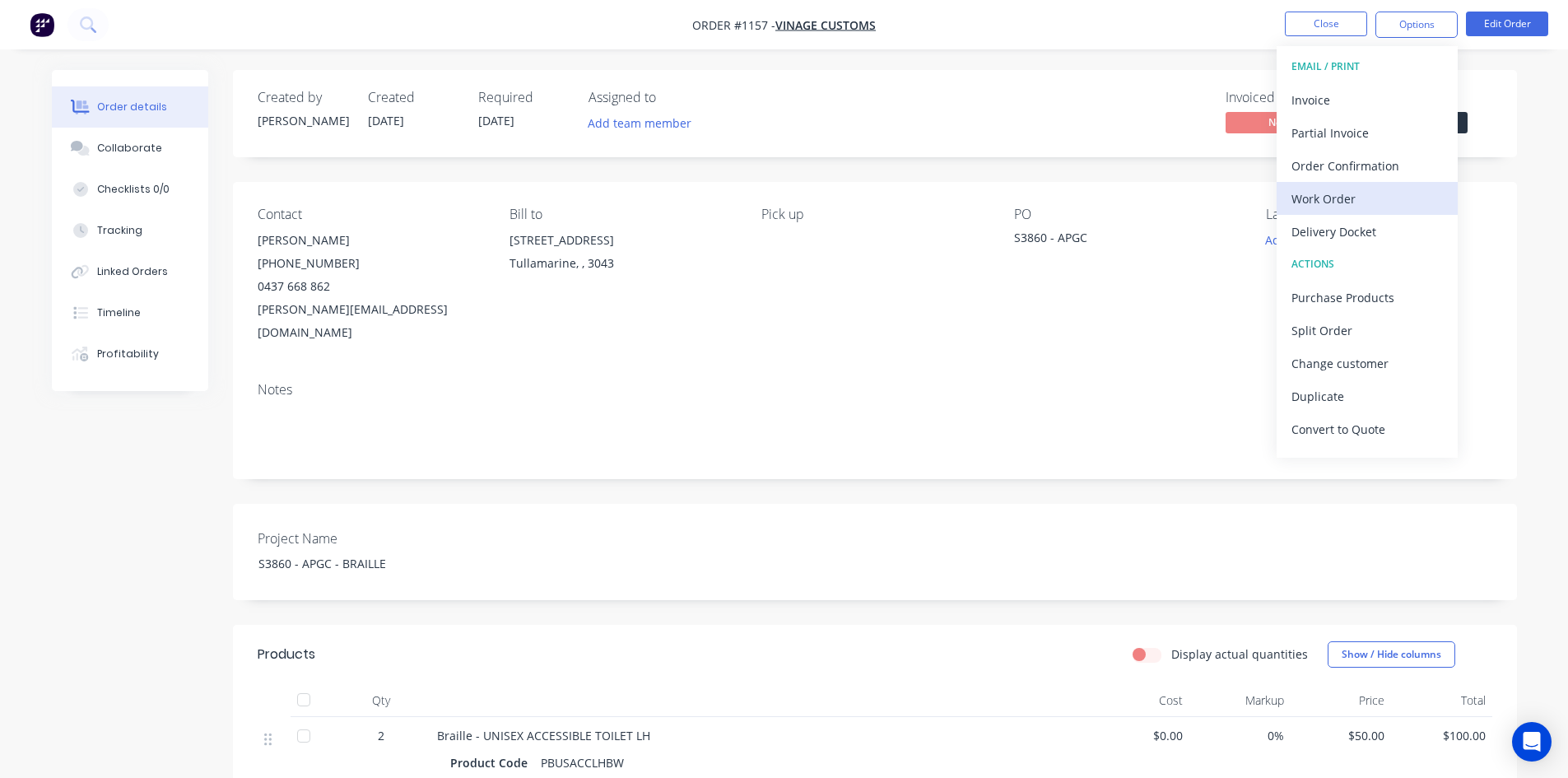
click at [1328, 199] on div "Work Order" at bounding box center [1367, 199] width 151 height 24
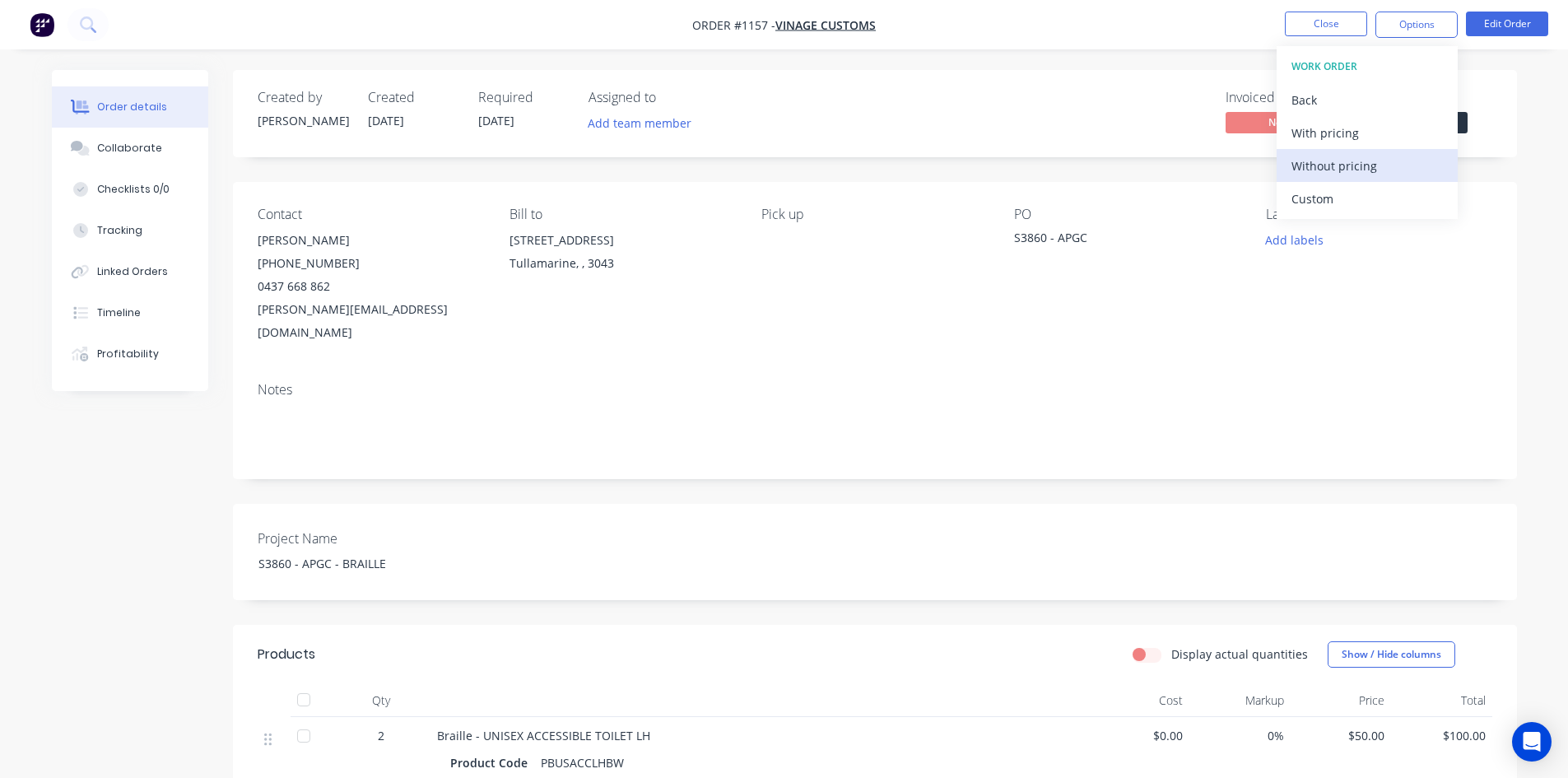
click at [1328, 172] on div "Without pricing" at bounding box center [1367, 165] width 151 height 24
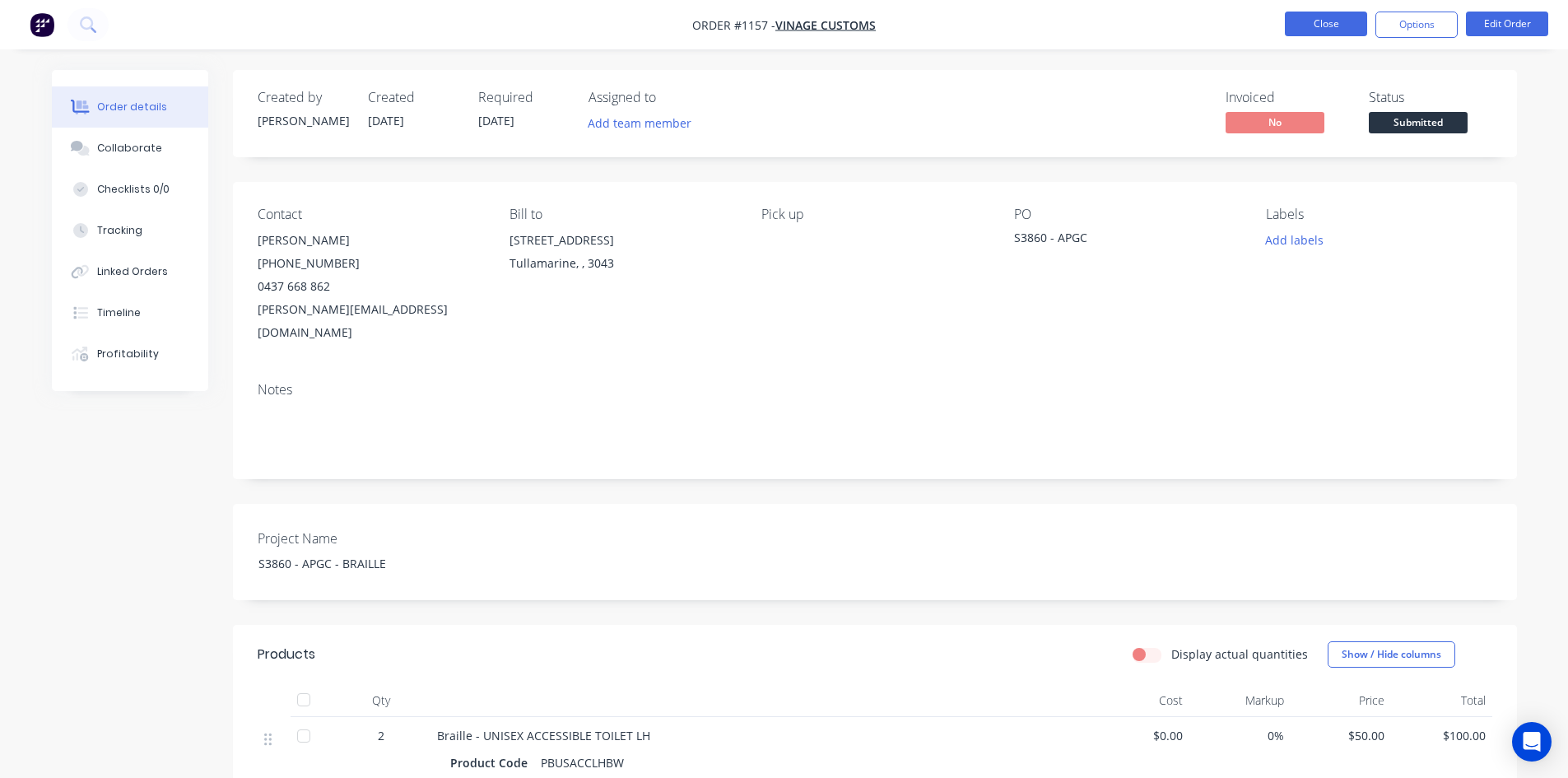
click at [1306, 31] on button "Close" at bounding box center [1326, 24] width 83 height 25
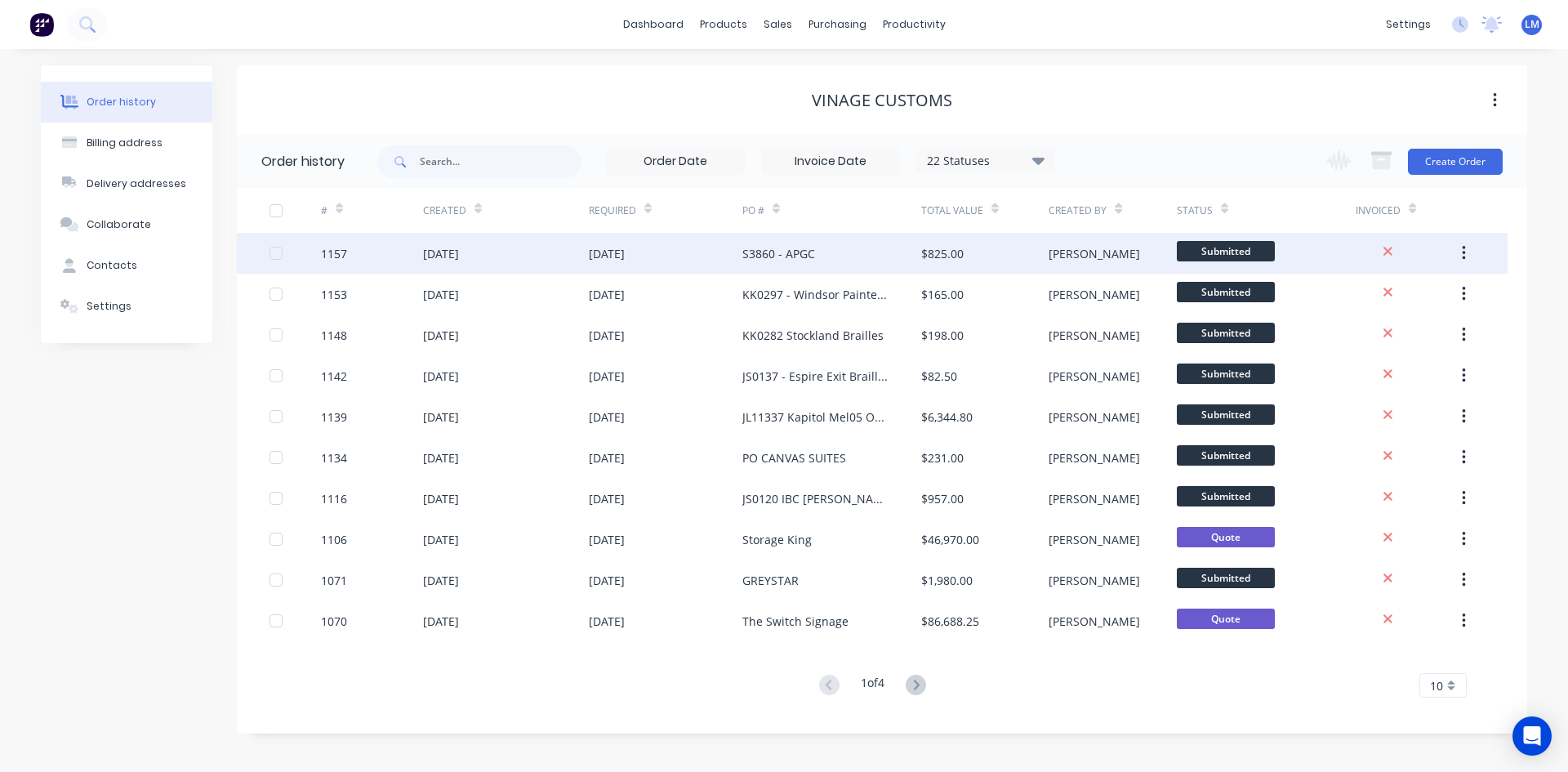
click at [1005, 261] on div "$825.00" at bounding box center [985, 253] width 127 height 41
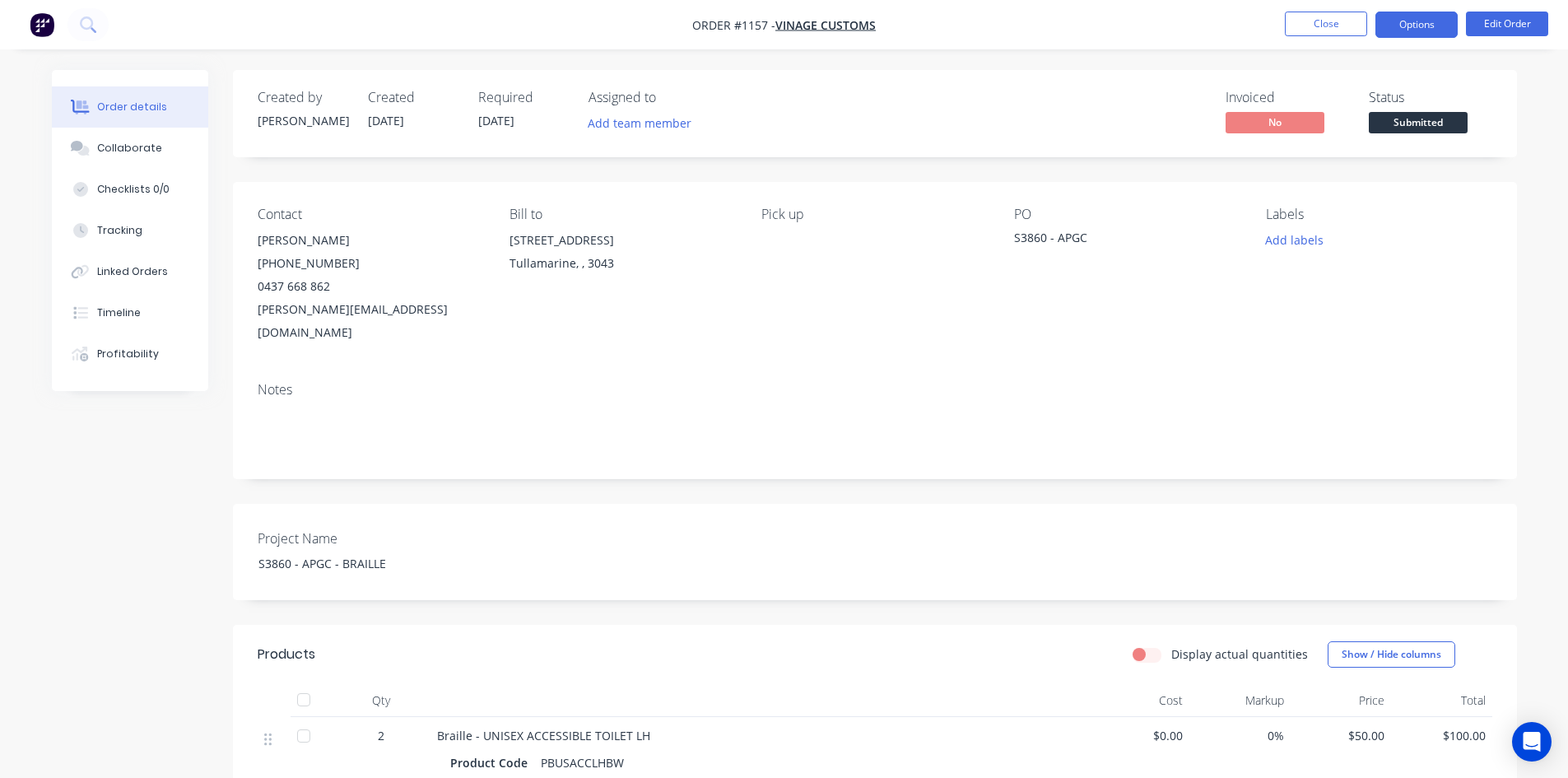
click at [1414, 19] on button "Options" at bounding box center [1417, 25] width 83 height 26
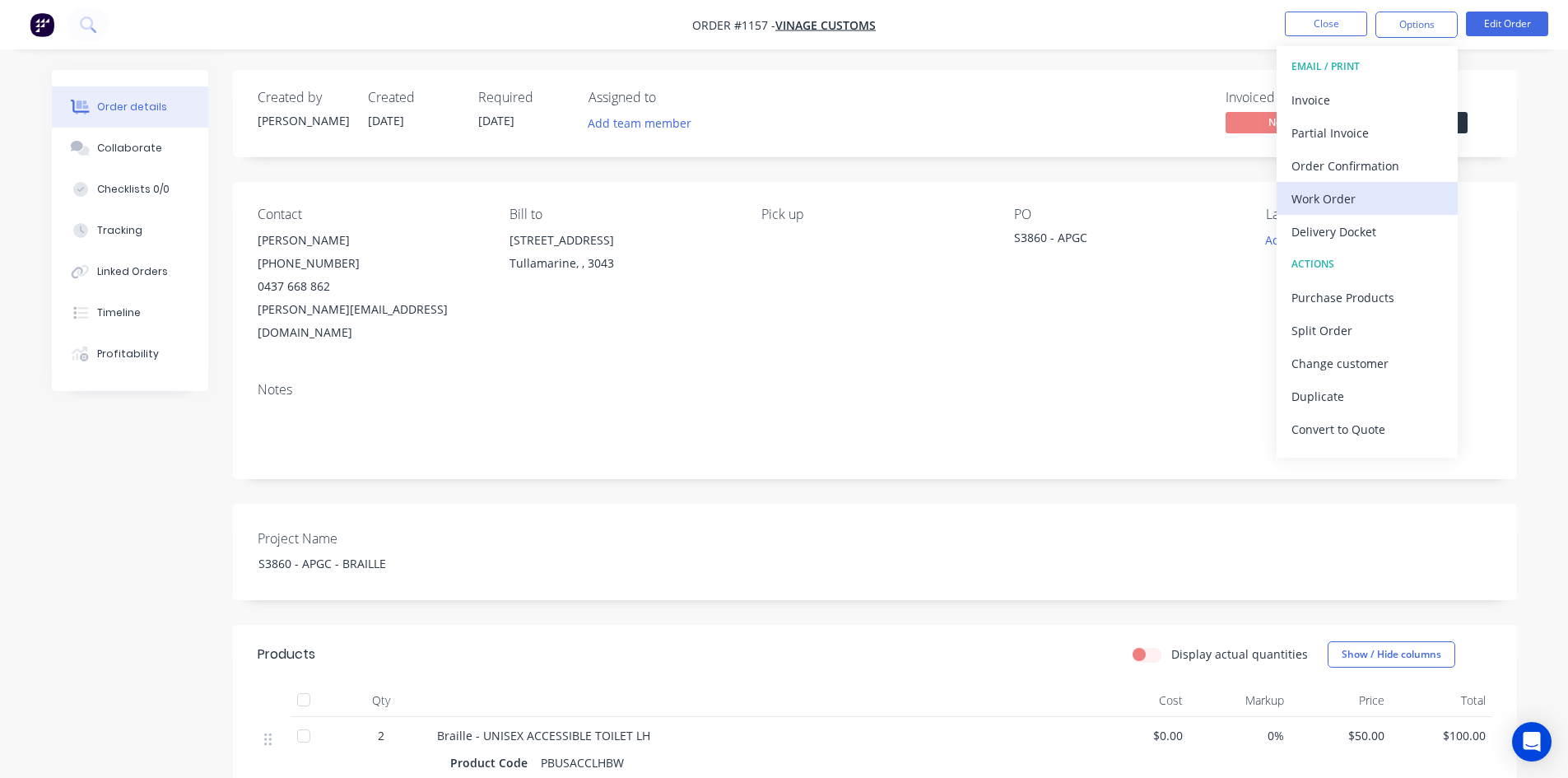
click at [1347, 197] on div "Work Order" at bounding box center [1367, 199] width 151 height 24
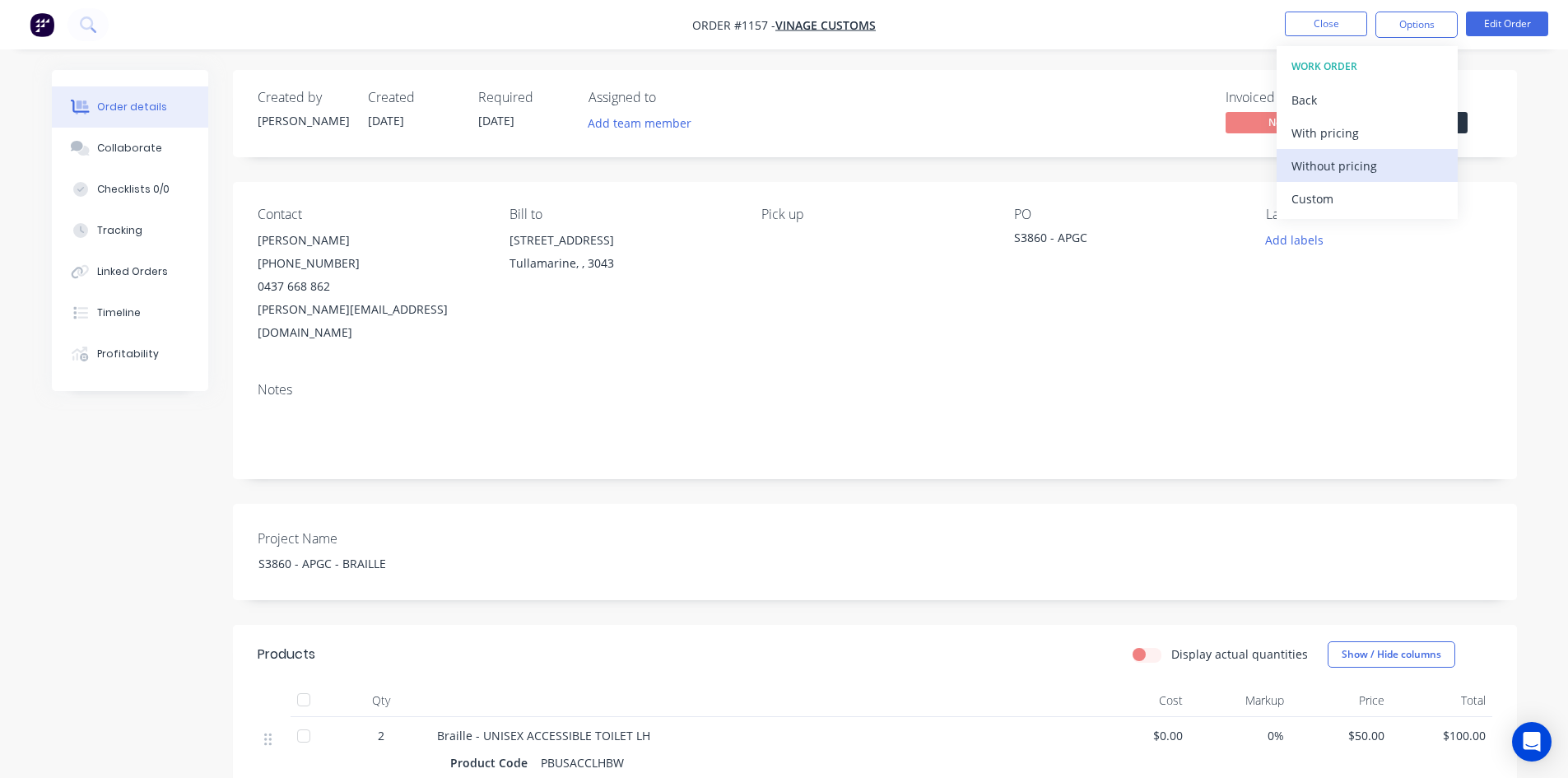
click at [1347, 173] on div "Without pricing" at bounding box center [1367, 165] width 151 height 24
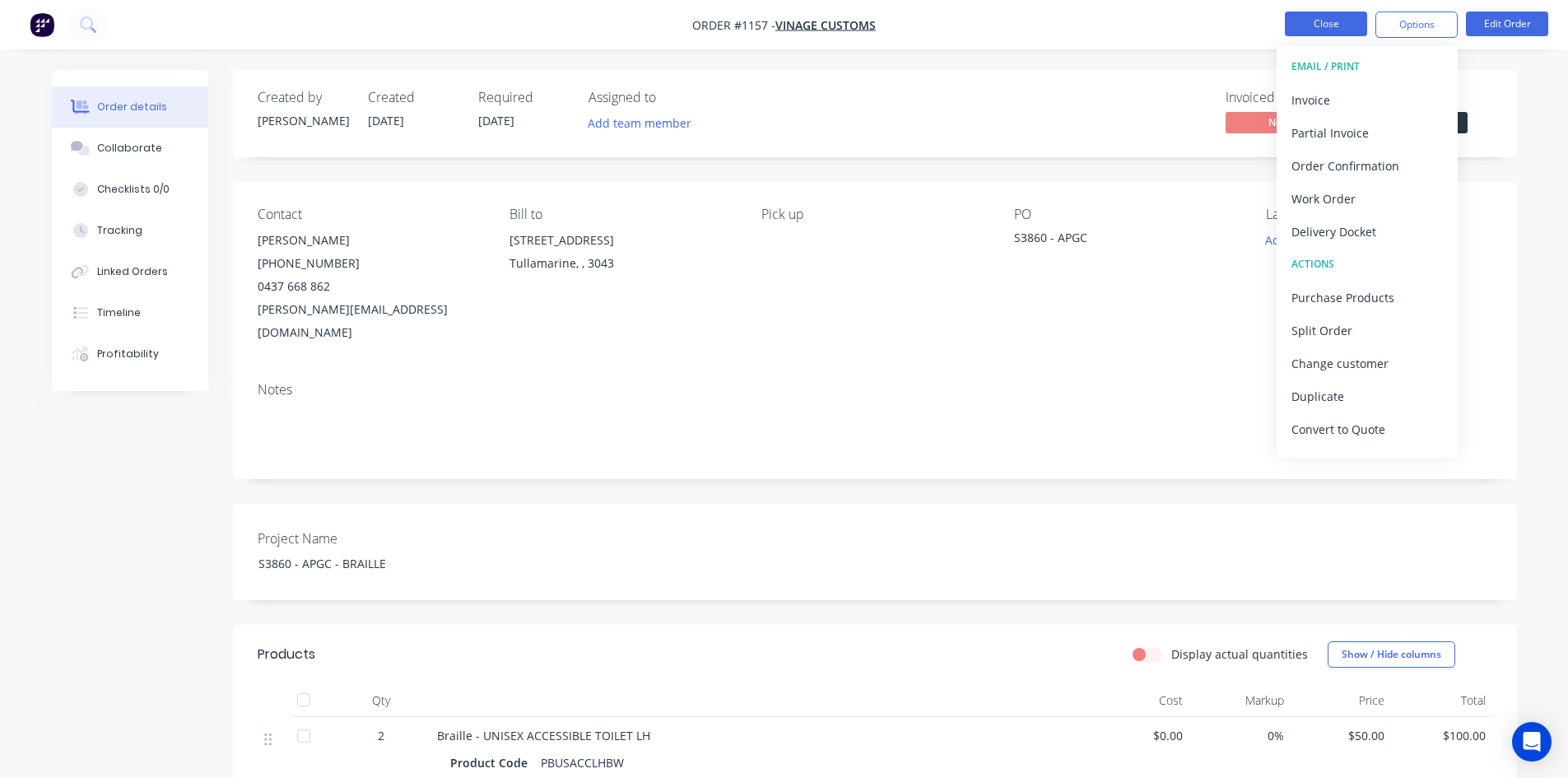
click at [1329, 33] on button "Close" at bounding box center [1326, 24] width 83 height 25
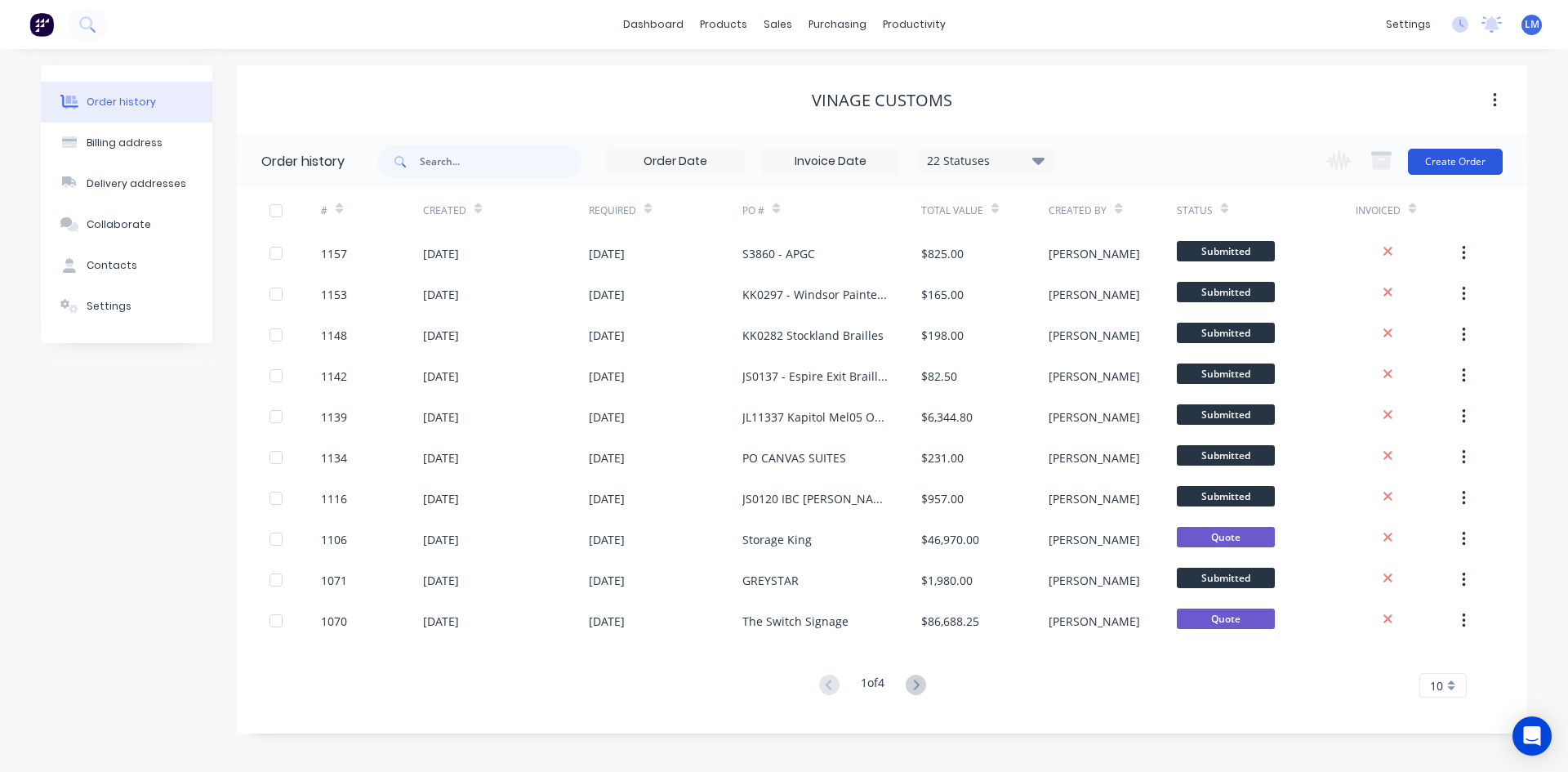
click at [1443, 161] on button "Create Order" at bounding box center [1456, 161] width 95 height 26
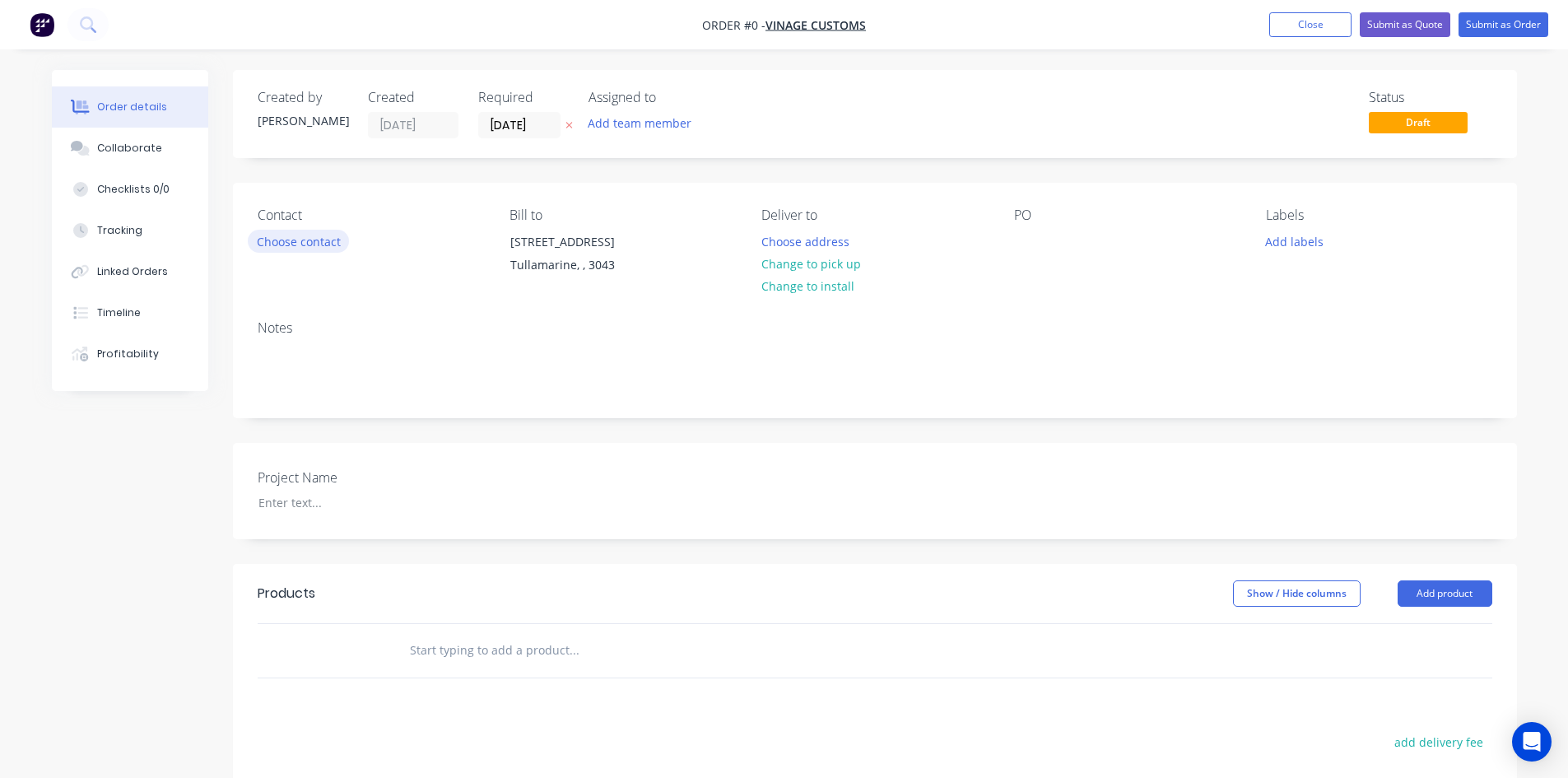
click at [301, 242] on button "Choose contact" at bounding box center [298, 240] width 101 height 22
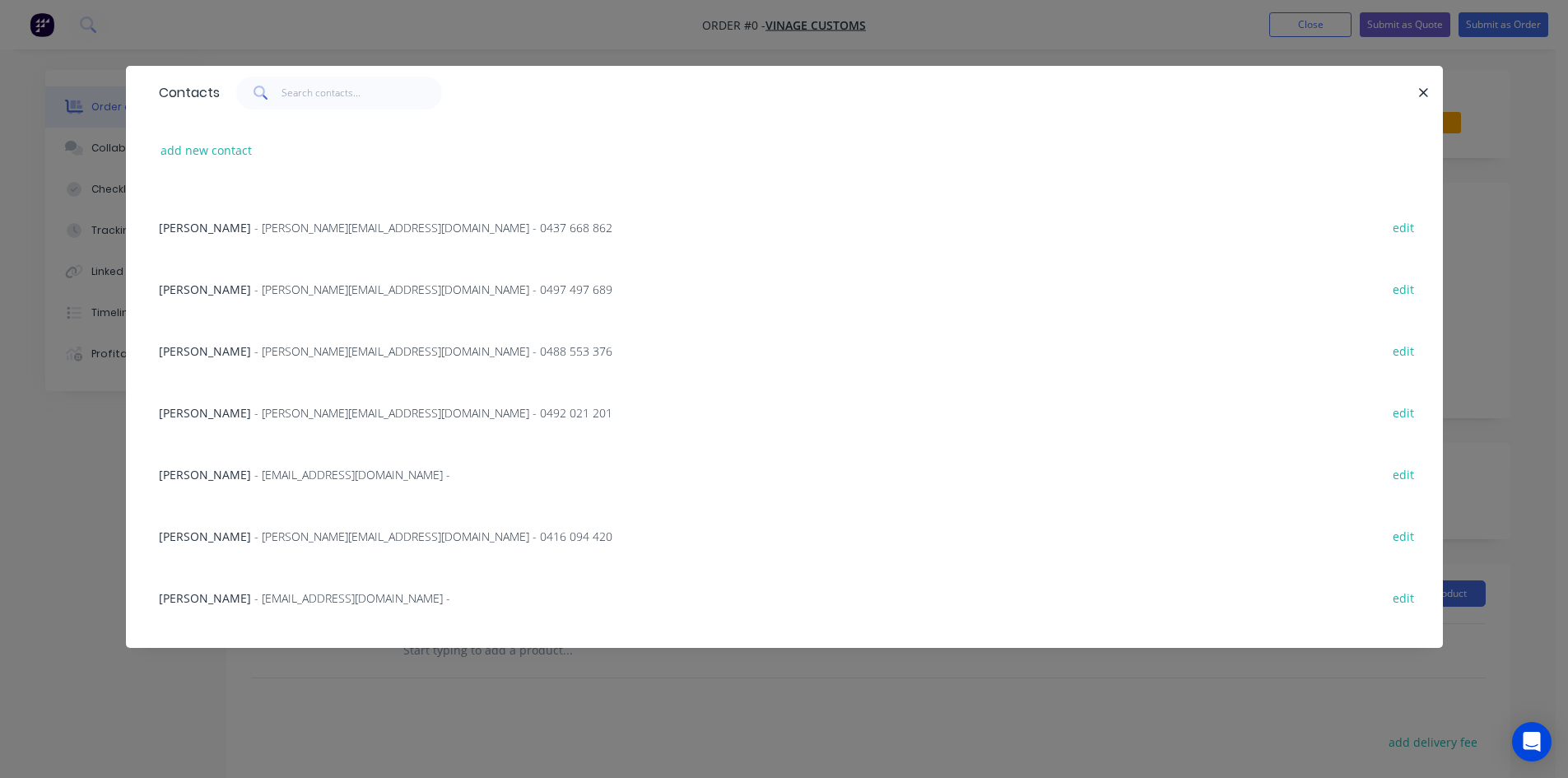
scroll to position [494, 0]
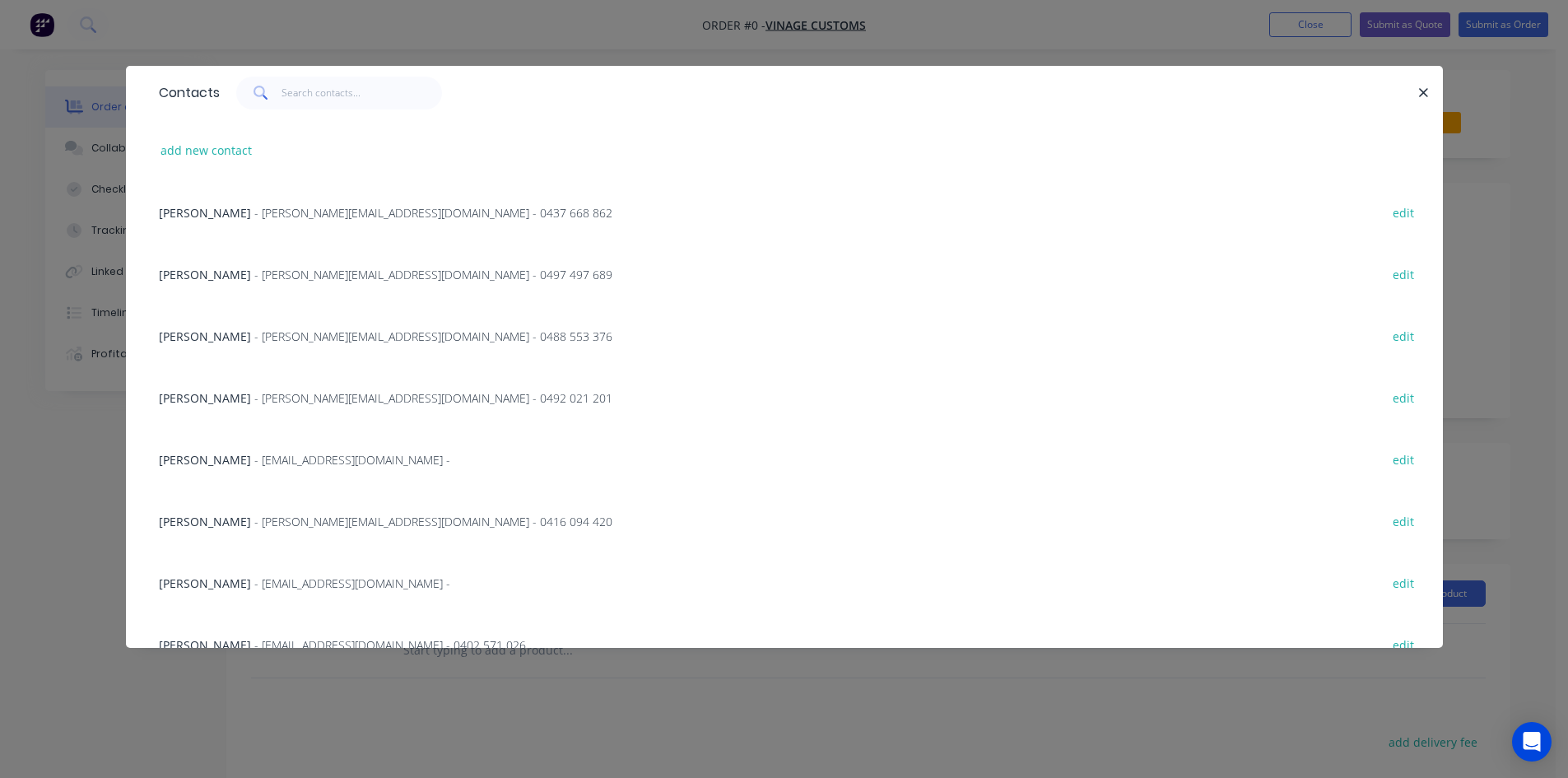
click at [279, 462] on span "- [EMAIL_ADDRESS][DOMAIN_NAME] -" at bounding box center [352, 460] width 196 height 16
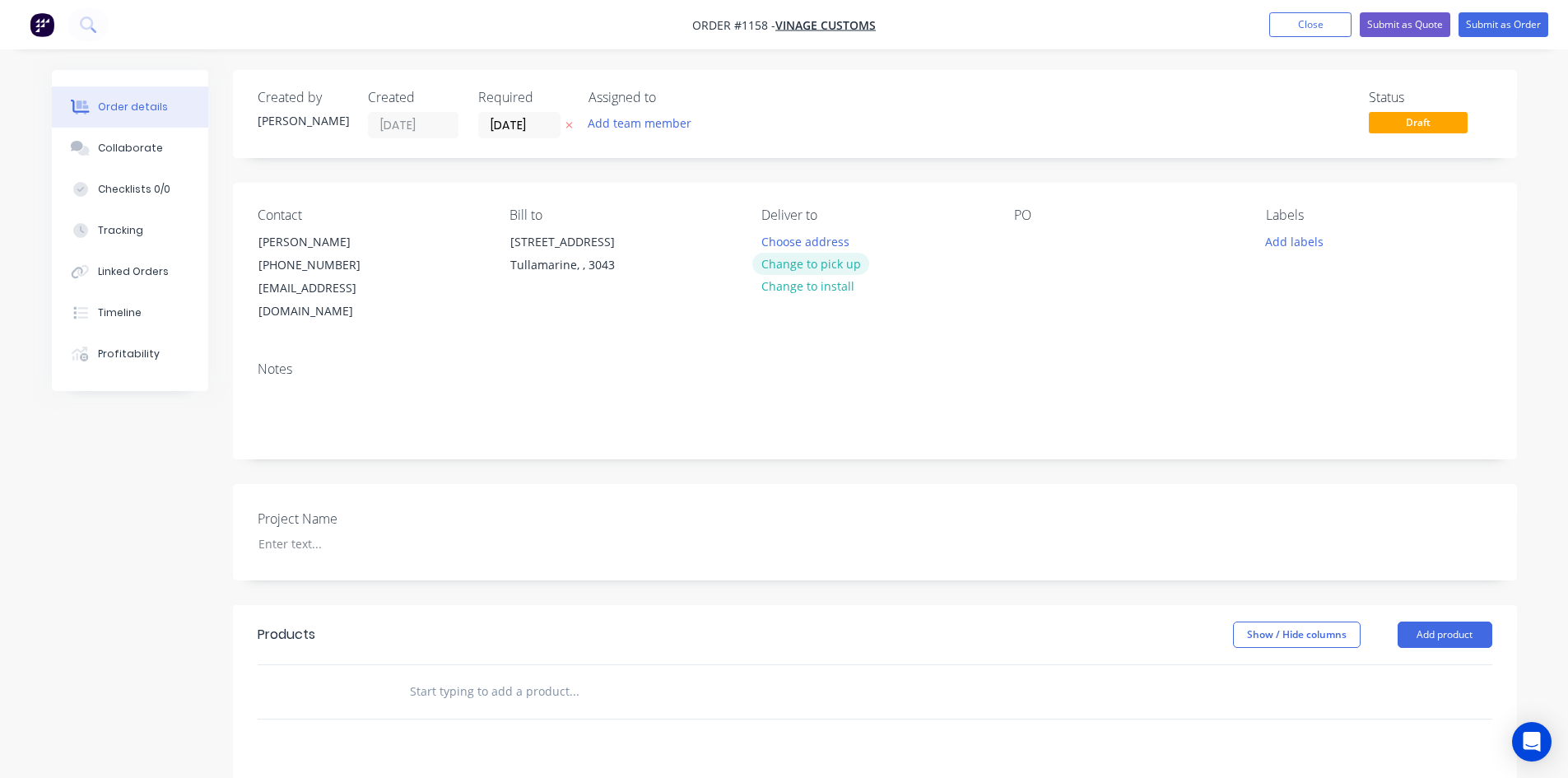
click at [839, 263] on button "Change to pick up" at bounding box center [810, 264] width 117 height 22
click at [1034, 247] on div at bounding box center [1027, 241] width 26 height 24
paste div
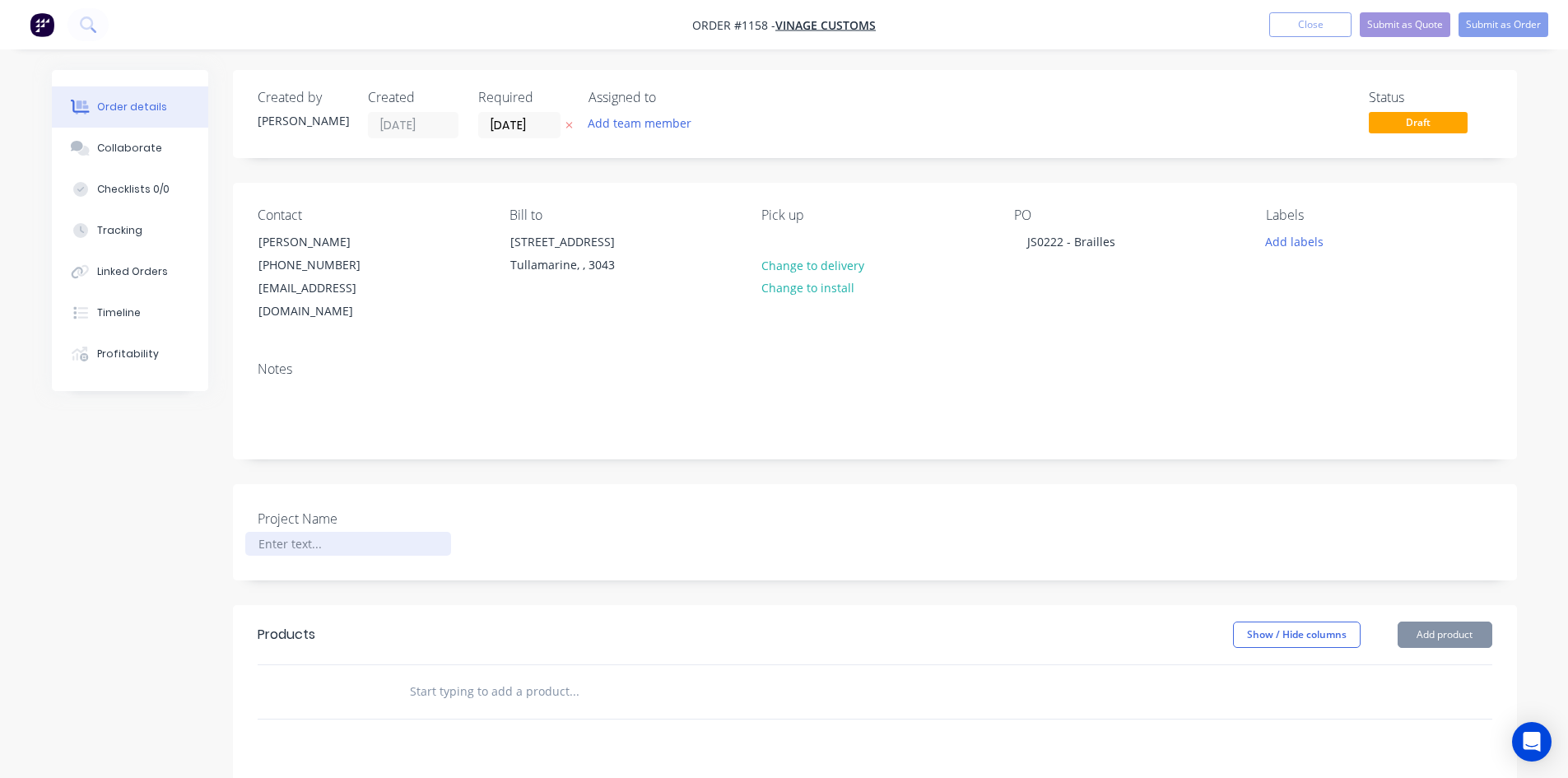
click at [297, 532] on div at bounding box center [348, 543] width 206 height 24
paste div
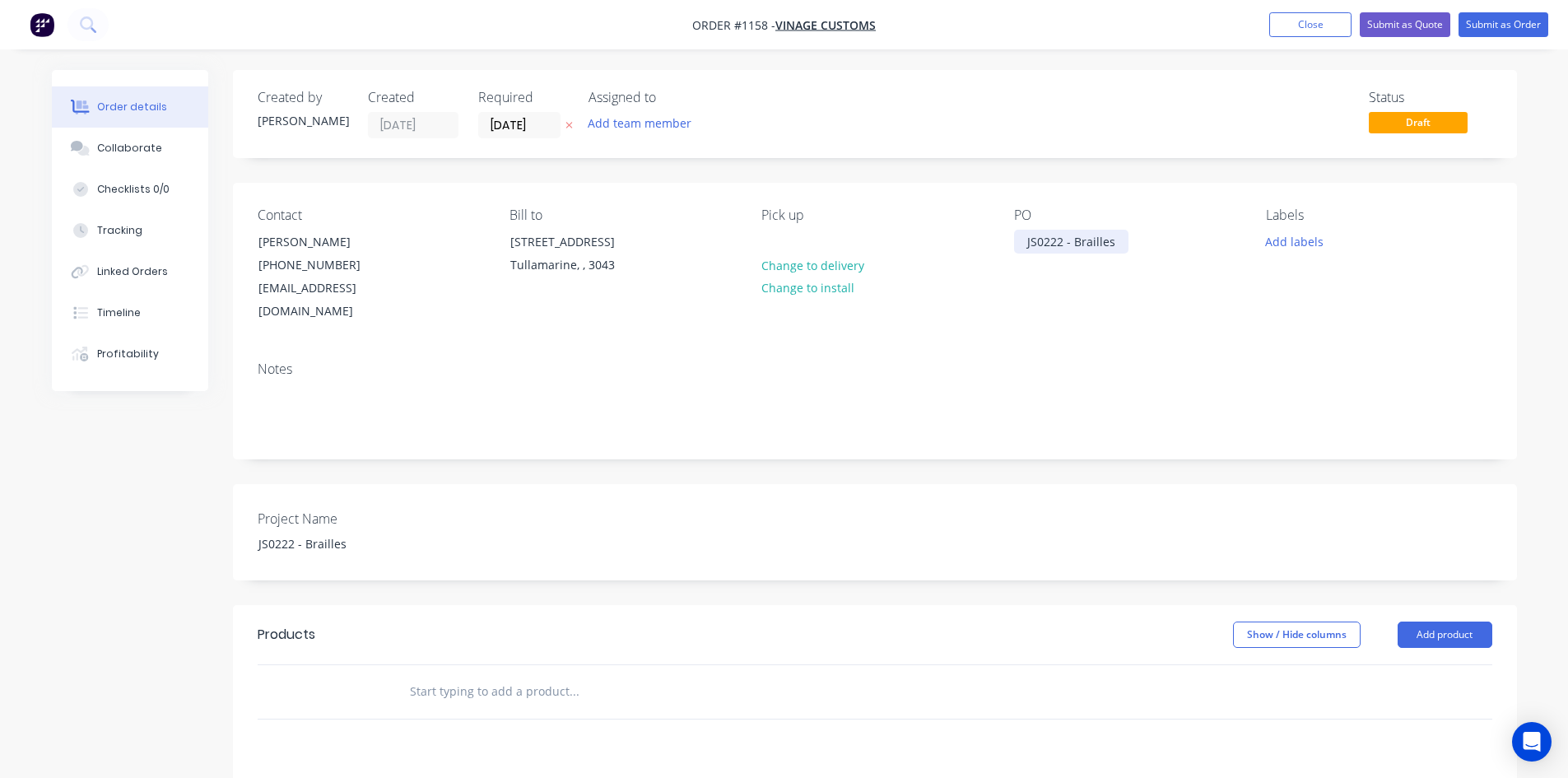
click at [1020, 243] on div "JS0222 - Brailles" at bounding box center [1071, 241] width 114 height 24
click at [765, 683] on div at bounding box center [642, 691] width 494 height 33
click at [566, 675] on input "text" at bounding box center [573, 691] width 330 height 33
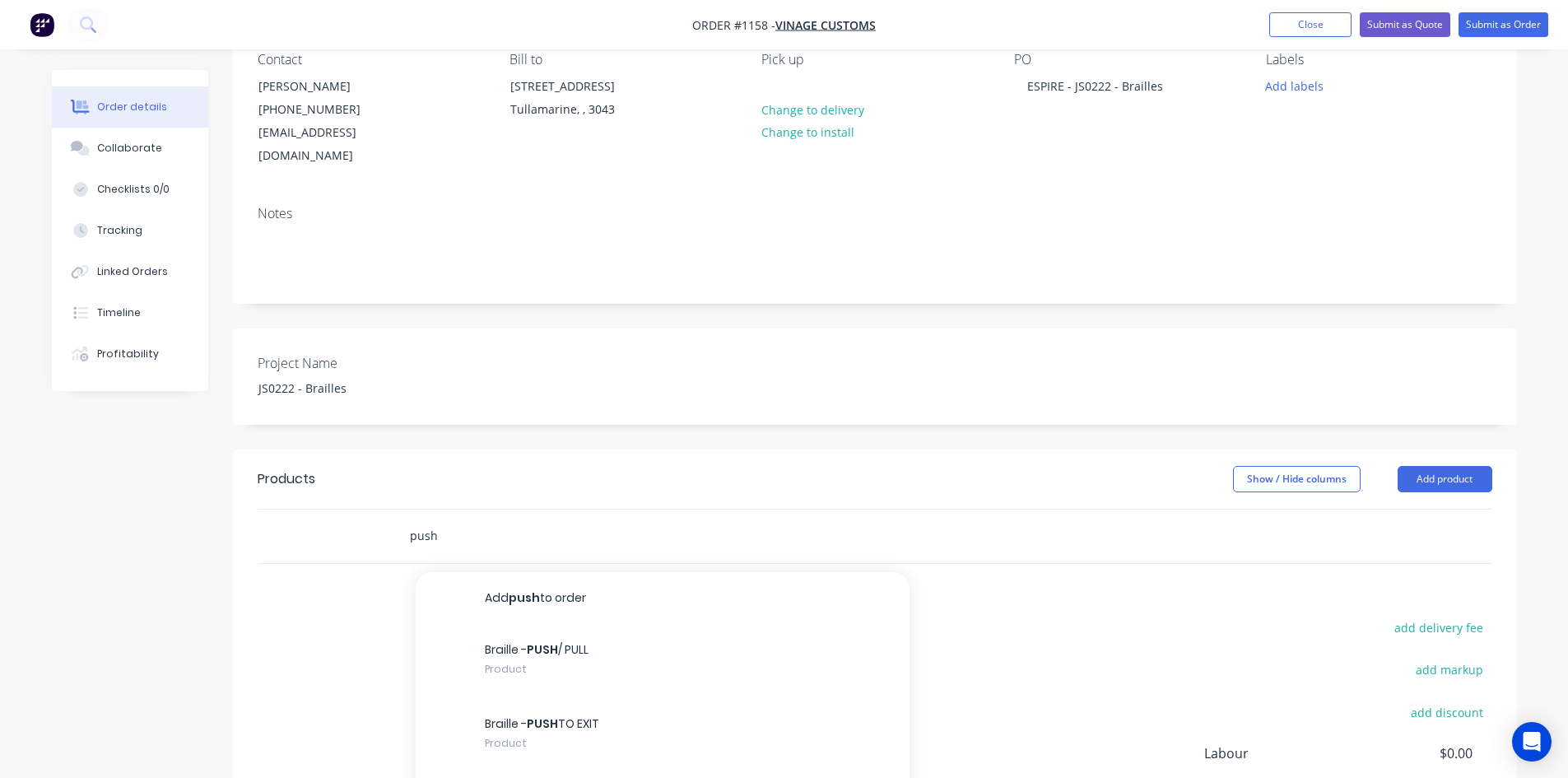
scroll to position [164, 0]
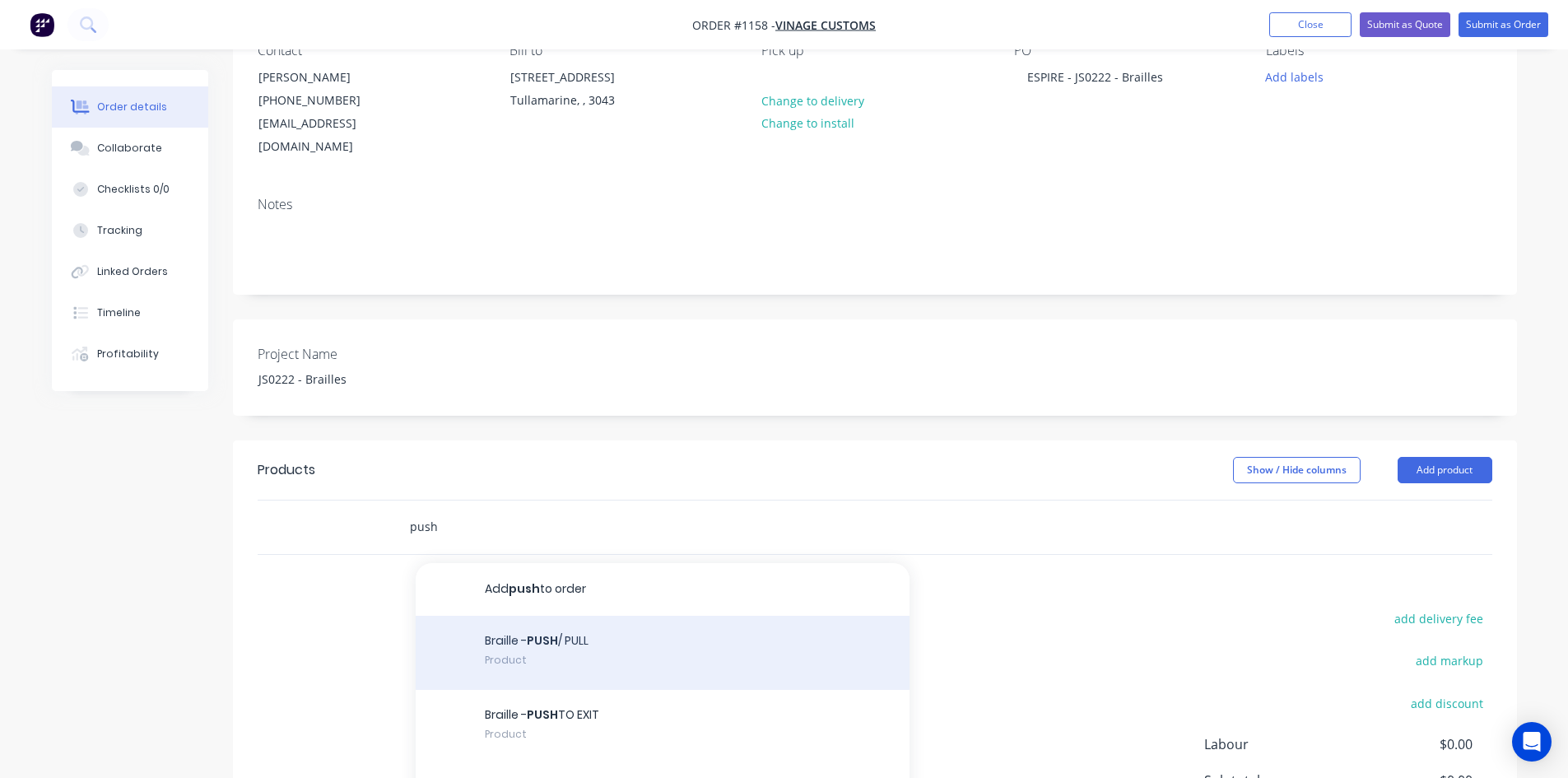
type input "push"
click at [708, 649] on div "Braille - PUSH / PULL Product" at bounding box center [663, 653] width 494 height 74
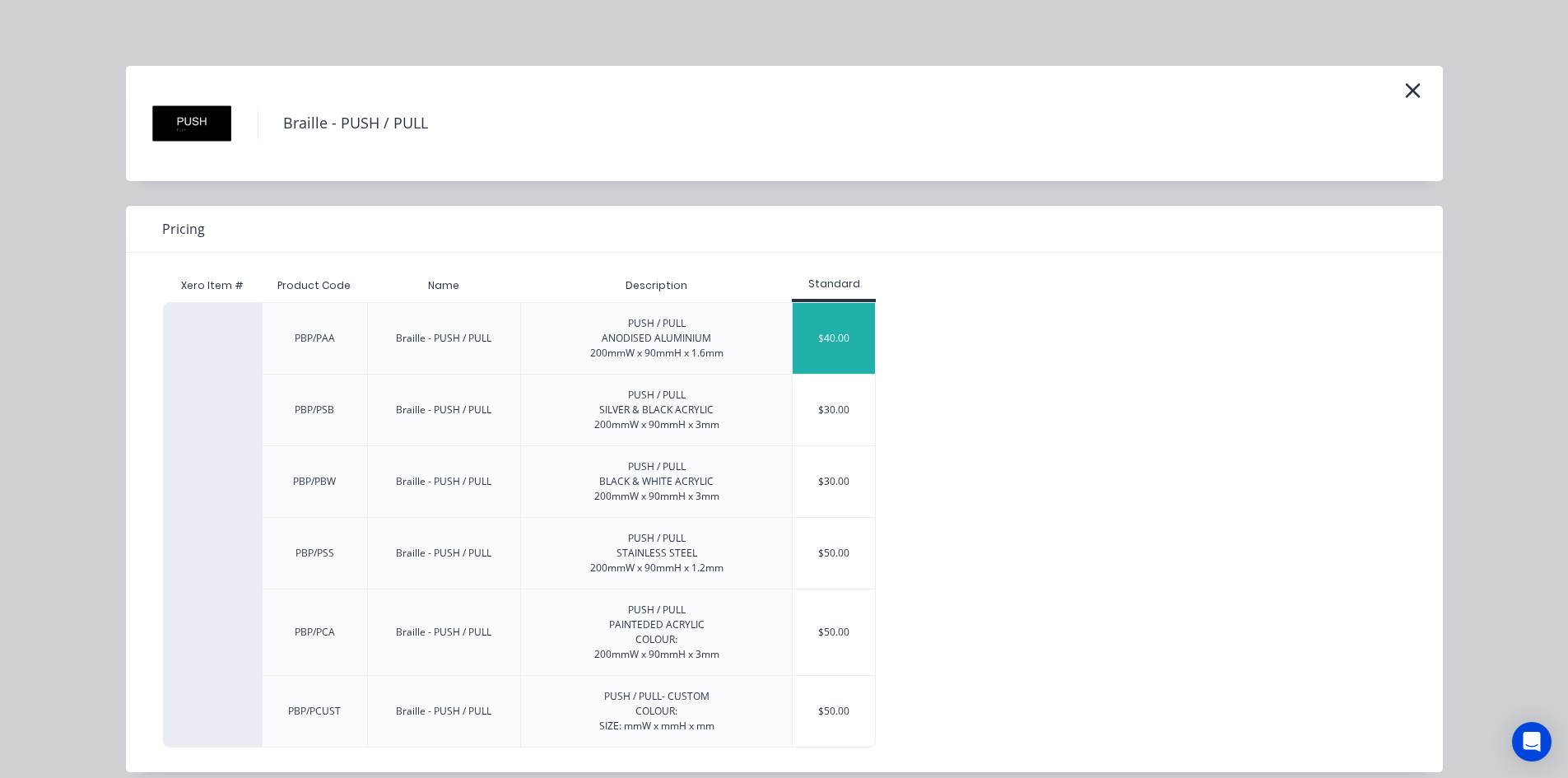
click at [834, 344] on div "$40.00" at bounding box center [834, 338] width 83 height 71
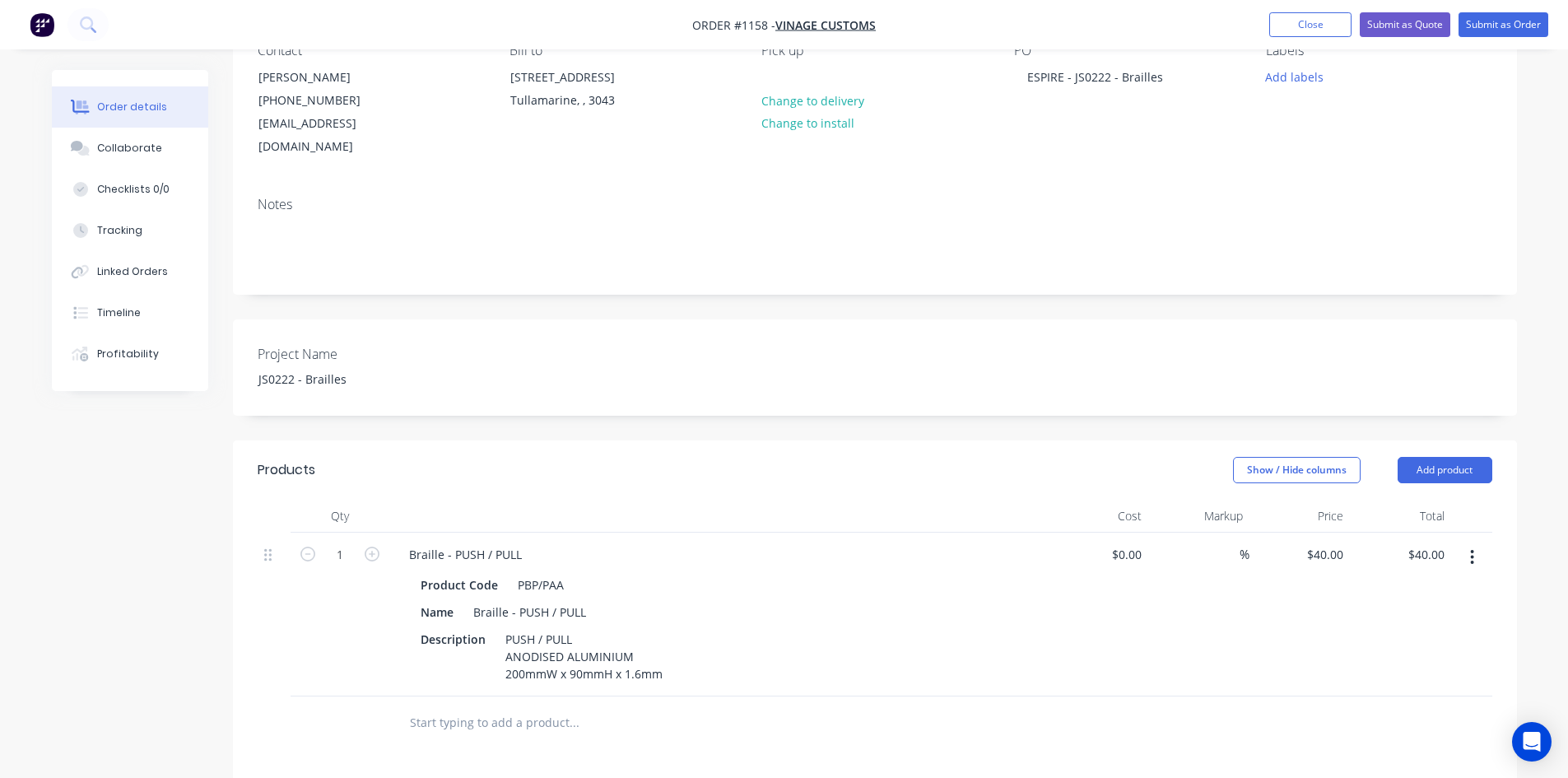
click at [380, 544] on button "button" at bounding box center [372, 553] width 21 height 18
type input "2"
type input "$80.00"
click at [380, 544] on button "button" at bounding box center [372, 553] width 21 height 18
type input "3"
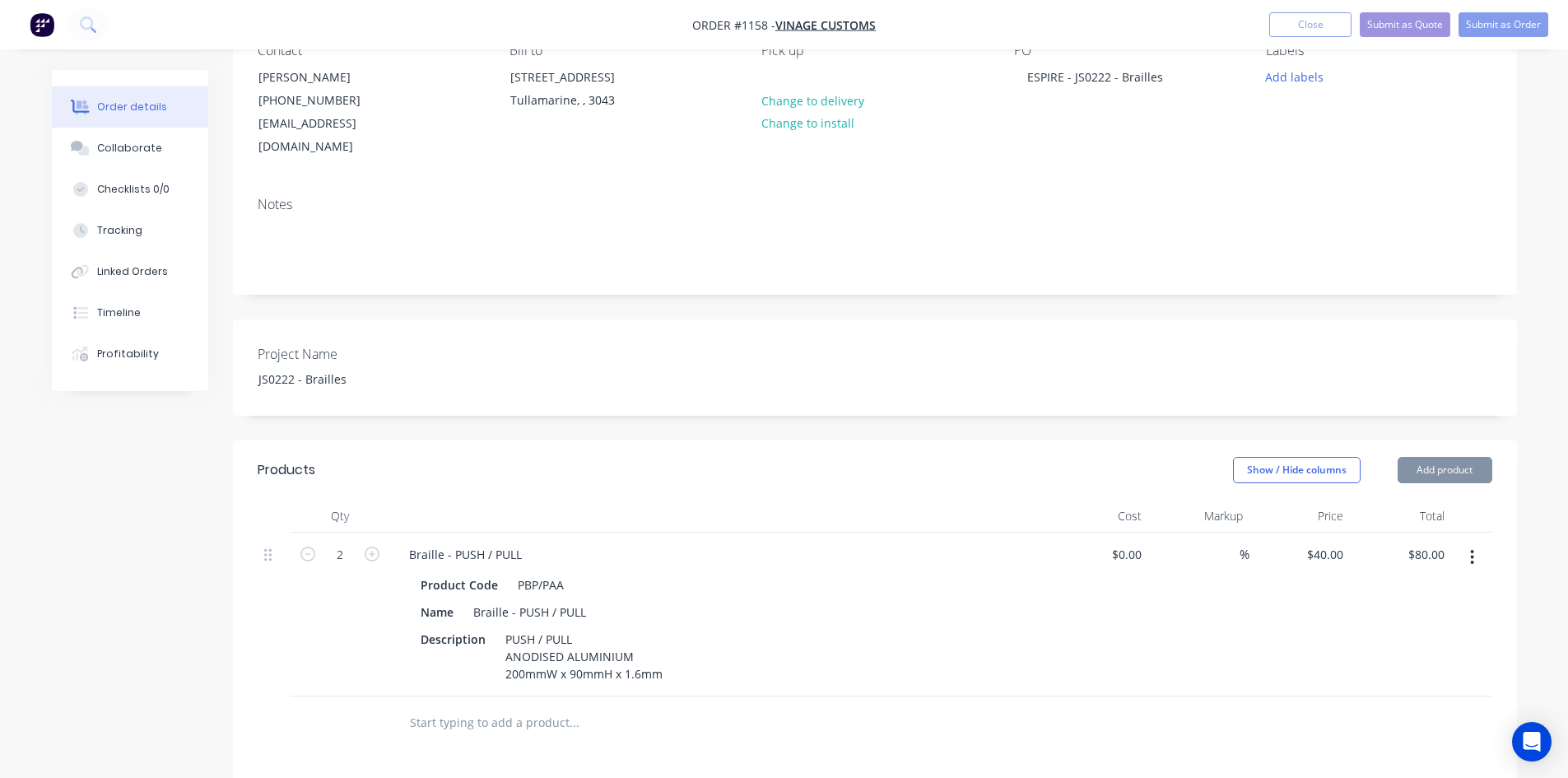
type input "$120.00"
drag, startPoint x: 1315, startPoint y: 533, endPoint x: 1390, endPoint y: 538, distance: 75.2
click at [1389, 537] on div "3 Braille - PUSH / PULL Product Code PBP/PAA Name Braille - PUSH / PULL Descrip…" at bounding box center [875, 614] width 1235 height 164
type input "$30.00"
type input "$90.00"
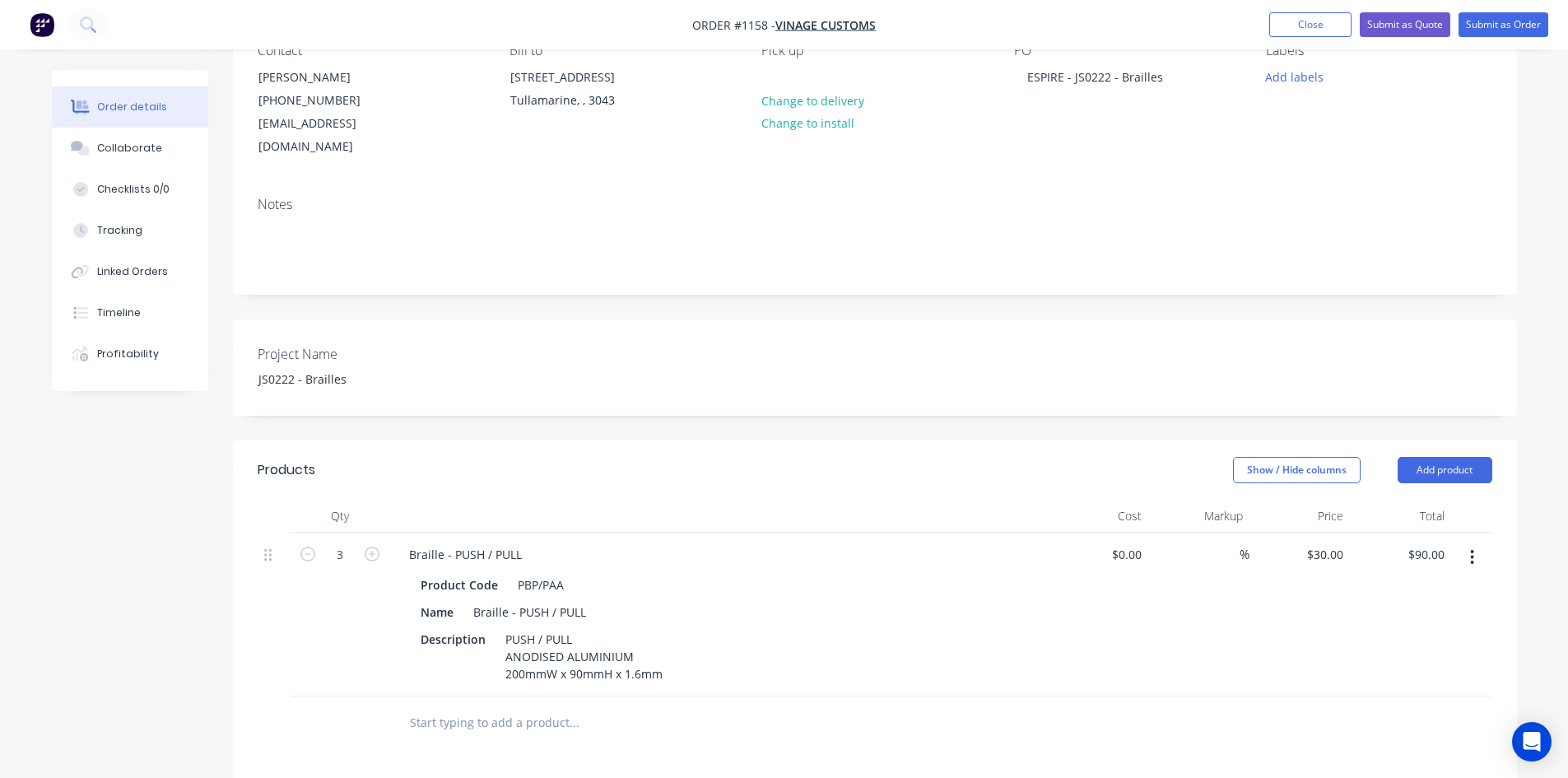
click at [1071, 611] on div "$0.00 $0.00" at bounding box center [1098, 614] width 101 height 164
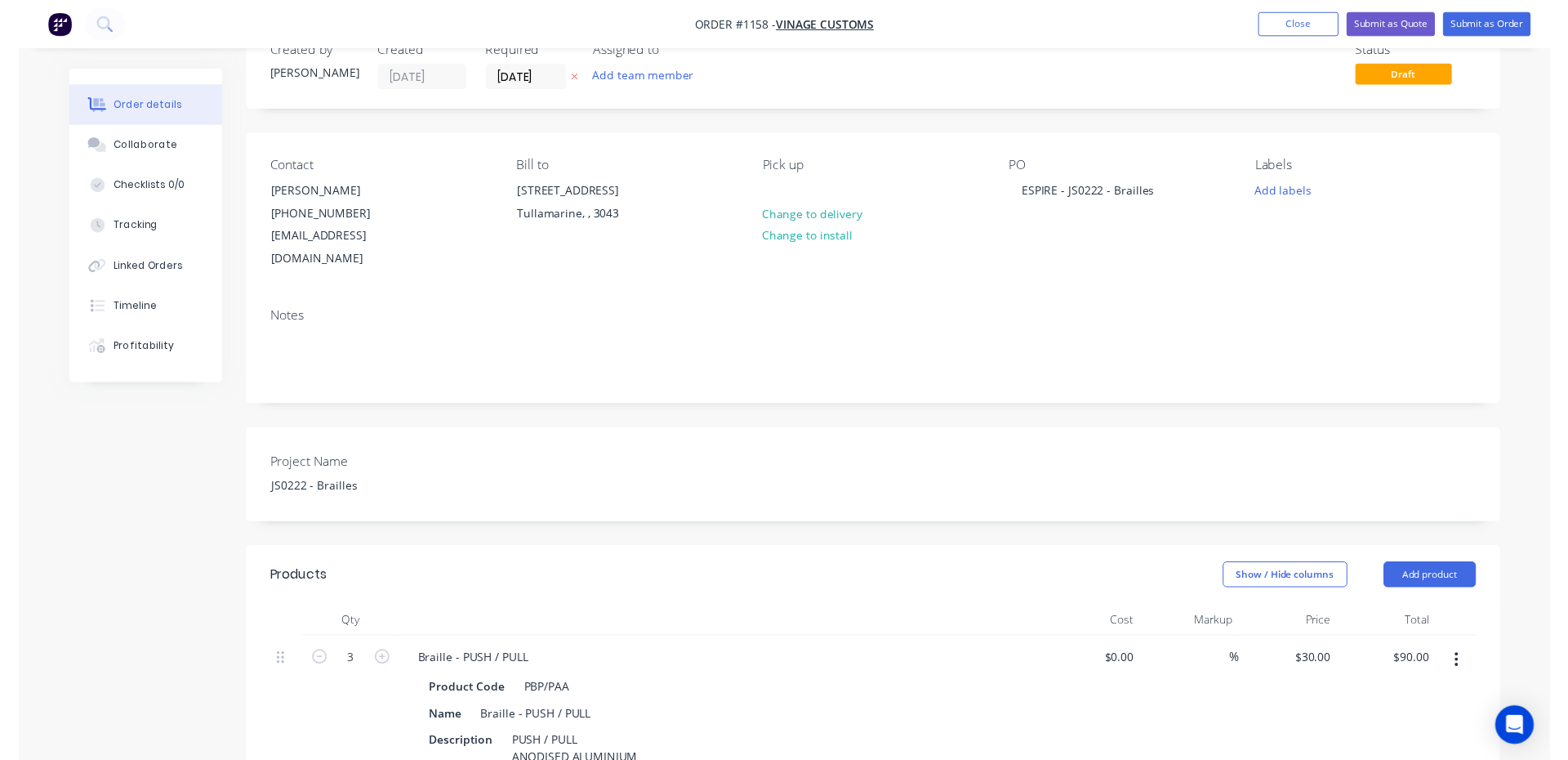
scroll to position [0, 0]
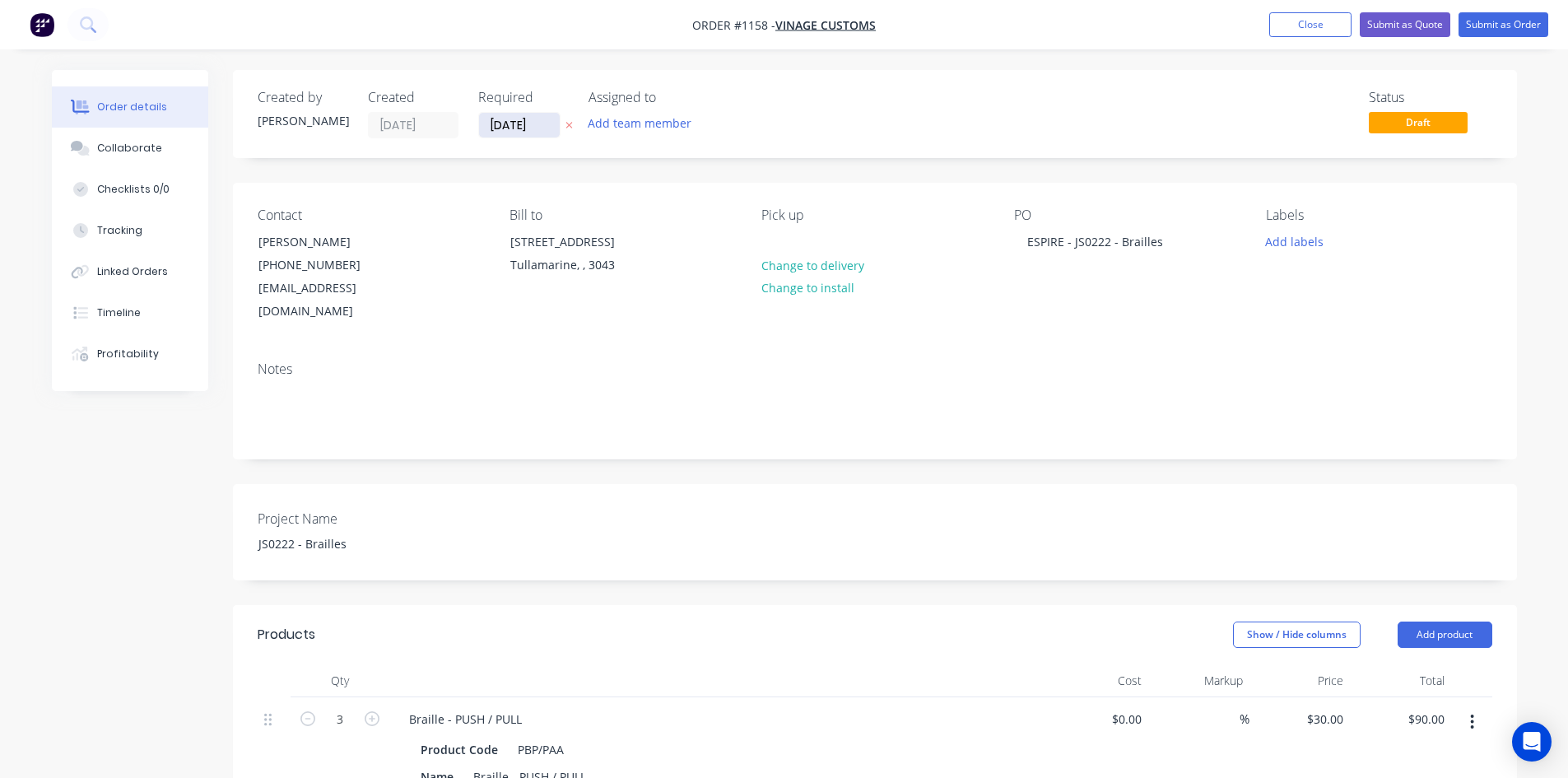
click at [513, 128] on input "[DATE]" at bounding box center [519, 125] width 81 height 25
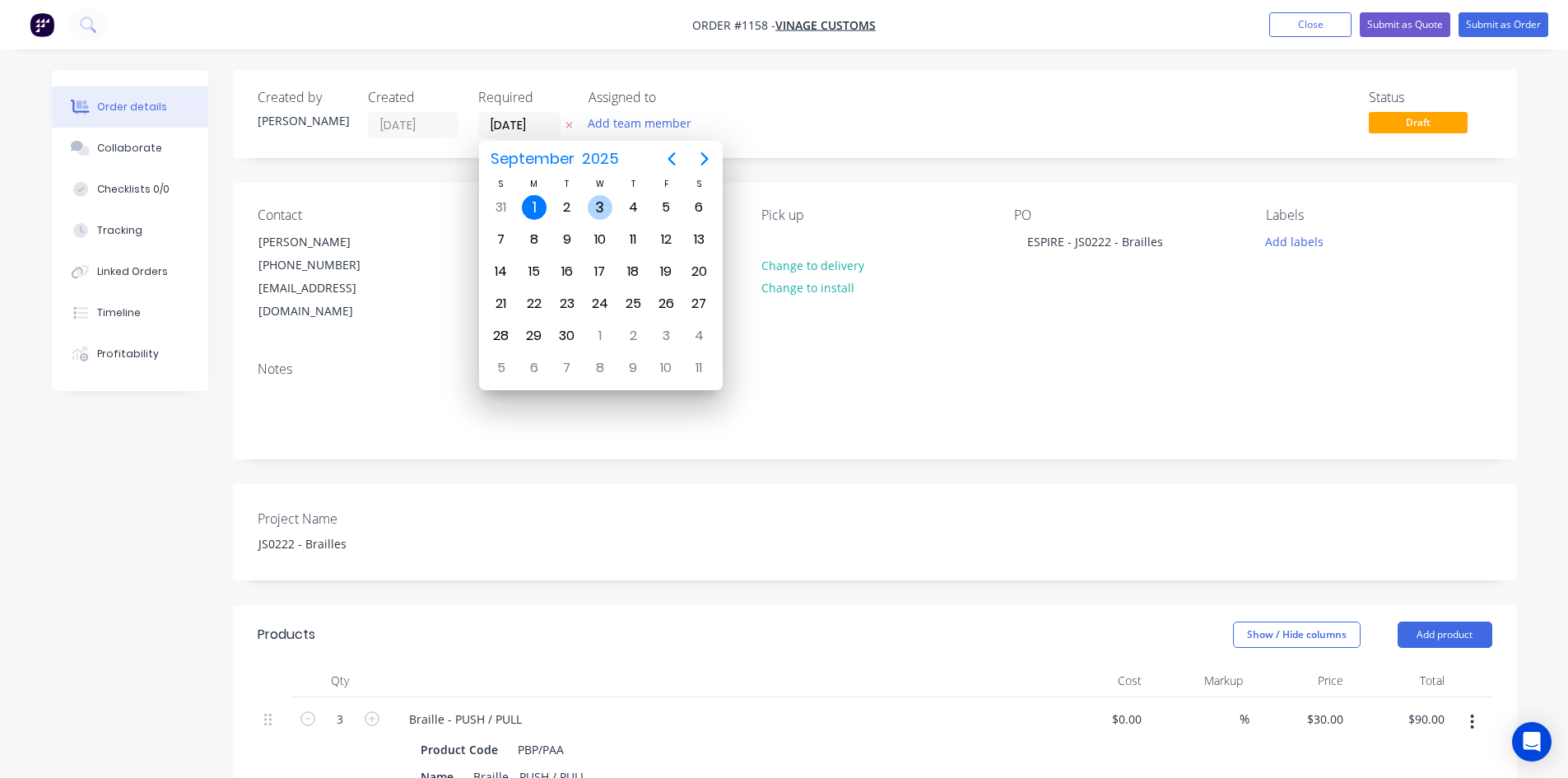
click at [604, 212] on div "3" at bounding box center [600, 207] width 25 height 25
type input "[DATE]"
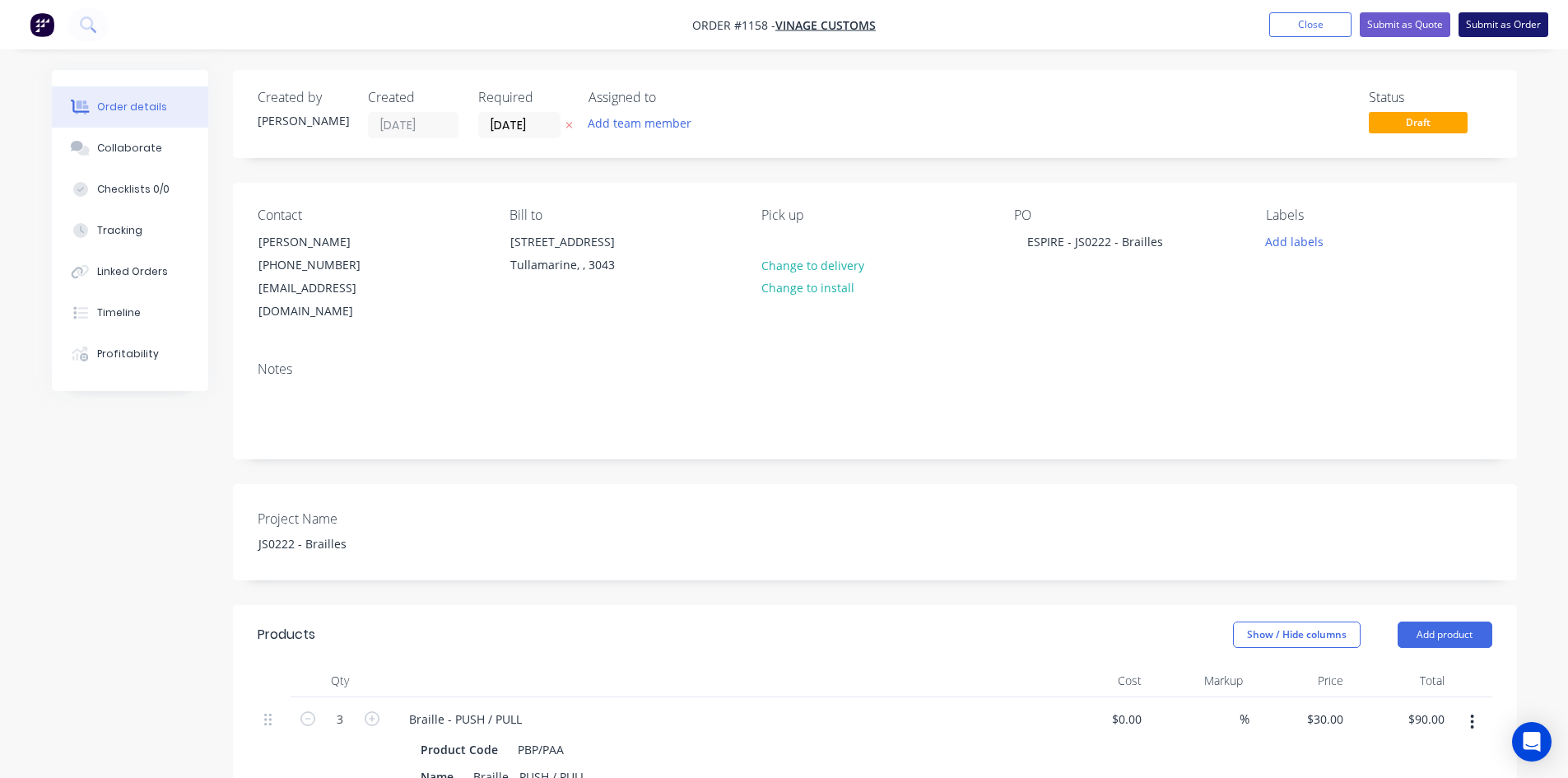
click at [1524, 26] on button "Submit as Order" at bounding box center [1504, 25] width 90 height 25
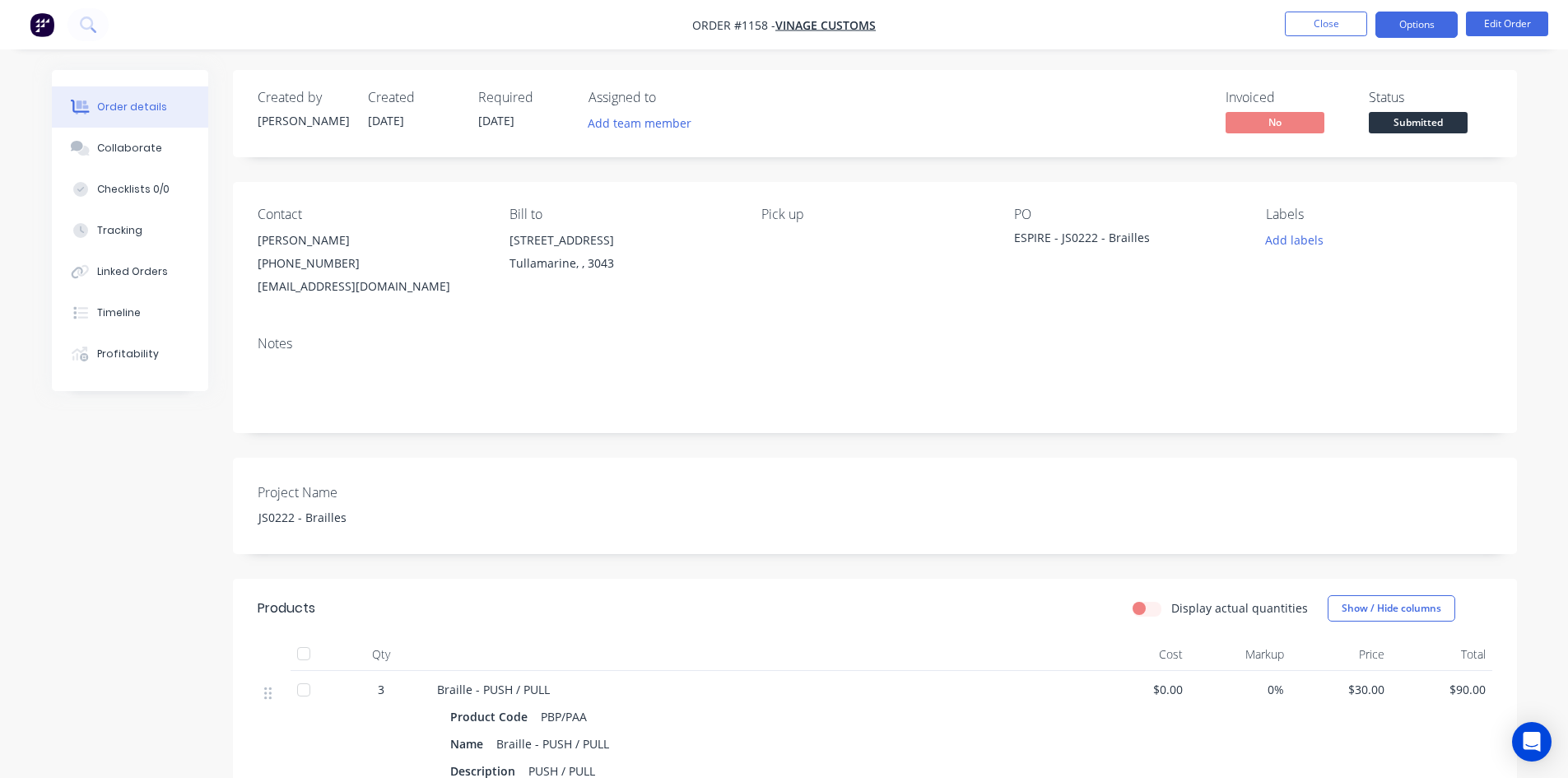
click at [1409, 26] on button "Options" at bounding box center [1417, 25] width 83 height 26
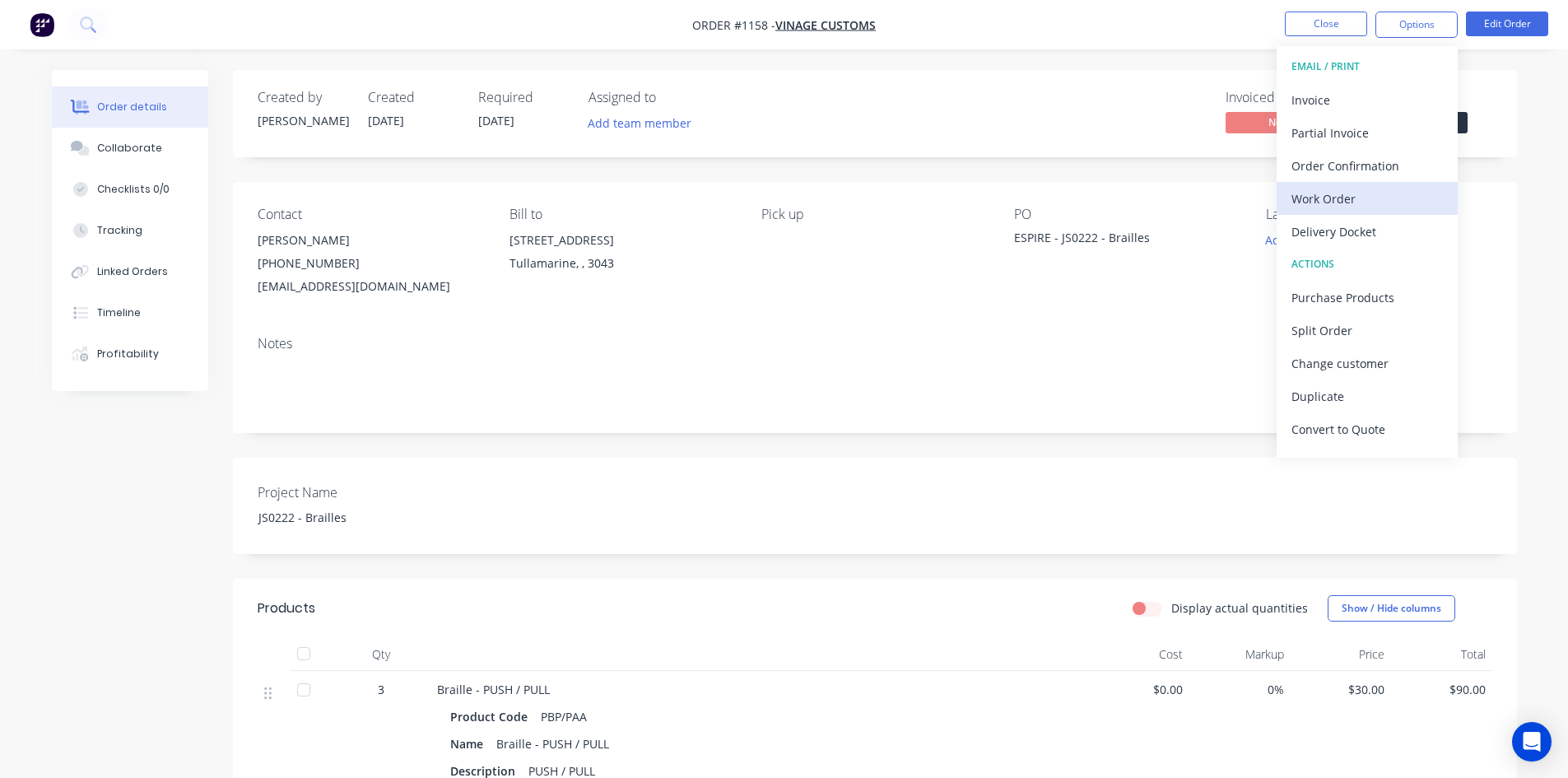
click at [1368, 195] on div "Work Order" at bounding box center [1367, 199] width 151 height 24
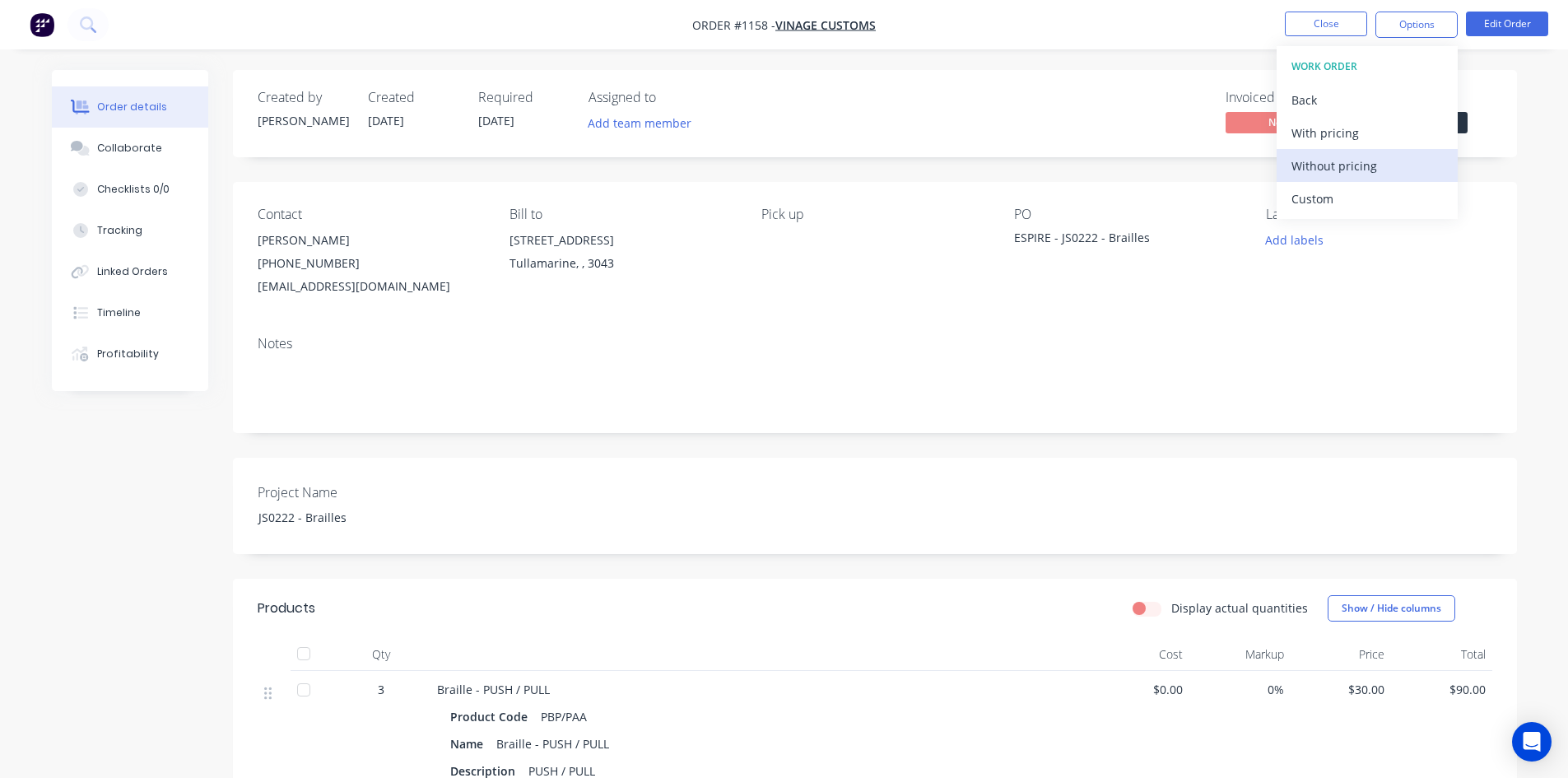
click at [1361, 175] on div "Without pricing" at bounding box center [1367, 165] width 151 height 24
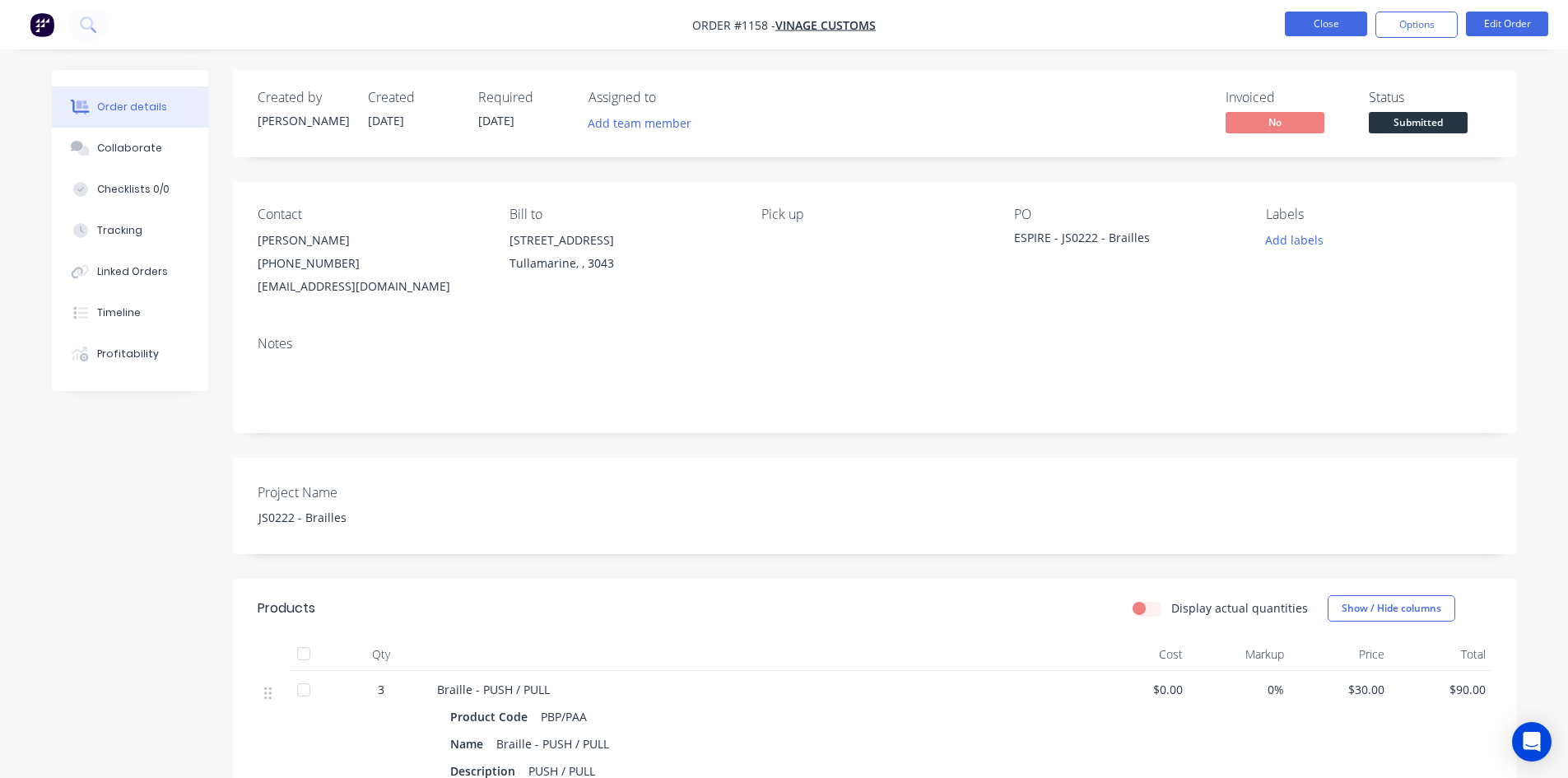
click at [1323, 25] on button "Close" at bounding box center [1326, 24] width 83 height 25
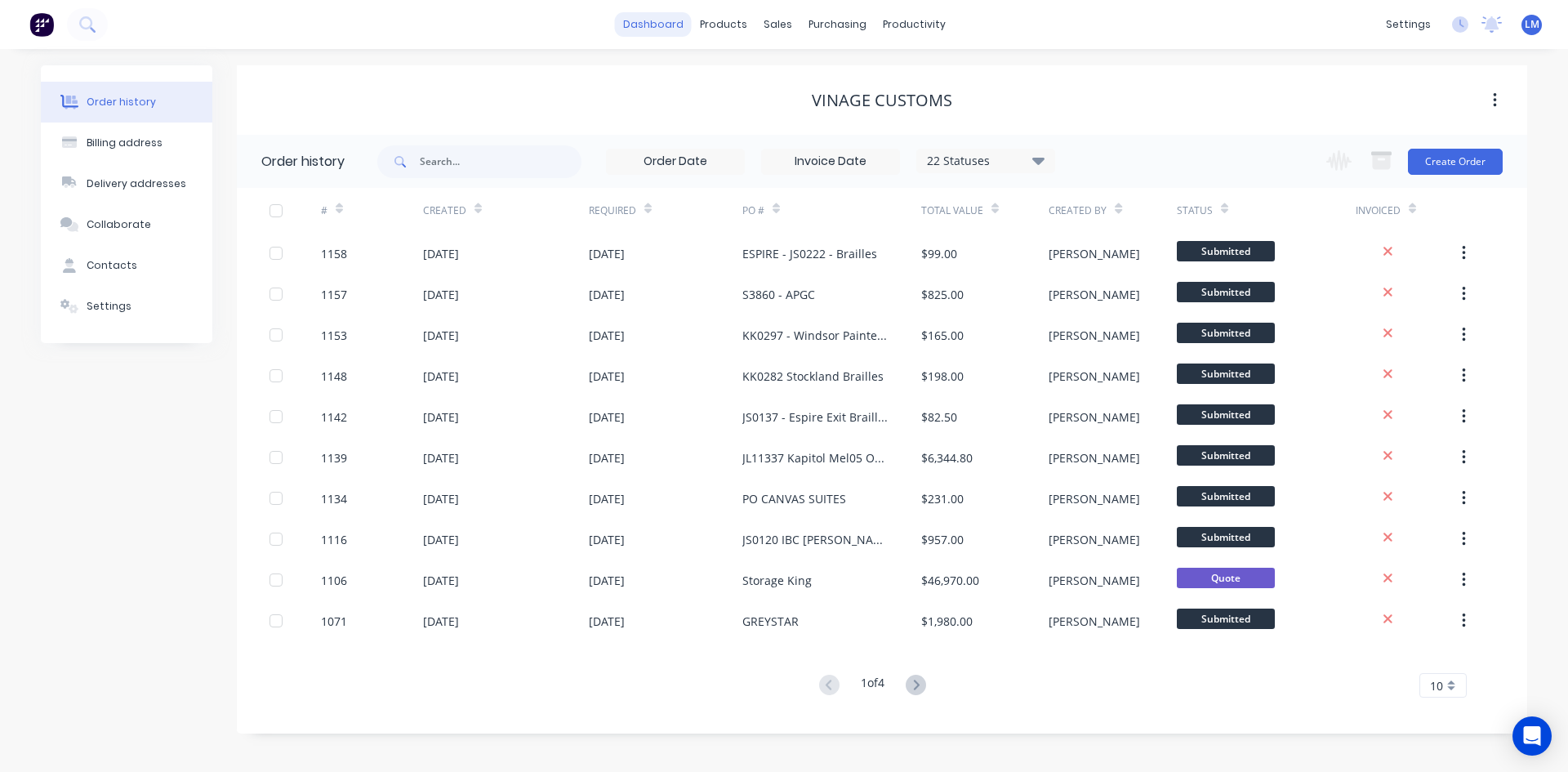
click at [639, 30] on link "dashboard" at bounding box center [653, 24] width 77 height 24
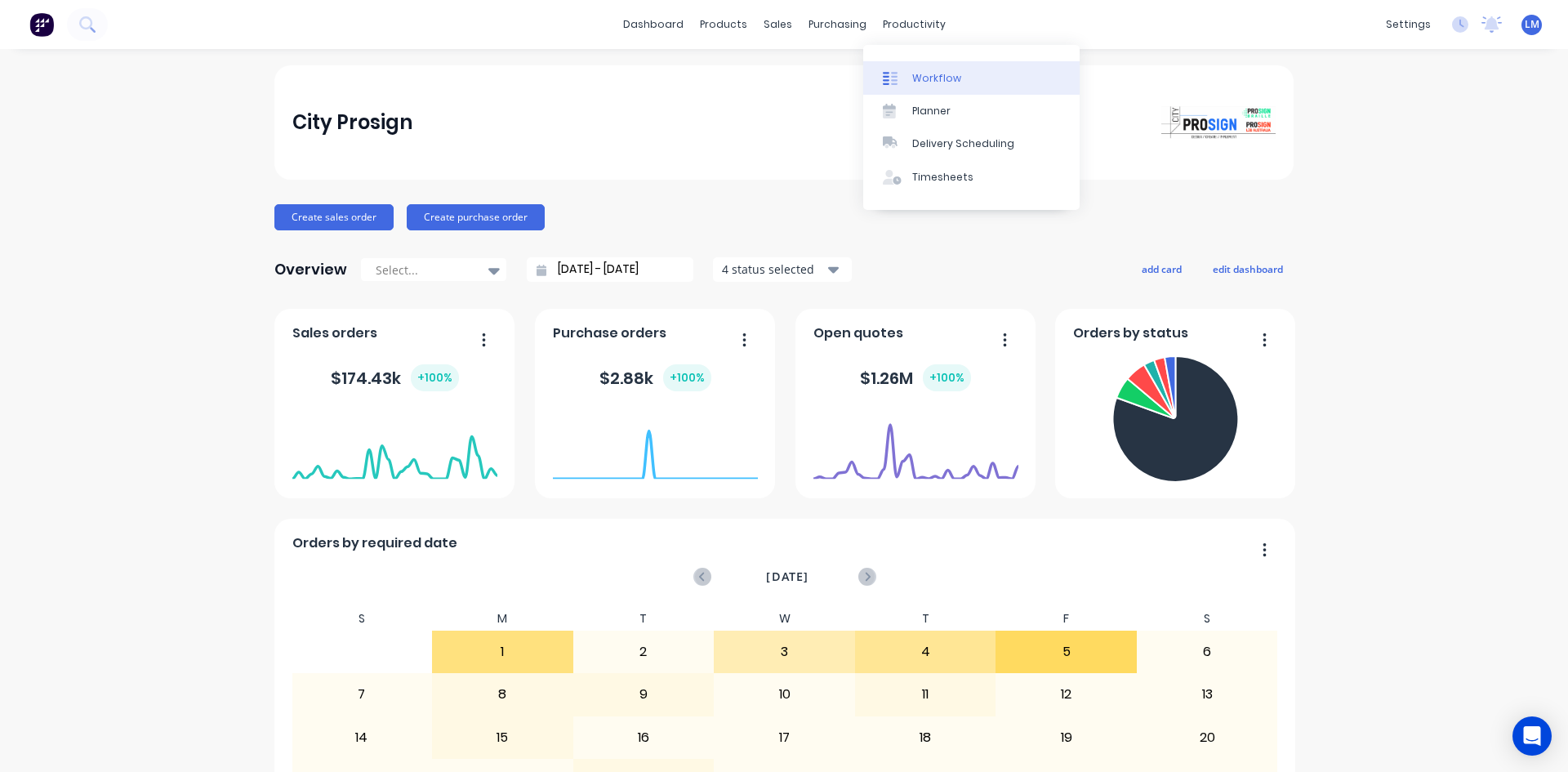
click at [939, 78] on div "Workflow" at bounding box center [937, 78] width 49 height 15
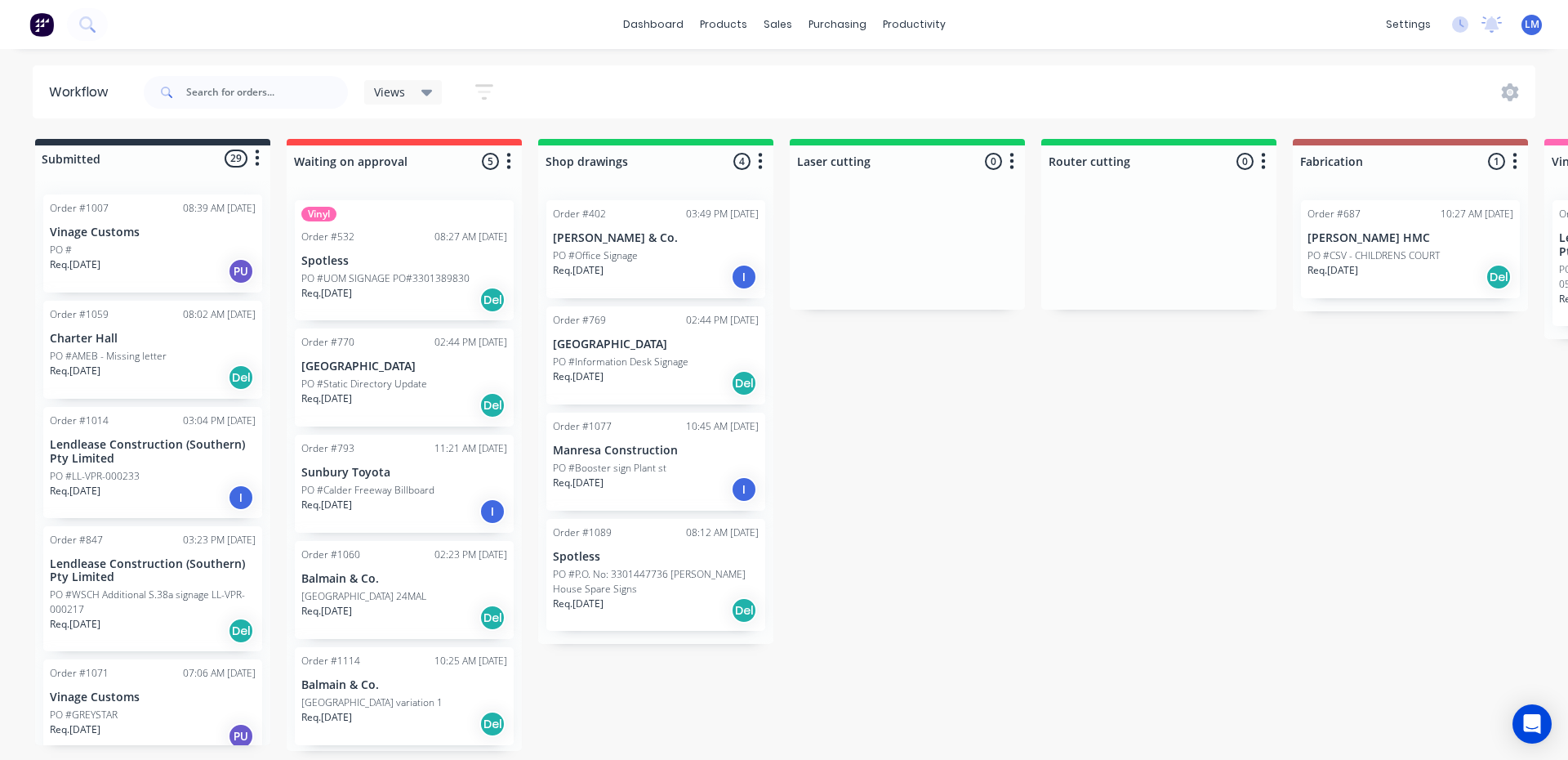
click at [160, 255] on div "PO #" at bounding box center [153, 250] width 206 height 15
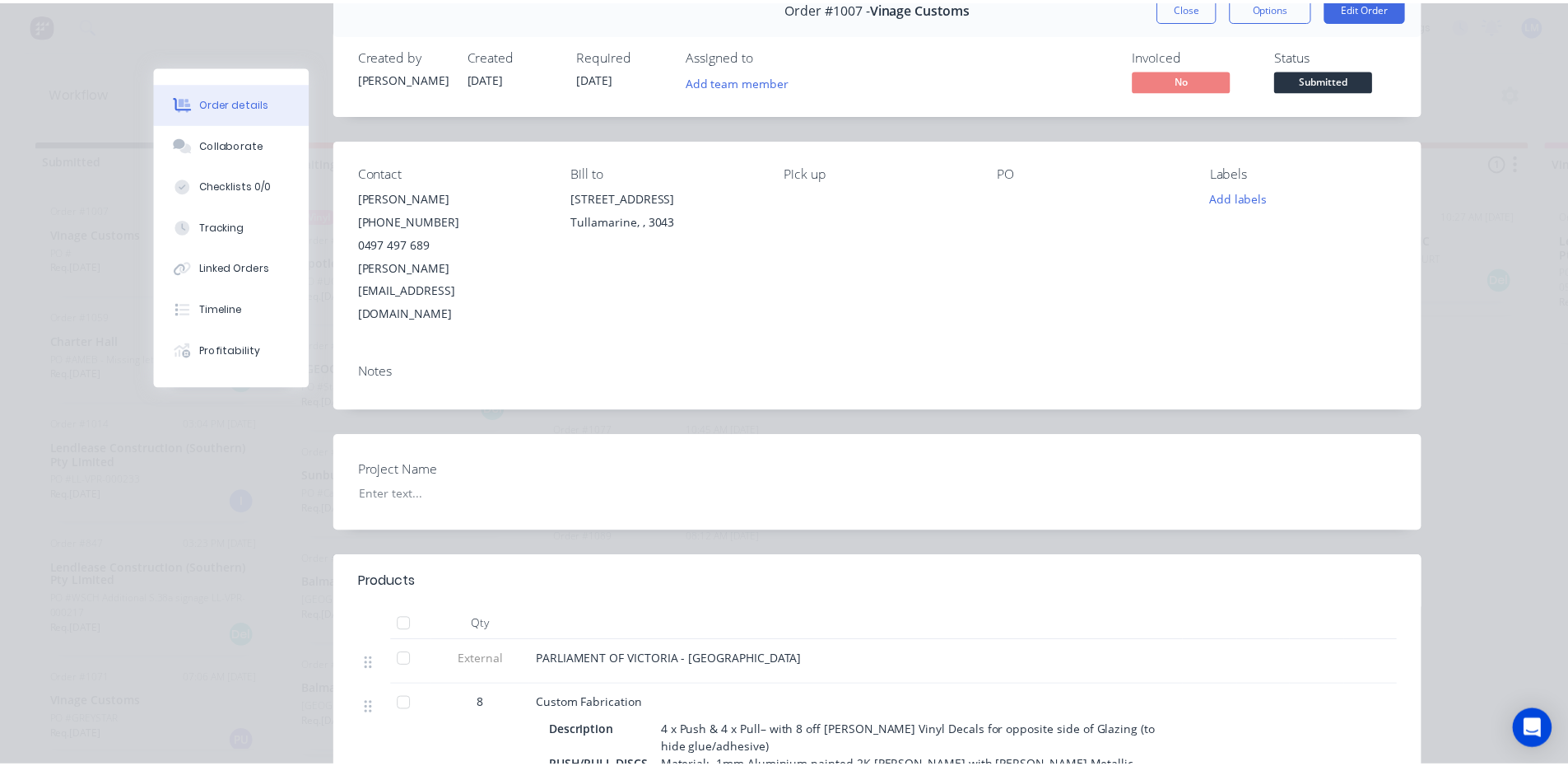
scroll to position [83, 0]
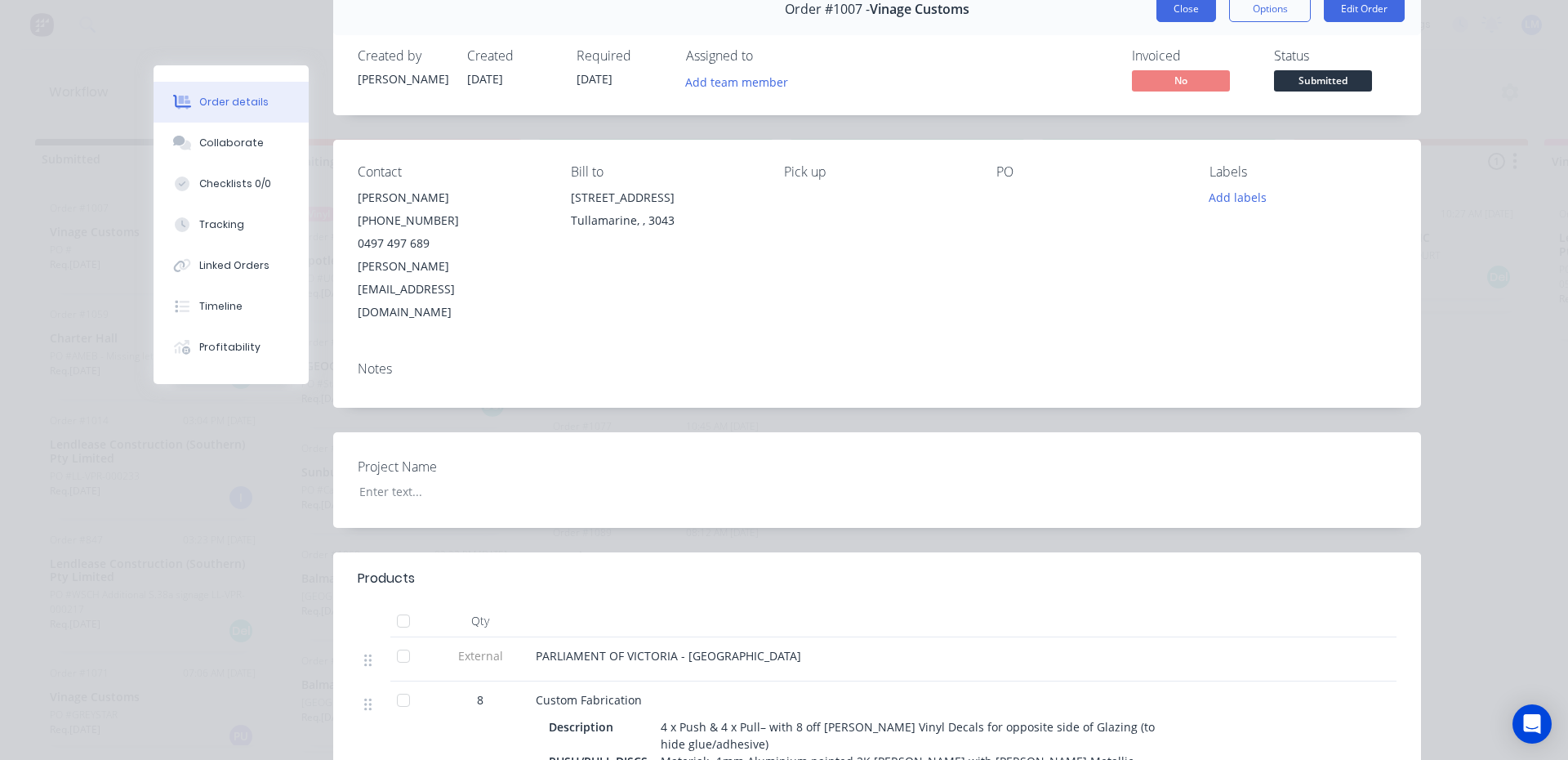
click at [1180, 10] on button "Close" at bounding box center [1186, 9] width 59 height 26
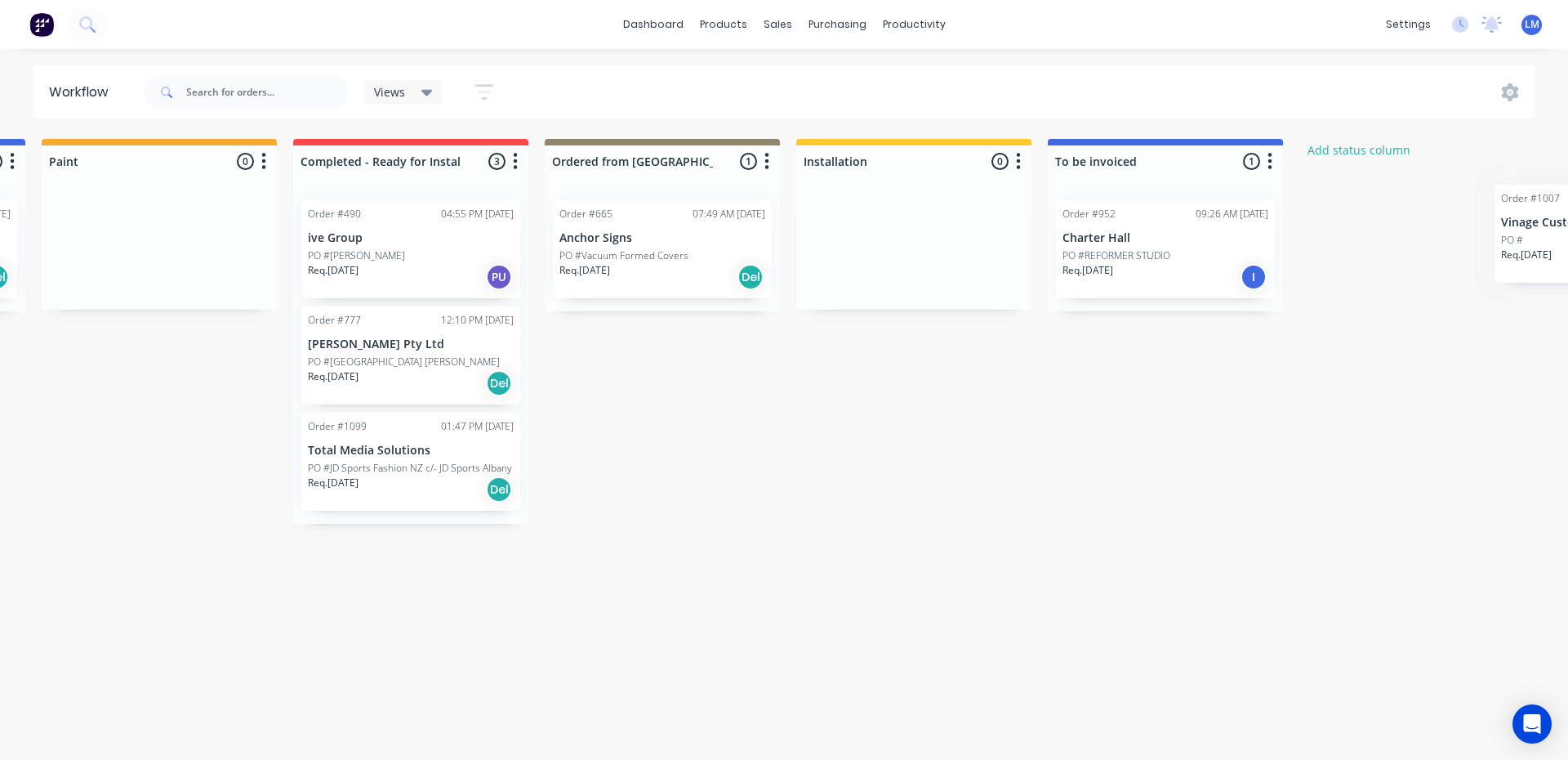
scroll to position [0, 2577]
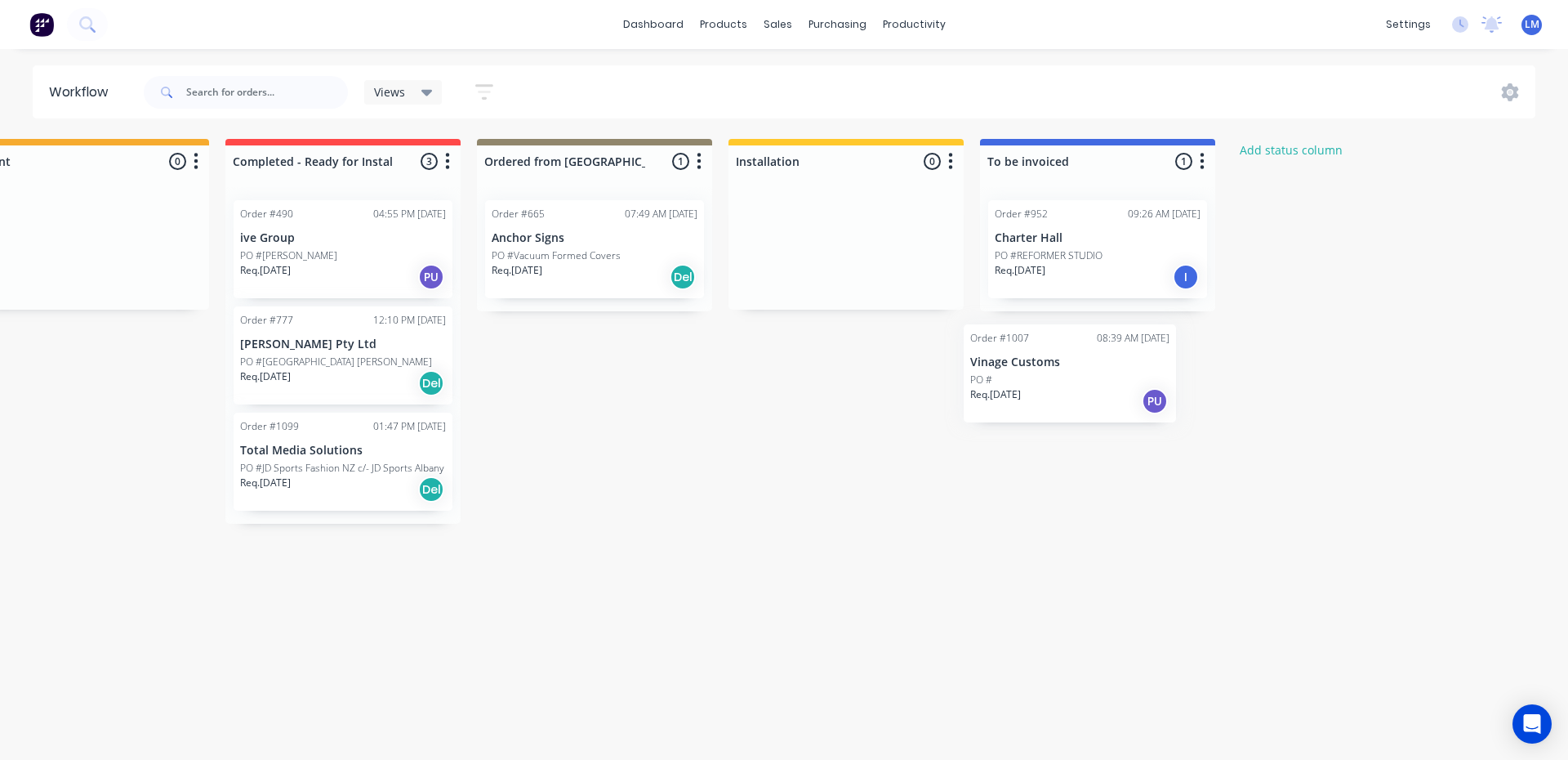
drag, startPoint x: 88, startPoint y: 242, endPoint x: 1031, endPoint y: 368, distance: 951.4
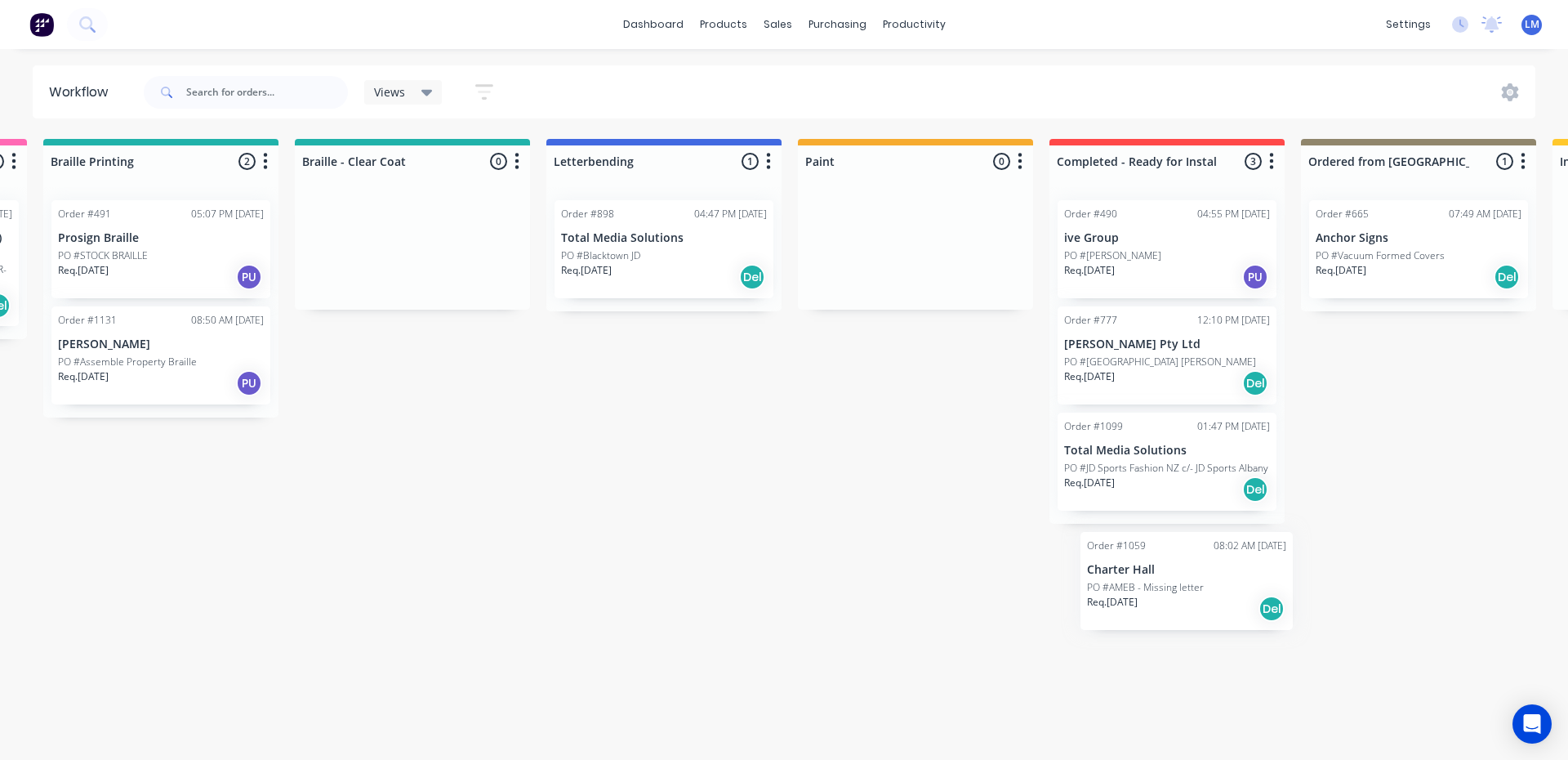
scroll to position [0, 1757]
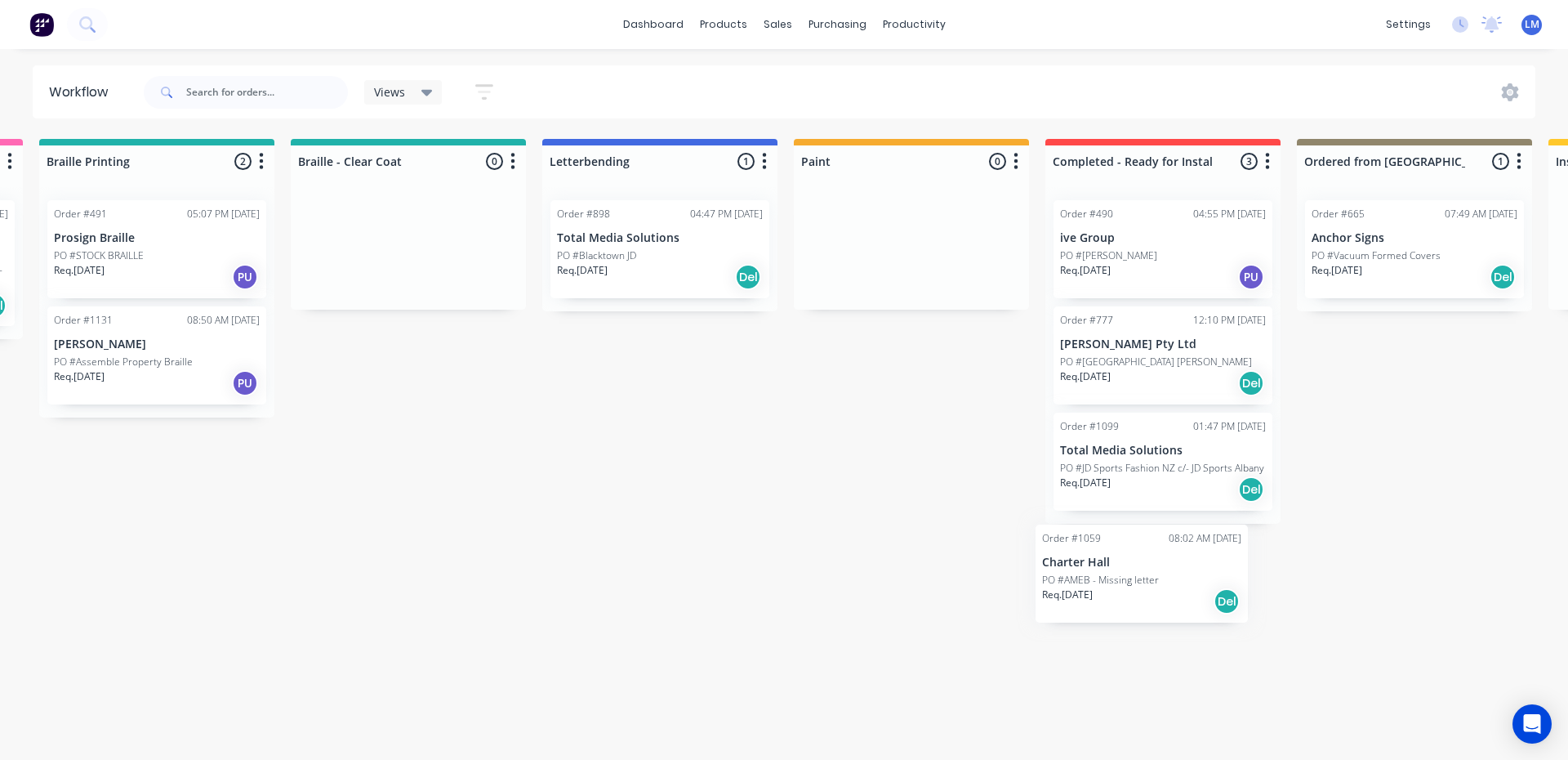
drag, startPoint x: 504, startPoint y: 355, endPoint x: 1114, endPoint y: 573, distance: 647.8
click at [1114, 573] on div "Submitted 29 Status colour #273444 hex #273444 Save Cancel Summaries Total orde…" at bounding box center [303, 444] width 4145 height 612
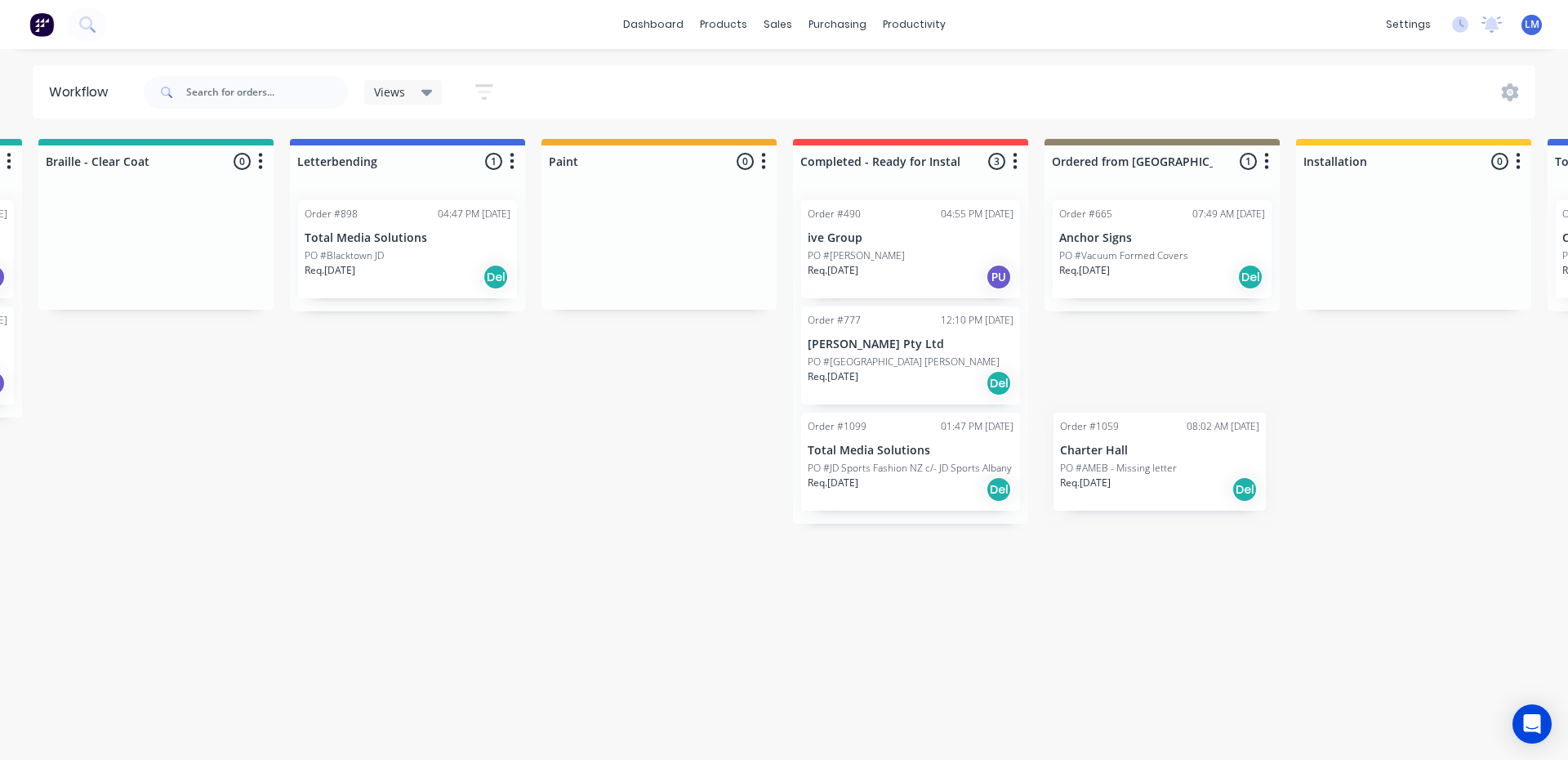
scroll to position [0, 2010]
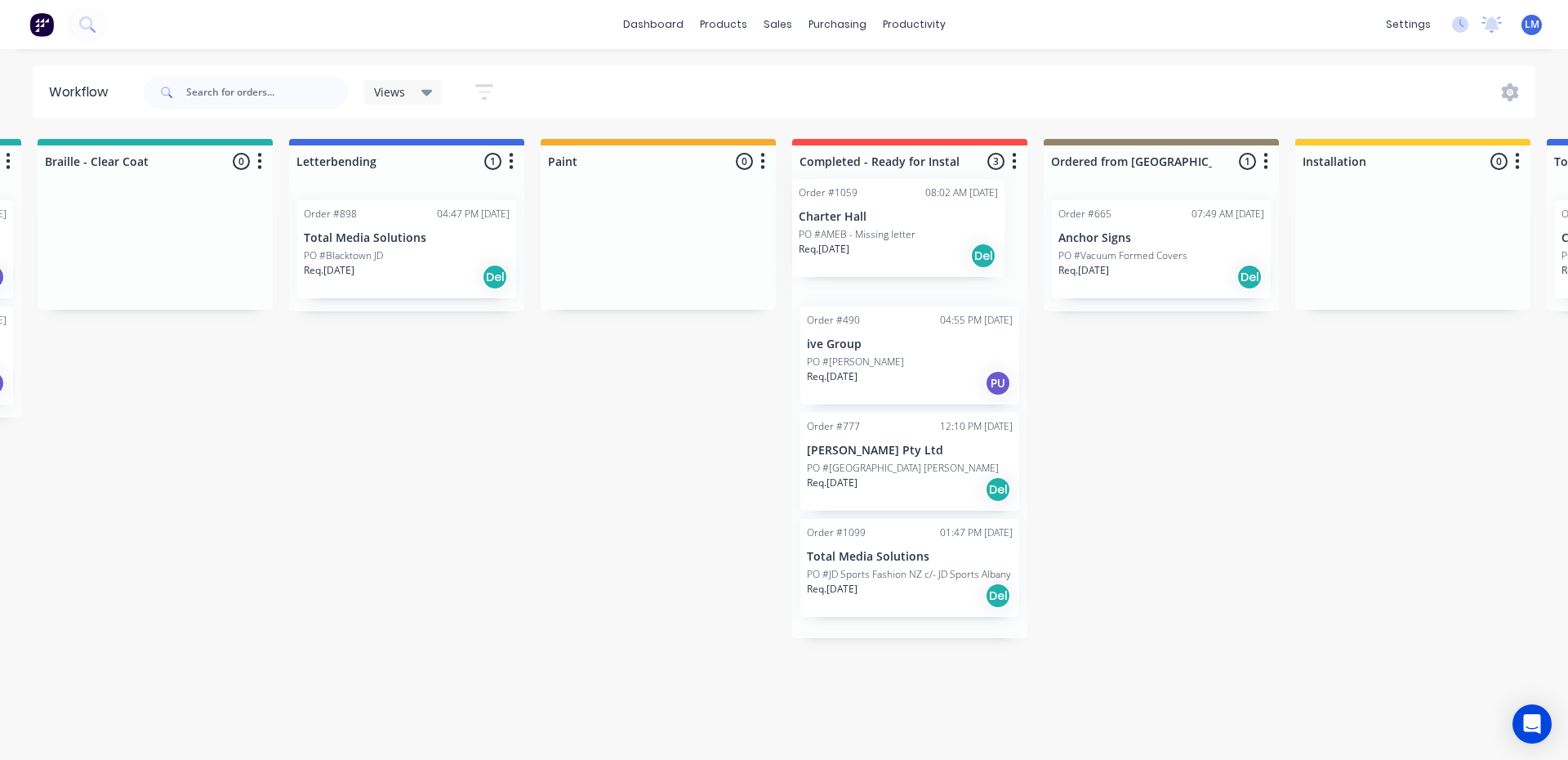
drag, startPoint x: 100, startPoint y: 358, endPoint x: 866, endPoint y: 243, distance: 774.6
click at [863, 243] on div "Submitted 29 Status colour #273444 hex #273444 Save Cancel Summaries Total orde…" at bounding box center [50, 444] width 4145 height 612
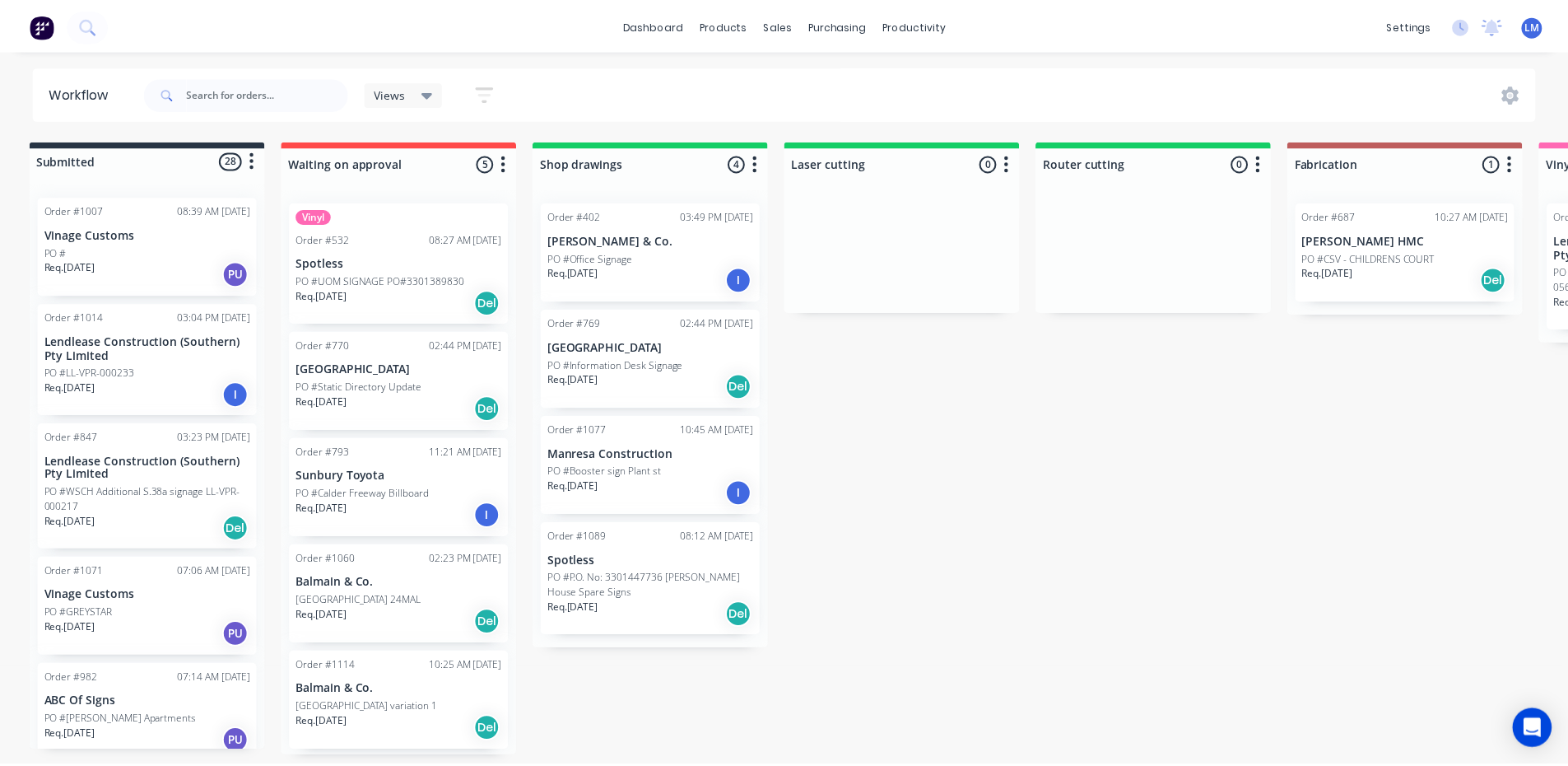
scroll to position [0, 0]
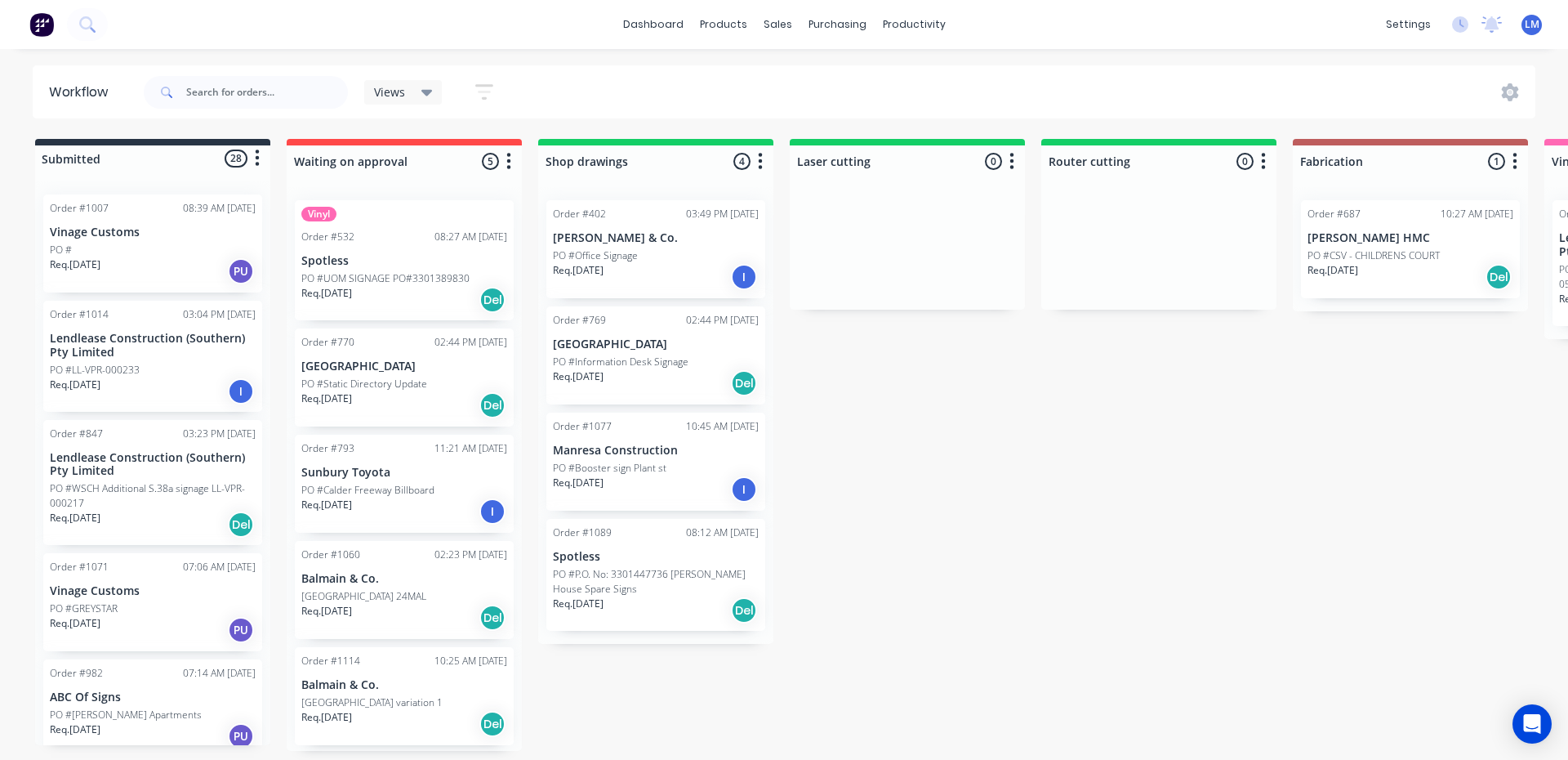
click at [109, 243] on div "PO #" at bounding box center [153, 250] width 206 height 15
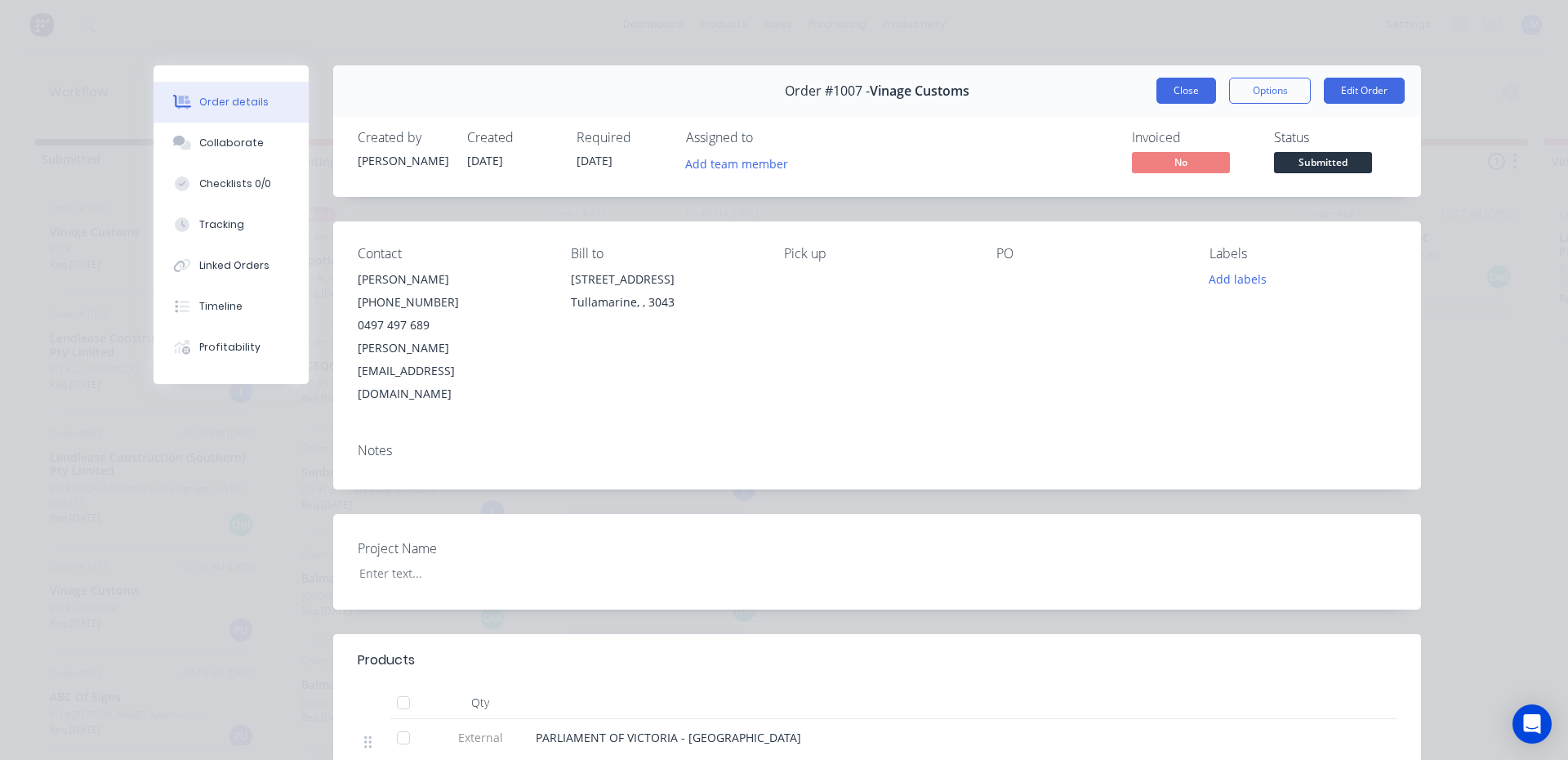
click at [1184, 97] on button "Close" at bounding box center [1186, 91] width 59 height 26
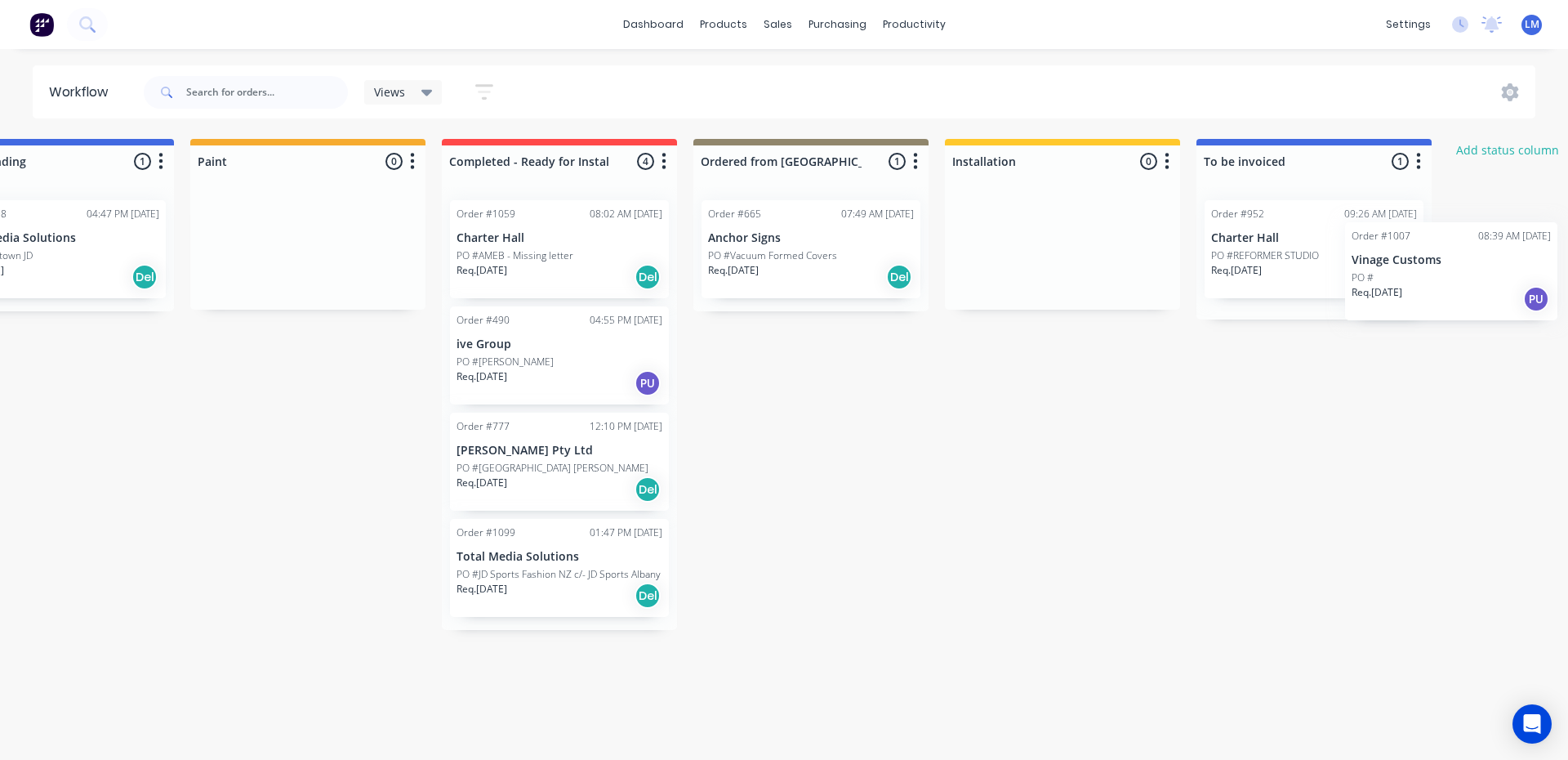
scroll to position [0, 2577]
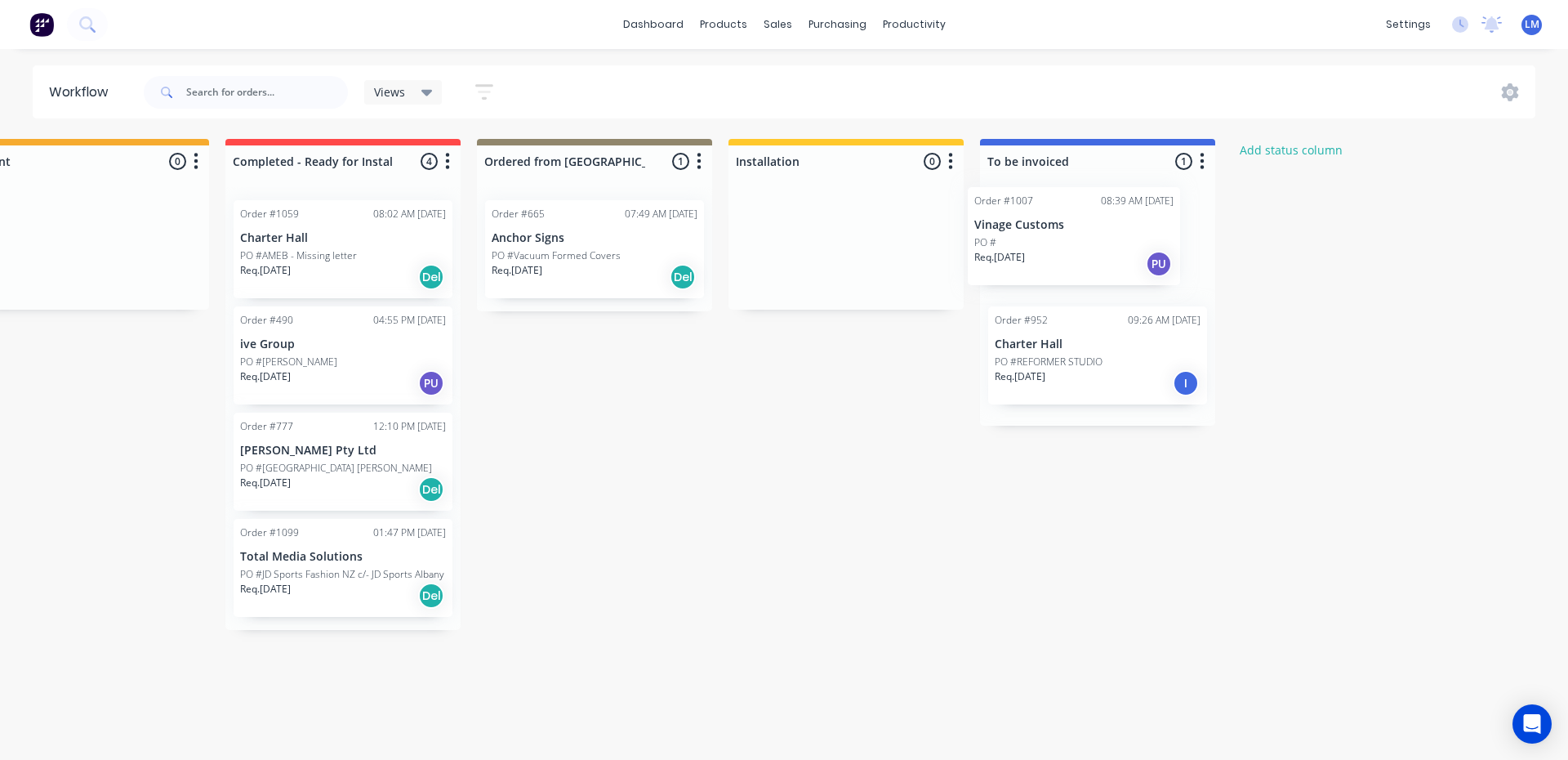
drag, startPoint x: 119, startPoint y: 244, endPoint x: 1048, endPoint y: 238, distance: 929.0
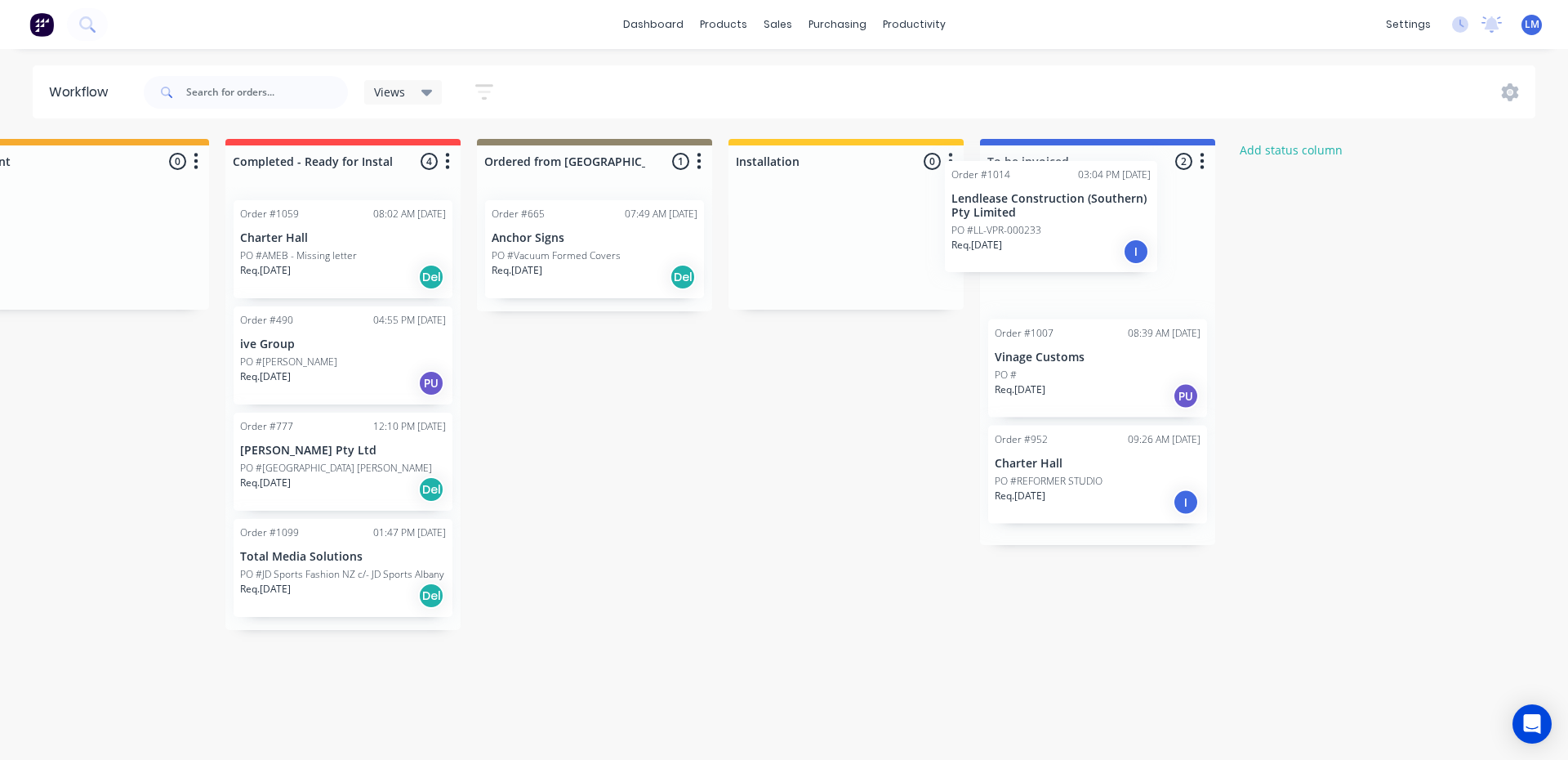
drag, startPoint x: 112, startPoint y: 252, endPoint x: 1035, endPoint y: 232, distance: 923.2
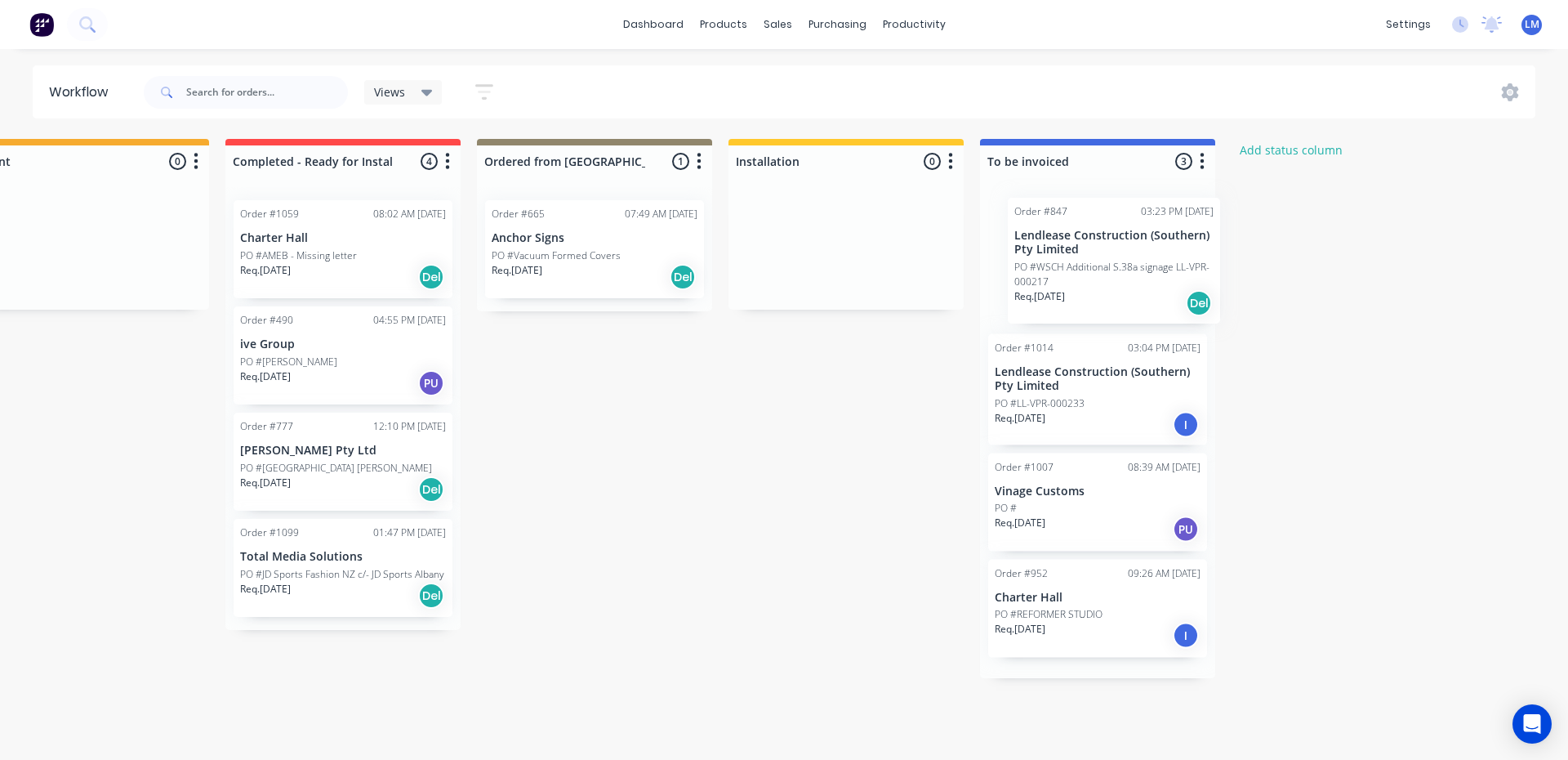
drag, startPoint x: 96, startPoint y: 265, endPoint x: 1062, endPoint y: 274, distance: 966.0
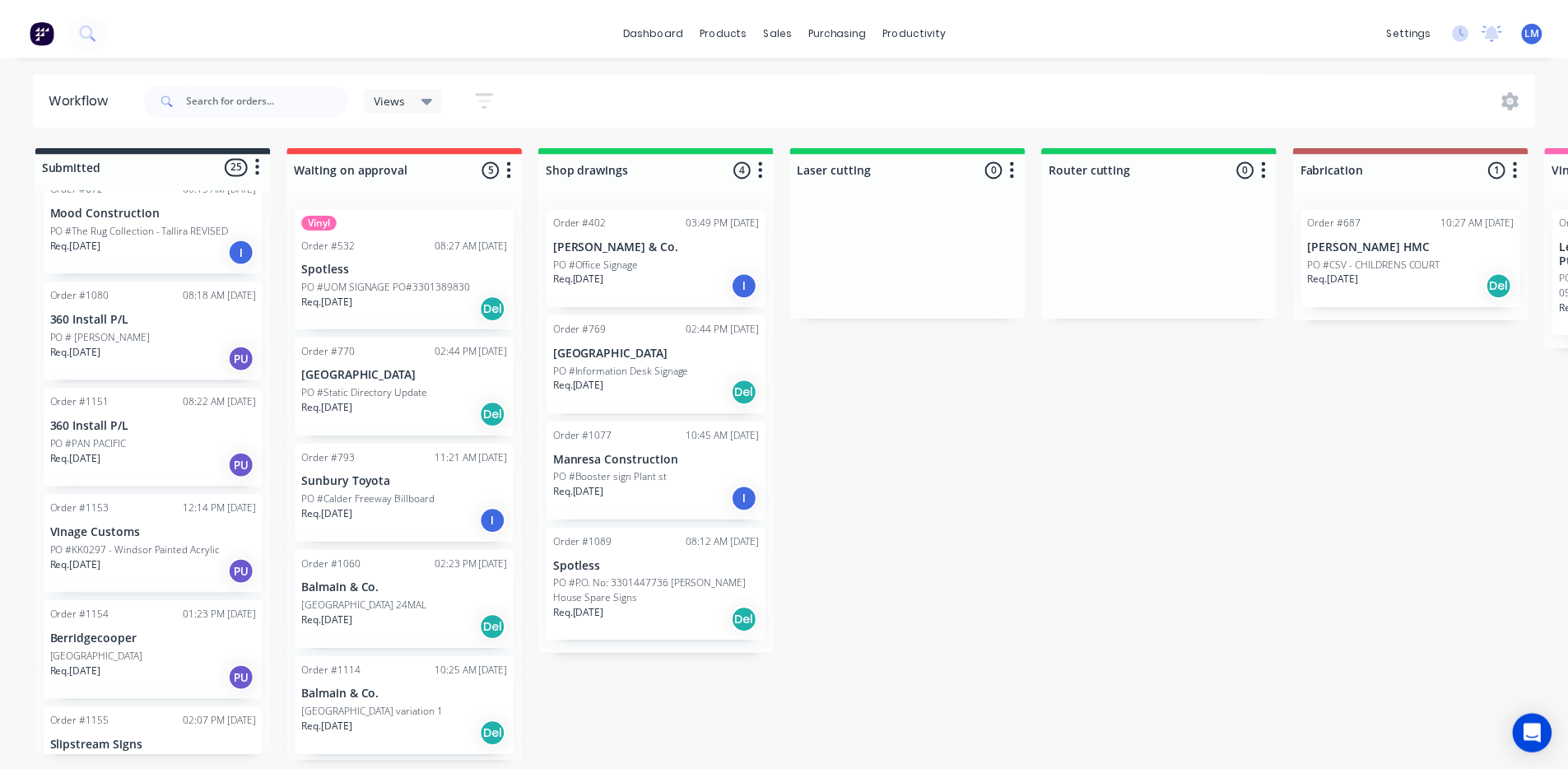
scroll to position [2162, 0]
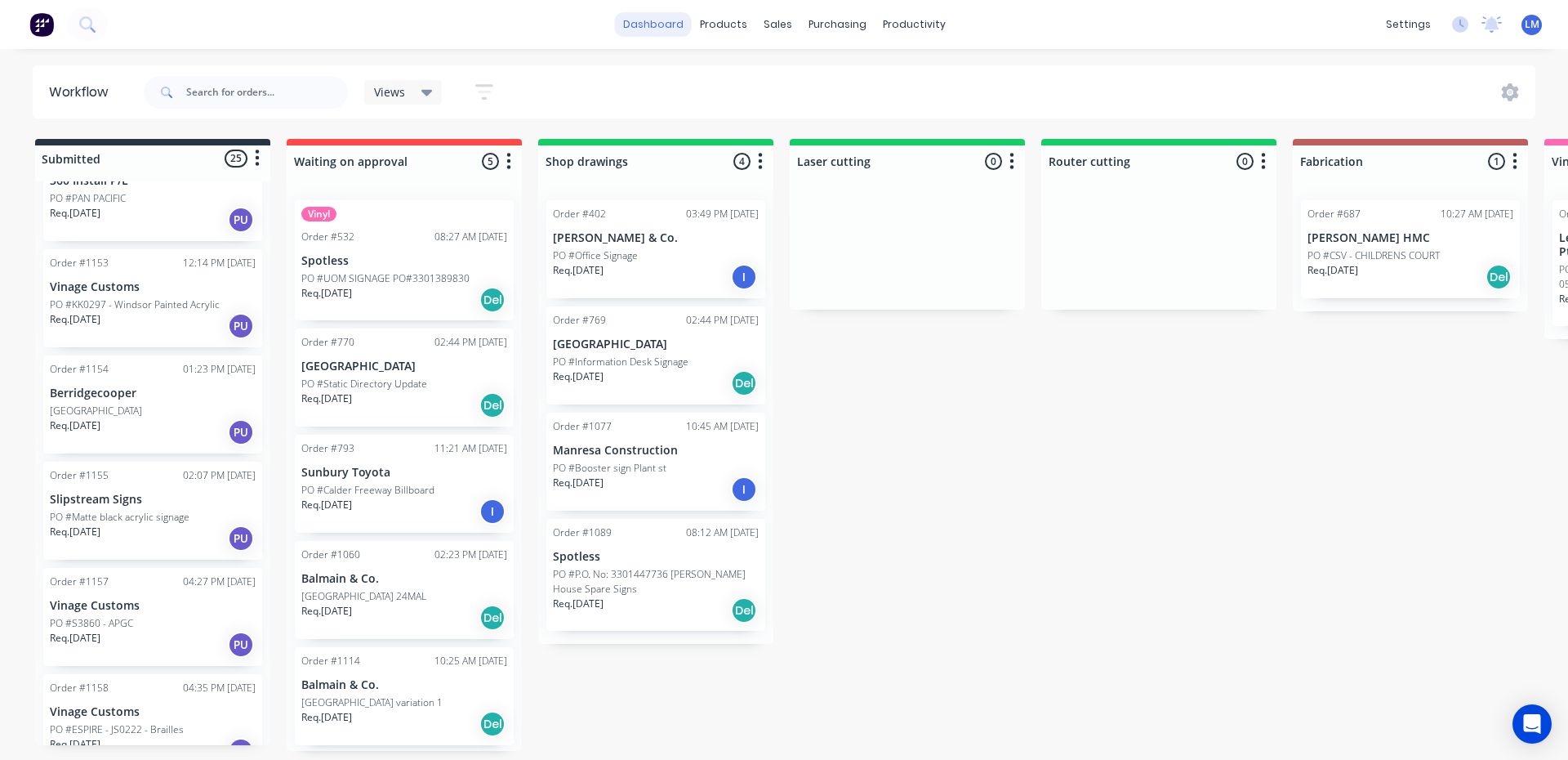
click at [657, 27] on link "dashboard" at bounding box center [653, 24] width 77 height 24
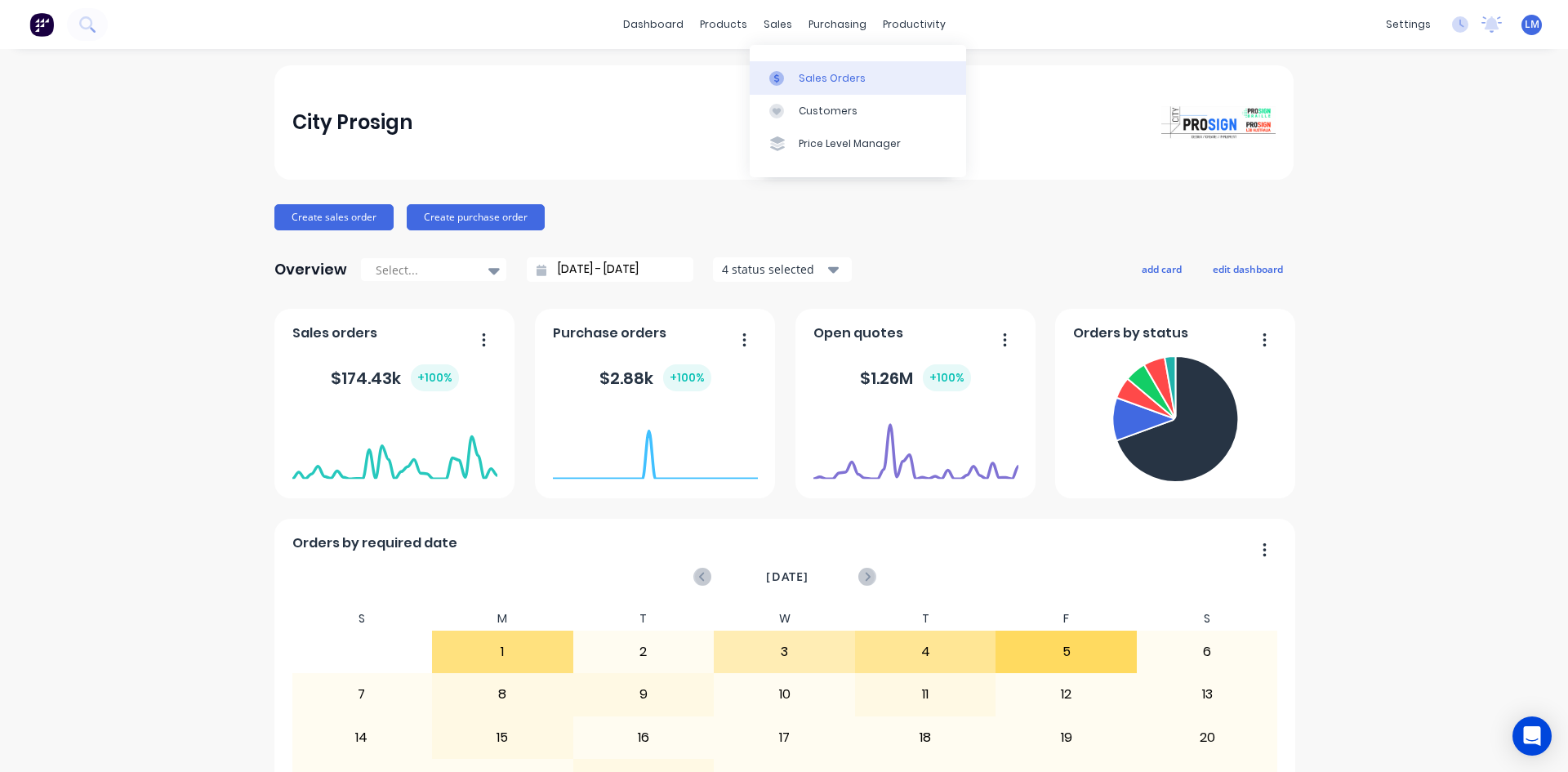
click at [841, 81] on div "Sales Orders" at bounding box center [832, 78] width 67 height 15
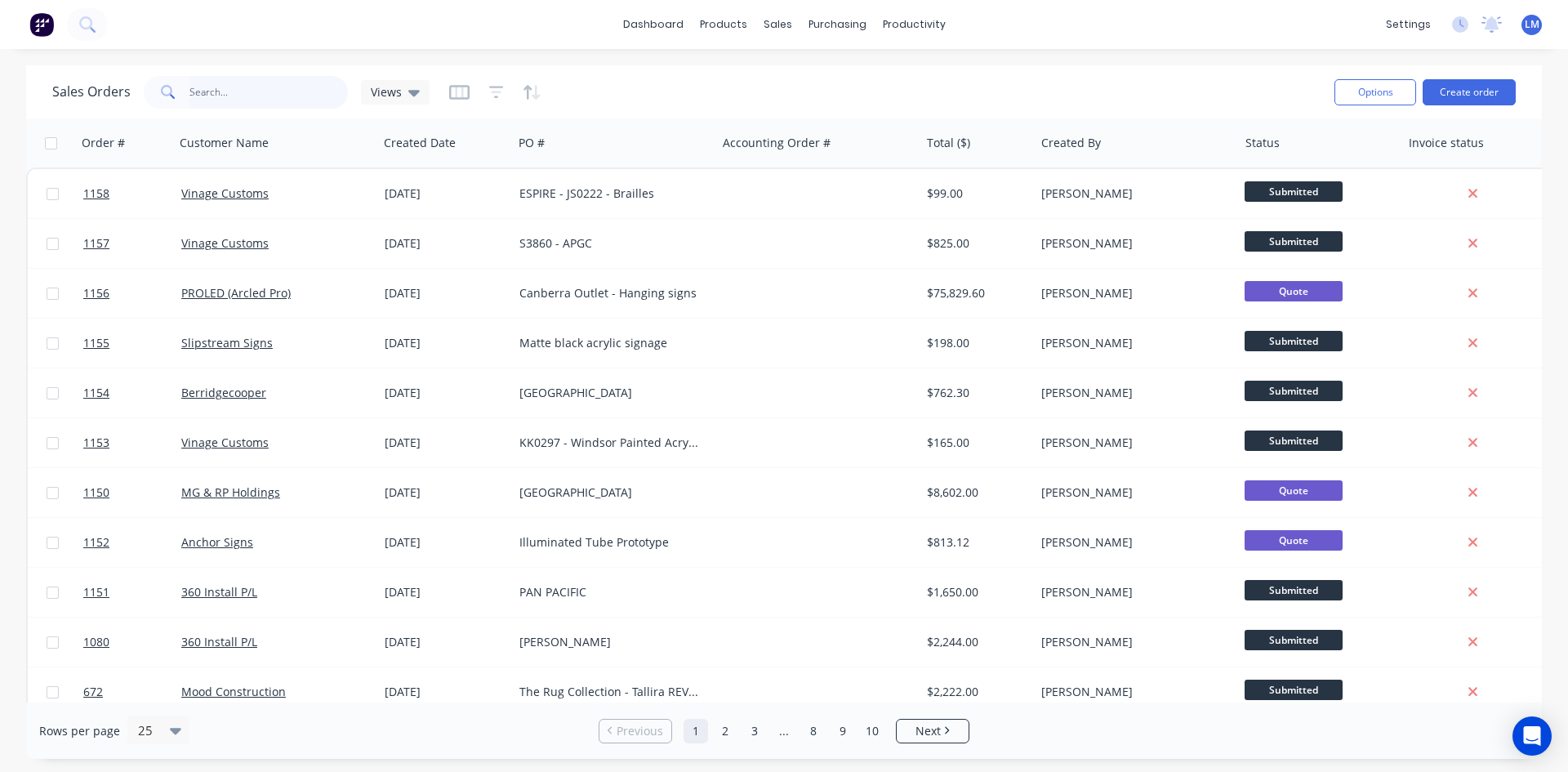
click at [252, 97] on input "text" at bounding box center [269, 92] width 160 height 32
type input "vinage"
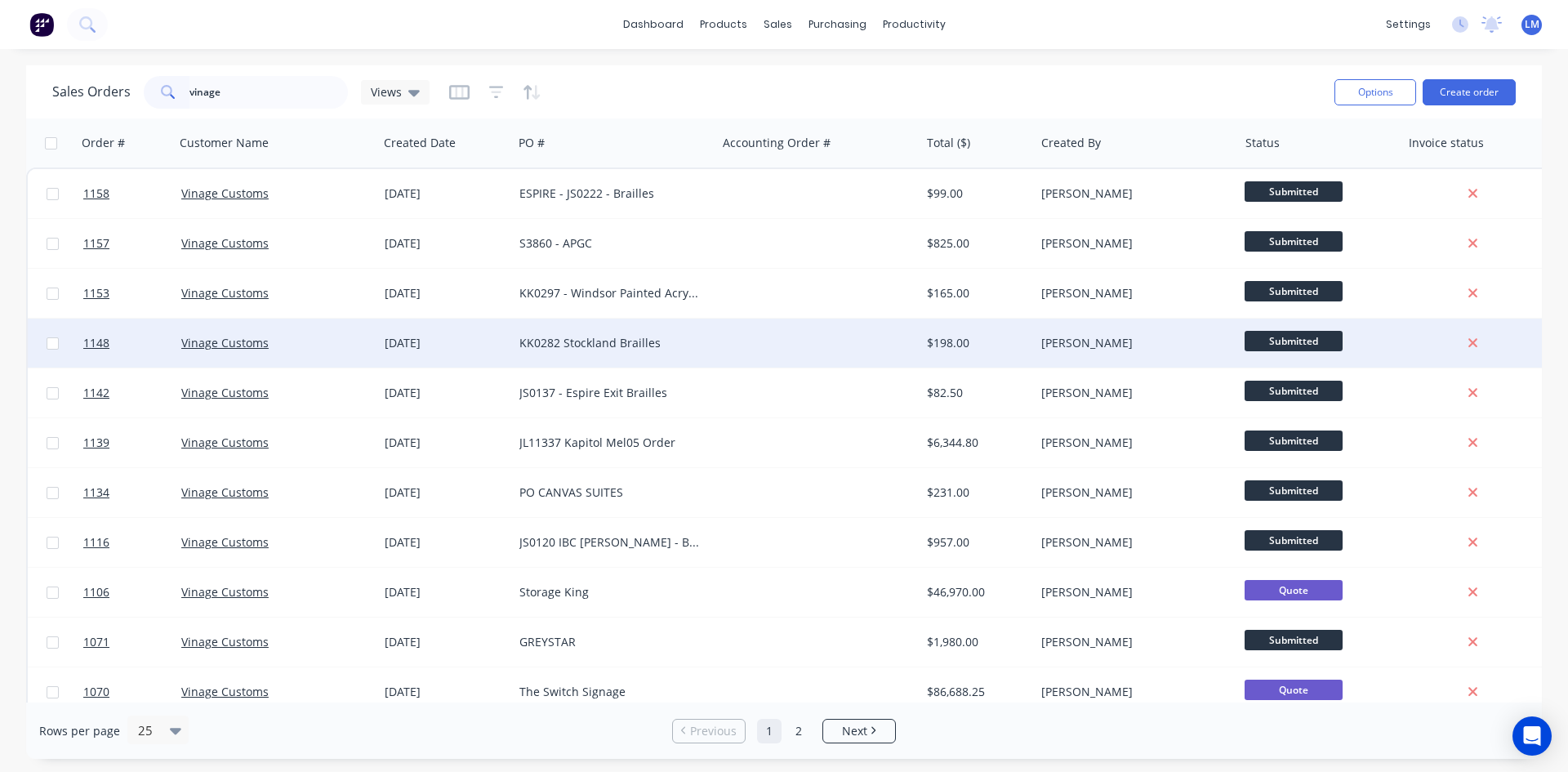
click at [617, 333] on div "KK0282 Stockland Brailles" at bounding box center [614, 343] width 203 height 49
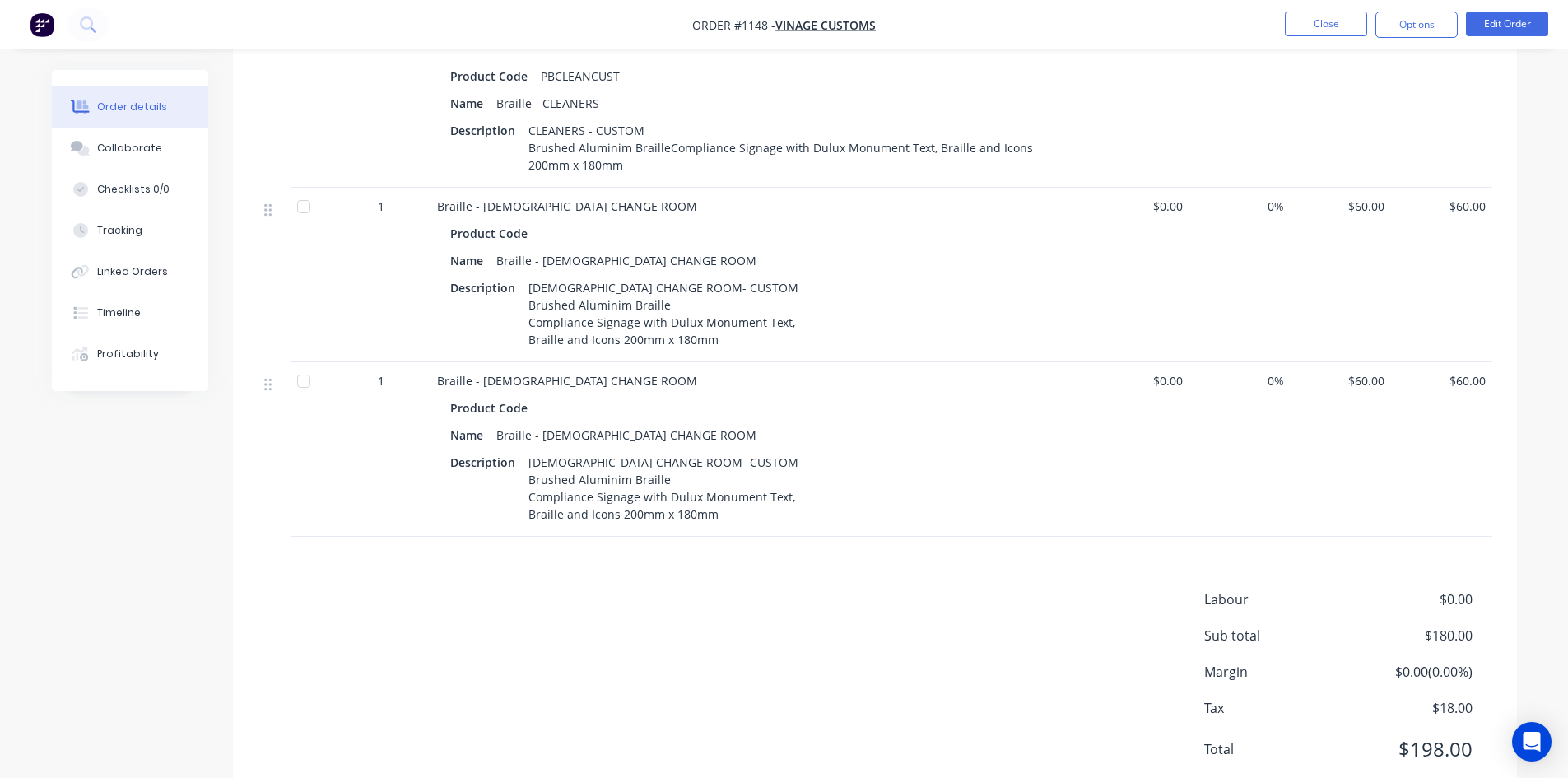
scroll to position [716, 0]
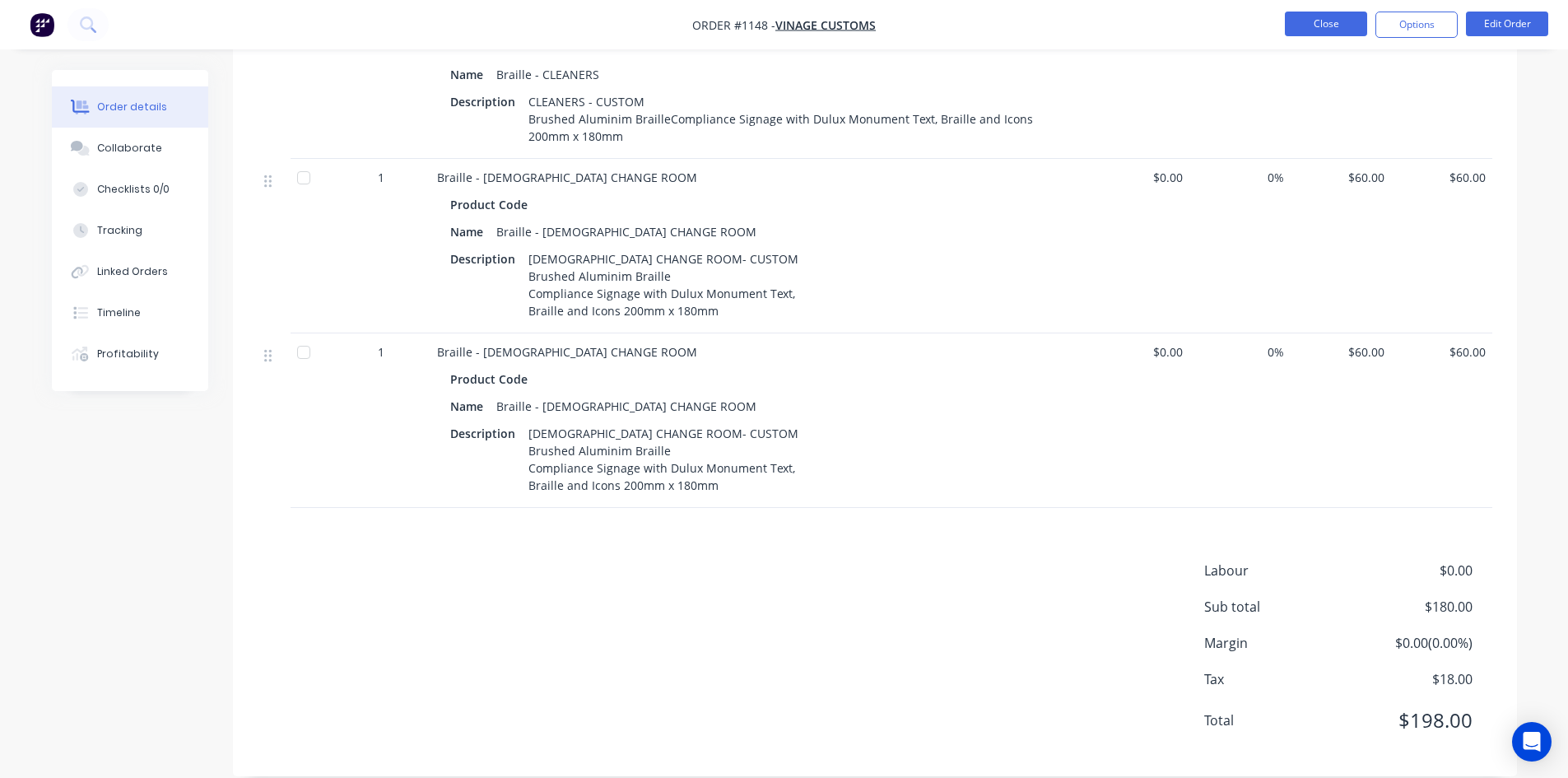
click at [1320, 25] on button "Close" at bounding box center [1326, 24] width 83 height 25
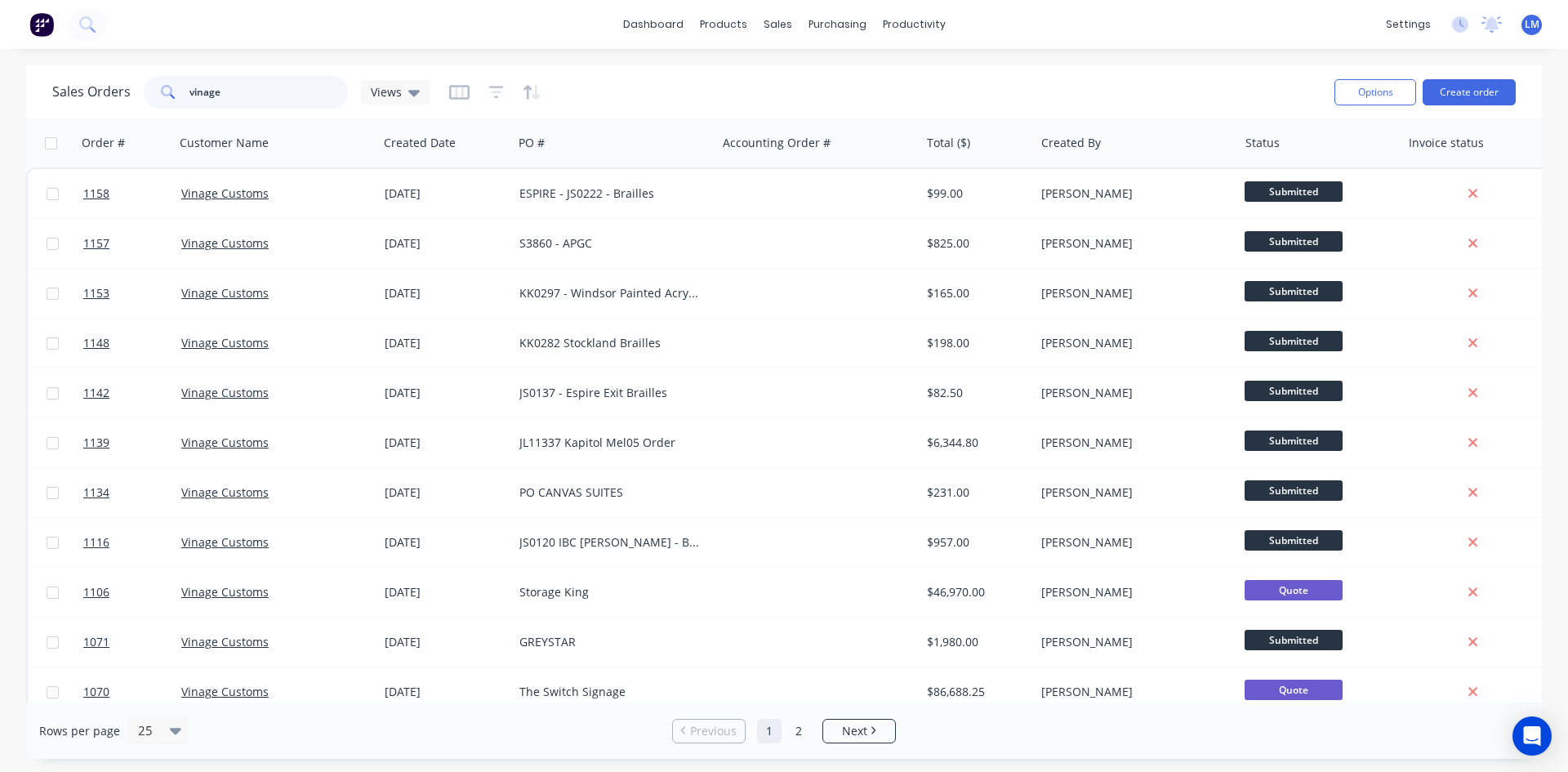
drag, startPoint x: 240, startPoint y: 97, endPoint x: 132, endPoint y: 93, distance: 108.1
click at [133, 92] on div "Sales Orders vinage Views" at bounding box center [241, 92] width 378 height 32
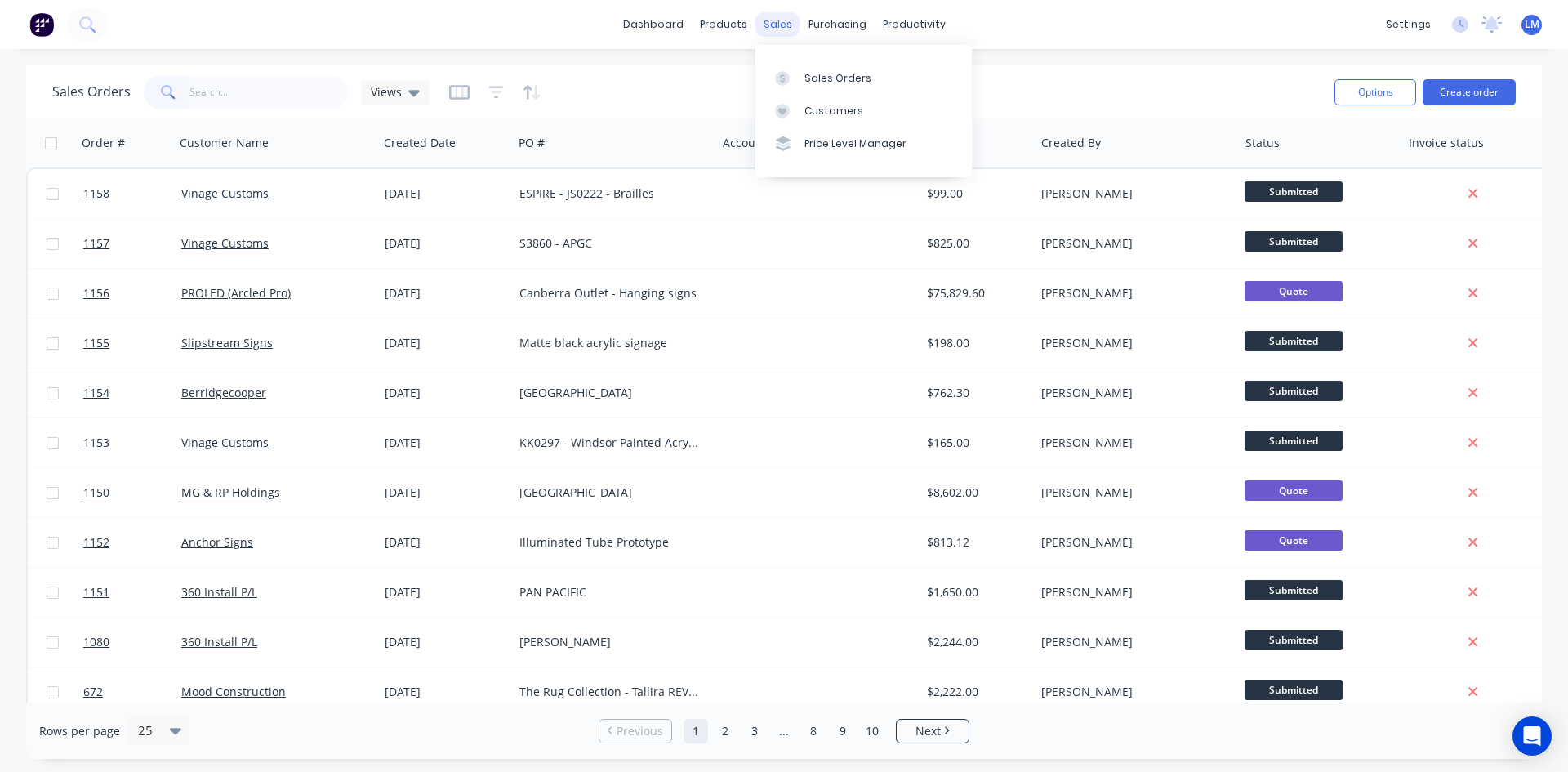
click at [777, 24] on div "sales" at bounding box center [778, 24] width 45 height 24
click at [1461, 106] on div "Options Create order" at bounding box center [1421, 92] width 187 height 40
click at [1454, 97] on button "Create order" at bounding box center [1469, 92] width 93 height 26
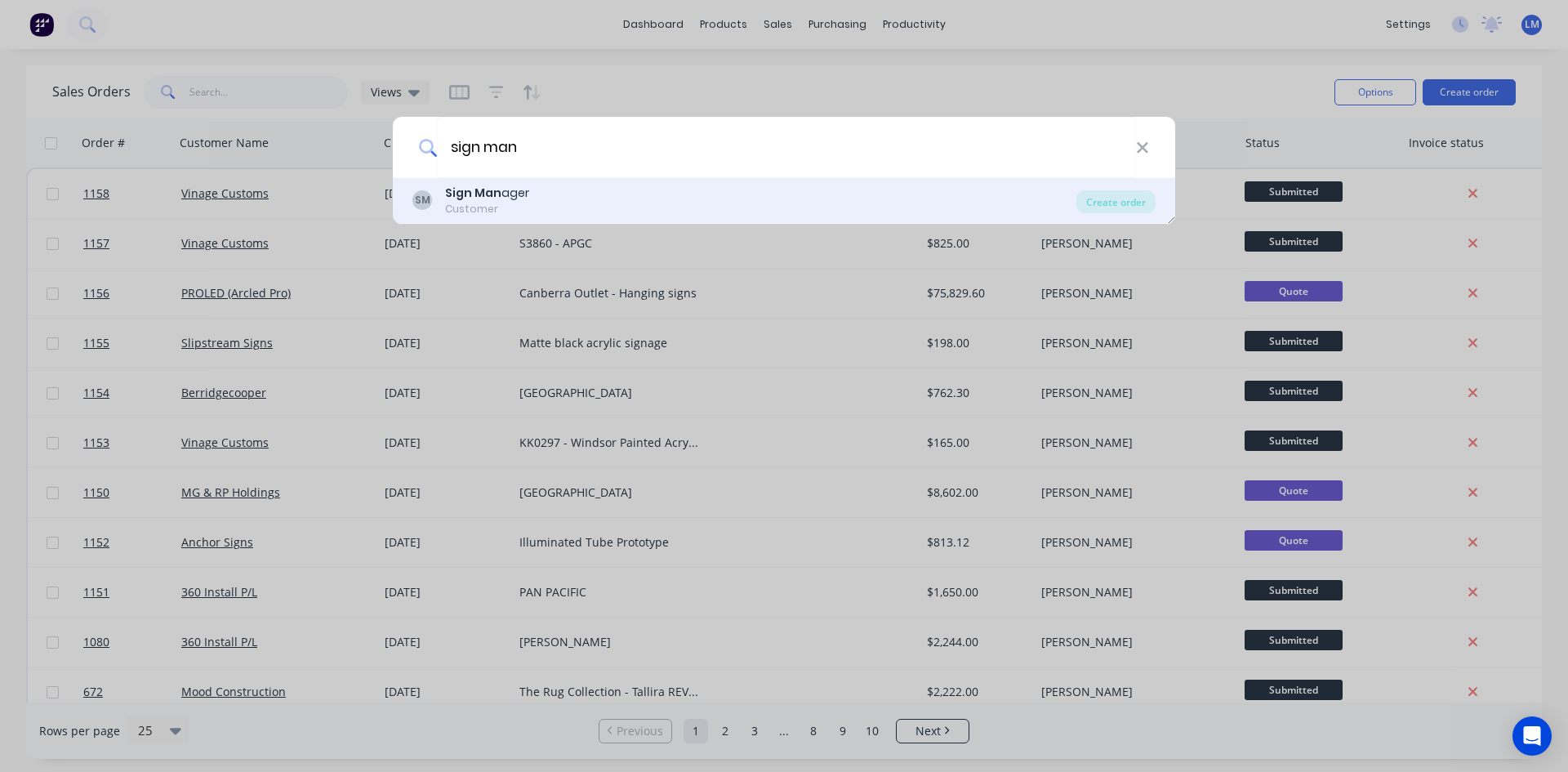
type input "sign man"
click at [508, 195] on div "Sign Man ager" at bounding box center [487, 194] width 84 height 17
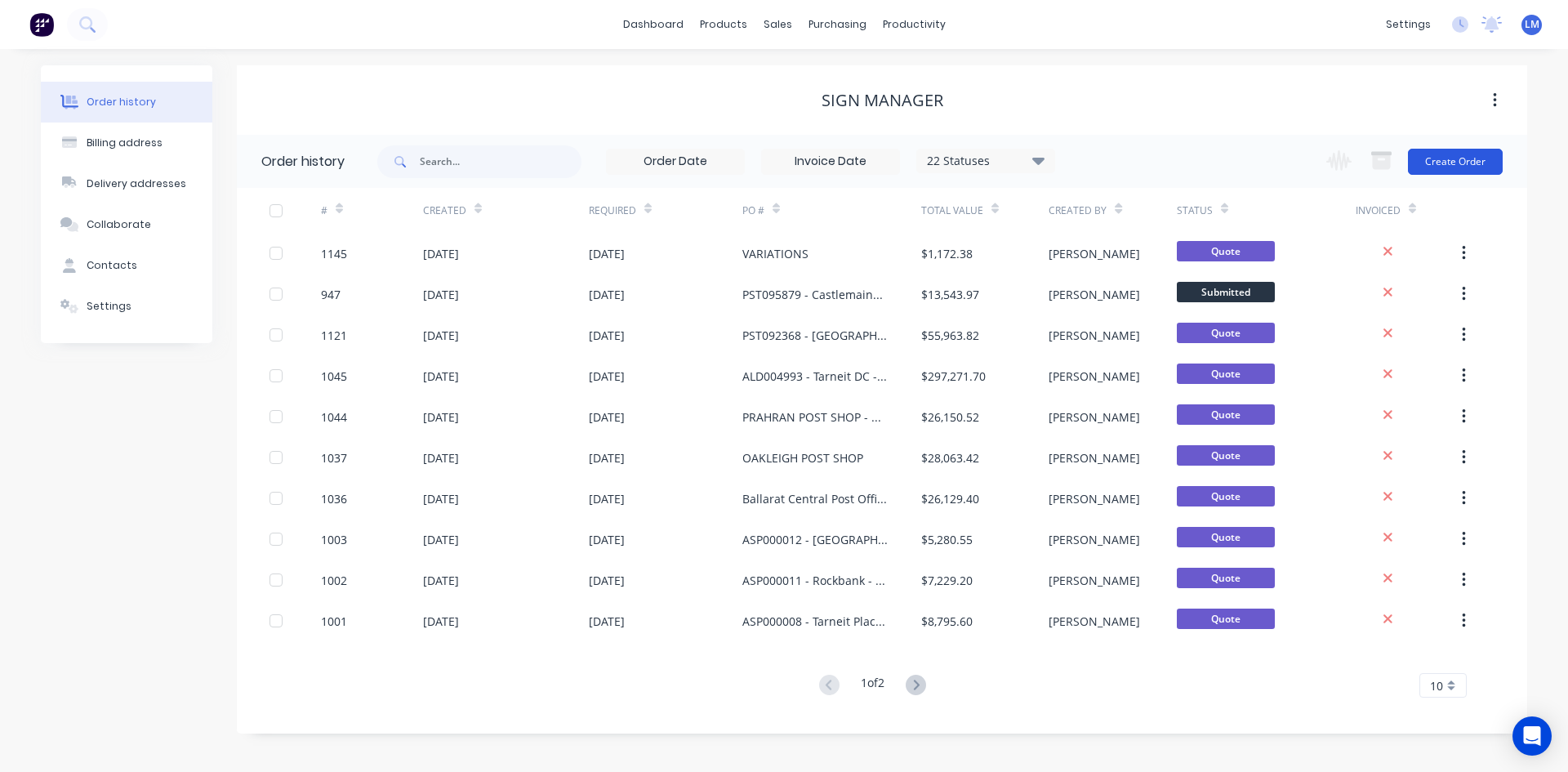
click at [1452, 164] on button "Create Order" at bounding box center [1456, 161] width 95 height 26
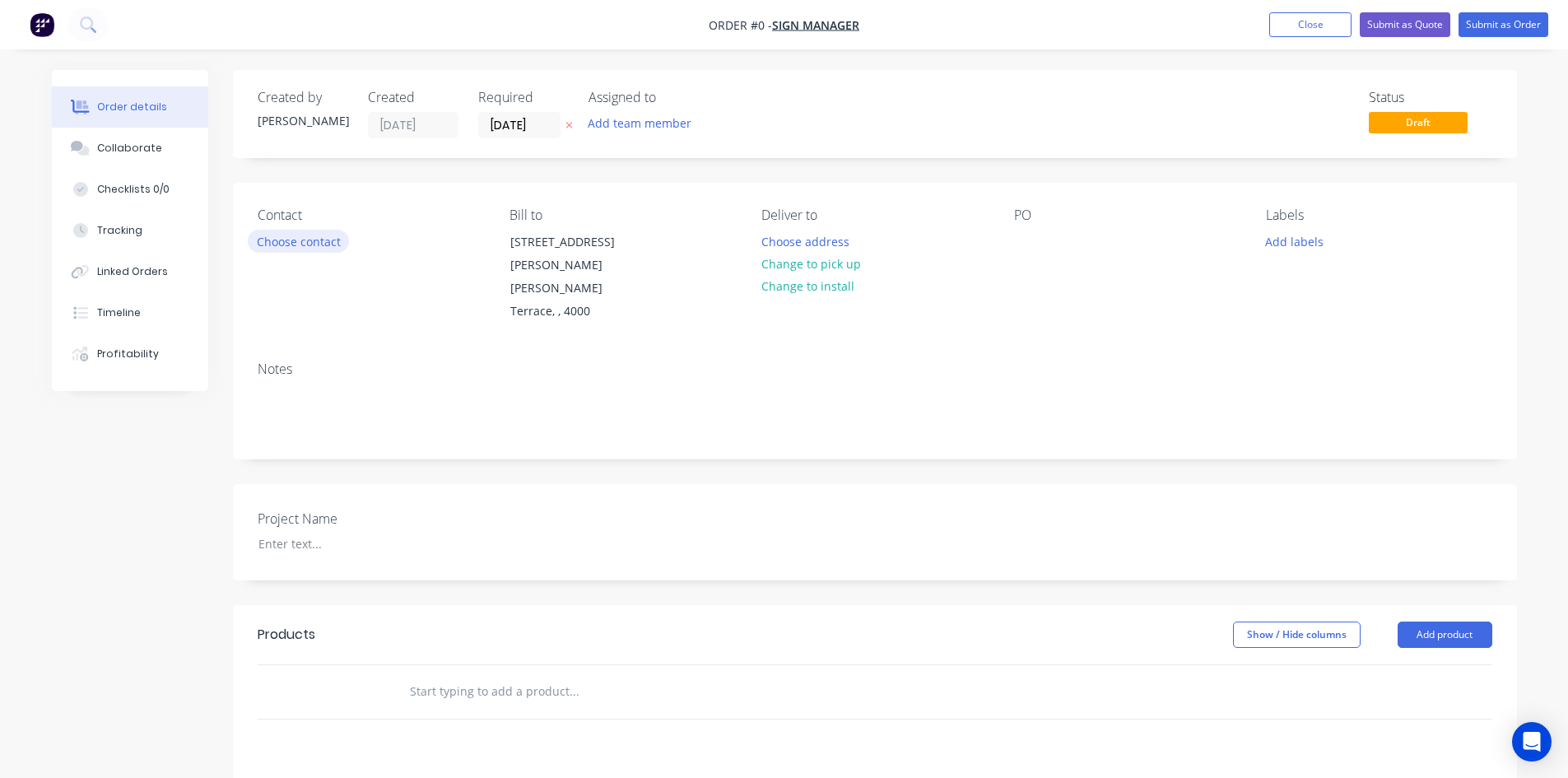
click at [315, 240] on button "Choose contact" at bounding box center [298, 240] width 101 height 22
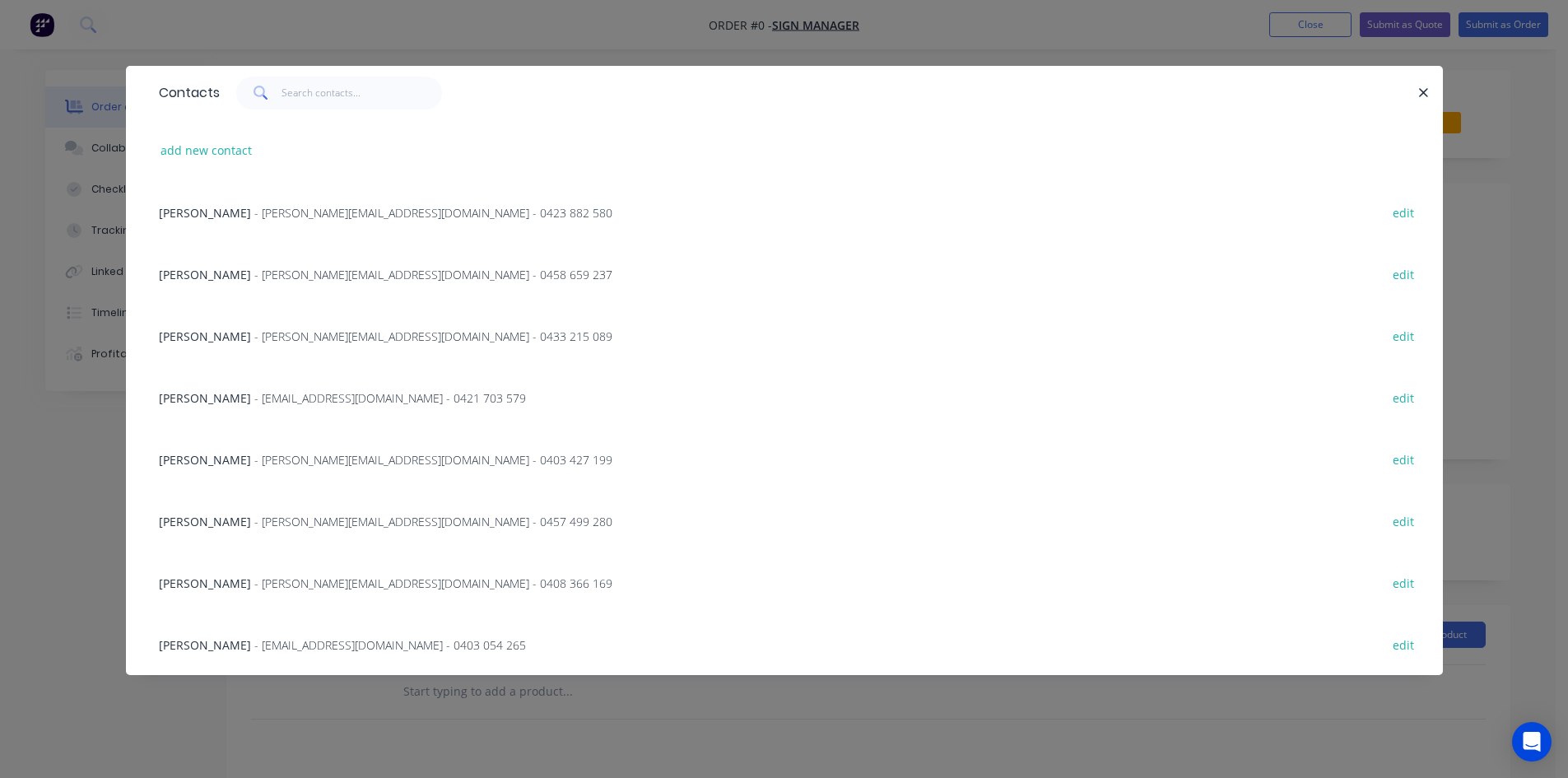
click at [256, 525] on span "- [PERSON_NAME][EMAIL_ADDRESS][DOMAIN_NAME] - 0457 499 280" at bounding box center [432, 521] width 358 height 16
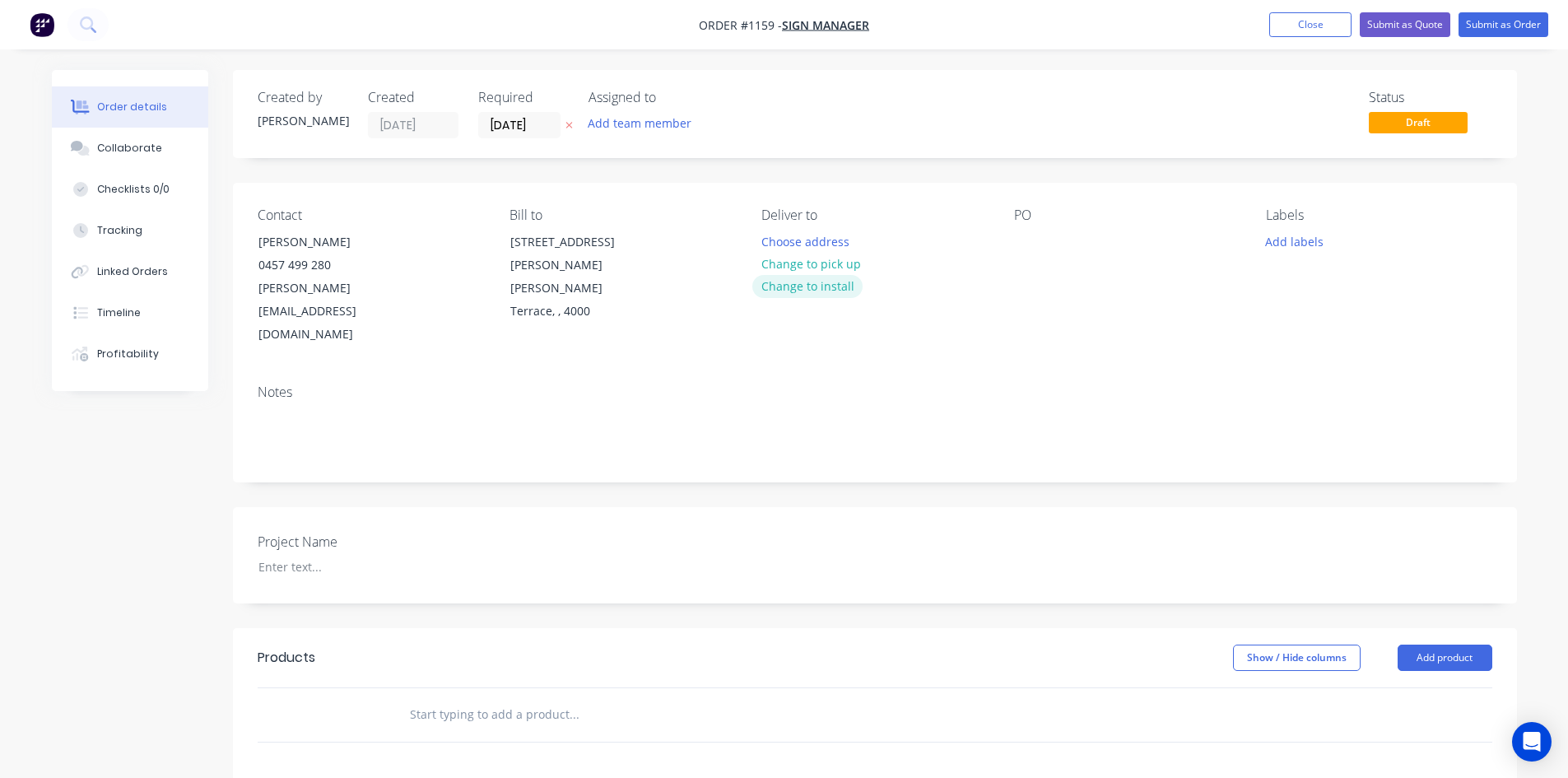
click at [805, 292] on button "Change to install" at bounding box center [807, 286] width 110 height 22
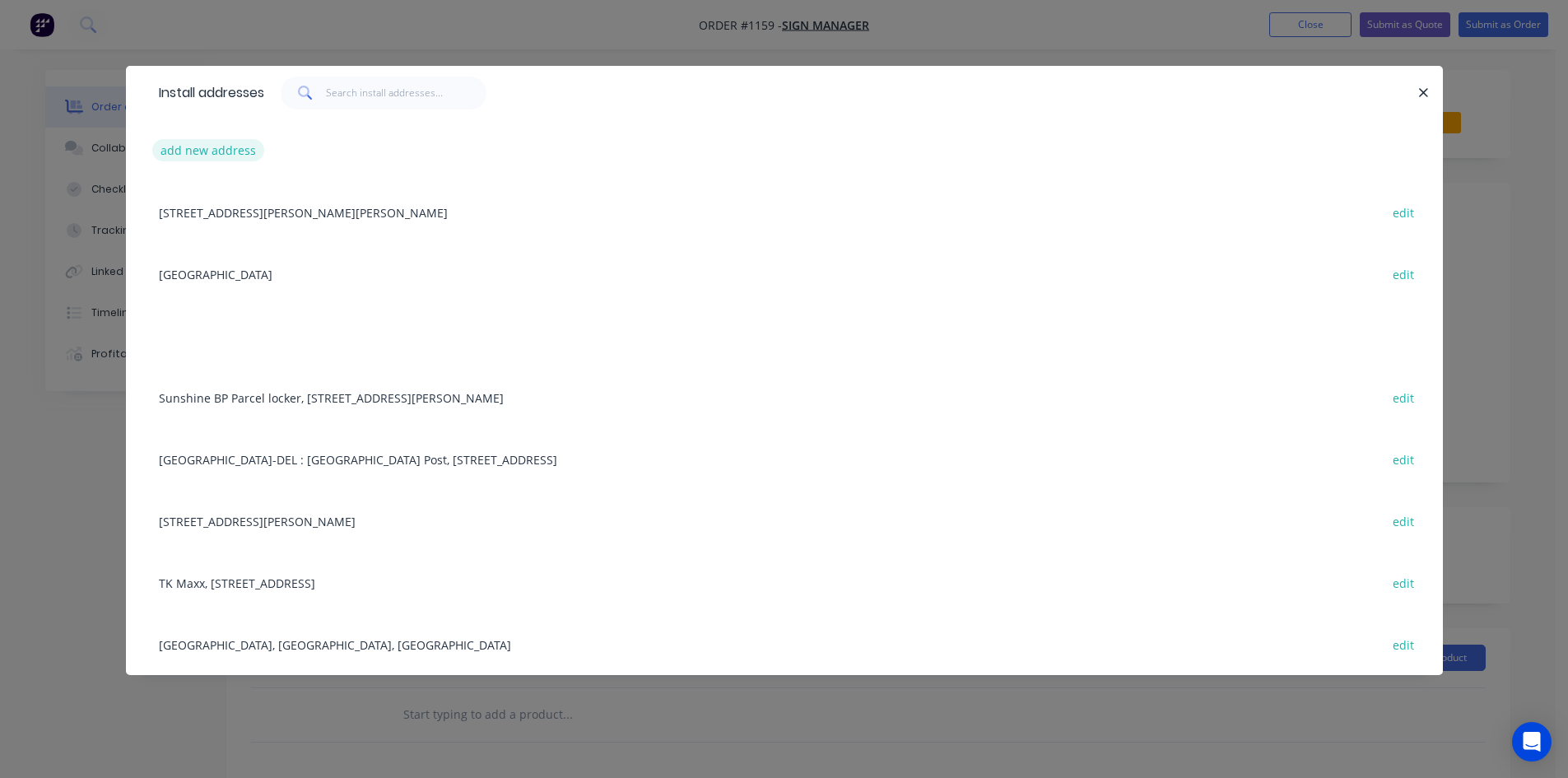
click at [185, 149] on button "add new address" at bounding box center [208, 149] width 113 height 22
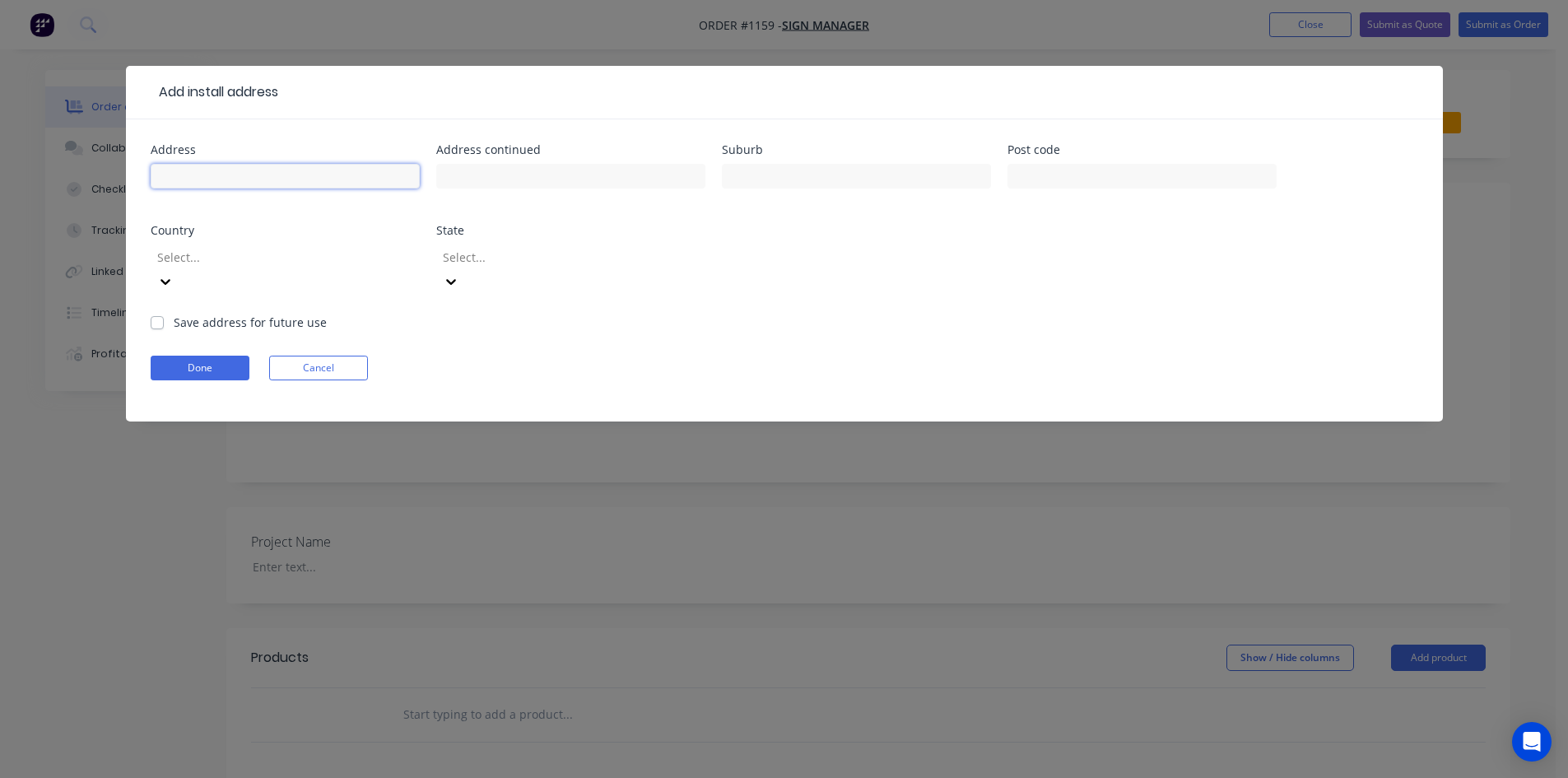
click at [292, 175] on input "text" at bounding box center [285, 176] width 269 height 25
paste input "Castlemaine"
type input "Castlemaine DC"
click at [220, 356] on button "Done" at bounding box center [200, 368] width 98 height 25
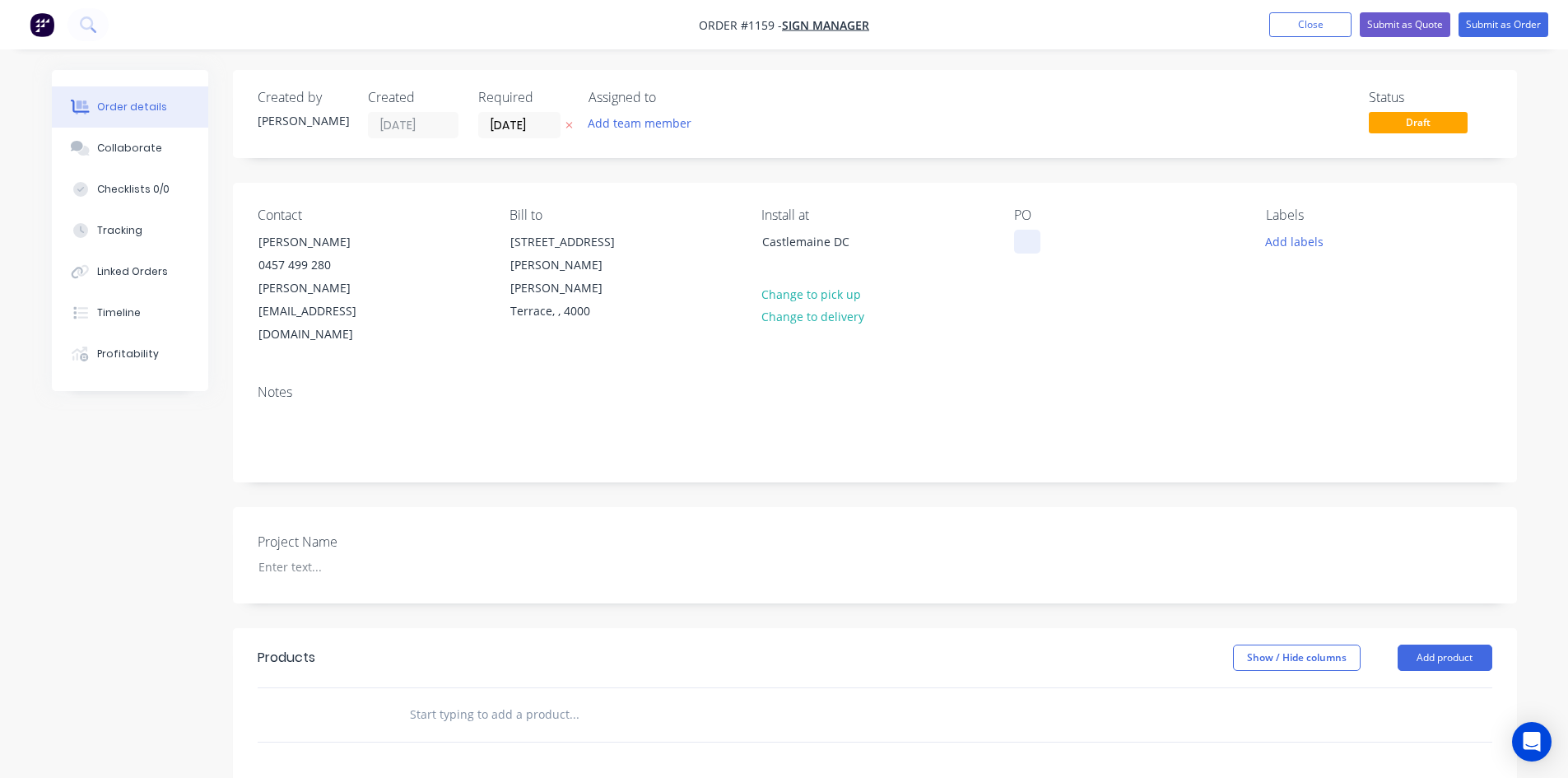
click at [1027, 244] on div at bounding box center [1027, 241] width 26 height 24
paste div
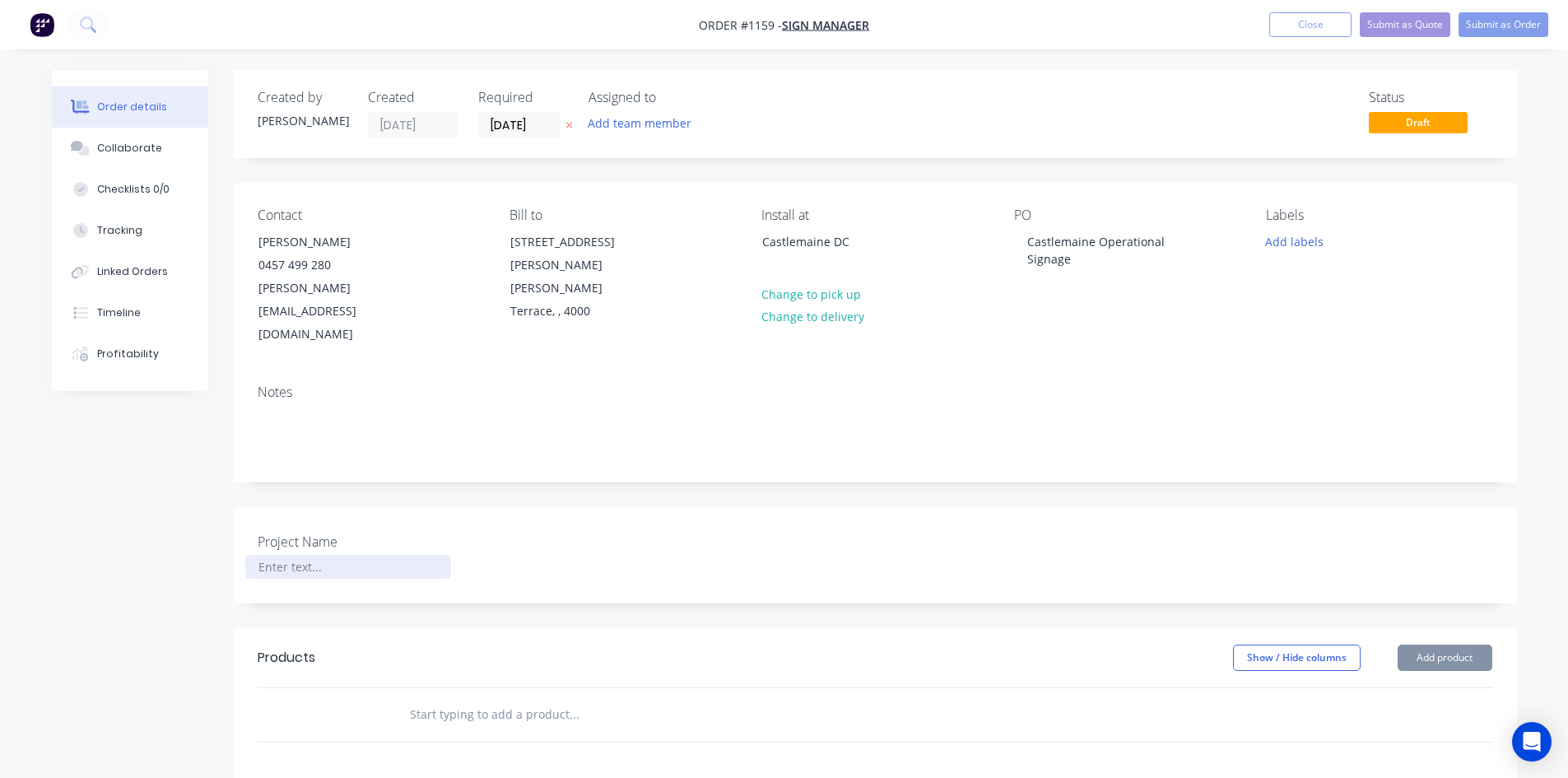
click at [296, 555] on div at bounding box center [348, 566] width 206 height 24
paste div
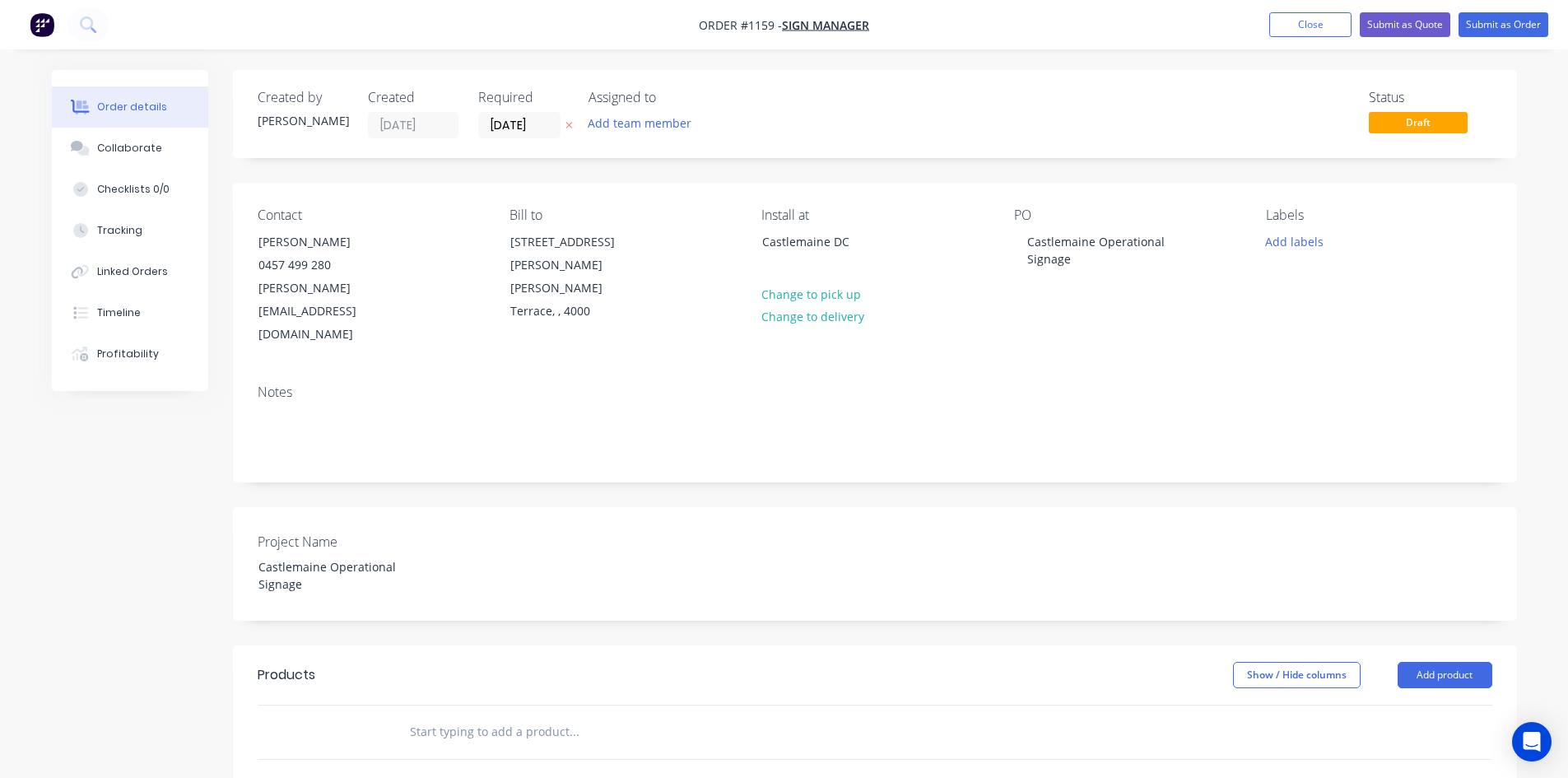
click at [637, 706] on div at bounding box center [686, 732] width 592 height 54
click at [460, 716] on input "text" at bounding box center [573, 731] width 330 height 33
type input "misc"
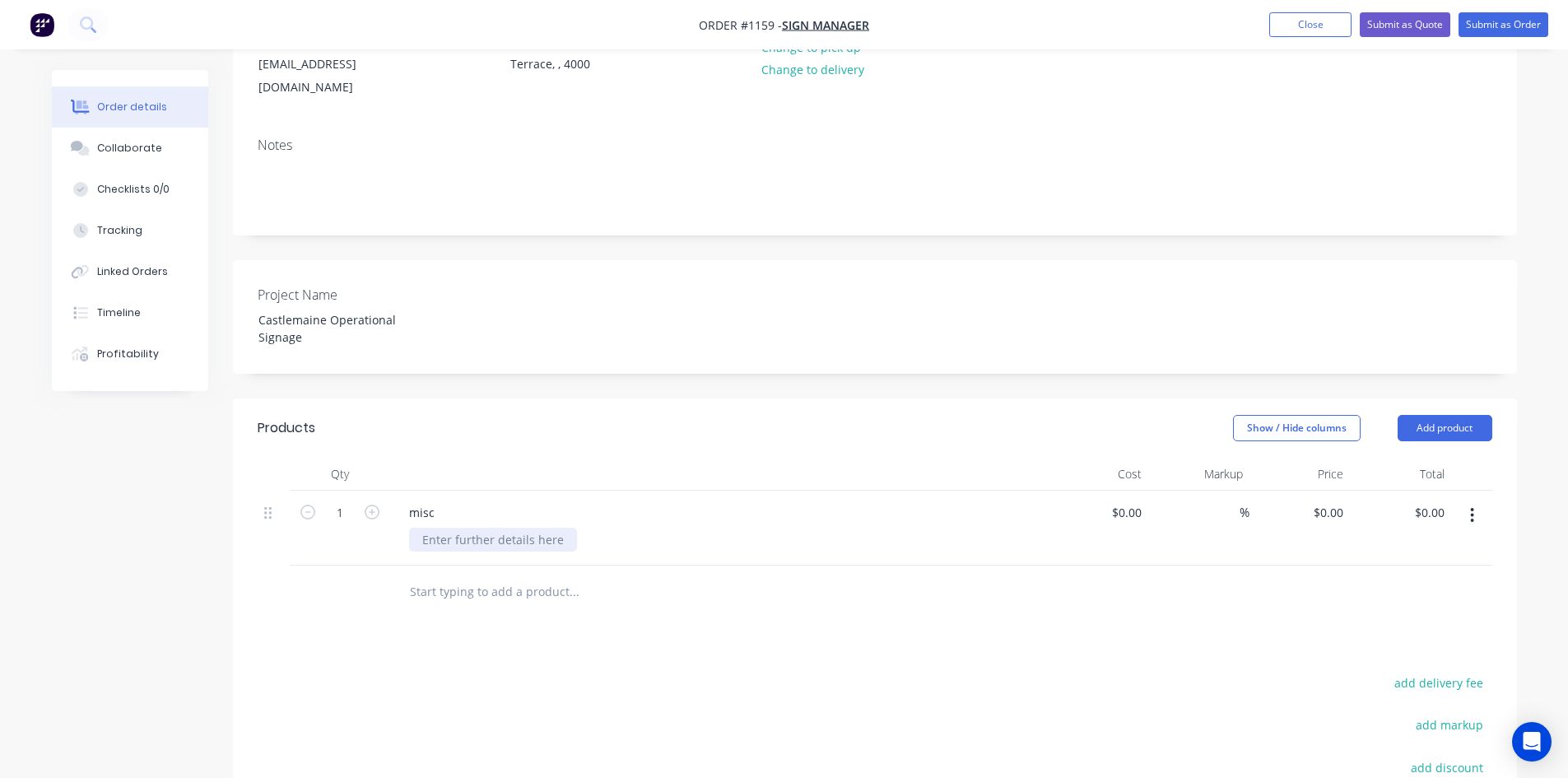
scroll to position [164, 0]
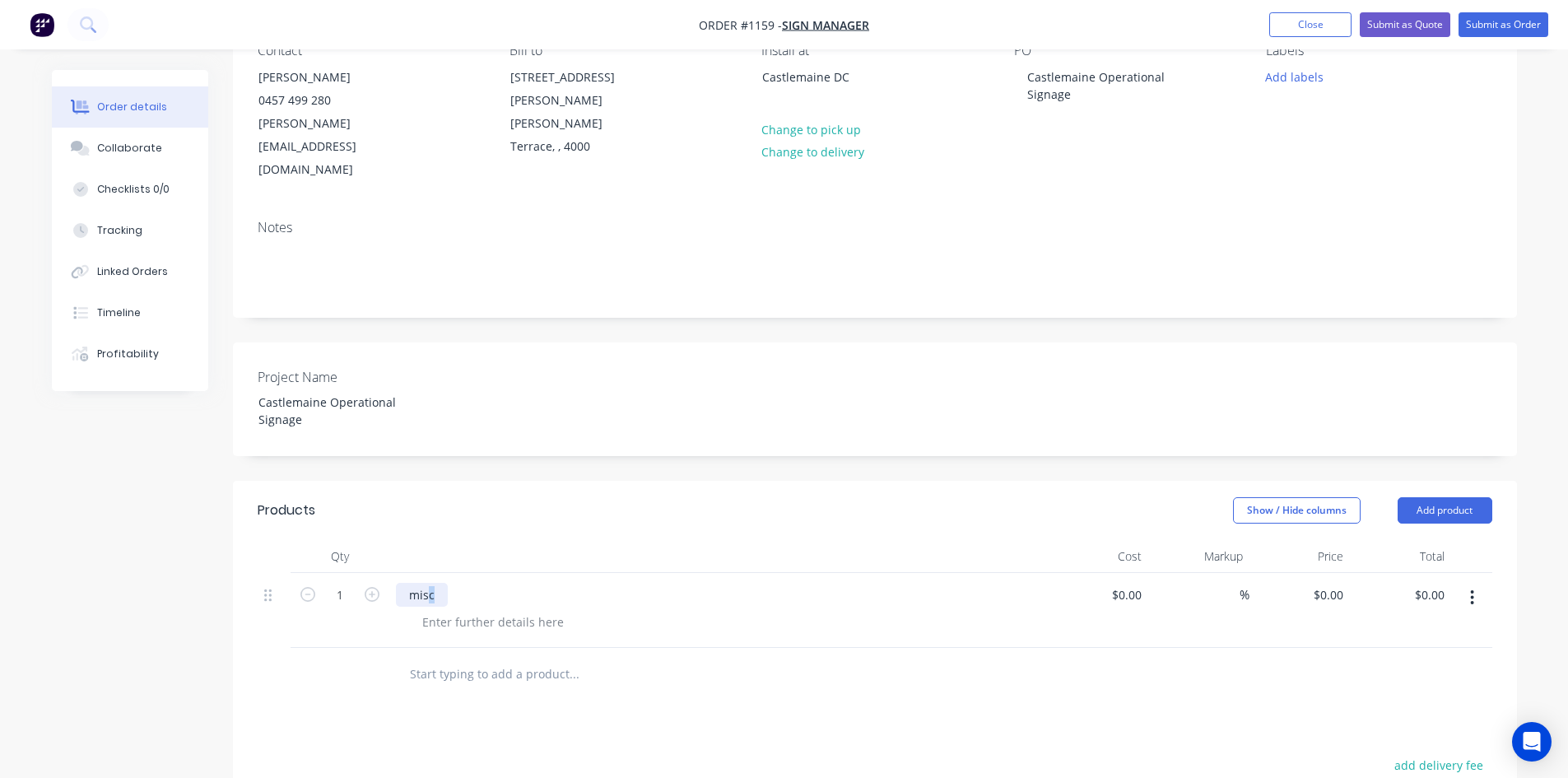
drag, startPoint x: 454, startPoint y: 535, endPoint x: 425, endPoint y: 534, distance: 29.0
click at [425, 583] on div "misc" at bounding box center [718, 594] width 645 height 24
click at [441, 583] on div "misc" at bounding box center [421, 594] width 52 height 24
drag, startPoint x: 441, startPoint y: 527, endPoint x: 329, endPoint y: 531, distance: 112.1
click at [330, 573] on div "1 misc $0.00 $0.00 % $0.00 $0.00 $0.00 $0.00" at bounding box center [875, 610] width 1235 height 75
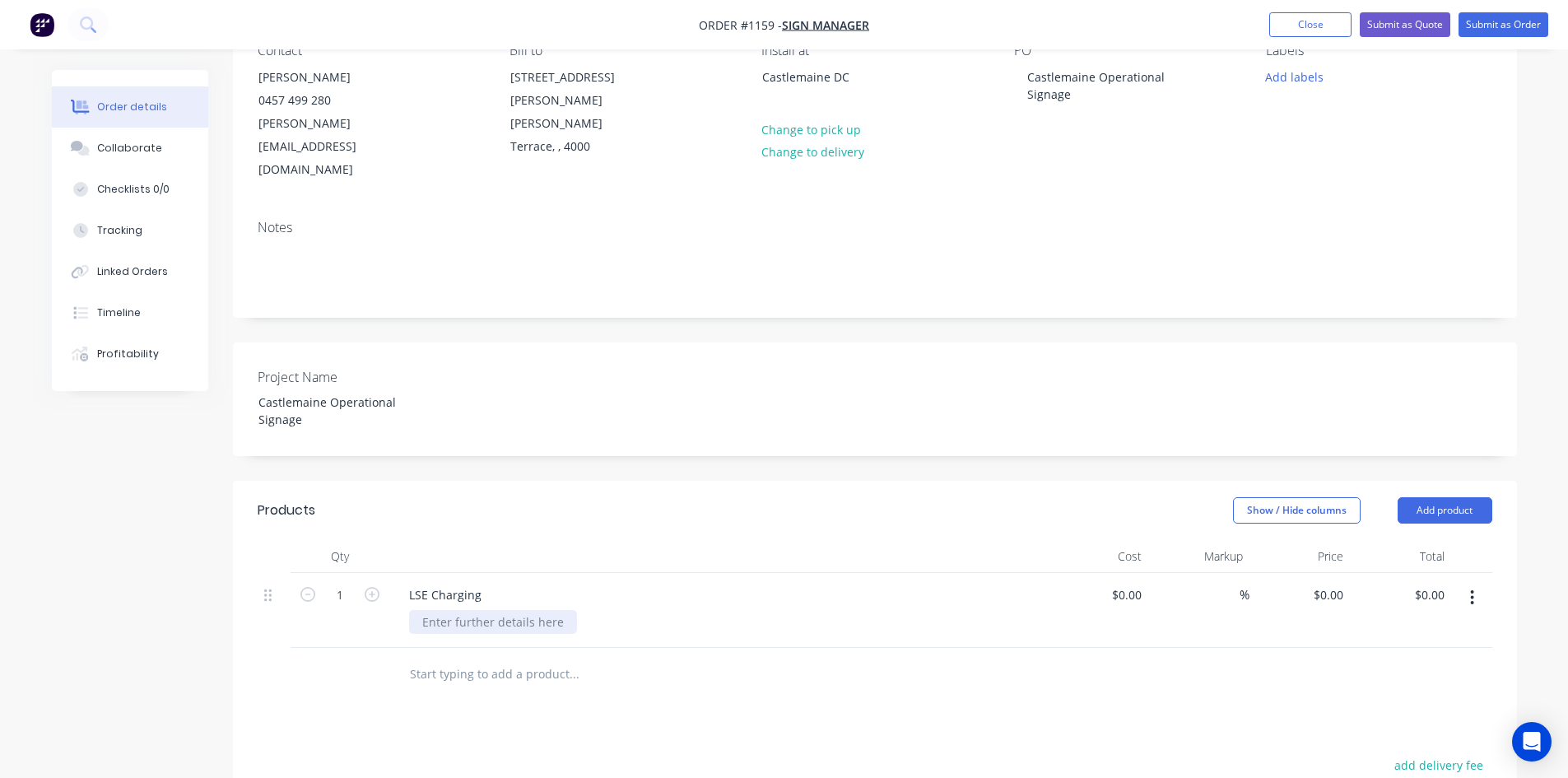
click at [509, 610] on div at bounding box center [492, 622] width 168 height 24
paste div
click at [650, 651] on div "Products Show / Hide columns Add product Qty Cost Markup Price Total 1 LSE Char…" at bounding box center [875, 789] width 1284 height 616
click at [422, 610] on div "2mm Aluminium panel with digital print, wrapped edges" at bounding box center [578, 622] width 340 height 24
click at [680, 675] on input "text" at bounding box center [573, 691] width 330 height 33
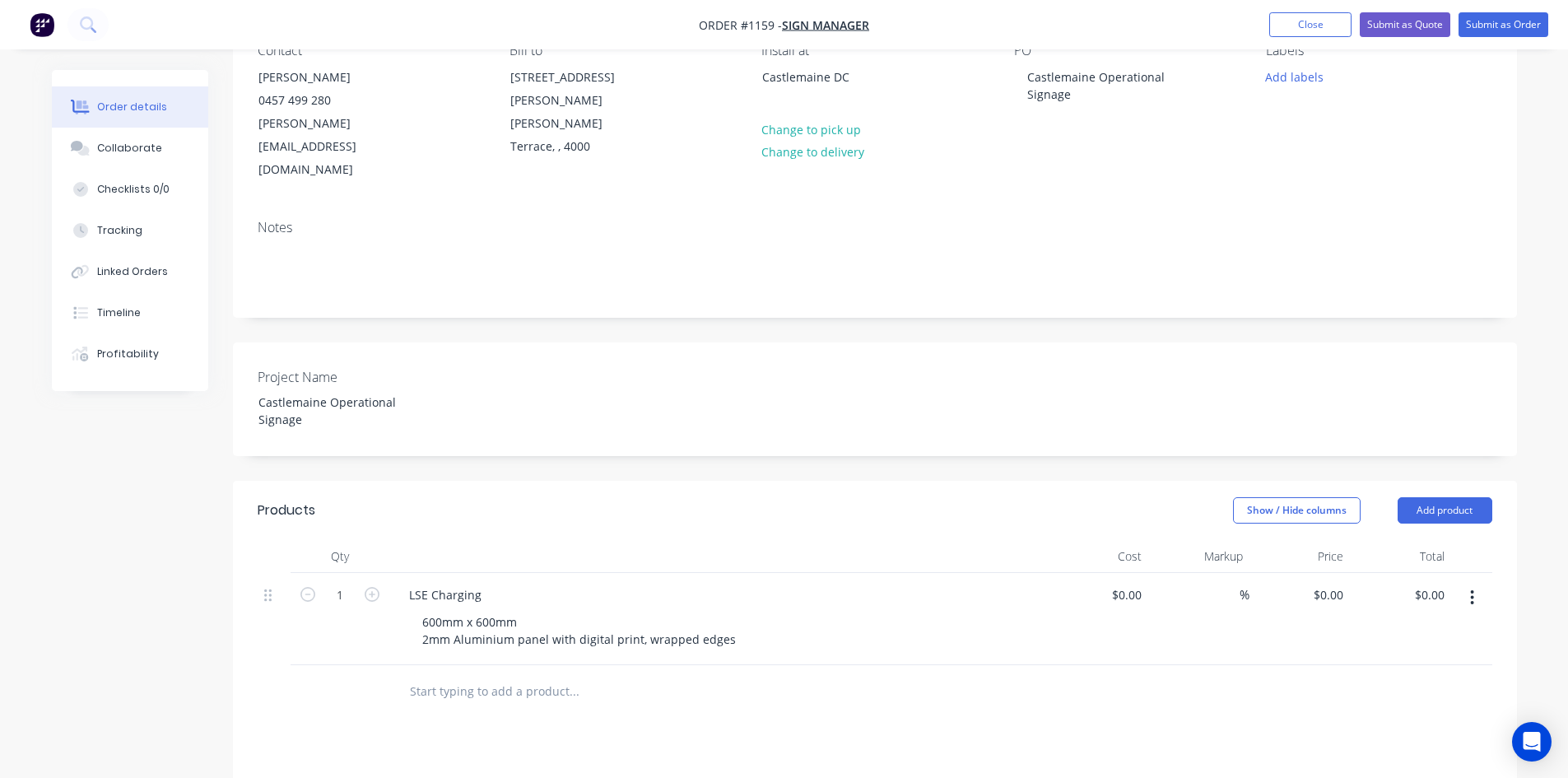
click at [1474, 589] on icon "button" at bounding box center [1472, 598] width 4 height 18
click at [1439, 662] on div "Duplicate" at bounding box center [1414, 673] width 127 height 24
drag, startPoint x: 486, startPoint y: 622, endPoint x: 389, endPoint y: 622, distance: 97.0
click at [389, 665] on div "LSE Charging 600mm x 600mm 2mm Aluminium panel with digital print, wrapped edges" at bounding box center [718, 711] width 658 height 92
paste div
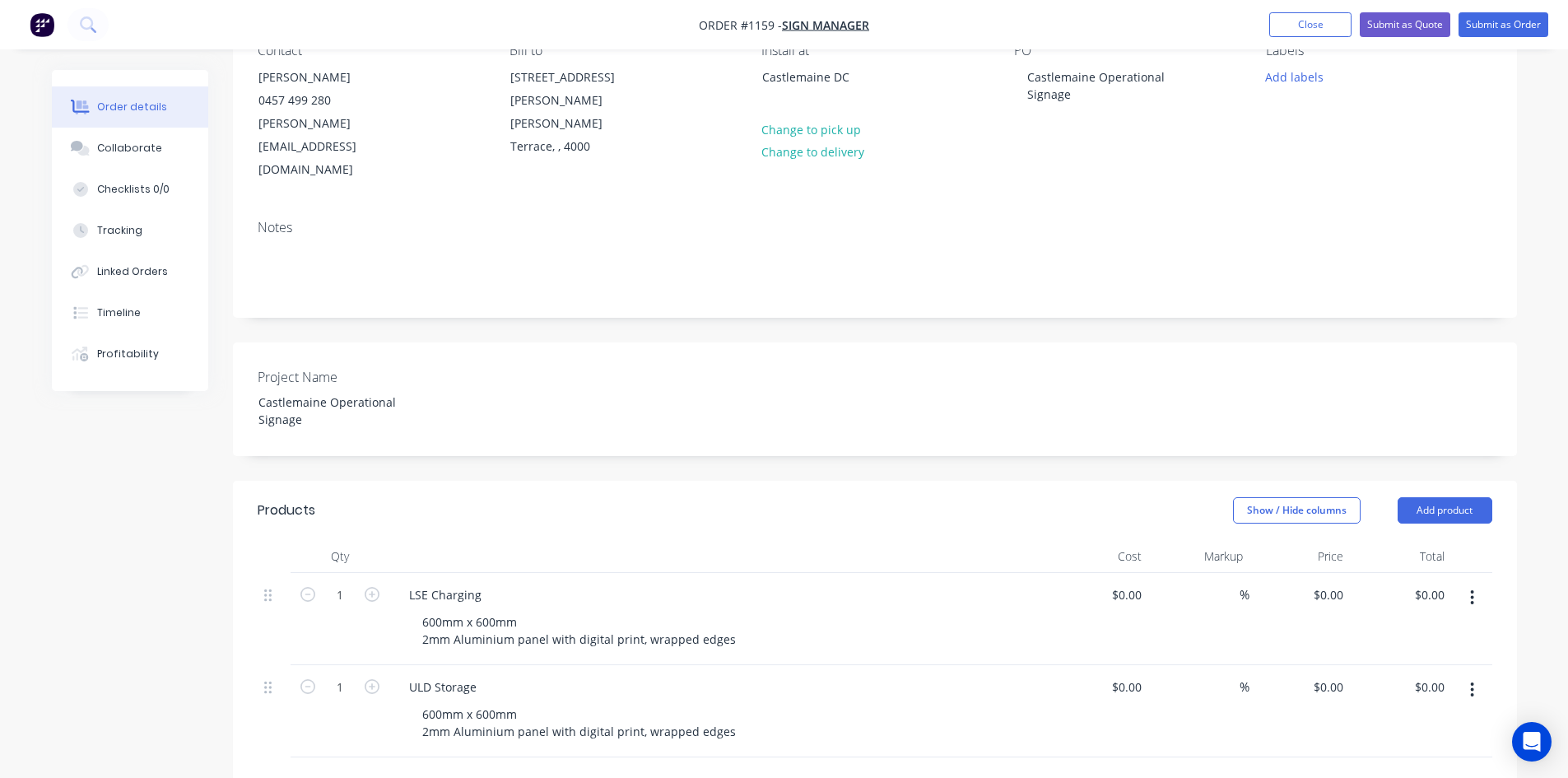
click at [957, 767] on div at bounding box center [685, 783] width 579 height 33
click at [1474, 681] on icon "button" at bounding box center [1472, 690] width 4 height 18
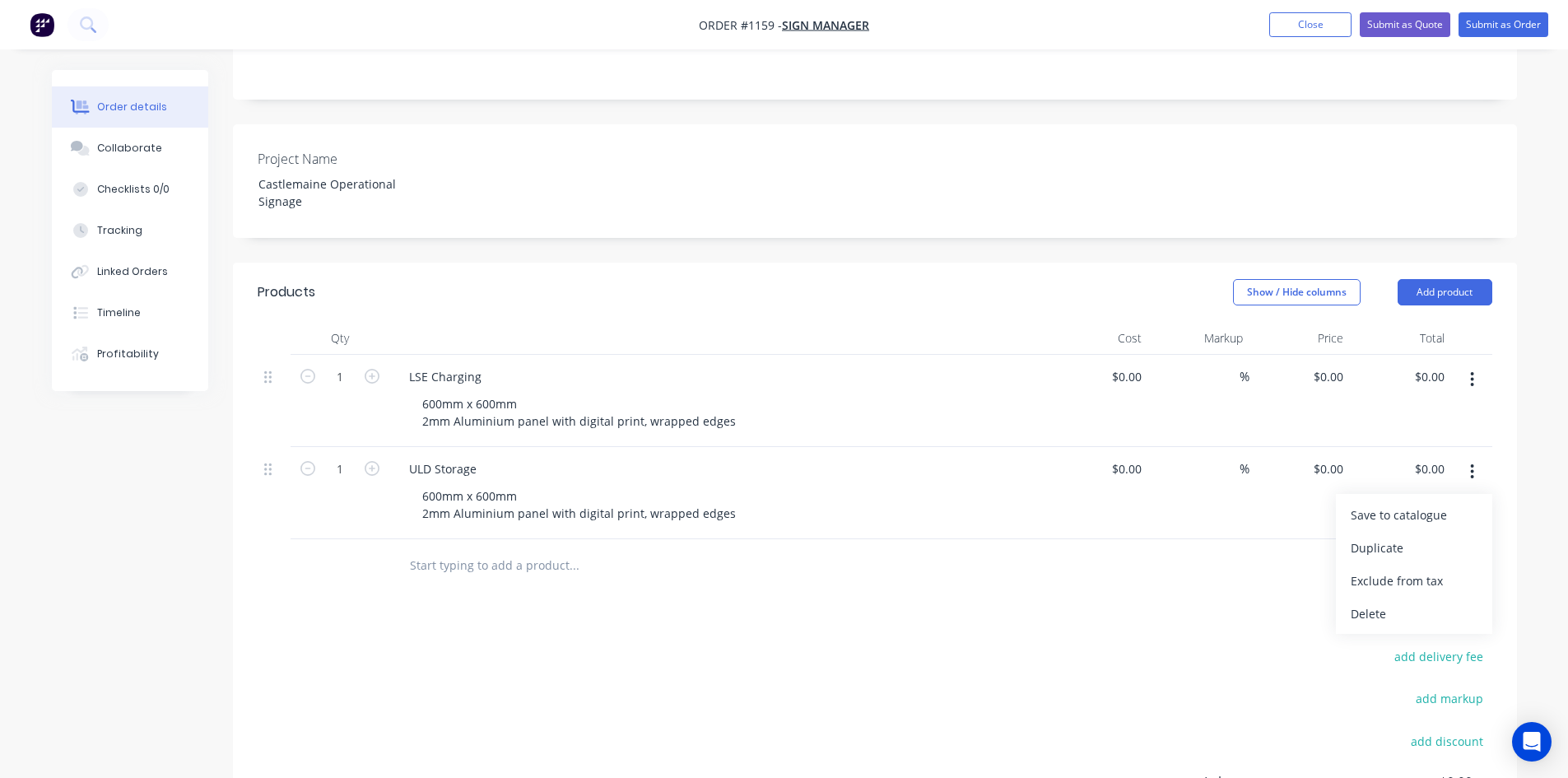
scroll to position [411, 0]
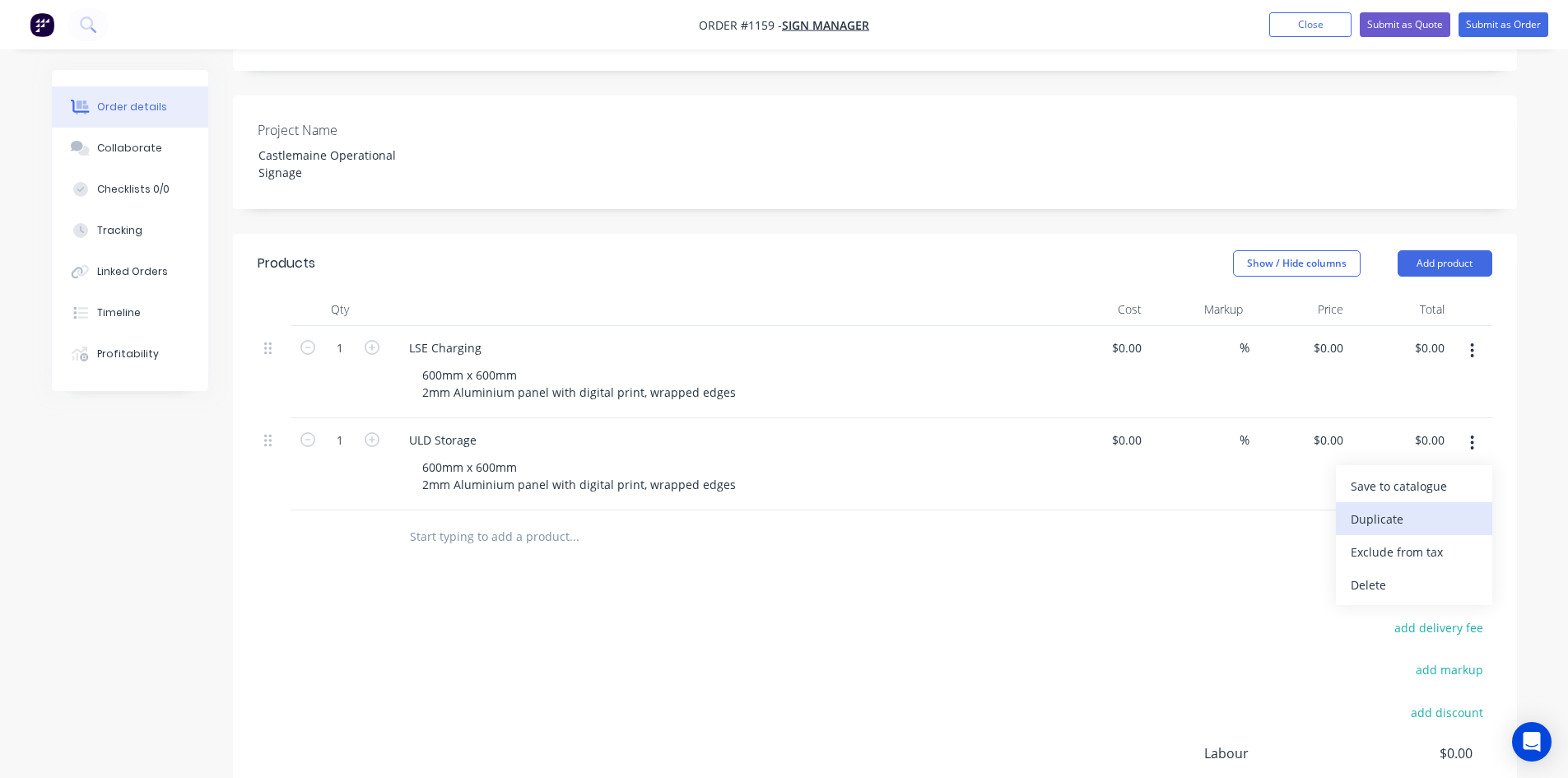
click at [1368, 507] on div "Duplicate" at bounding box center [1414, 519] width 127 height 24
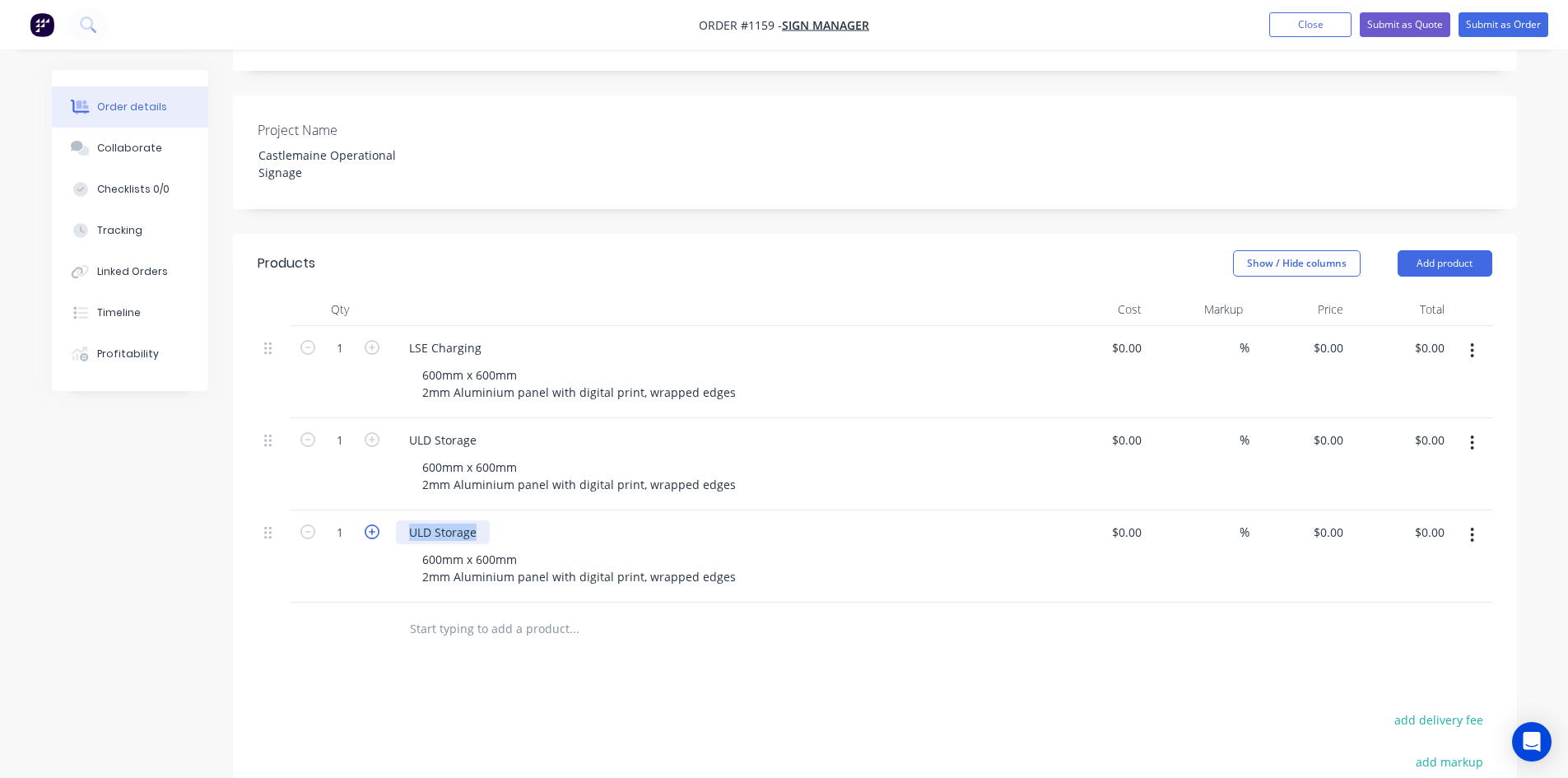
drag, startPoint x: 466, startPoint y: 468, endPoint x: 368, endPoint y: 468, distance: 98.0
click at [368, 511] on div "1 ULD Storage 600mm x 600mm 2mm Aluminium panel with digital print, wrapped edg…" at bounding box center [875, 556] width 1235 height 92
paste div
drag, startPoint x: 427, startPoint y: 493, endPoint x: 417, endPoint y: 493, distance: 10.0
click at [418, 548] on div "600mm x 600mm 2mm Aluminium panel with digital print, wrapped edges" at bounding box center [578, 568] width 340 height 41
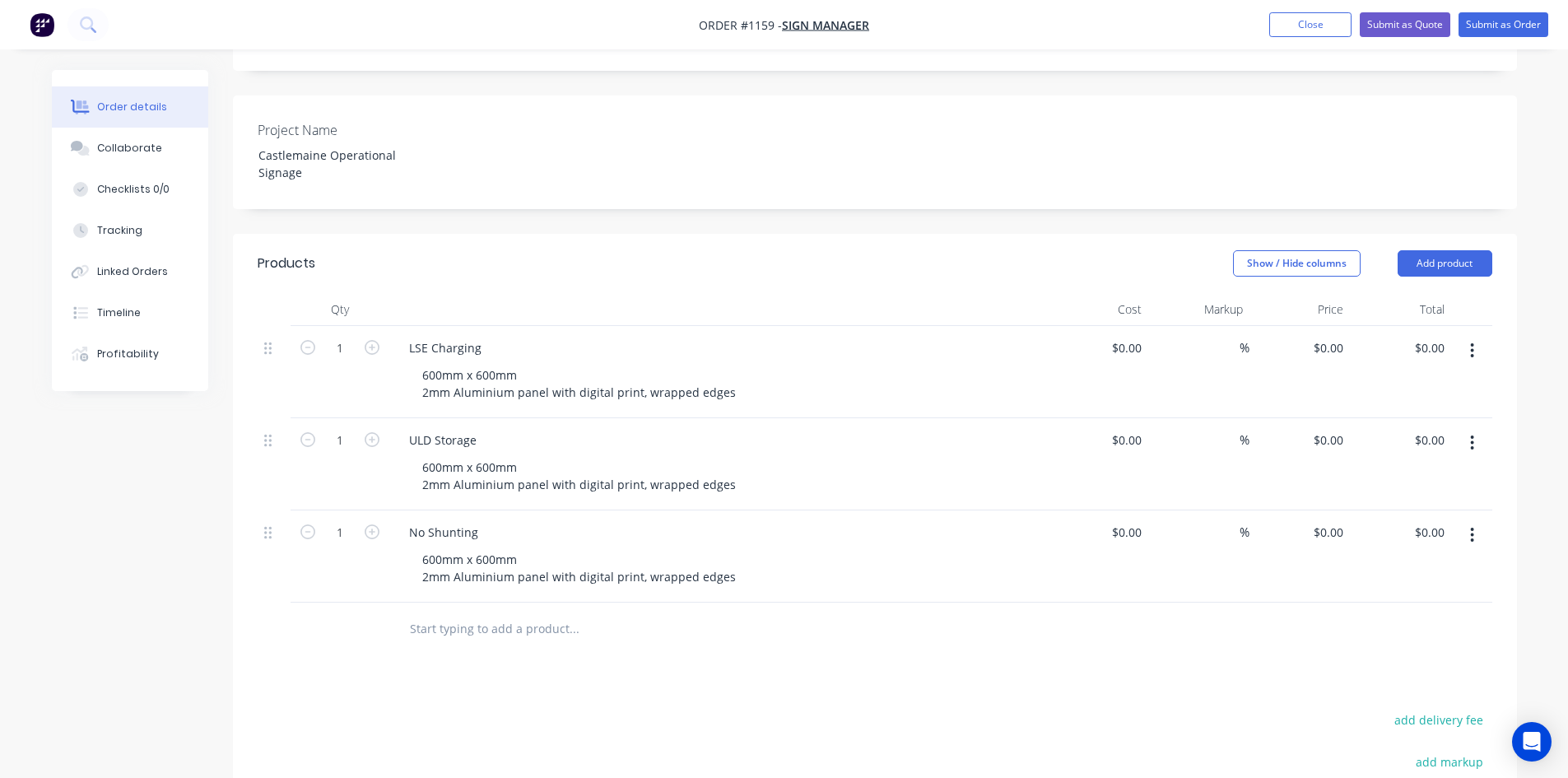
click at [417, 620] on div "Products Show / Hide columns Add product Qty Cost Markup Price Total 1 LSE Char…" at bounding box center [875, 643] width 1284 height 818
click at [422, 548] on div "600mm x 600mm 2mm Aluminium panel with digital print, wrapped edges" at bounding box center [578, 568] width 340 height 41
drag, startPoint x: 743, startPoint y: 633, endPoint x: 724, endPoint y: 643, distance: 21.5
click at [744, 633] on div "Products Show / Hide columns Add product Qty Cost Markup Price Total 1 LSE Char…" at bounding box center [875, 643] width 1284 height 818
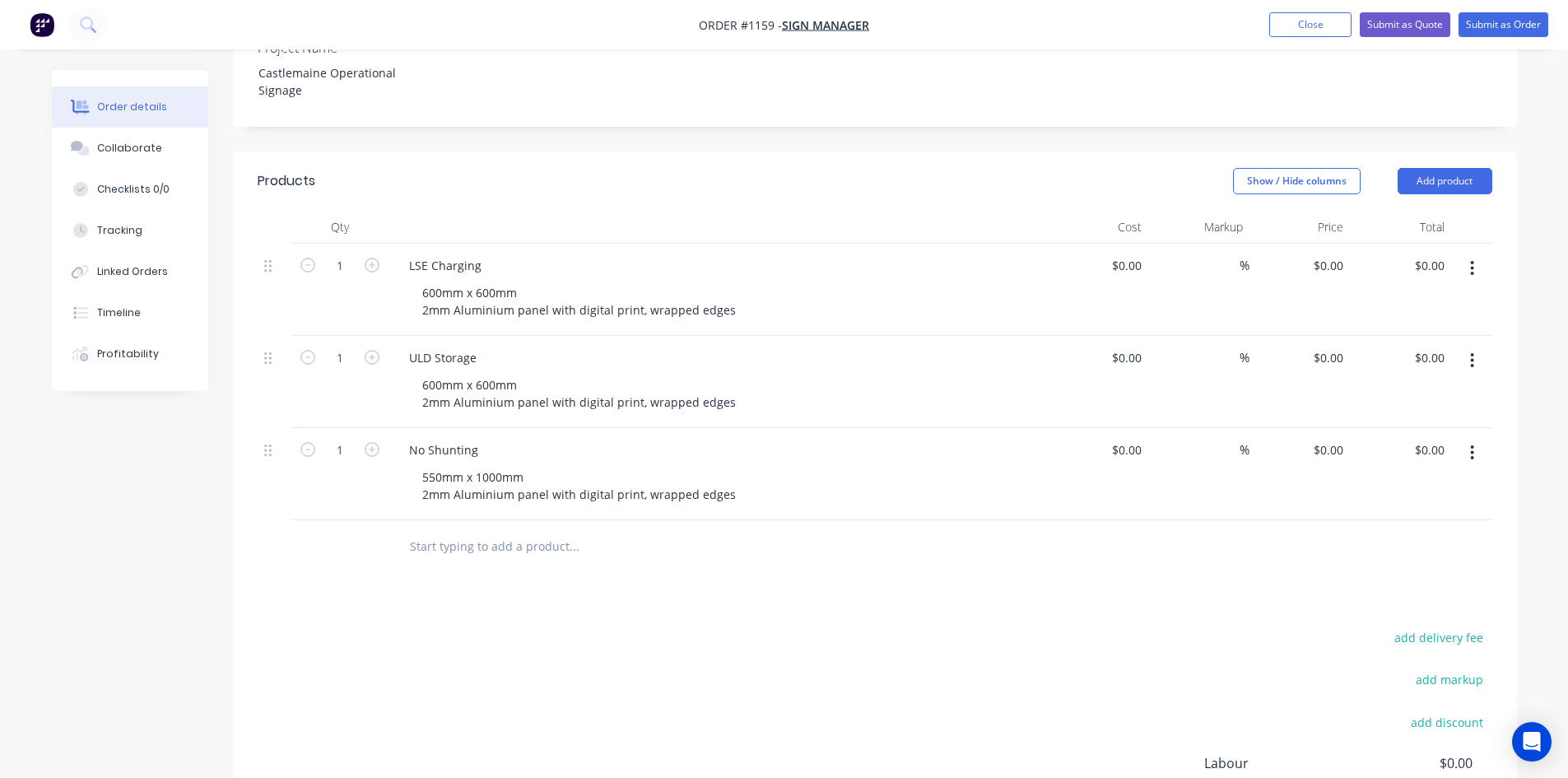
click at [1469, 438] on button "button" at bounding box center [1472, 453] width 39 height 30
click at [1429, 517] on div "Duplicate" at bounding box center [1414, 528] width 127 height 24
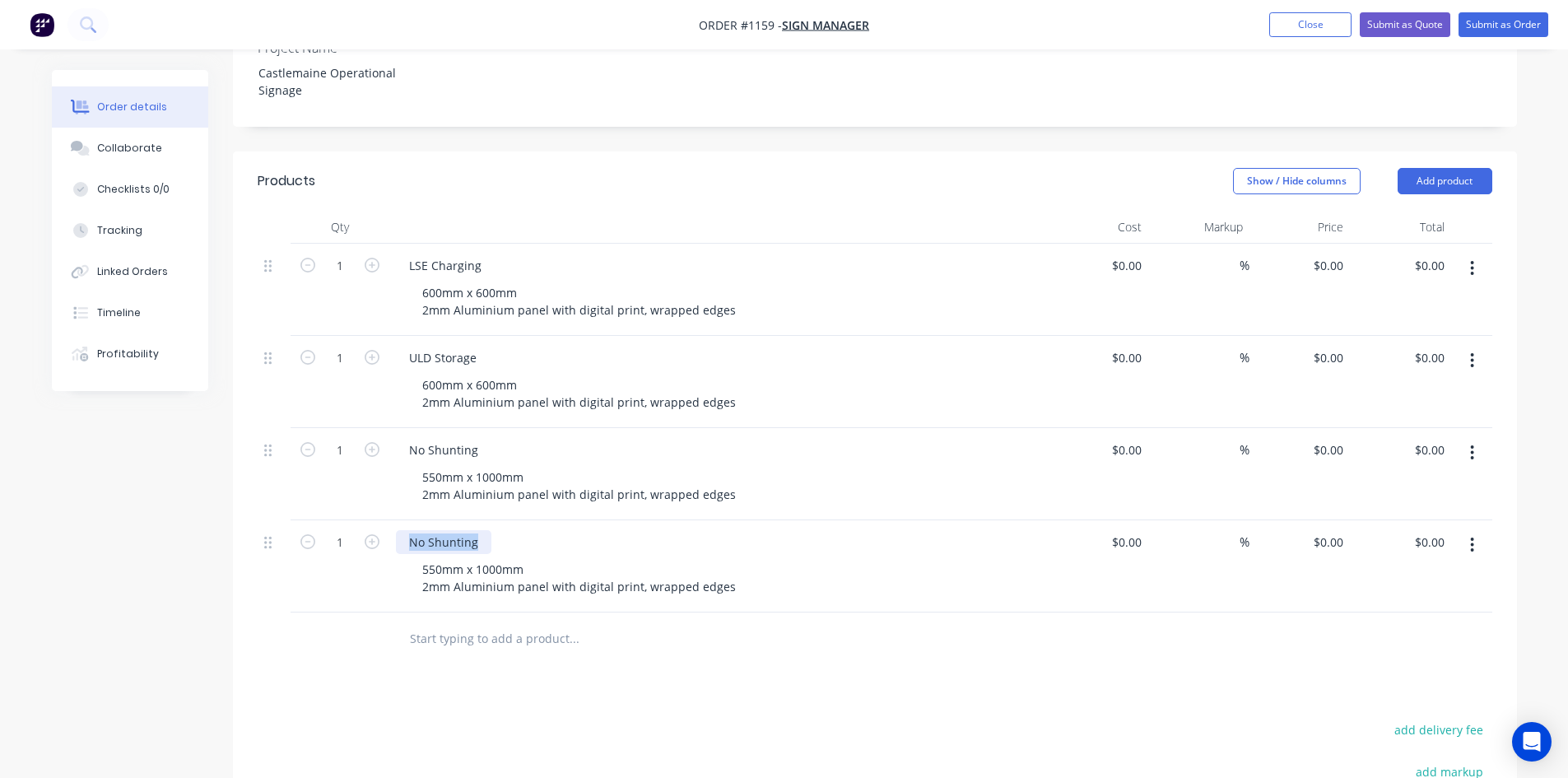
drag, startPoint x: 485, startPoint y: 484, endPoint x: 414, endPoint y: 504, distance: 73.8
click at [391, 520] on div "No Shunting 550mm x 1000mm 2mm Aluminium panel with digital print, wrapped edges" at bounding box center [718, 566] width 658 height 92
paste div
drag, startPoint x: 440, startPoint y: 503, endPoint x: 407, endPoint y: 504, distance: 33.0
click at [412, 557] on div "550mm x 1000mm 2mm Aluminium panel with digital print, wrapped edges" at bounding box center [578, 578] width 340 height 41
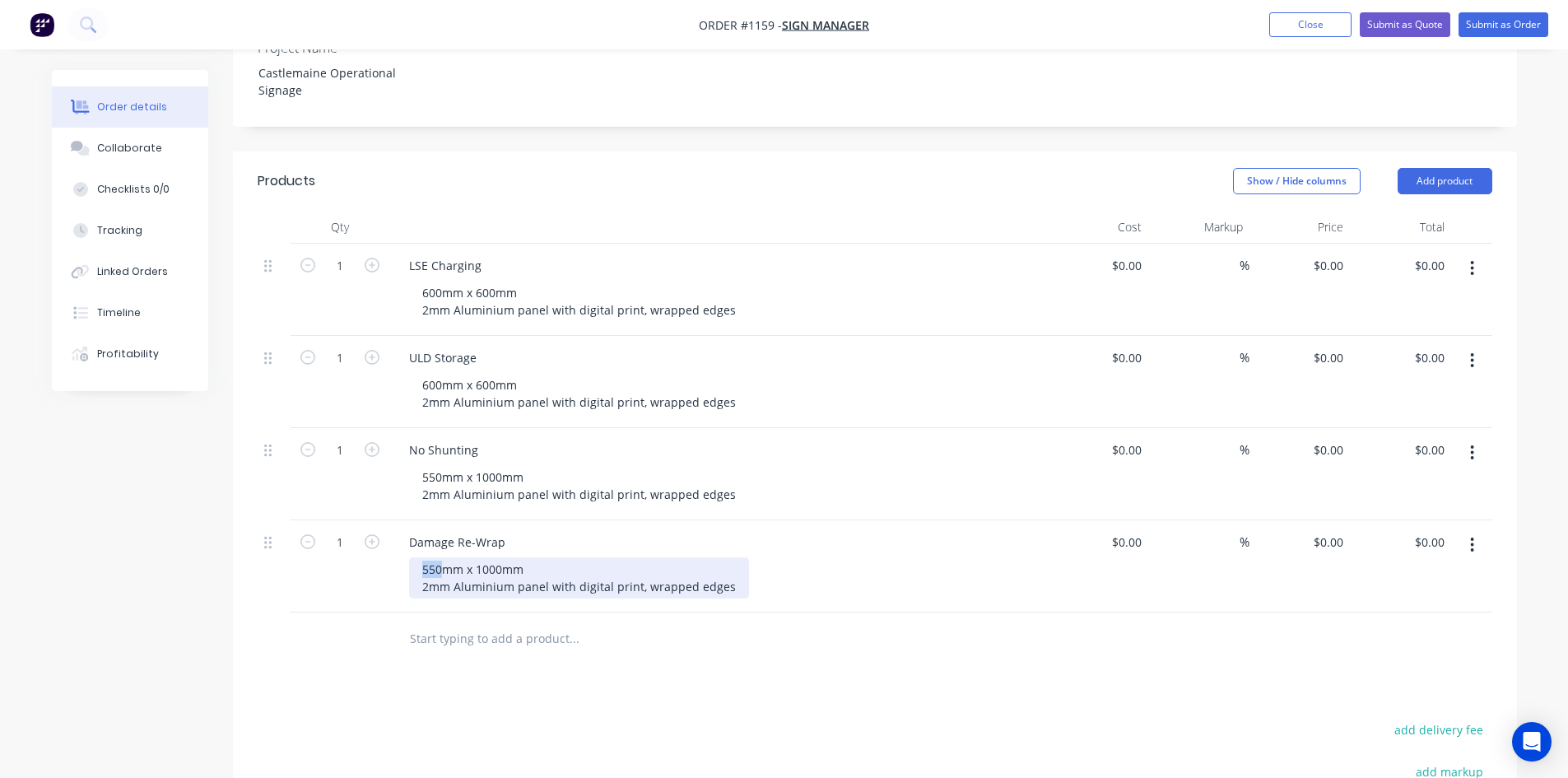
click at [440, 557] on div "550mm x 1000mm 2mm Aluminium panel with digital print, wrapped edges" at bounding box center [578, 578] width 340 height 41
drag, startPoint x: 488, startPoint y: 504, endPoint x: 469, endPoint y: 504, distance: 19.0
click at [469, 557] on div "300mm x 1000mm 2mm Aluminium panel with digital print, wrapped edges" at bounding box center [578, 578] width 340 height 41
click at [1467, 530] on button "button" at bounding box center [1472, 545] width 39 height 30
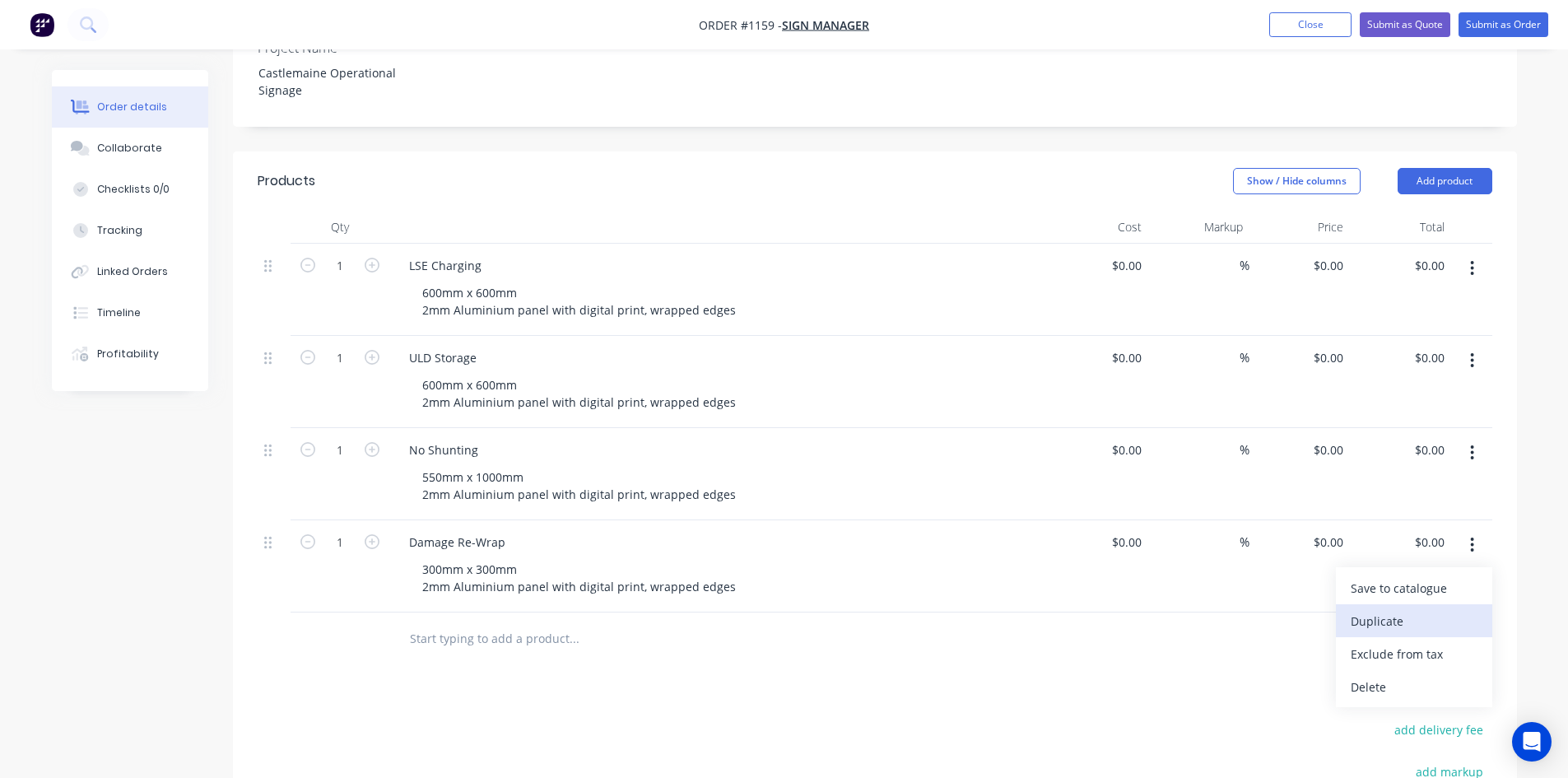
click at [1417, 609] on div "Duplicate" at bounding box center [1414, 621] width 127 height 24
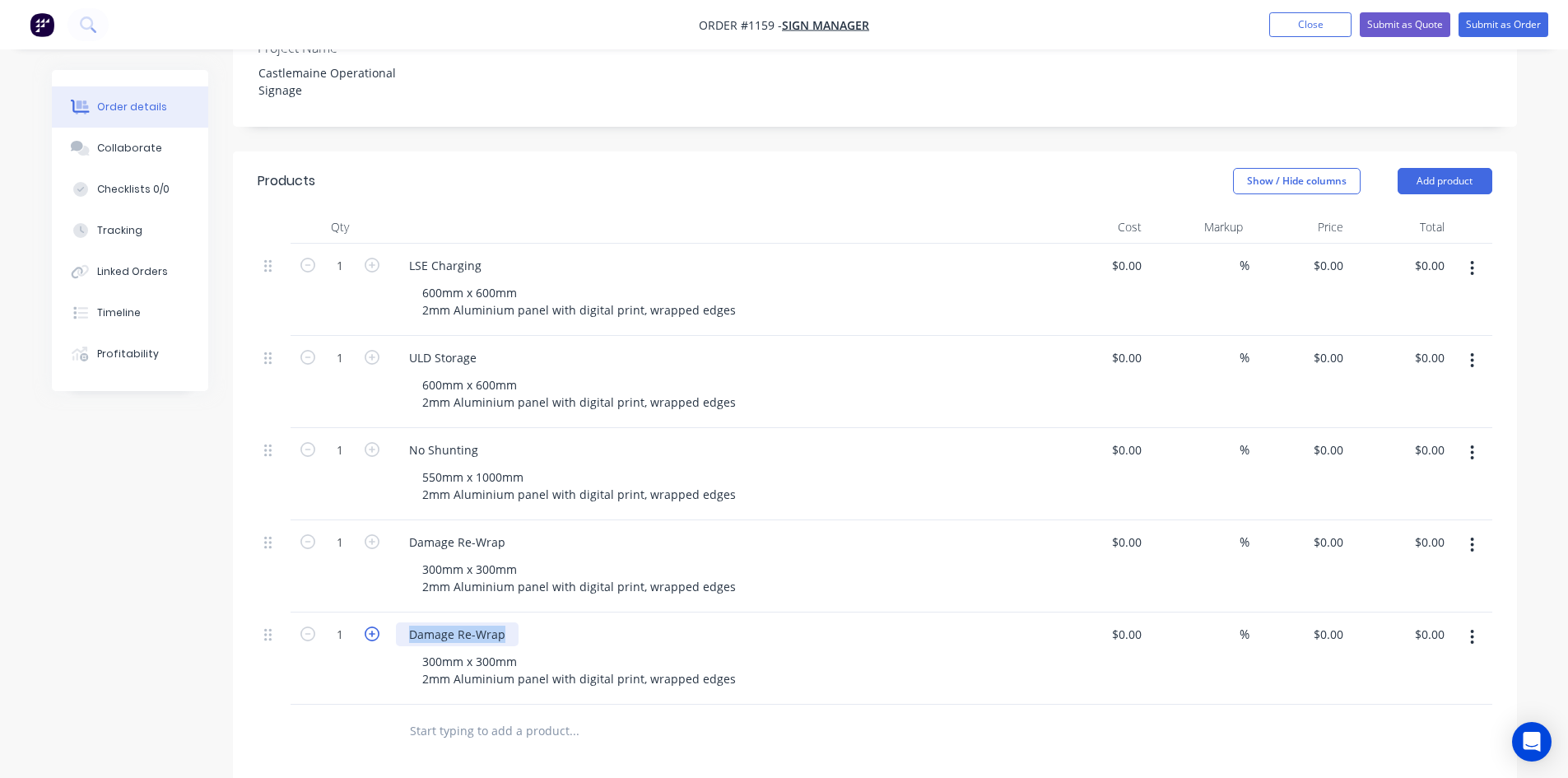
drag, startPoint x: 512, startPoint y: 572, endPoint x: 376, endPoint y: 564, distance: 136.2
click at [376, 613] on div "1 Damage Re-Wrap 300mm x 300mm 2mm Aluminium panel with digital print, wrapped …" at bounding box center [875, 658] width 1235 height 92
paste div
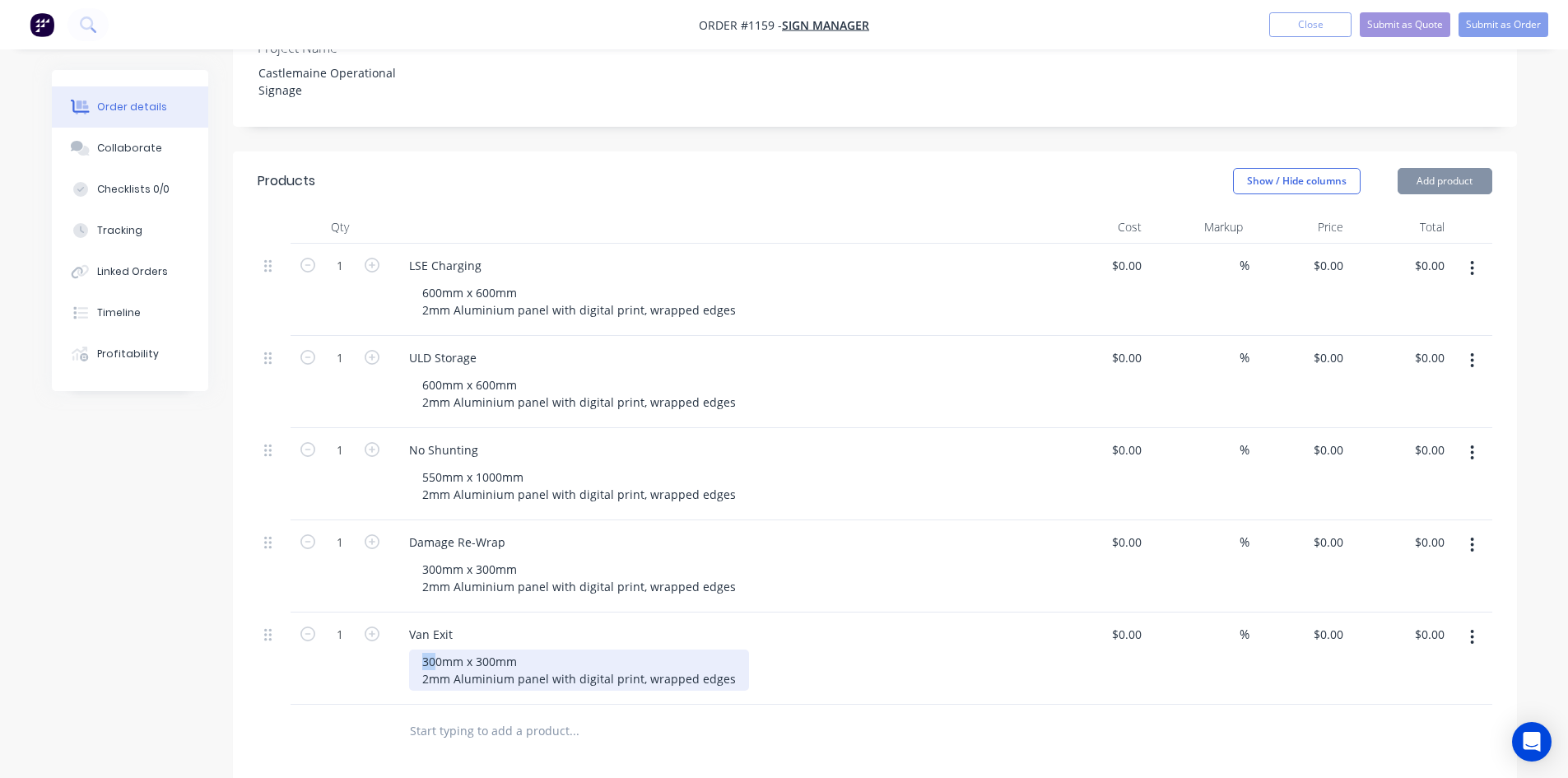
drag, startPoint x: 434, startPoint y: 598, endPoint x: 409, endPoint y: 593, distance: 25.5
click at [409, 650] on div "300mm x 300mm 2mm Aluminium panel with digital print, wrapped edges" at bounding box center [578, 670] width 340 height 41
click at [421, 650] on div "300mm x 300mm 2mm Aluminium panel with digital print, wrapped edges" at bounding box center [578, 670] width 340 height 41
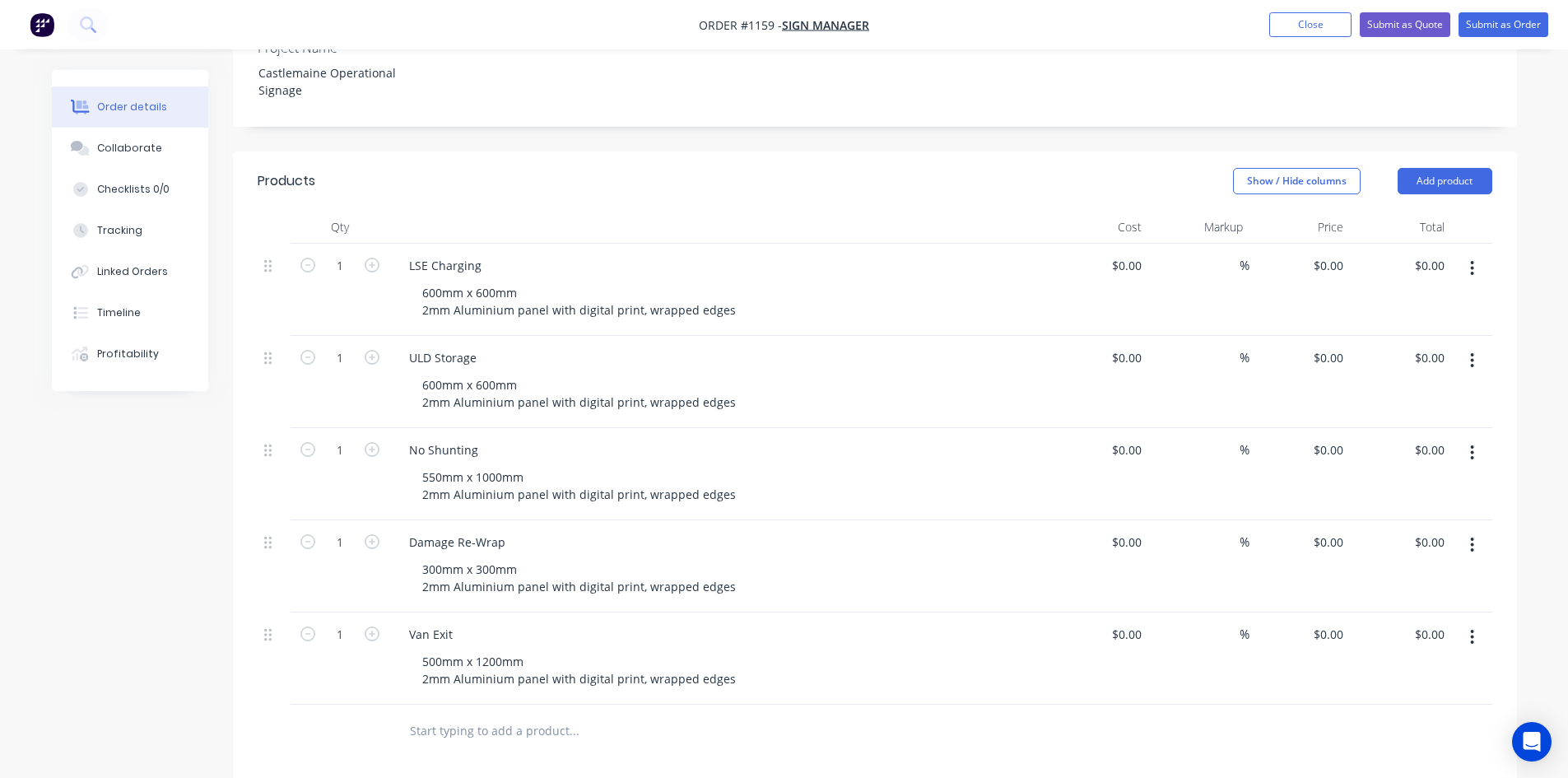
click at [672, 711] on div "Products Show / Hide columns Add product Qty Cost Markup Price Total 1 LSE Char…" at bounding box center [875, 652] width 1284 height 1002
click at [1471, 629] on icon "button" at bounding box center [1472, 637] width 4 height 18
click at [1402, 702] on div "Duplicate" at bounding box center [1414, 713] width 127 height 24
drag, startPoint x: 462, startPoint y: 666, endPoint x: 372, endPoint y: 663, distance: 90.0
click at [372, 705] on div "1 Van Exit 500mm x 1200mm 2mm Aluminium panel with digital print, wrapped edges…" at bounding box center [875, 751] width 1235 height 92
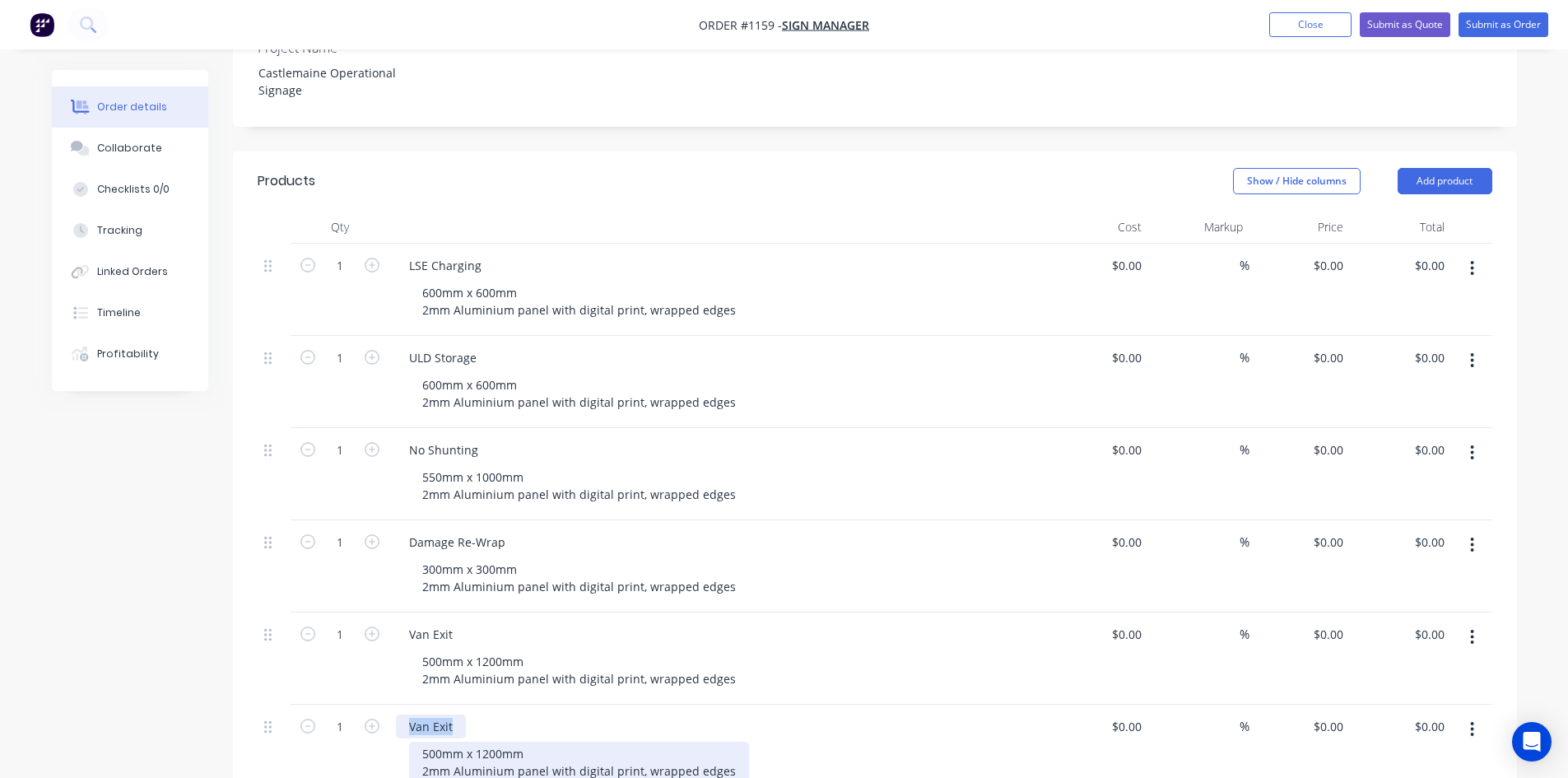
paste div
click at [589, 742] on div "500mm x 1200mm 2mm Aluminium panel with digital print, wrapped edges" at bounding box center [578, 762] width 340 height 41
click at [425, 742] on div "500mm x 1200mm 2mm Aluminium panel with digital print, wrapped edges" at bounding box center [578, 762] width 340 height 41
click at [865, 742] on div "420mm x 300mm 2mm Aluminium panel with digital print, wrapped edges" at bounding box center [724, 762] width 632 height 41
click at [1473, 722] on icon "button" at bounding box center [1473, 729] width 4 height 15
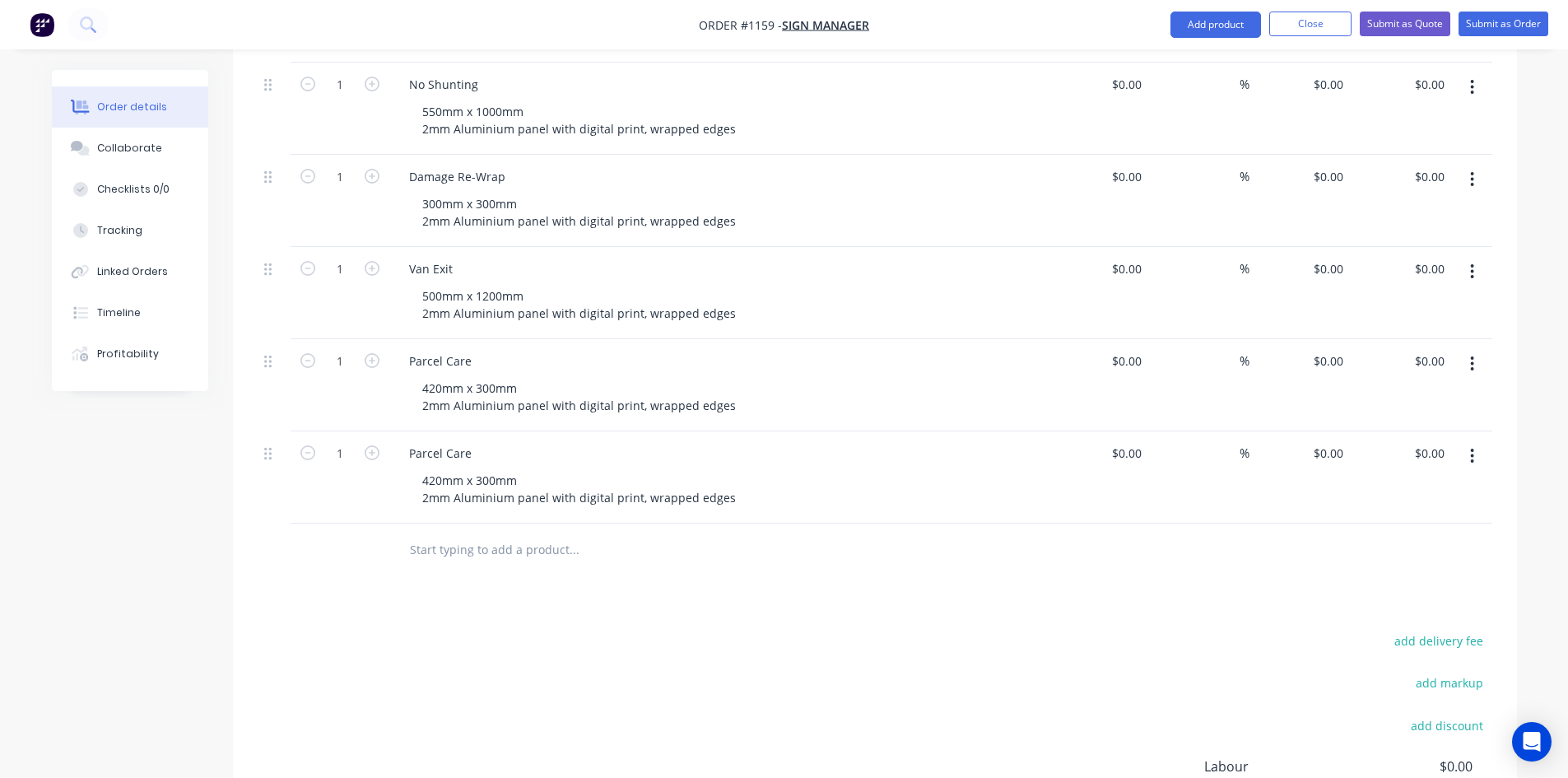
scroll to position [905, 0]
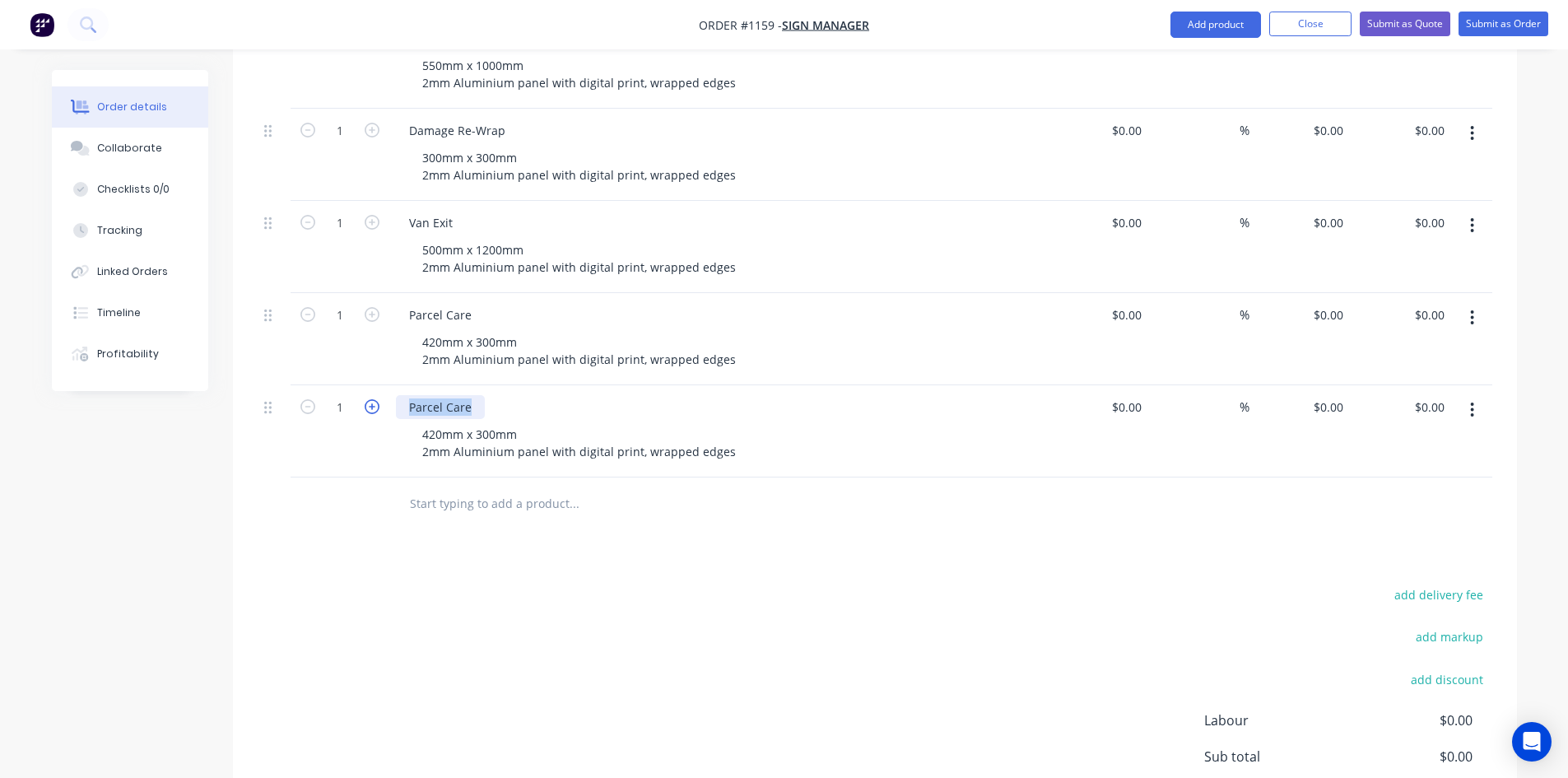
drag, startPoint x: 476, startPoint y: 343, endPoint x: 379, endPoint y: 345, distance: 97.0
click at [379, 385] on div "1 Parcel Care 420mm x 300mm 2mm Aluminium panel with digital print, wrapped edg…" at bounding box center [875, 431] width 1235 height 92
paste div
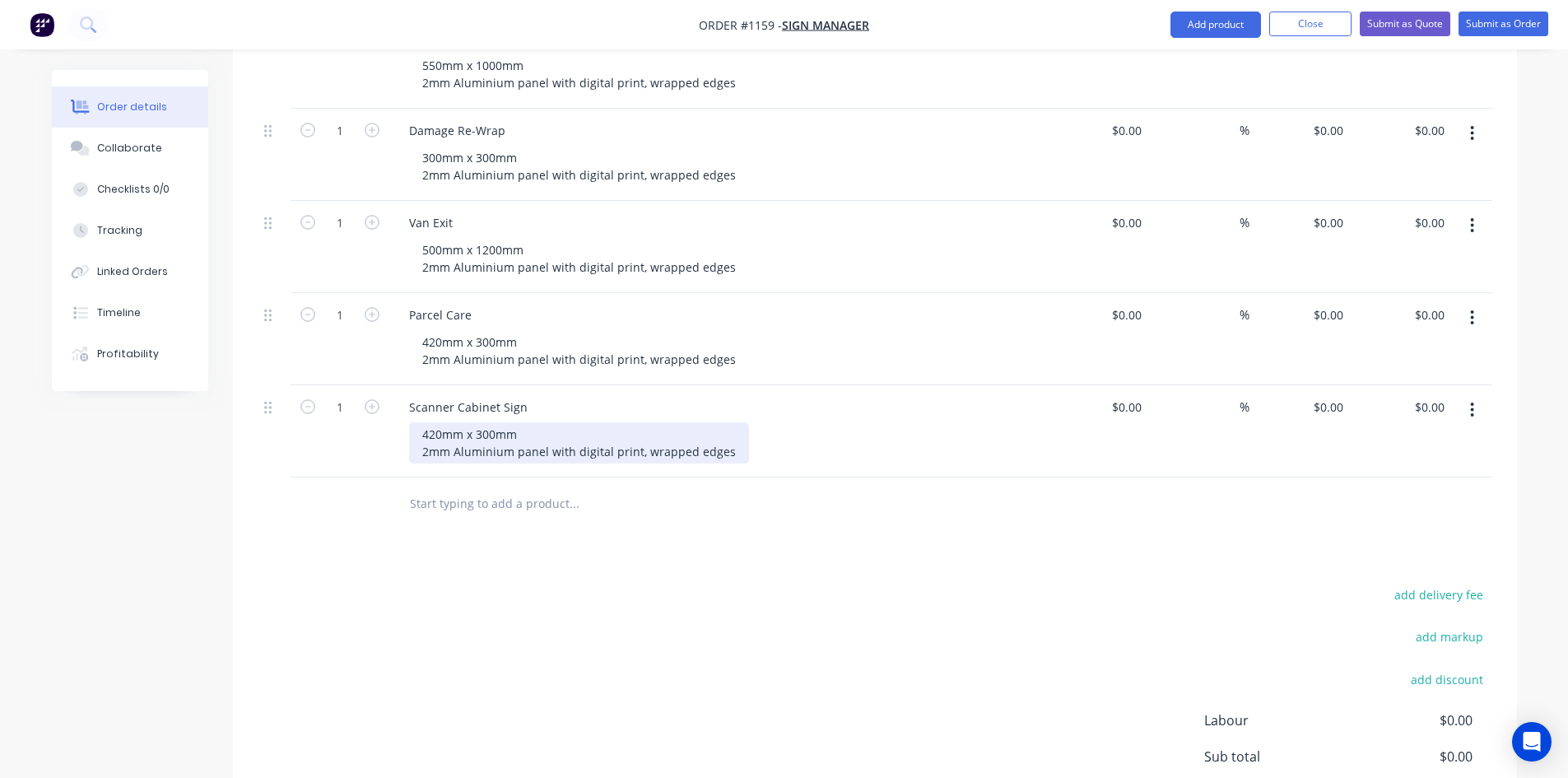
click at [432, 422] on div "420mm x 300mm 2mm Aluminium panel with digital print, wrapped edges" at bounding box center [578, 442] width 340 height 41
click at [428, 422] on div "420mm x 300mm 2mm Aluminium panel with digital print, wrapped edges" at bounding box center [578, 442] width 340 height 41
click at [695, 584] on div "add delivery fee add markup add discount Labour $0.00 Sub total $0.00 Margin $0…" at bounding box center [875, 743] width 1235 height 318
click at [1466, 396] on button "button" at bounding box center [1472, 411] width 39 height 30
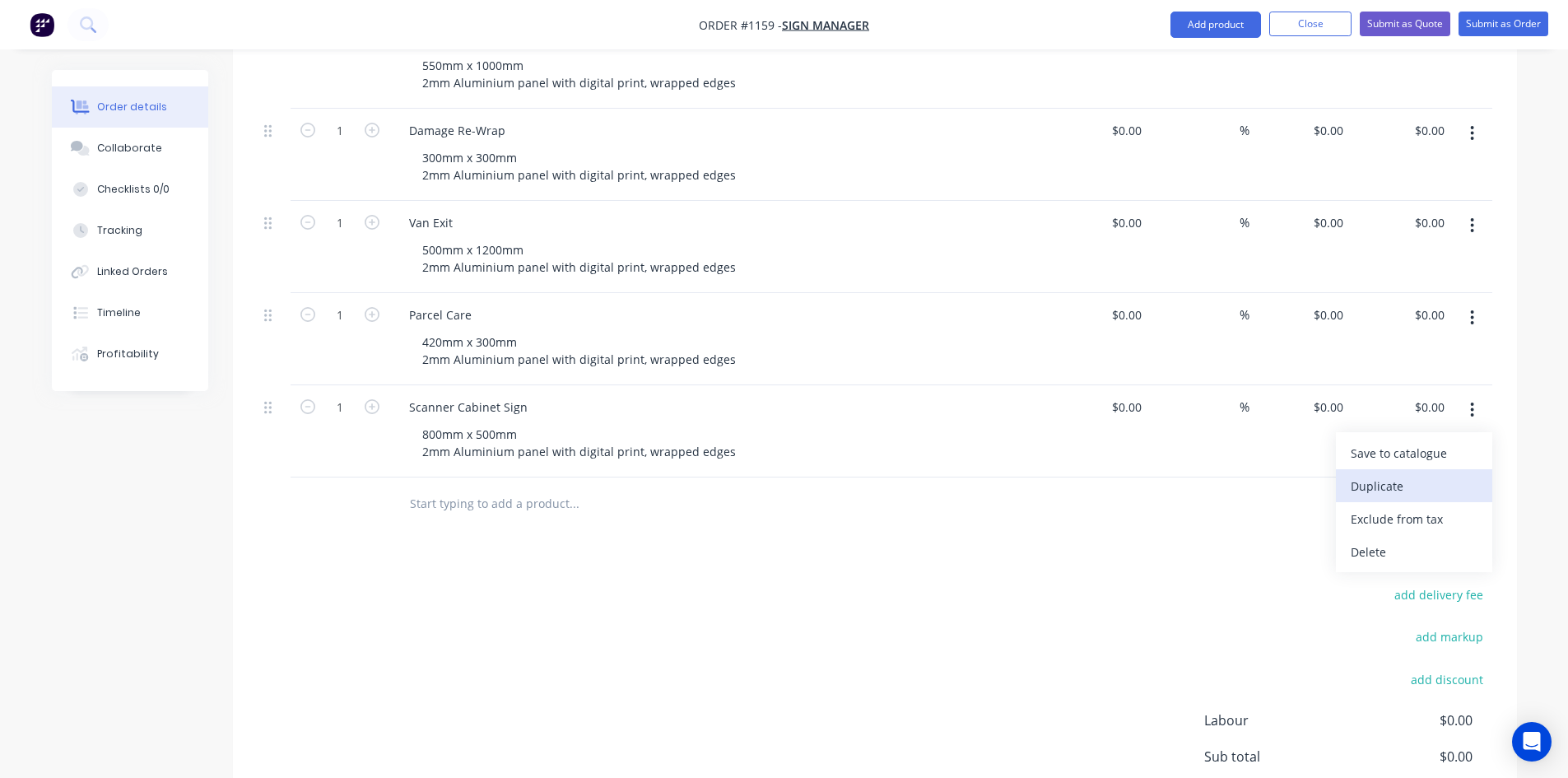
click at [1400, 474] on div "Duplicate" at bounding box center [1414, 485] width 127 height 24
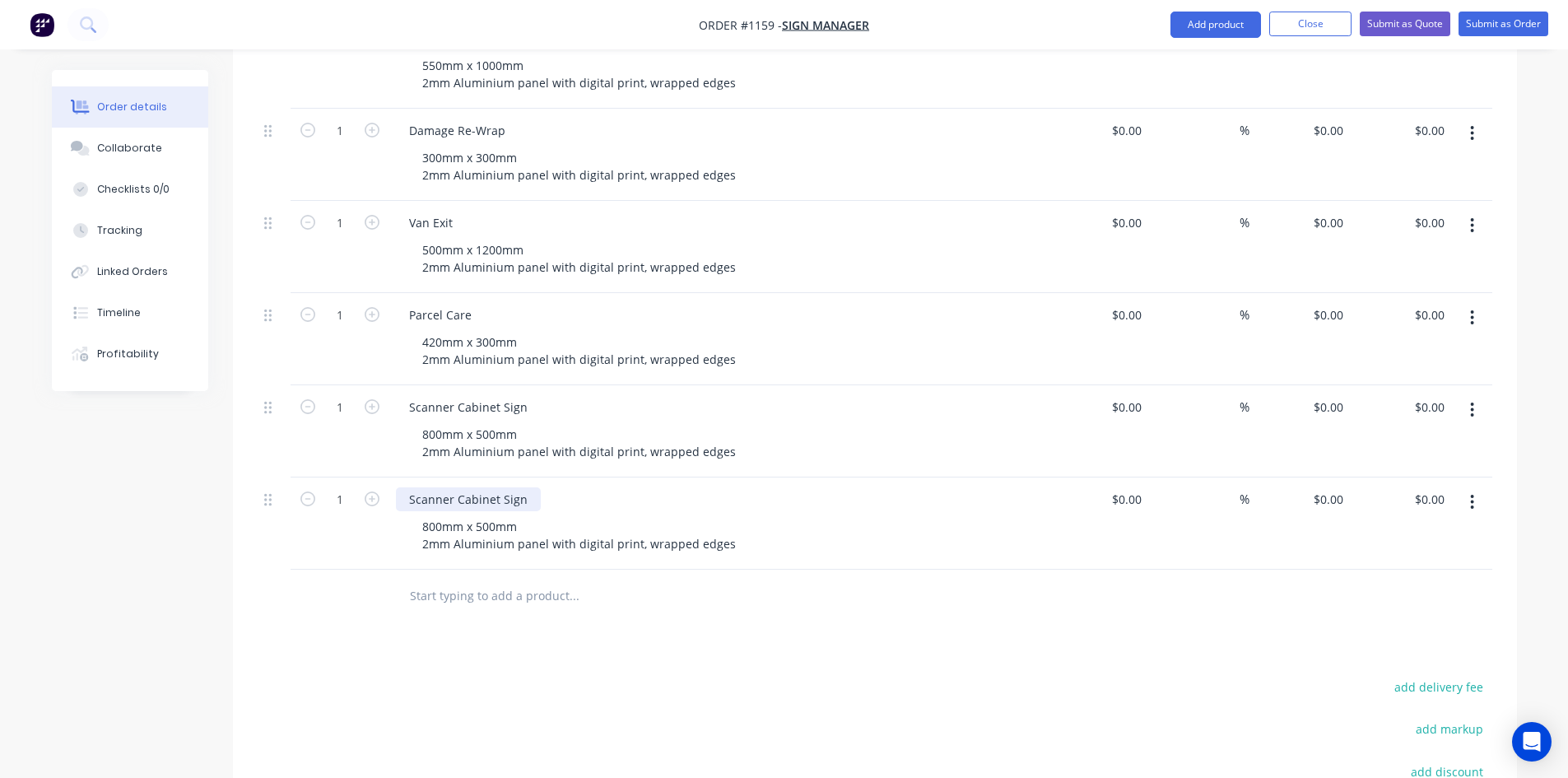
click at [535, 487] on div "Scanner Cabinet Sign" at bounding box center [718, 498] width 645 height 24
drag, startPoint x: 397, startPoint y: 434, endPoint x: 352, endPoint y: 434, distance: 45.0
click at [352, 477] on div "1 Scanner Cabinet Sign 800mm x 500mm 2mm Aluminium panel with digital print, wr…" at bounding box center [875, 523] width 1235 height 92
paste div
click at [673, 600] on div "Products Show / Hide columns Add product Qty Cost Markup Price Total 1 LSE Char…" at bounding box center [875, 379] width 1284 height 1278
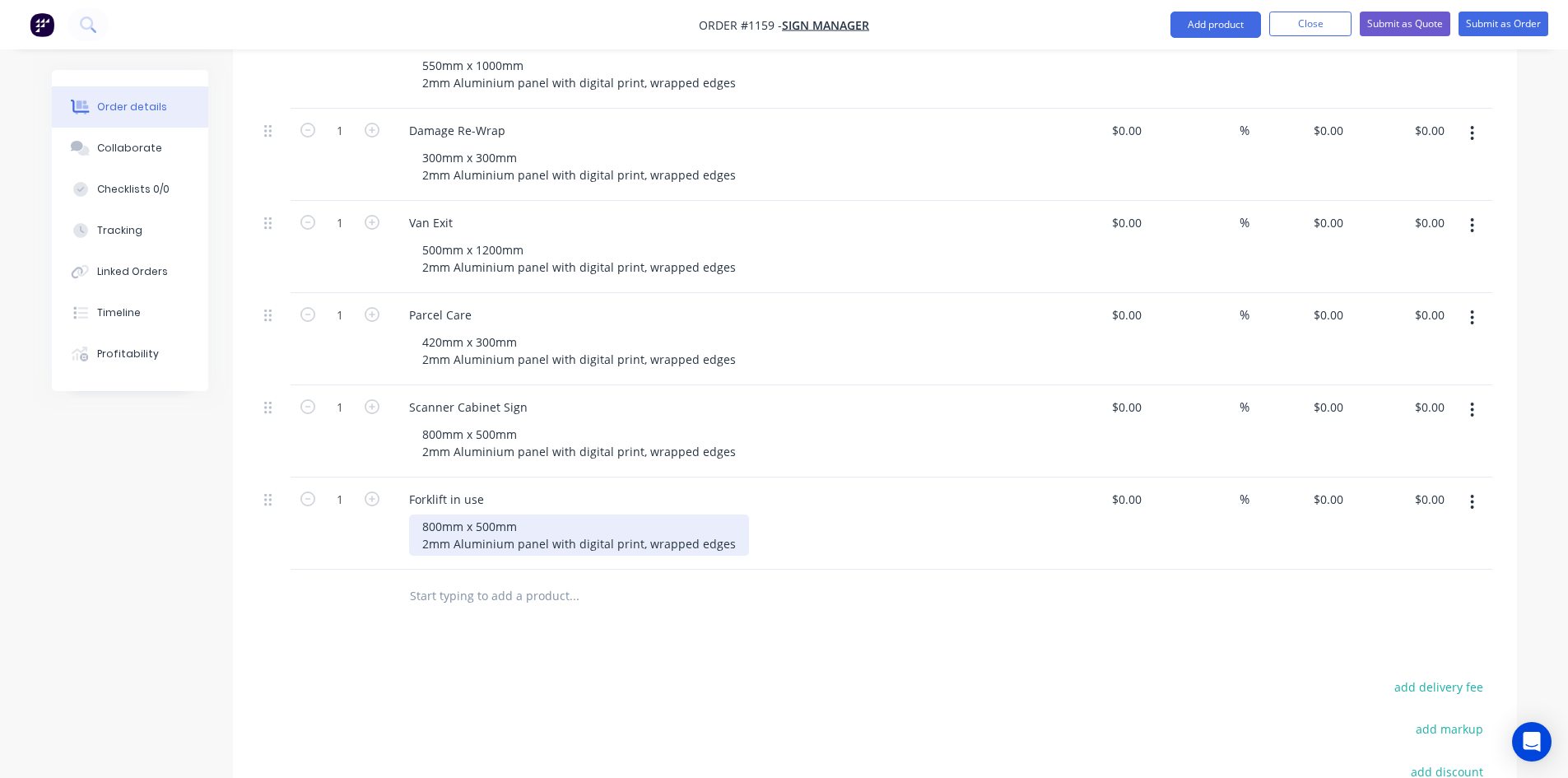
click at [421, 514] on div "800mm x 500mm 2mm Aluminium panel with digital print, wrapped edges" at bounding box center [578, 534] width 340 height 41
drag, startPoint x: 680, startPoint y: 668, endPoint x: 802, endPoint y: 623, distance: 130.0
click at [1469, 487] on button "button" at bounding box center [1472, 502] width 39 height 30
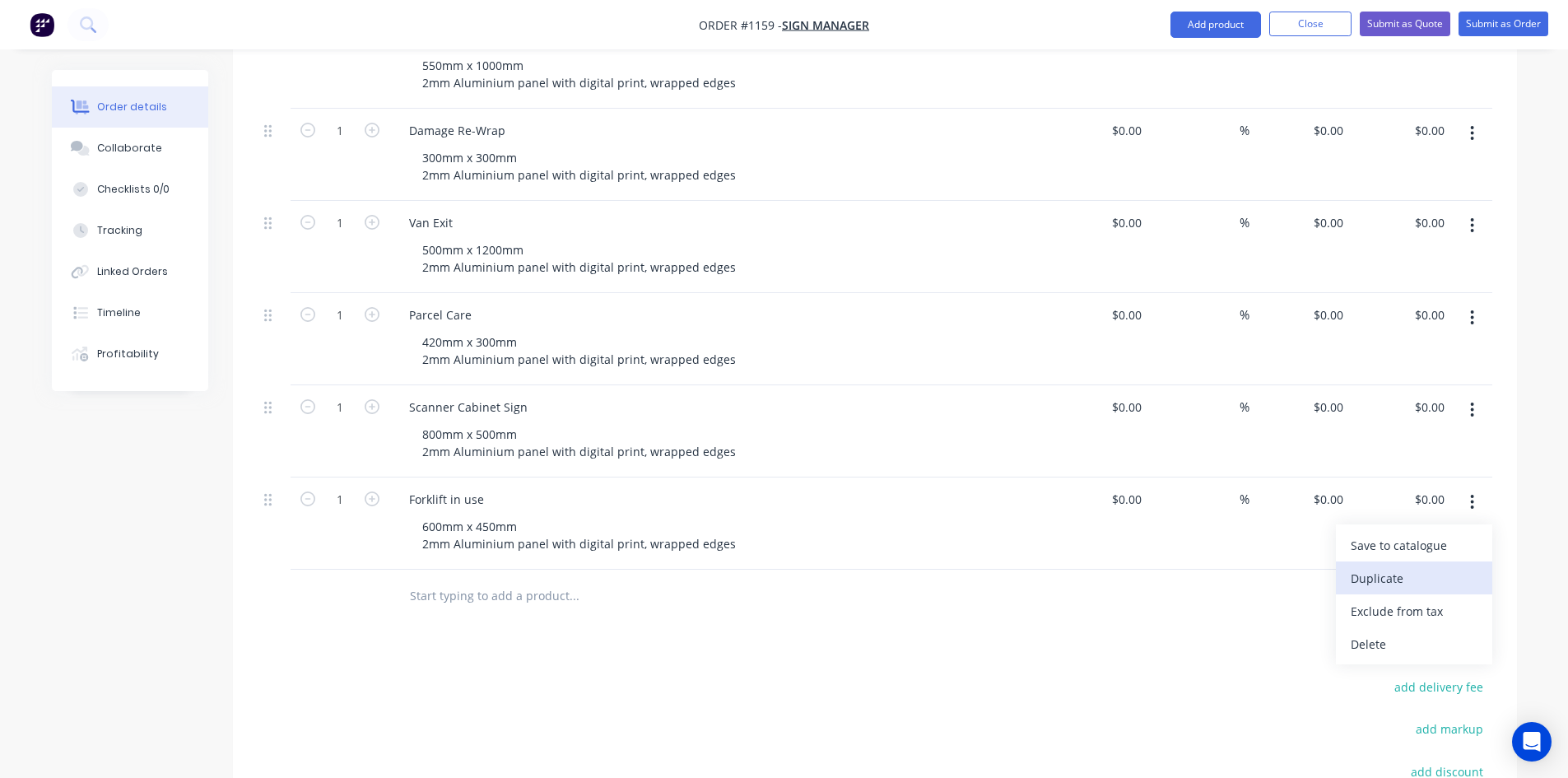
click at [1392, 566] on div "Duplicate" at bounding box center [1414, 578] width 127 height 24
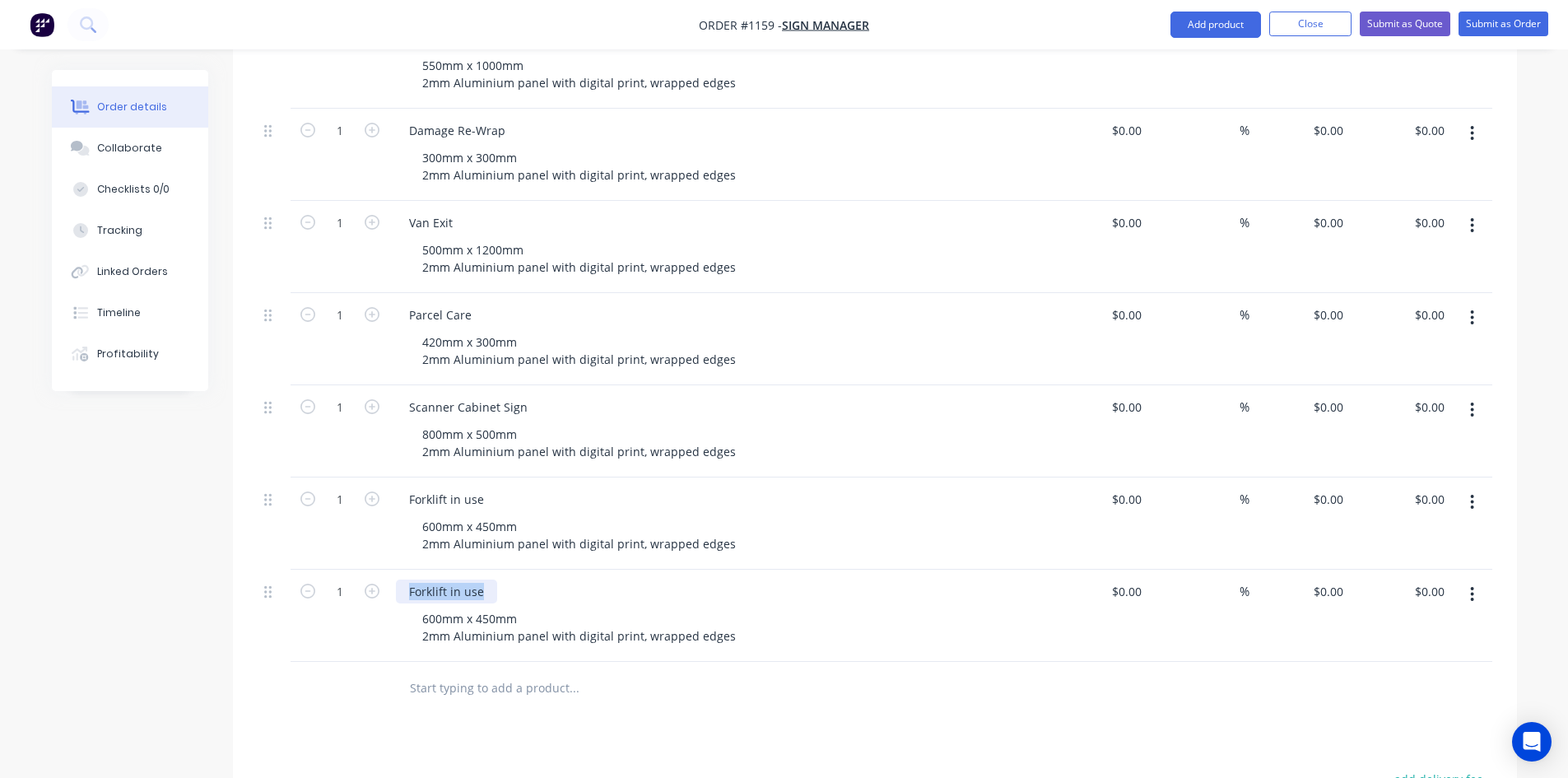
drag, startPoint x: 490, startPoint y: 526, endPoint x: 394, endPoint y: 516, distance: 96.5
click at [396, 579] on div "Forklift in use" at bounding box center [446, 591] width 101 height 24
drag, startPoint x: 425, startPoint y: 558, endPoint x: 785, endPoint y: 577, distance: 360.5
click at [785, 607] on div "600mm x 450mm 2mm Aluminium panel with digital print, wrapped edges" at bounding box center [724, 627] width 632 height 41
click at [770, 599] on div "Qty Cost Markup Price Total 1 LSE Charging 600mm x 600mm 2mm Aluminium panel wi…" at bounding box center [875, 257] width 1284 height 916
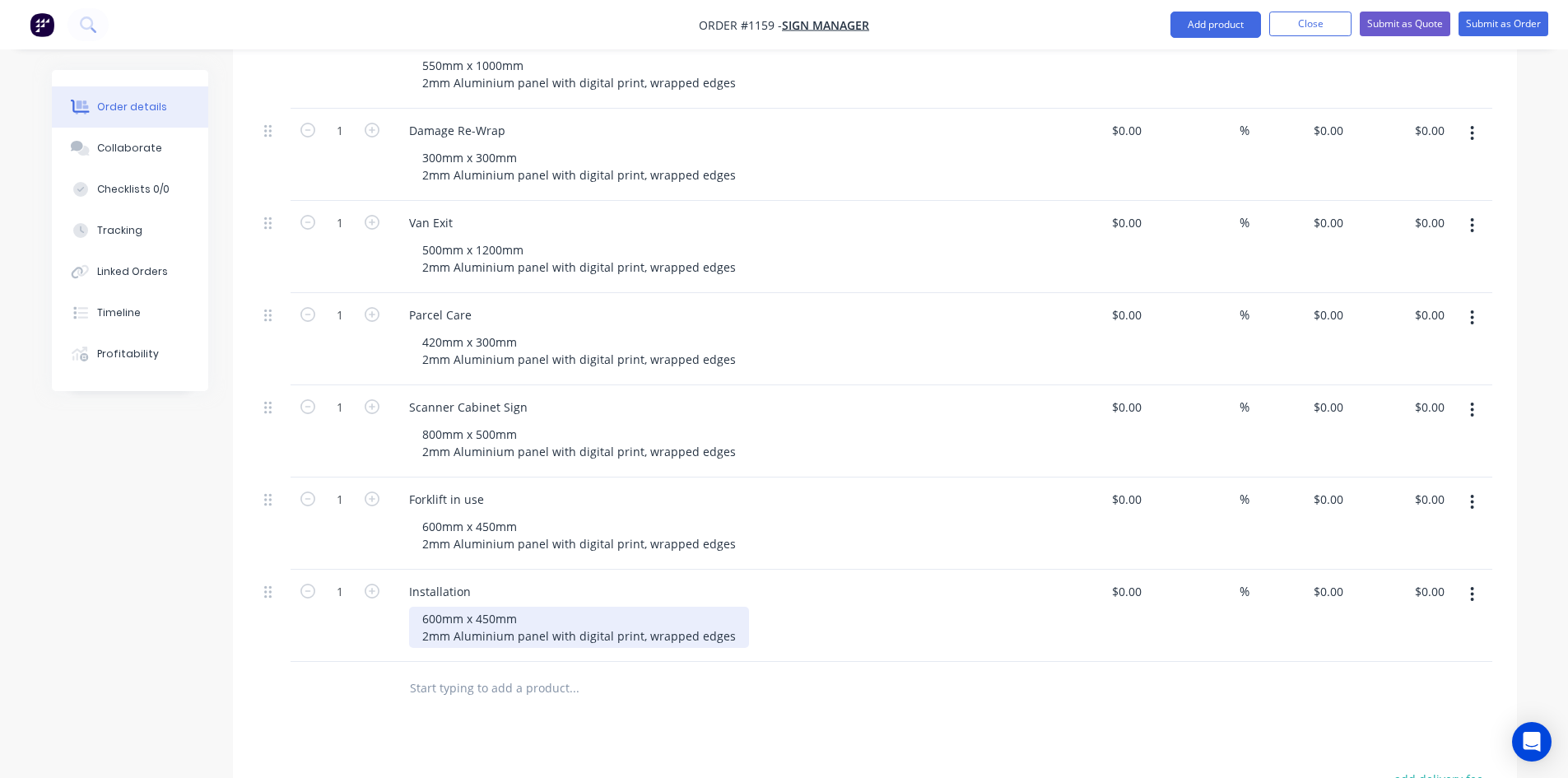
click at [419, 607] on div "600mm x 450mm 2mm Aluminium panel with digital print, wrapped edges" at bounding box center [578, 627] width 340 height 41
drag, startPoint x: 423, startPoint y: 557, endPoint x: 788, endPoint y: 578, distance: 365.6
click at [788, 607] on div "600mm x 450mm 2mm Aluminium panel with digital print, wrapped edges" at bounding box center [724, 627] width 632 height 41
click at [757, 607] on div "Installation of above operational signage using VHB tape & silcone ** Mechanica…" at bounding box center [605, 627] width 392 height 41
drag, startPoint x: 740, startPoint y: 556, endPoint x: 788, endPoint y: 554, distance: 48.0
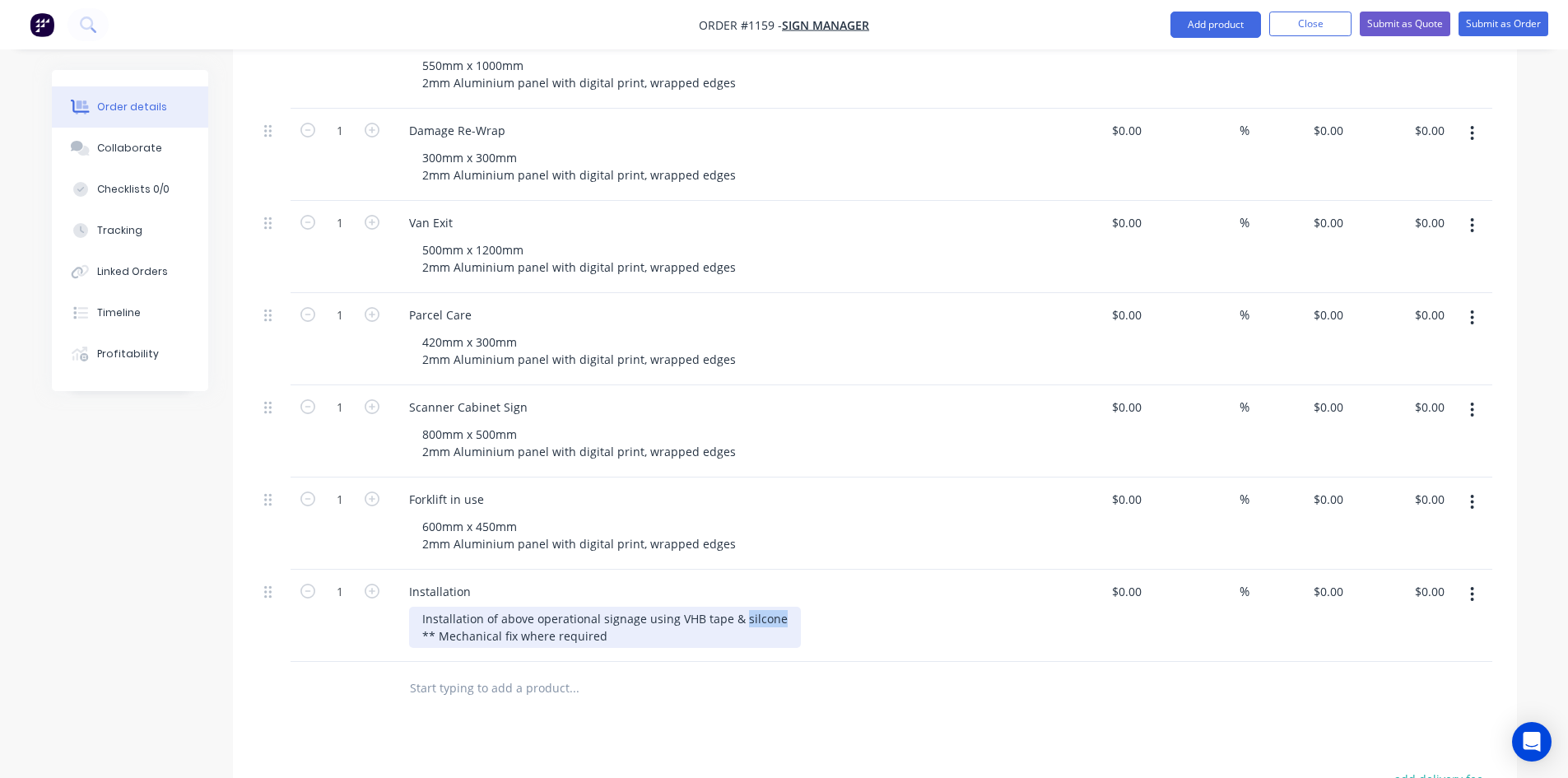
click at [788, 607] on div "Installation of above operational signage using VHB tape & silcone ** Mechanica…" at bounding box center [605, 627] width 392 height 41
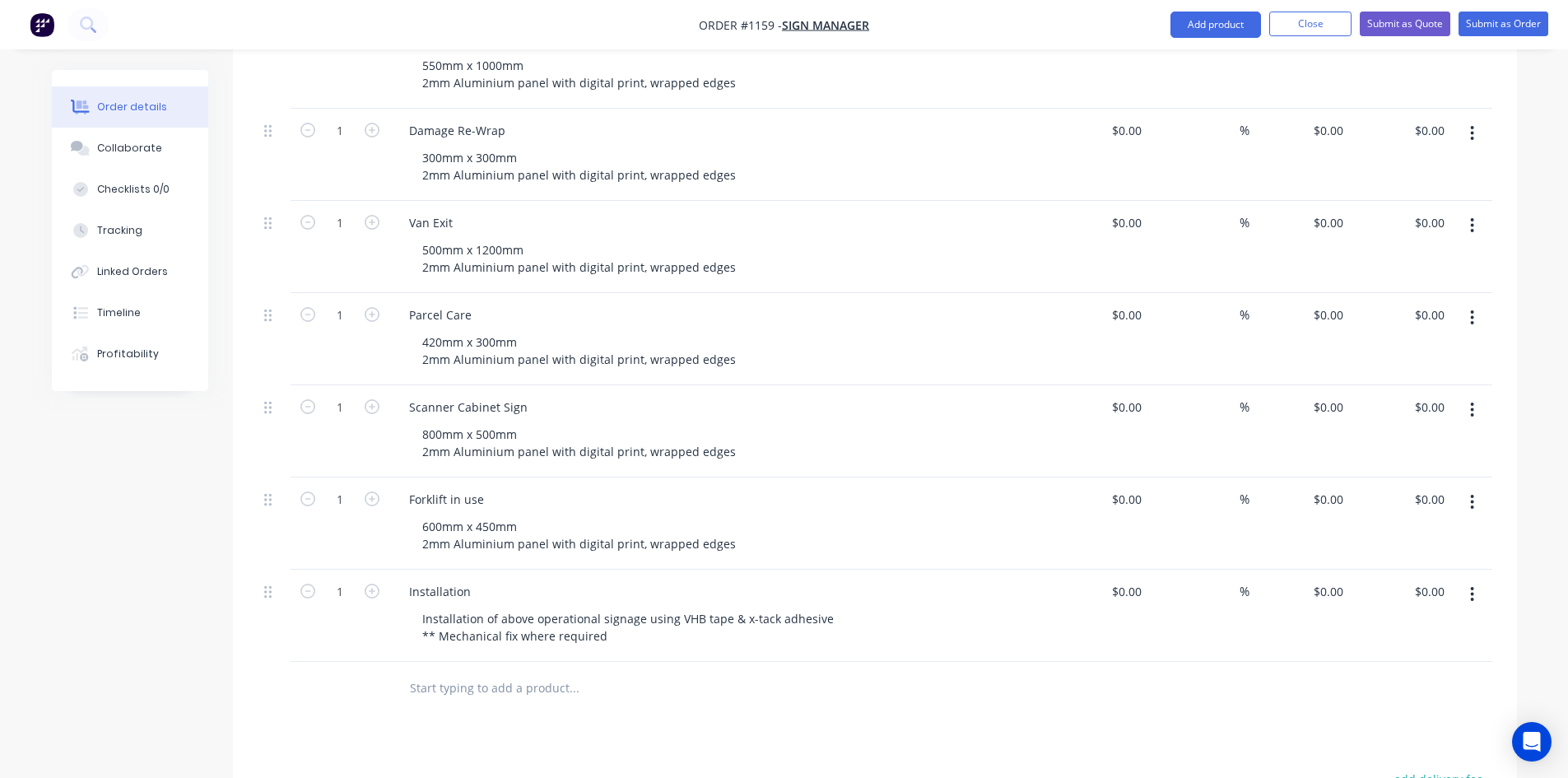
click at [889, 694] on div "Products Show / Hide columns Add product Qty Cost Markup Price Total 1 LSE Char…" at bounding box center [875, 425] width 1284 height 1371
click at [1235, 579] on input at bounding box center [1230, 591] width 19 height 24
type input "25"
click at [1225, 487] on input at bounding box center [1230, 498] width 19 height 24
type input "40"
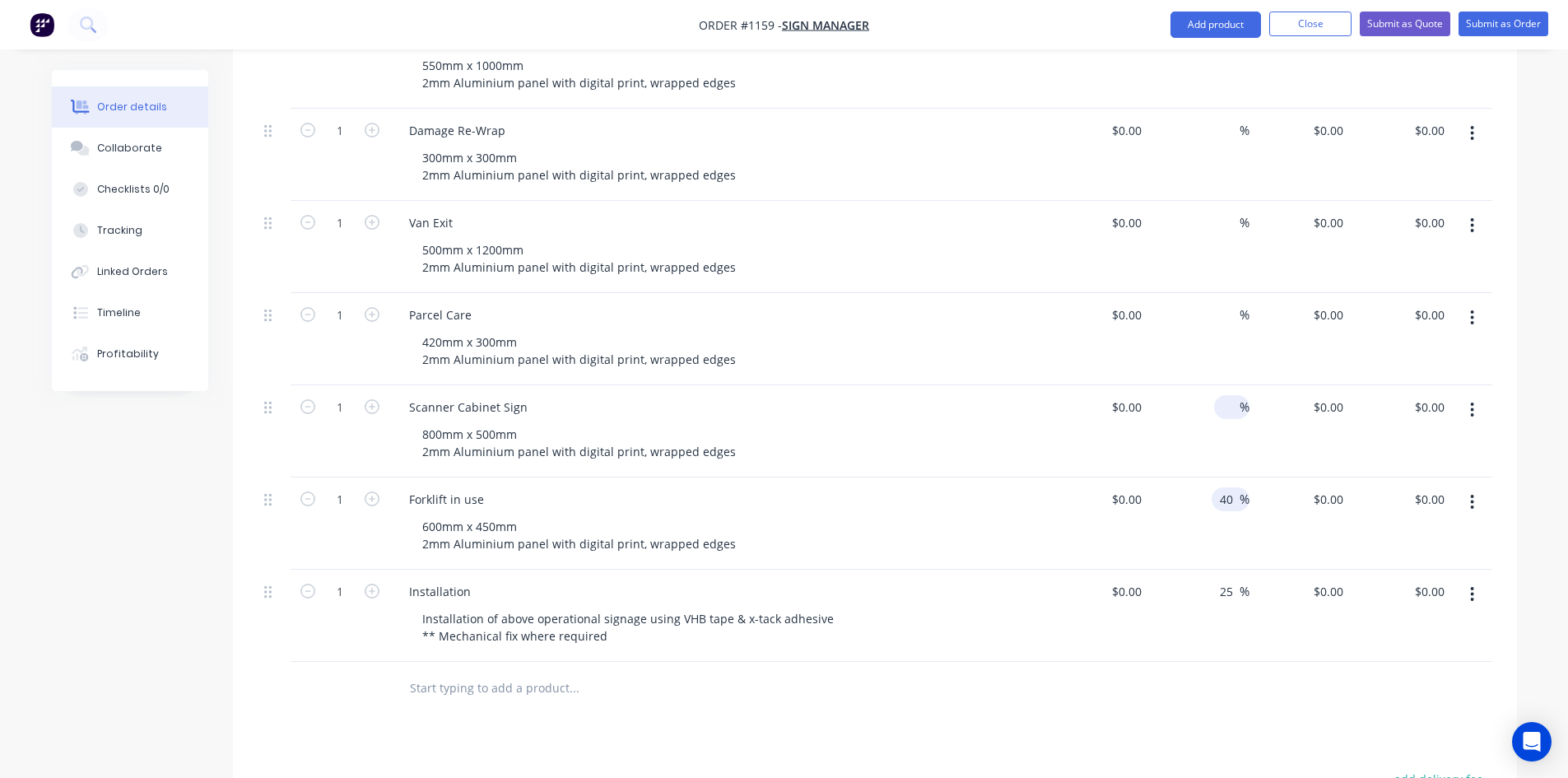
click at [1221, 396] on input at bounding box center [1230, 407] width 19 height 24
type input "40"
click at [1238, 303] on input "4" at bounding box center [1230, 315] width 19 height 24
type input "40"
click at [1228, 211] on input at bounding box center [1230, 222] width 19 height 24
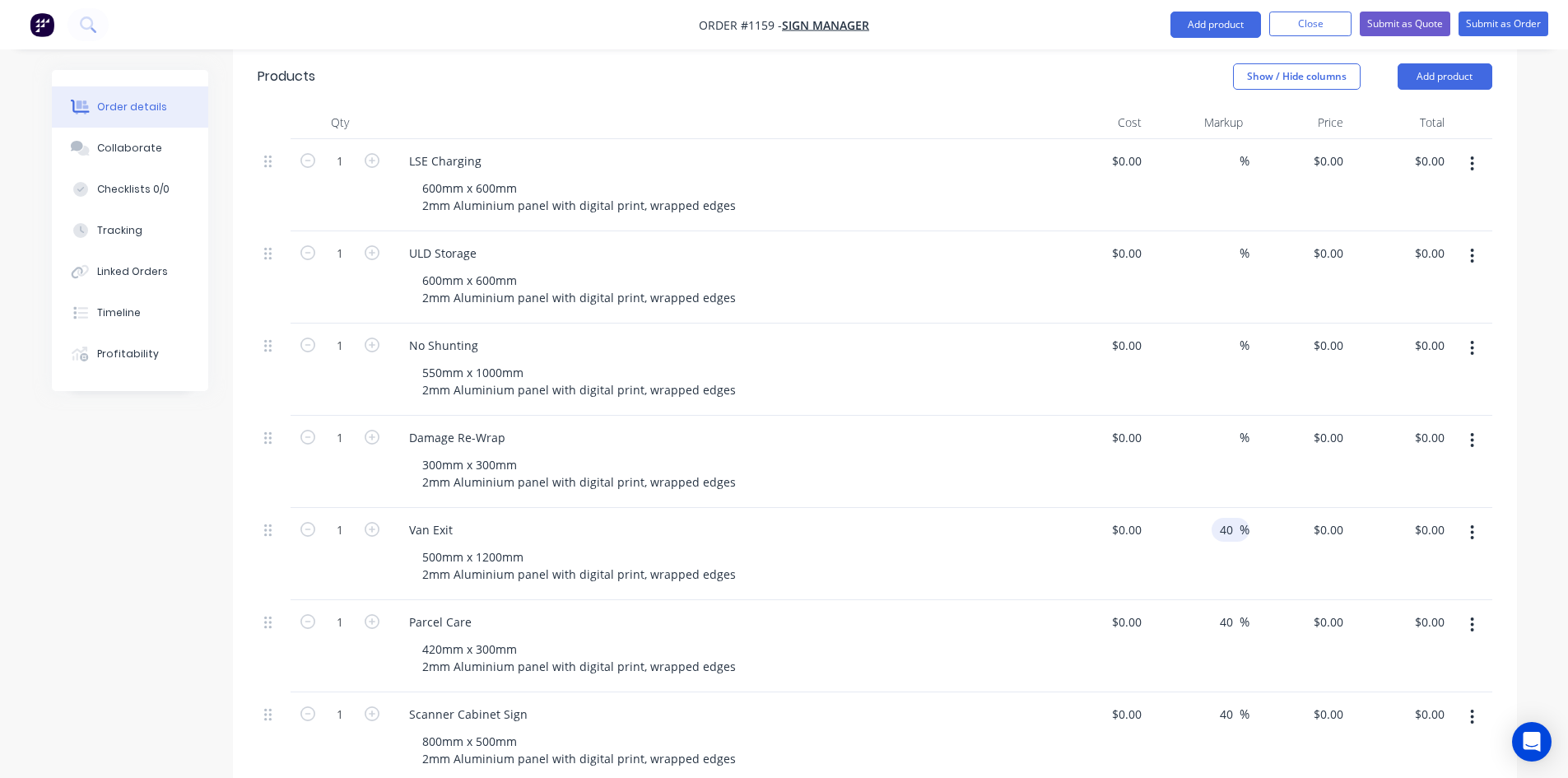
scroll to position [411, 0]
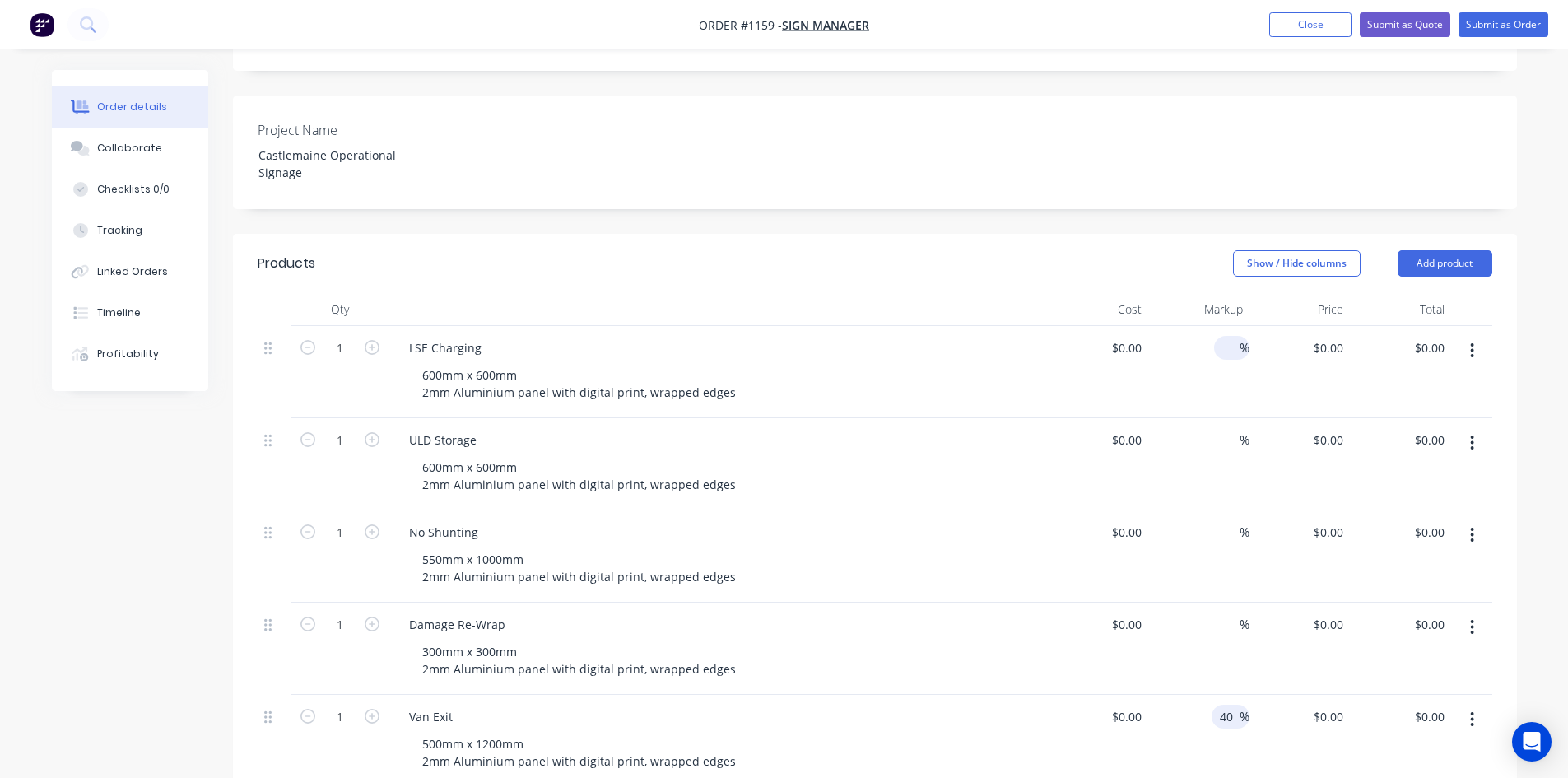
type input "40"
click at [1228, 336] on input at bounding box center [1230, 347] width 19 height 24
type input "40"
click at [1223, 428] on input at bounding box center [1230, 440] width 19 height 24
type input "40"
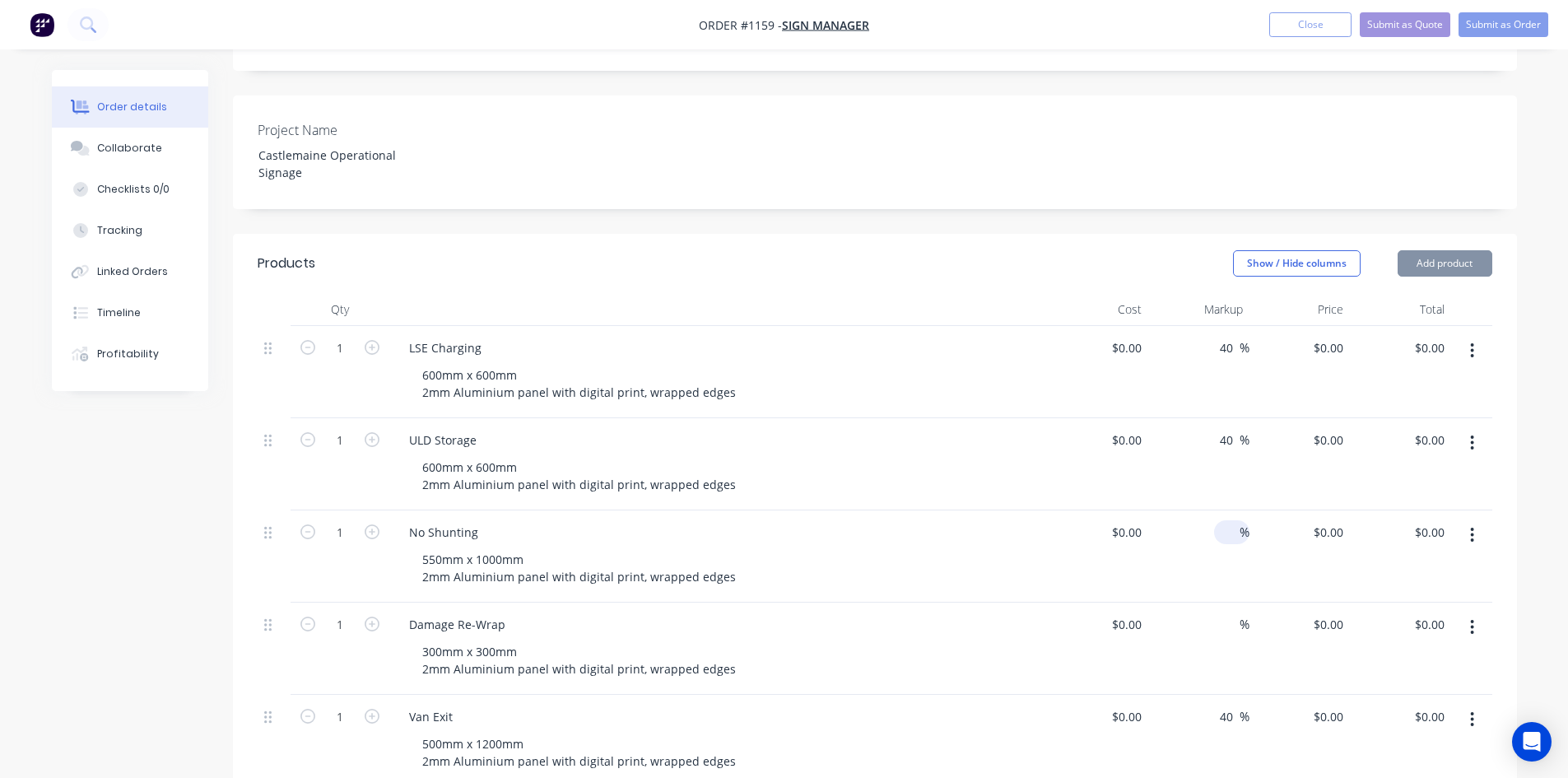
click at [1226, 520] on input at bounding box center [1230, 532] width 19 height 24
type input "40"
click at [1221, 613] on input at bounding box center [1230, 624] width 19 height 24
type input "40"
click at [1085, 603] on div "$0.00 $0.00" at bounding box center [1098, 649] width 101 height 92
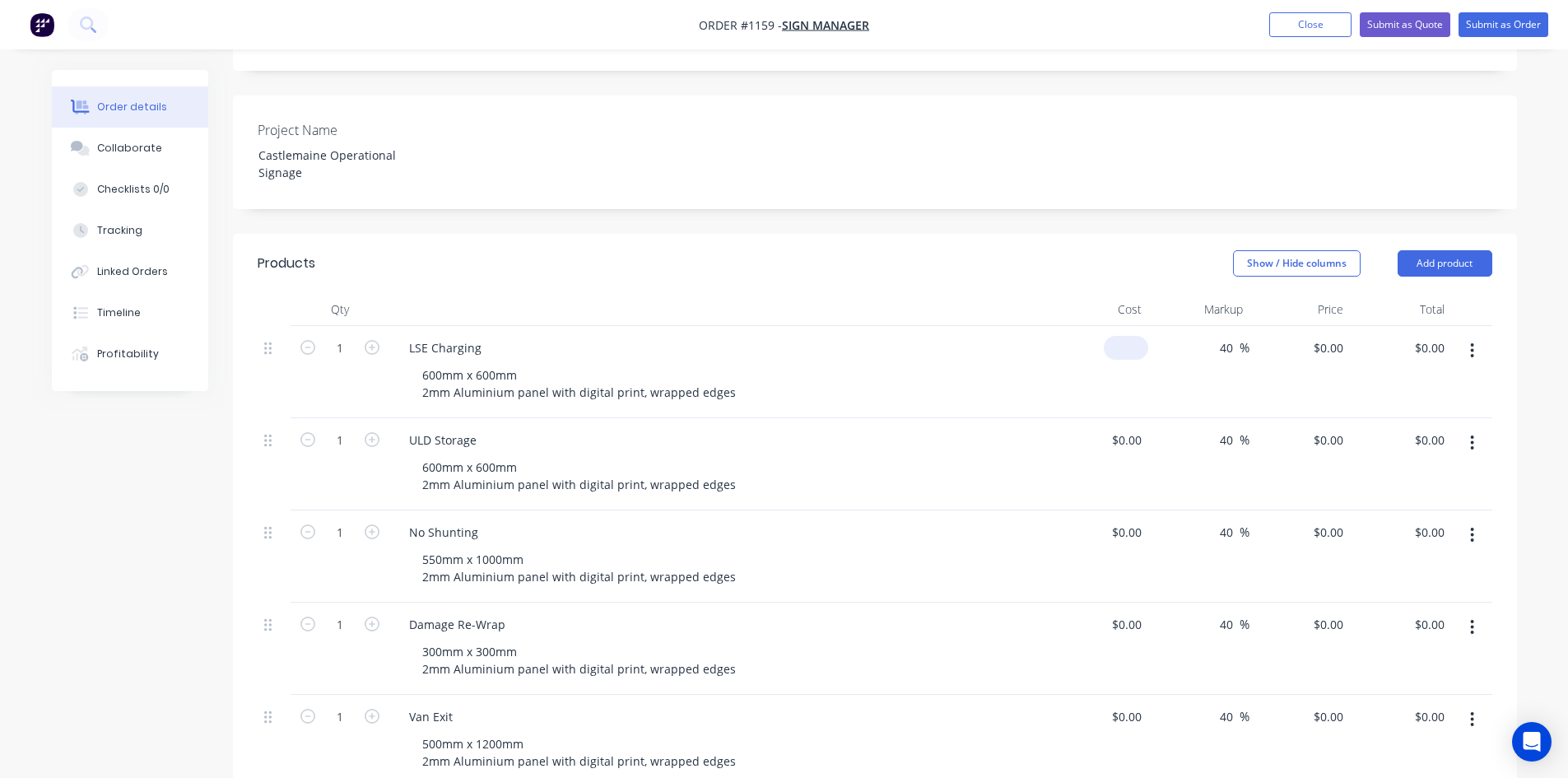
click at [1122, 326] on div "$0.00" at bounding box center [1098, 372] width 101 height 92
type input "$60.00"
type input "$84.00"
click at [1123, 418] on div "$0.00" at bounding box center [1098, 464] width 101 height 92
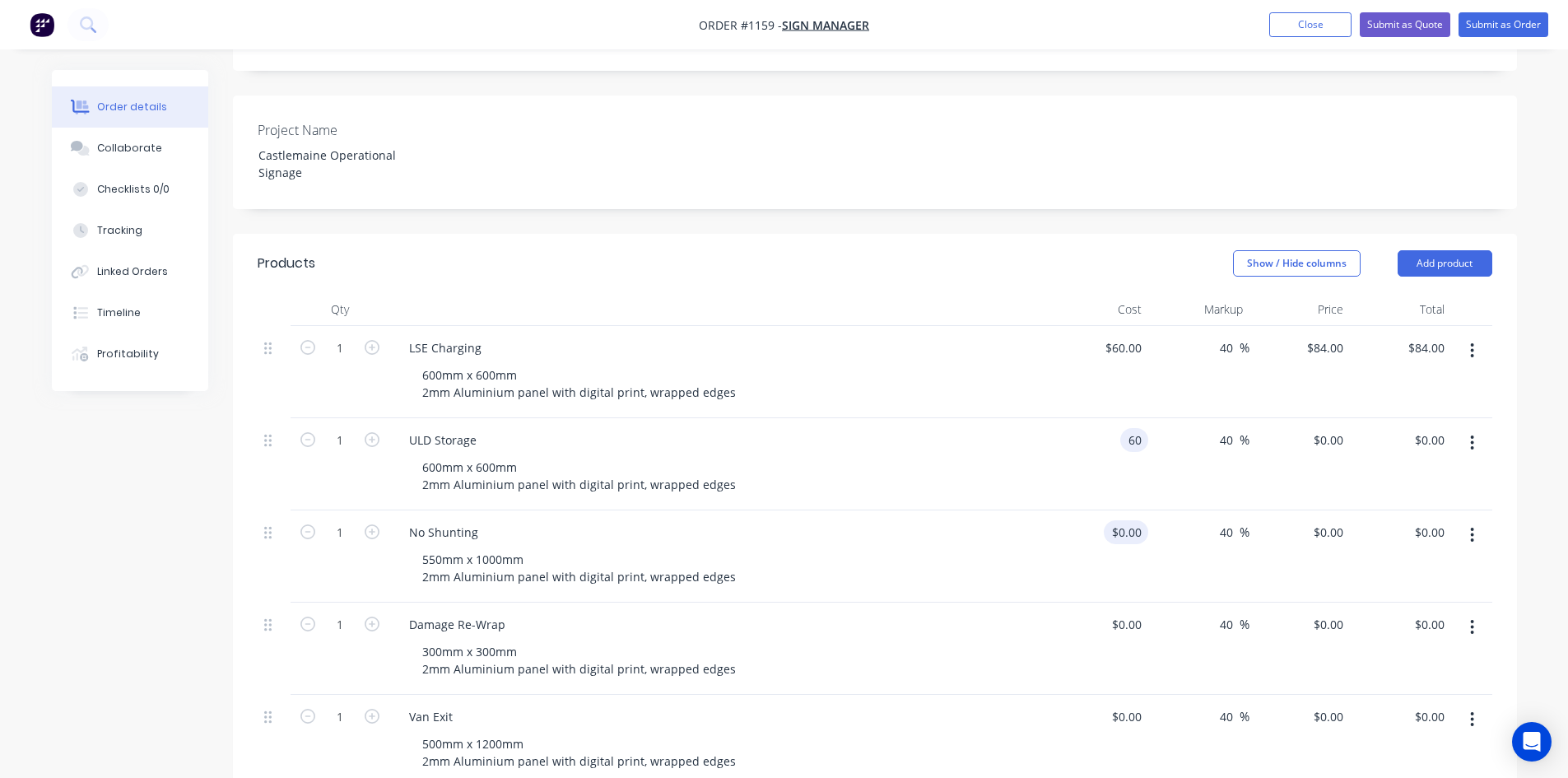
type input "$60.00"
type input "$84.00"
click at [1130, 520] on input at bounding box center [1129, 532] width 38 height 24
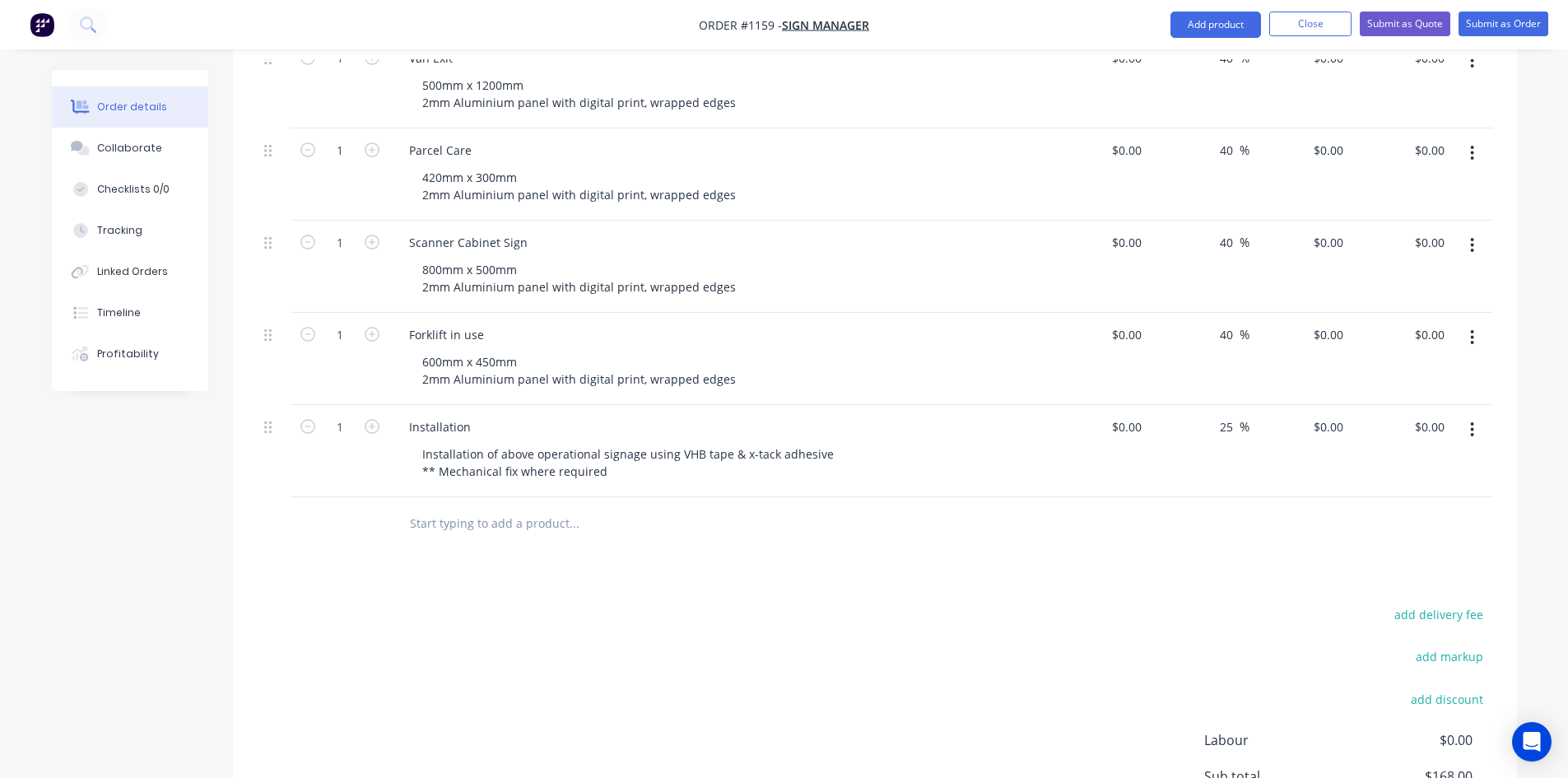
scroll to position [988, 0]
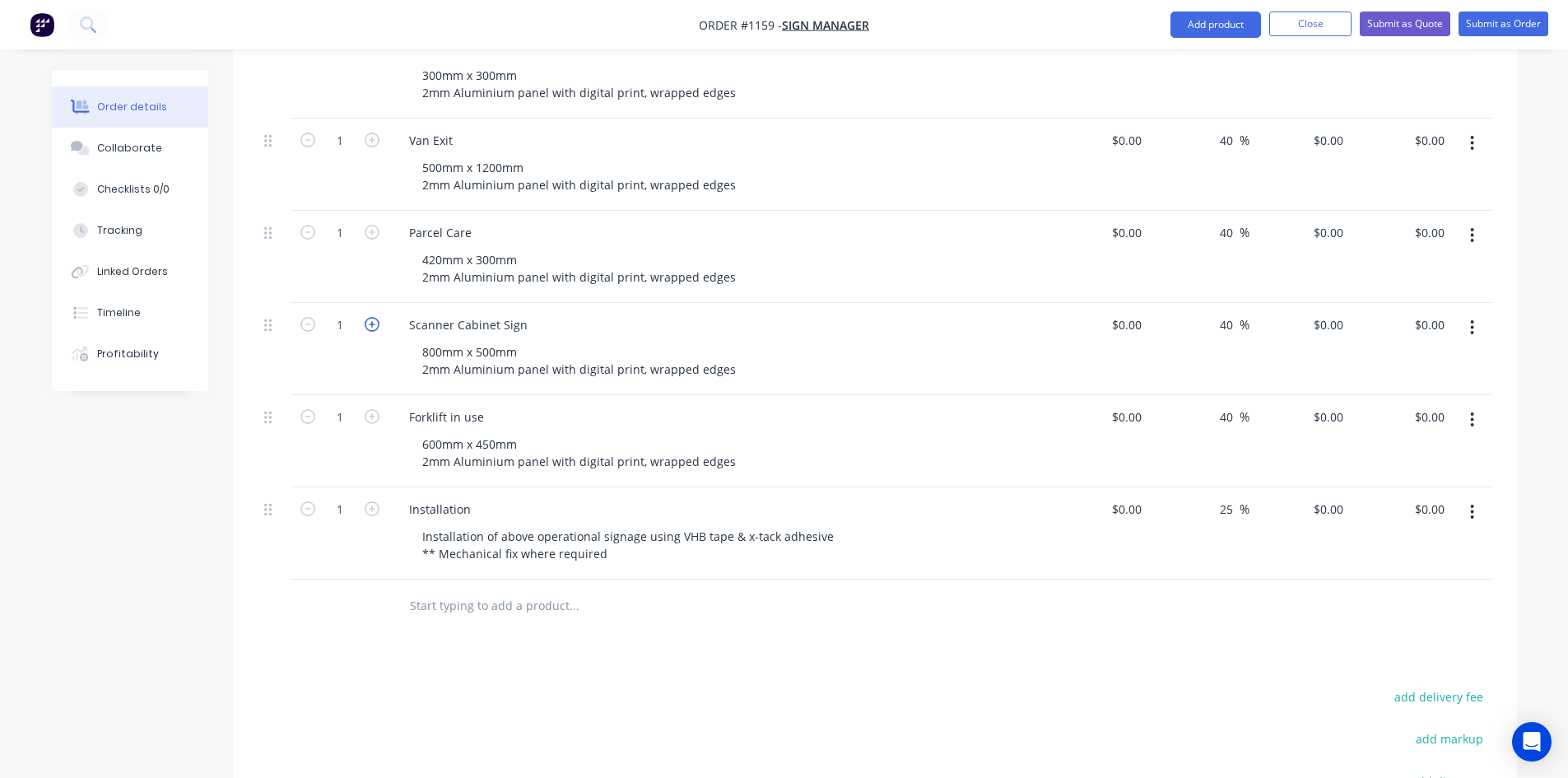
type input "$0.00"
click at [374, 317] on icon "button" at bounding box center [372, 324] width 15 height 15
type input "2"
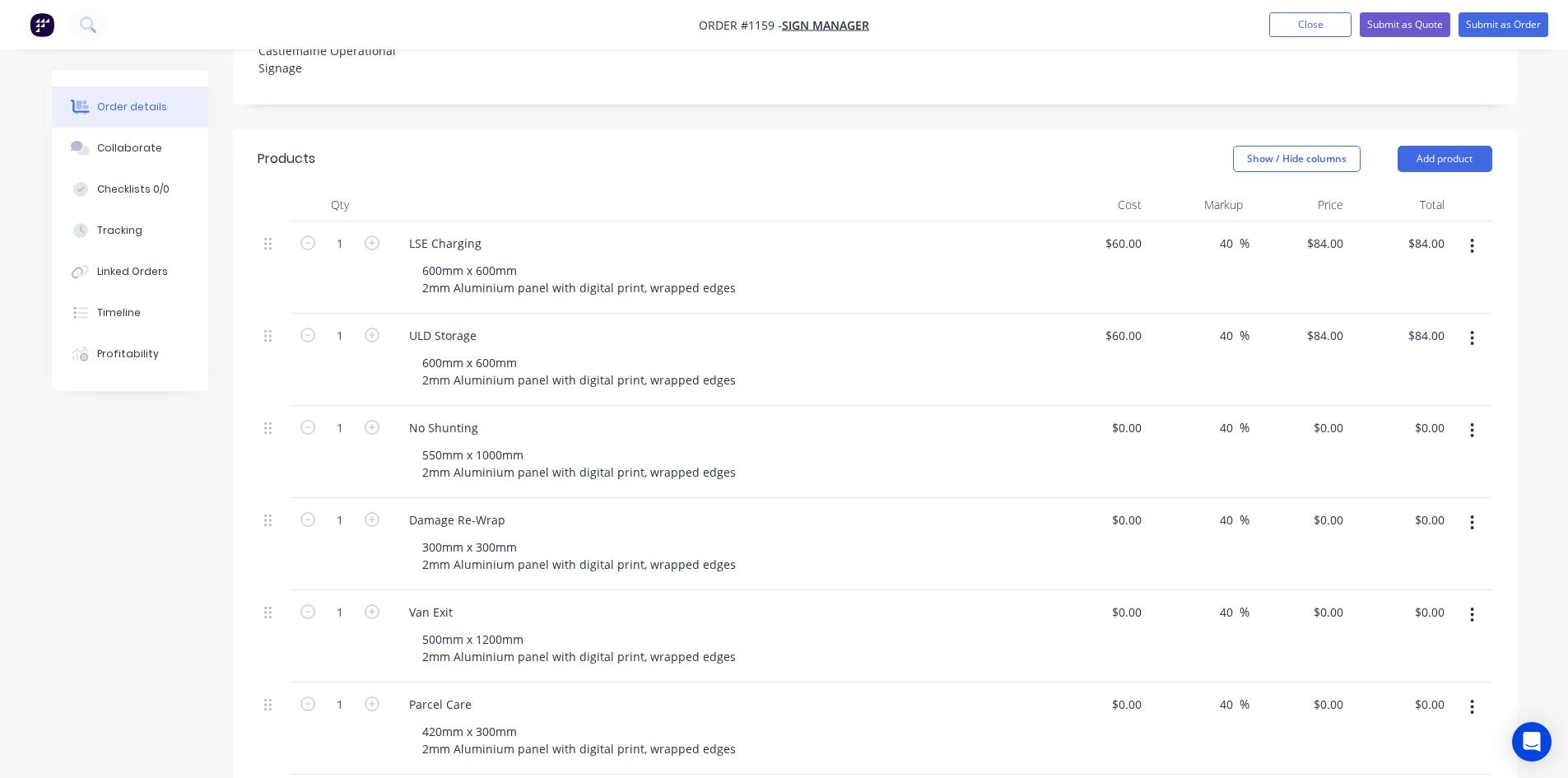
scroll to position [411, 0]
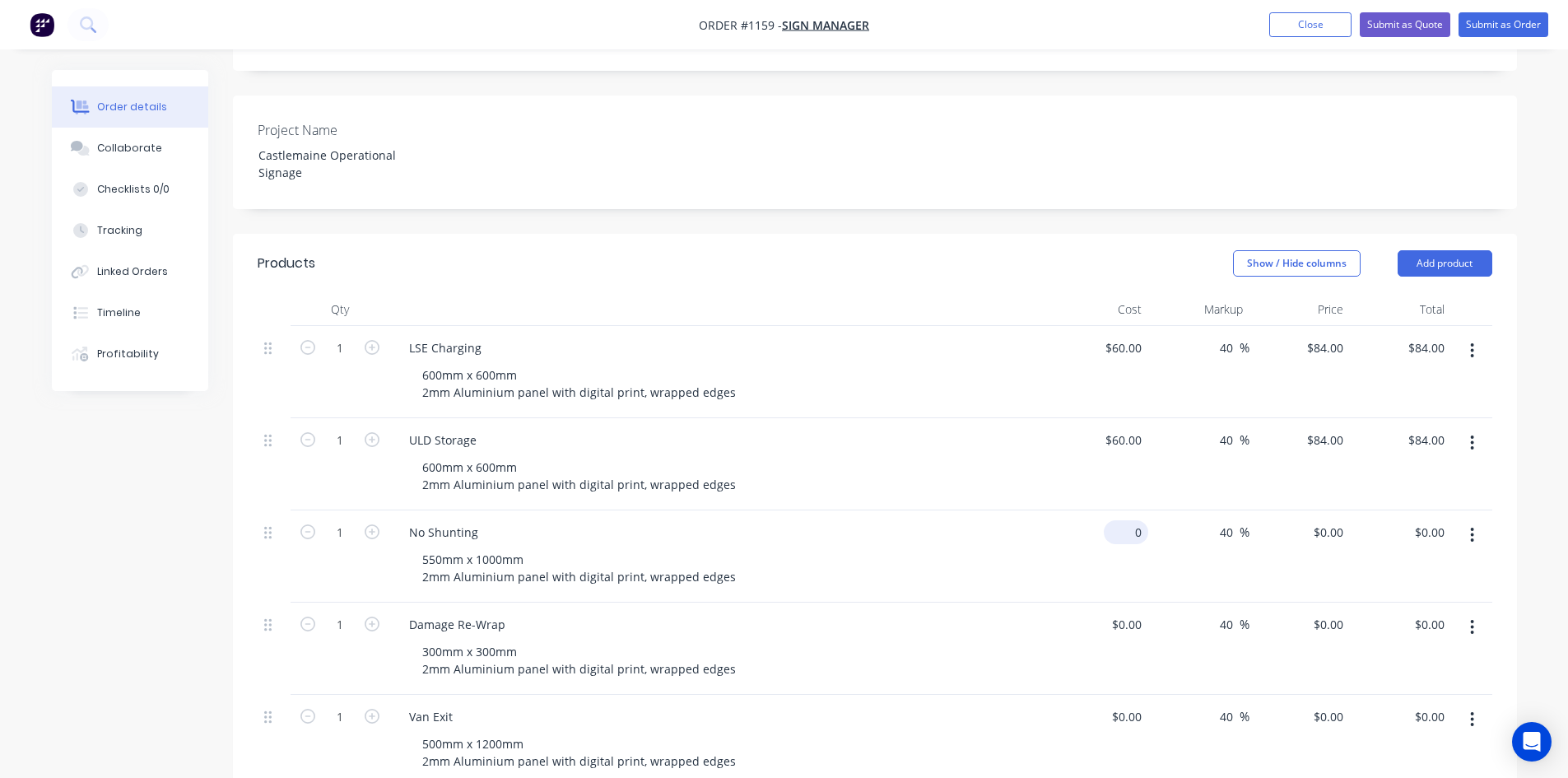
click at [1123, 520] on div "0 $0.00" at bounding box center [1126, 532] width 45 height 24
type input "$90.00"
type input "$126.00"
click at [1127, 613] on div "$0.00" at bounding box center [1126, 624] width 45 height 24
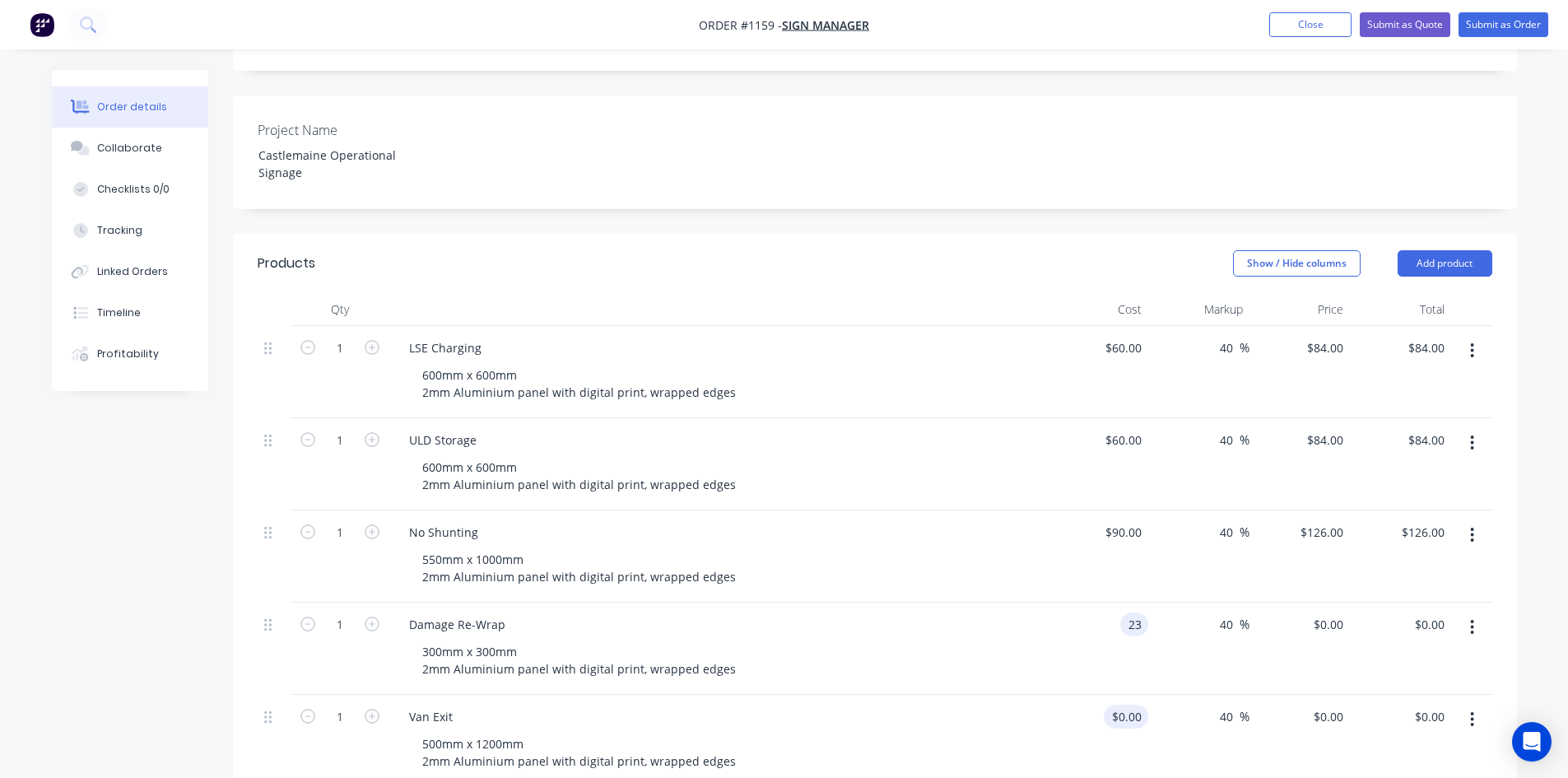
type input "$23.00"
type input "$32.20"
click at [1129, 705] on div at bounding box center [1135, 716] width 25 height 24
type input "$90.00"
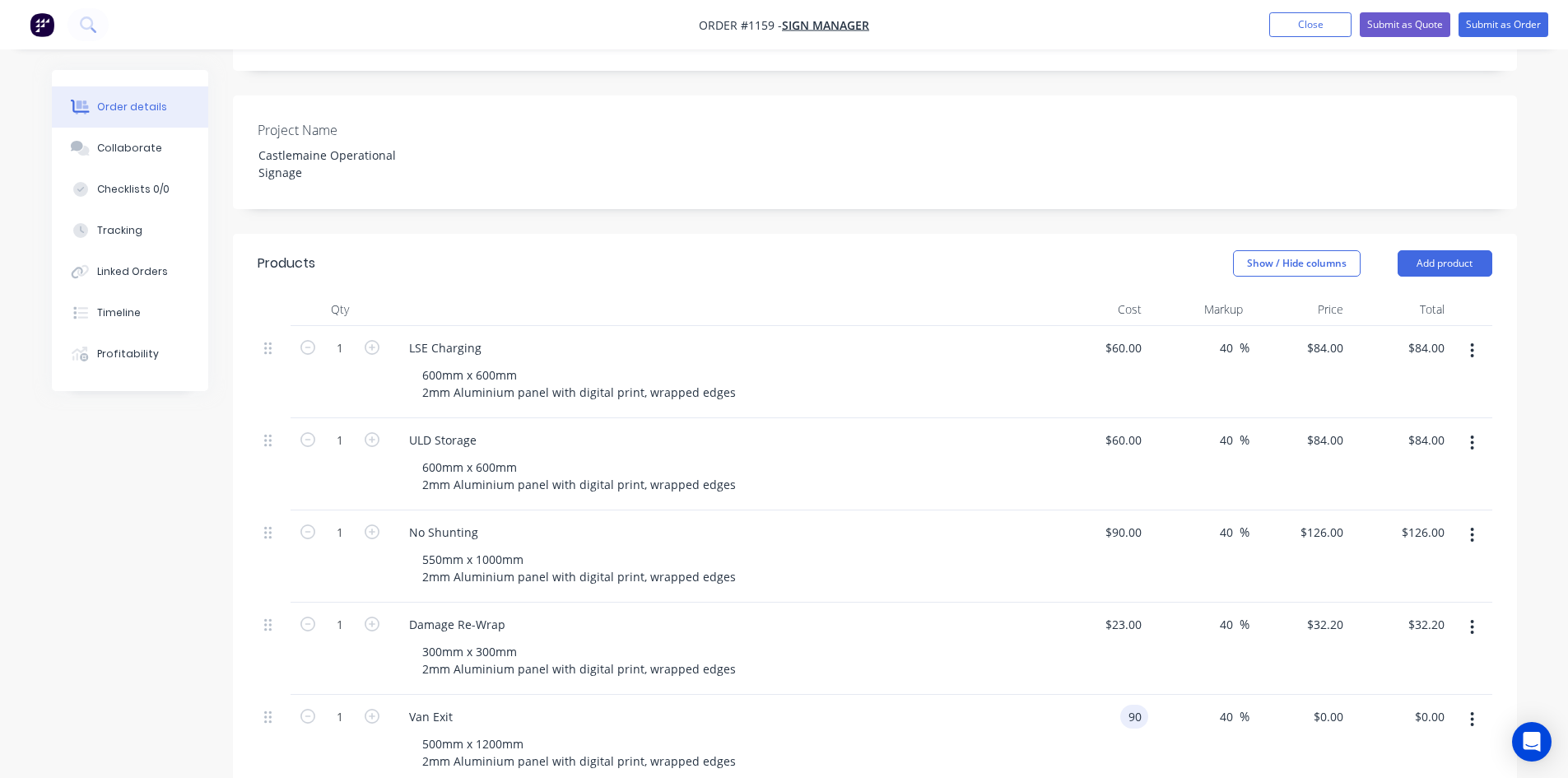
type input "$126.00"
click at [1028, 694] on div "Van Exit 500mm x 1200mm 2mm Aluminium panel with digital print, wrapped edges" at bounding box center [718, 740] width 658 height 92
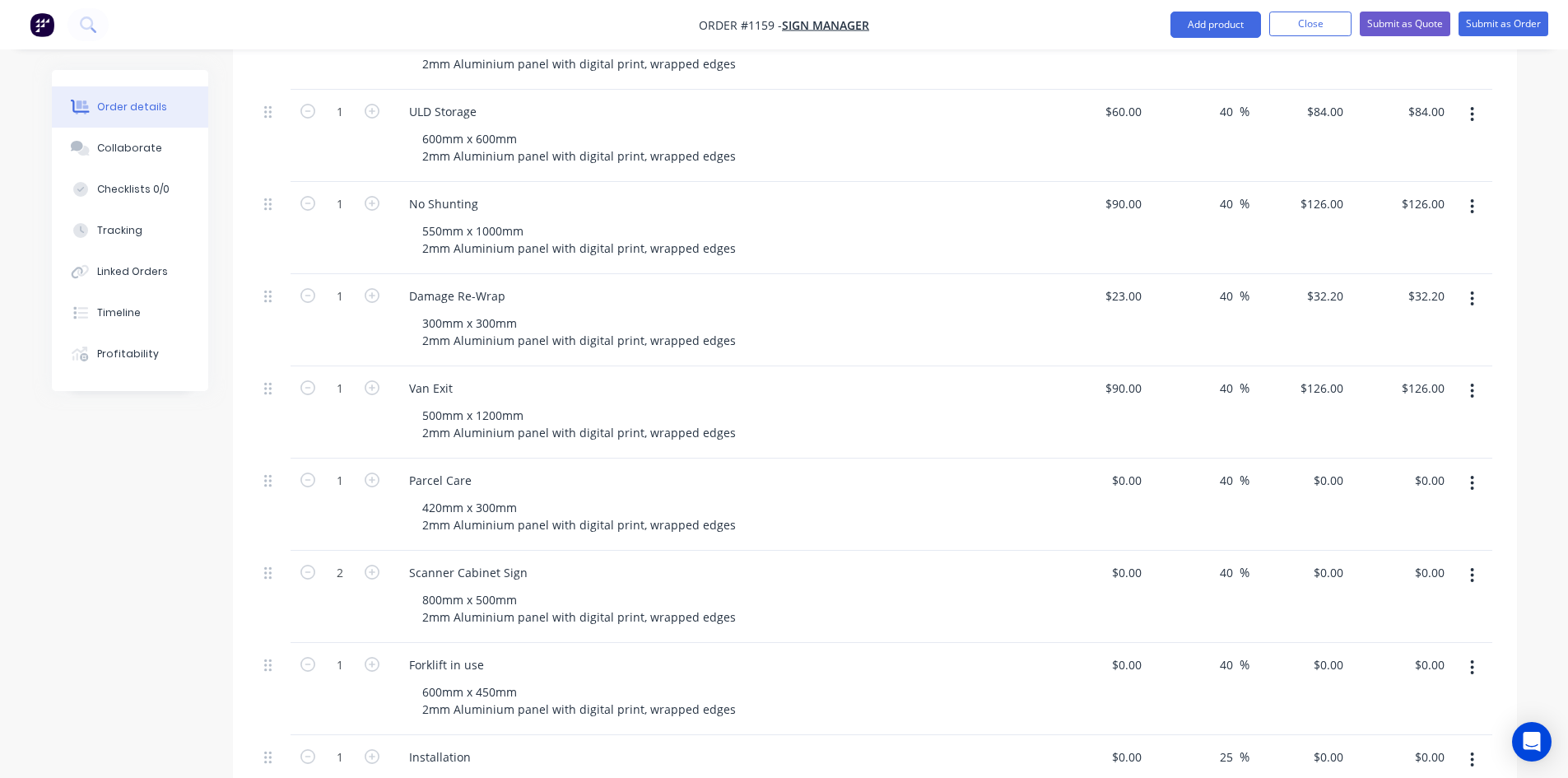
scroll to position [741, 0]
click at [1141, 468] on input at bounding box center [1139, 479] width 19 height 24
type input "$27.00"
type input "$37.80"
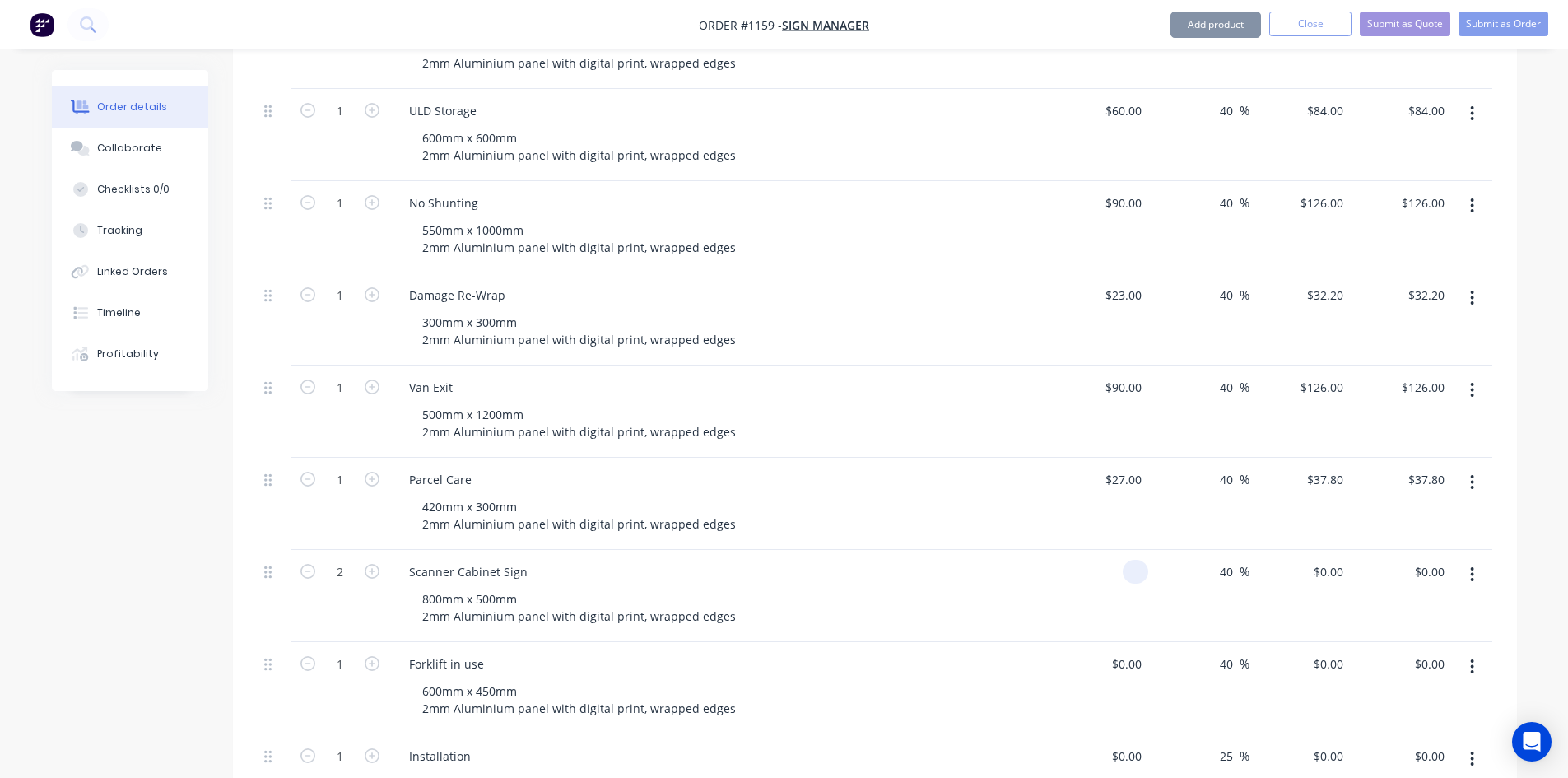
click at [1122, 550] on div at bounding box center [1098, 596] width 101 height 92
type input "$64.00"
type input "$89.60"
type input "$179.20"
click at [1124, 652] on div at bounding box center [1135, 664] width 25 height 24
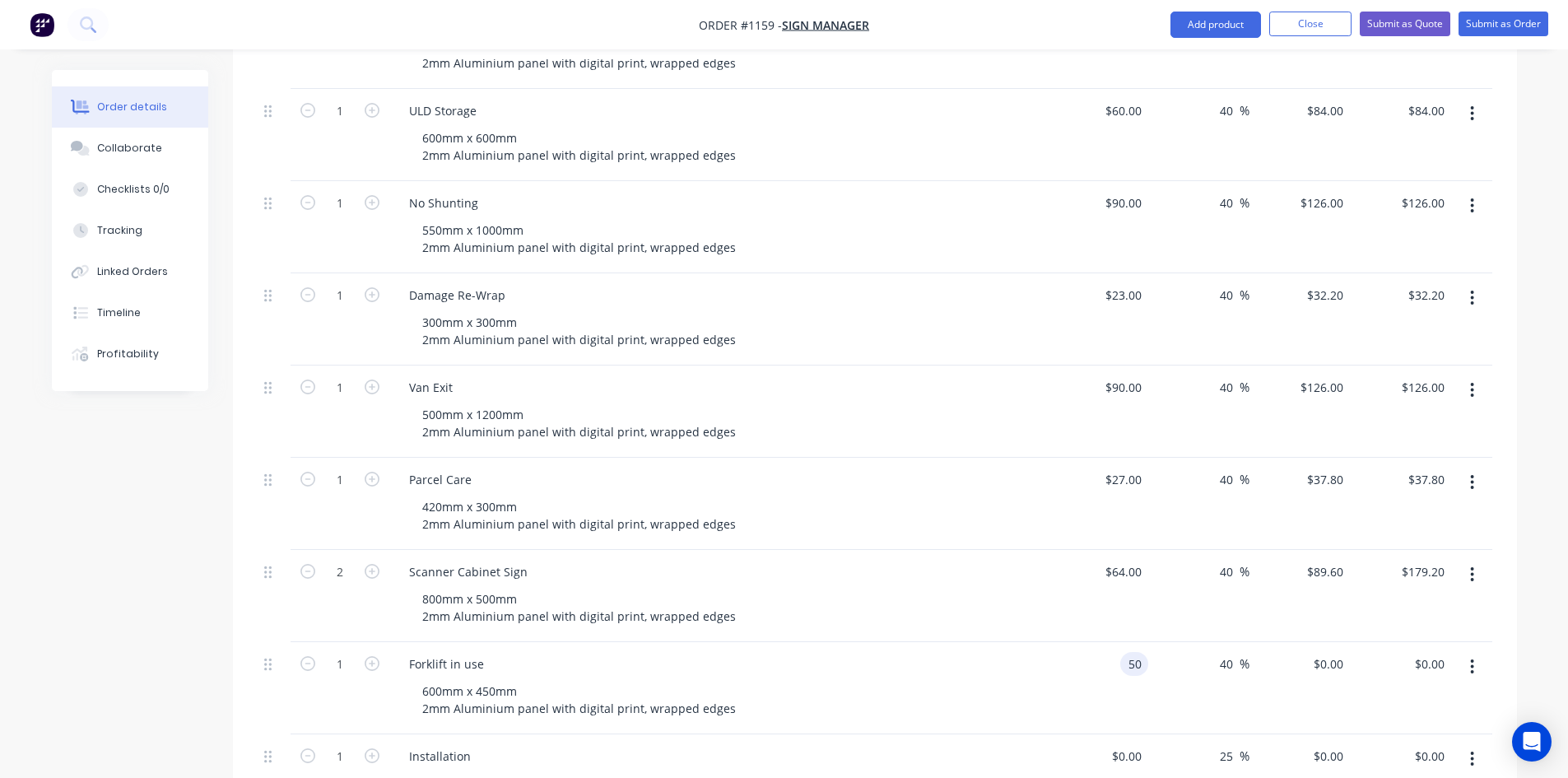
type input "$50.00"
type input "$70.00"
click at [1025, 745] on div "Installation" at bounding box center [718, 756] width 645 height 24
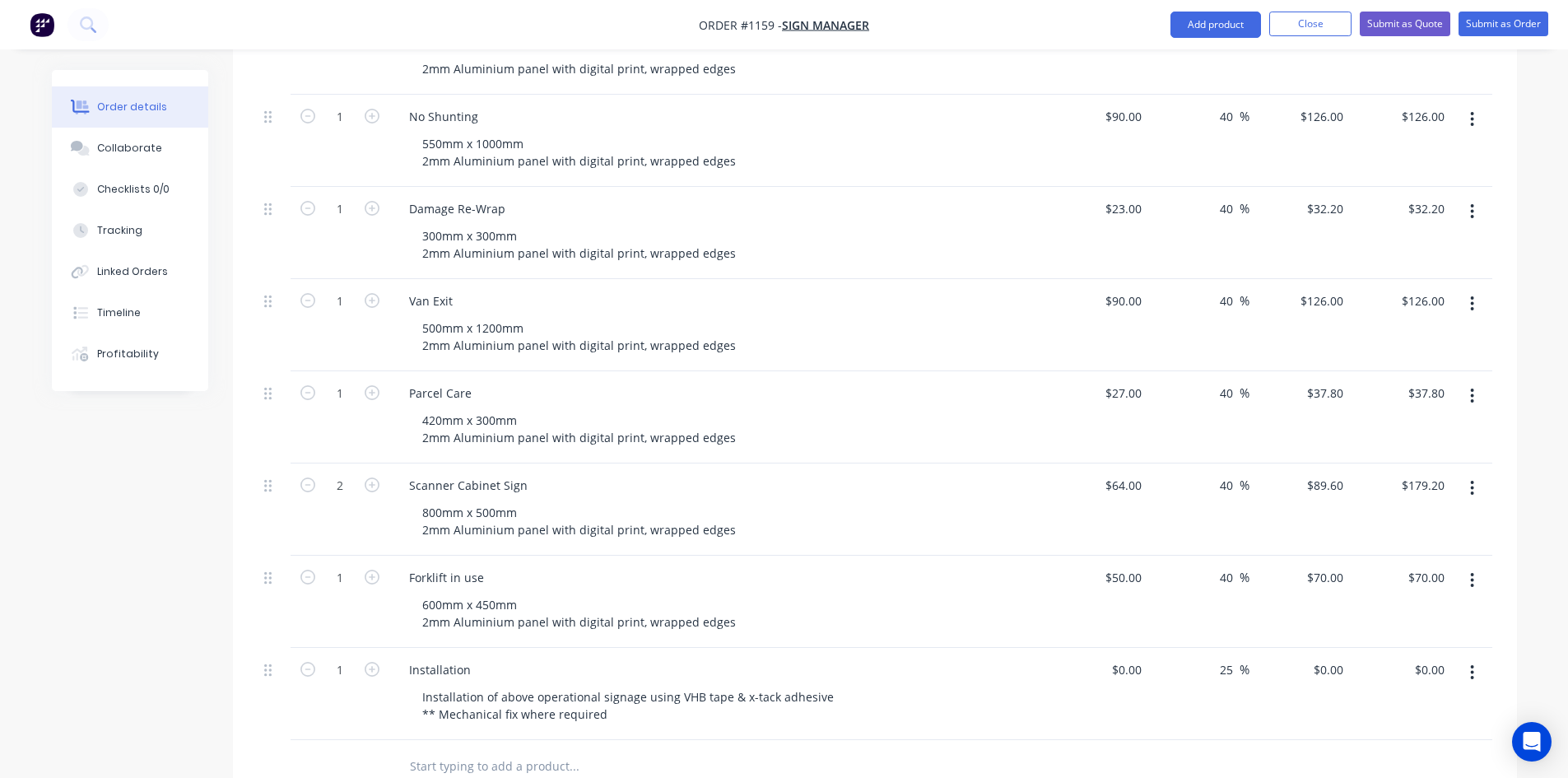
scroll to position [824, 0]
click at [1121, 652] on div at bounding box center [1098, 698] width 101 height 92
type input "$470.00"
type input "$587.50"
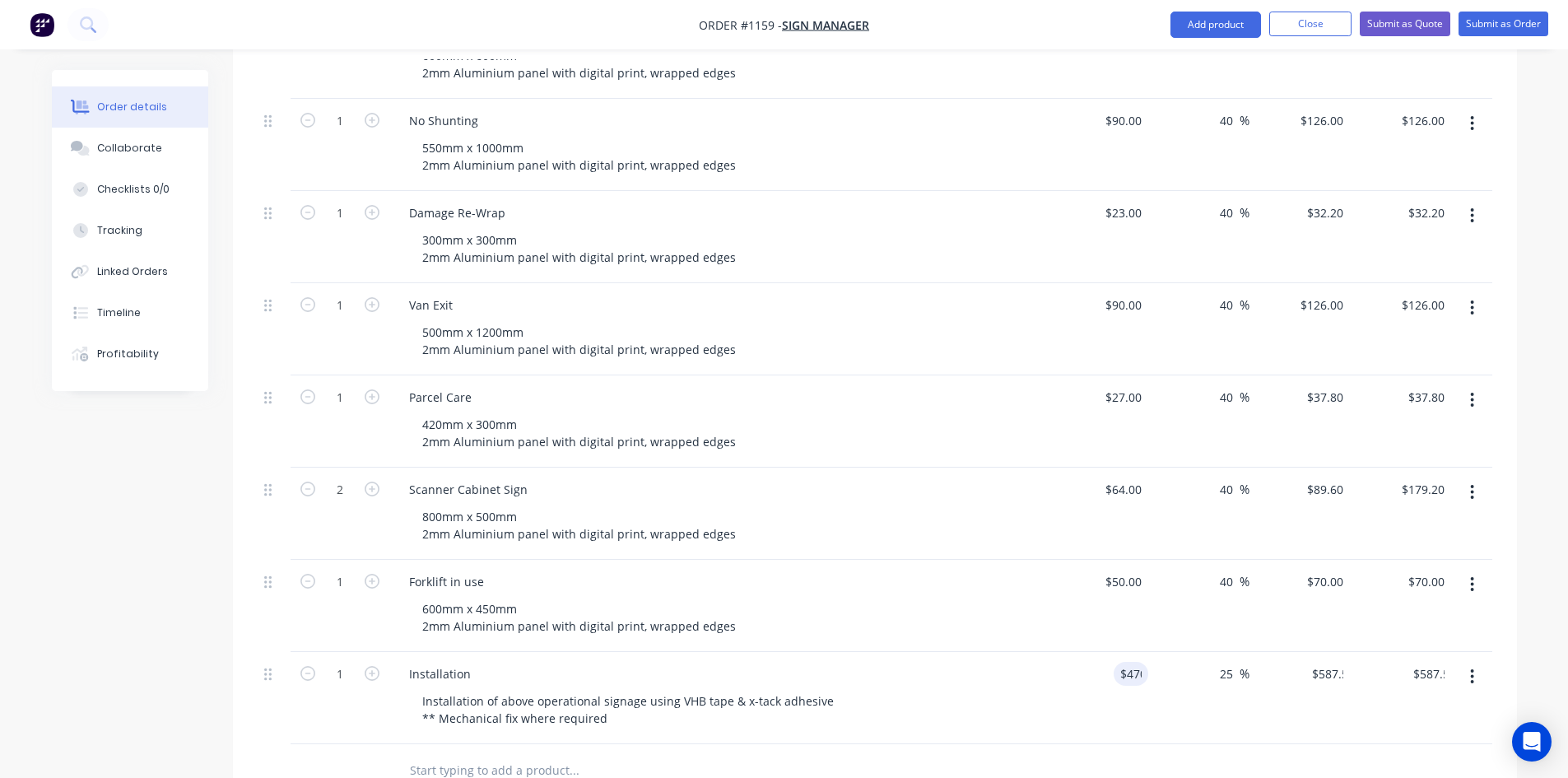
click at [1087, 745] on div at bounding box center [875, 771] width 1235 height 54
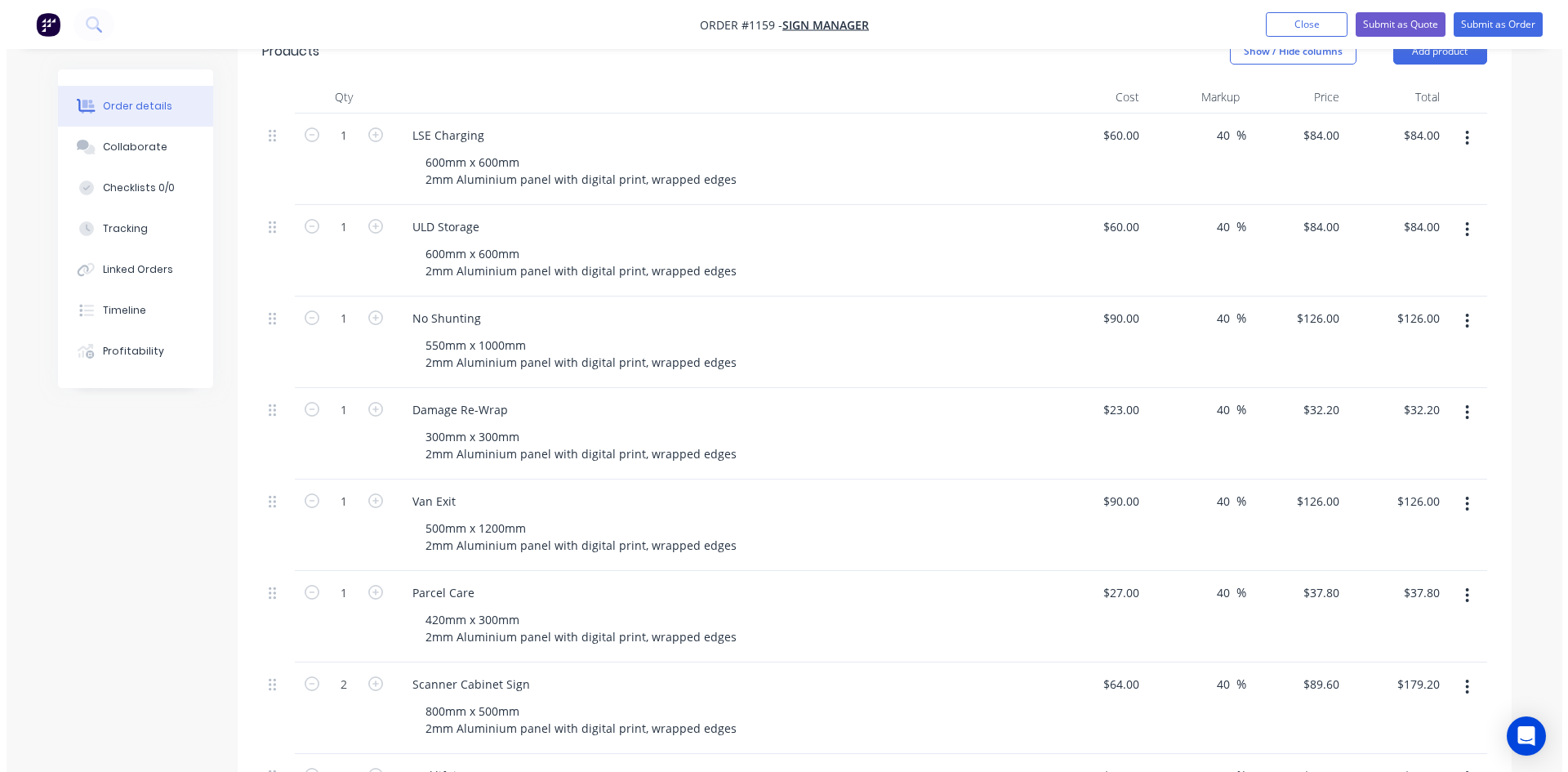
scroll to position [0, 0]
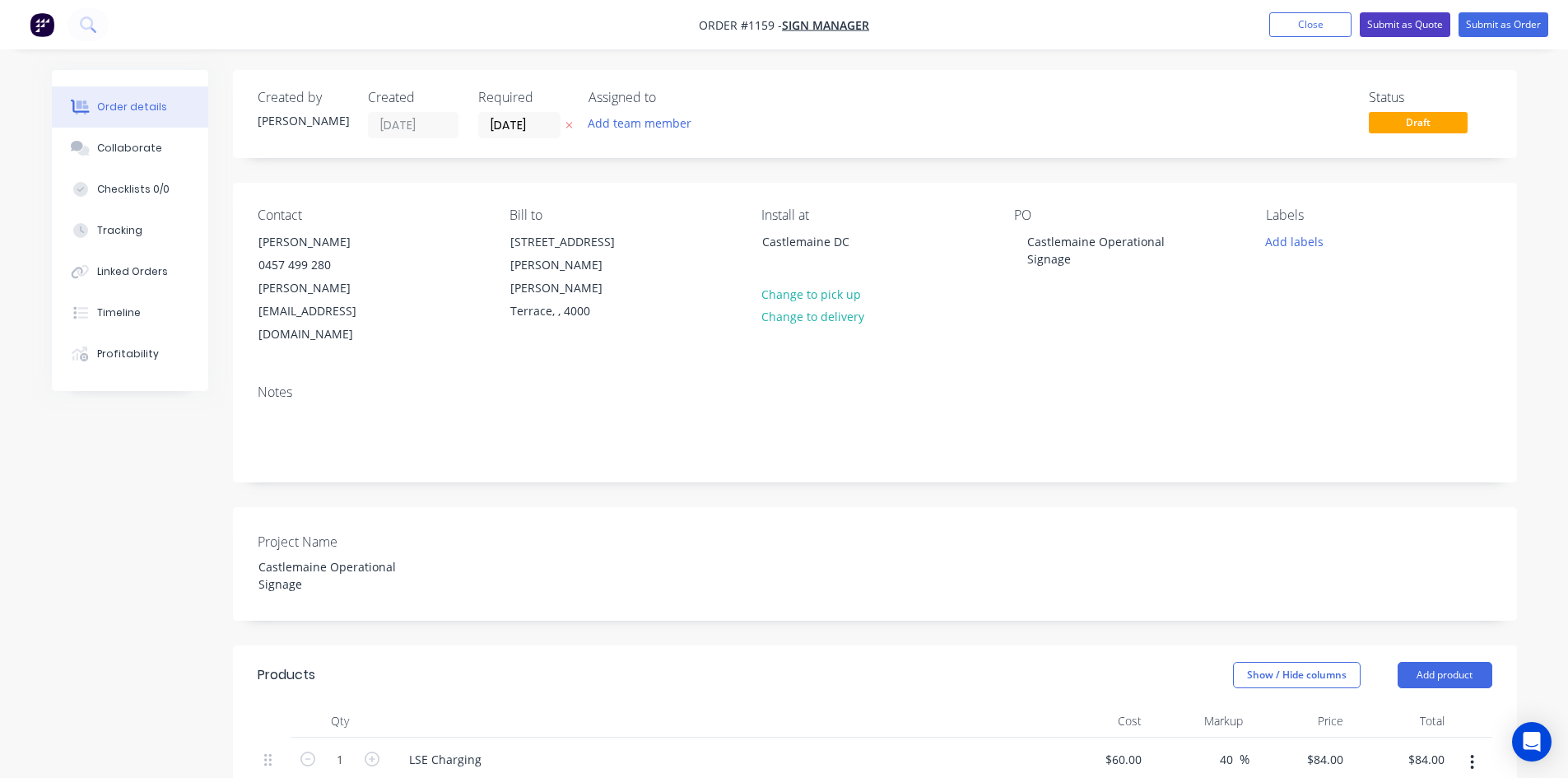
click at [1395, 19] on button "Submit as Quote" at bounding box center [1405, 25] width 91 height 25
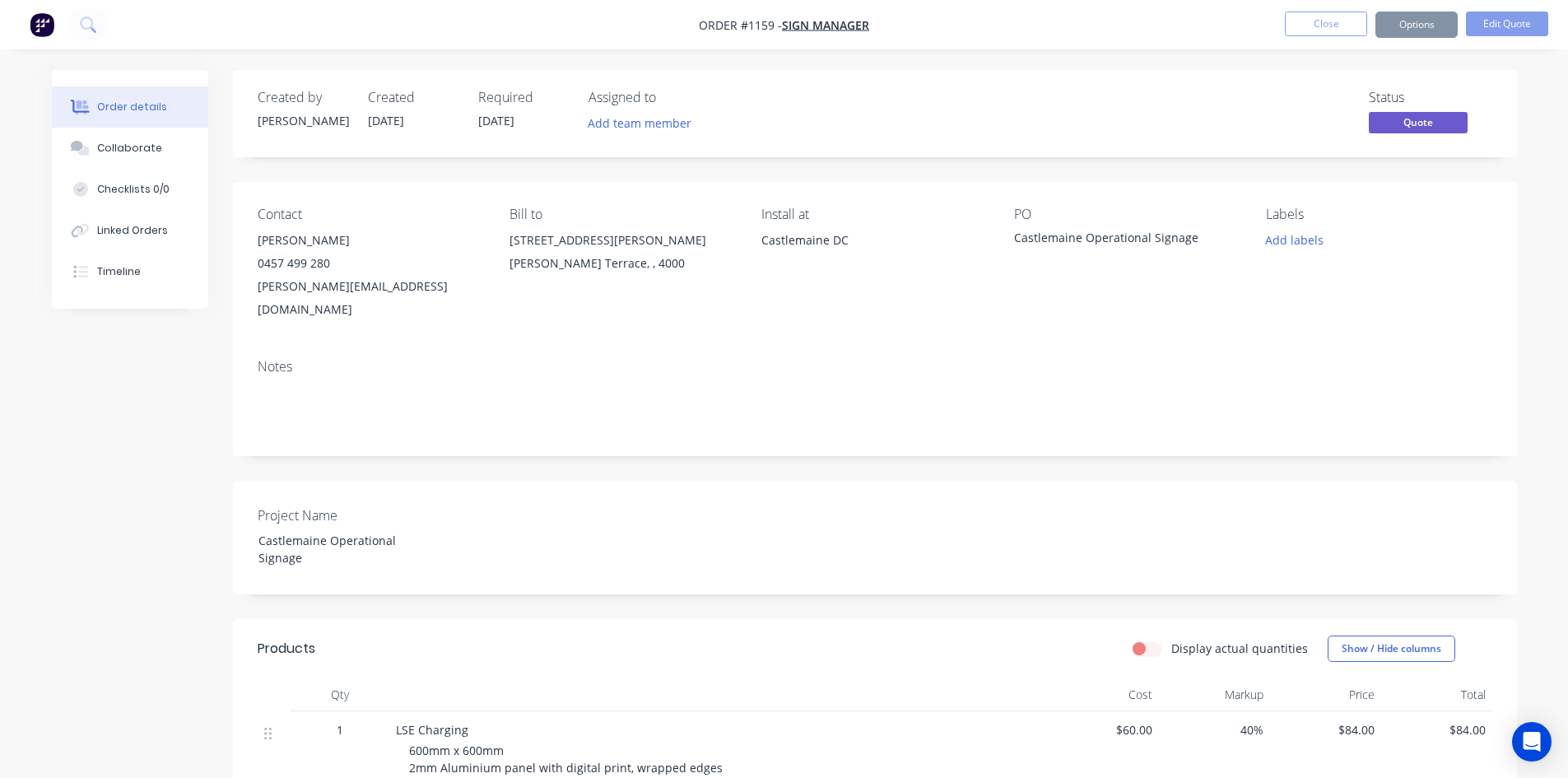
click at [1418, 27] on button "Options" at bounding box center [1417, 25] width 83 height 26
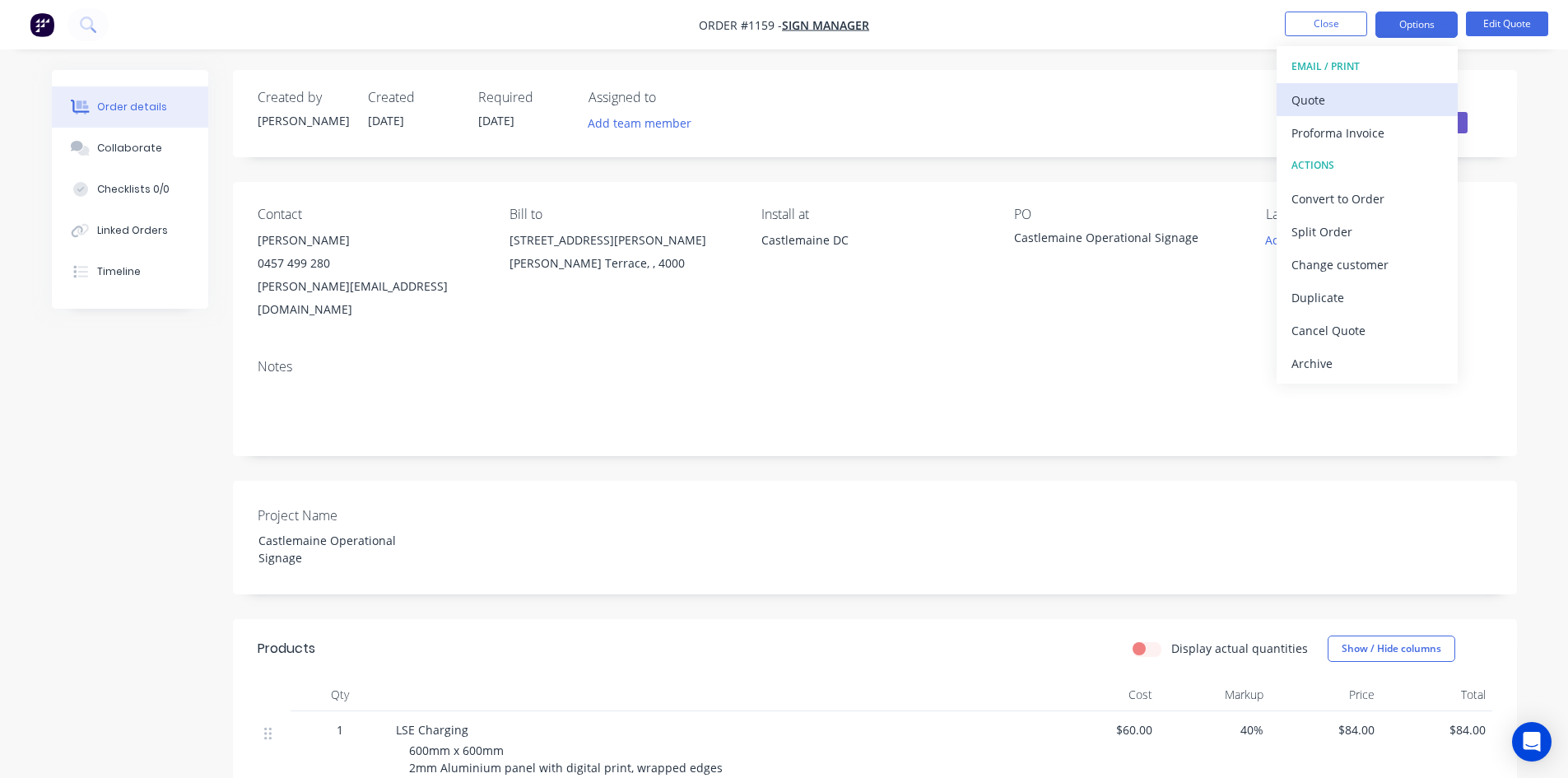
click at [1355, 93] on div "Quote" at bounding box center [1367, 99] width 151 height 24
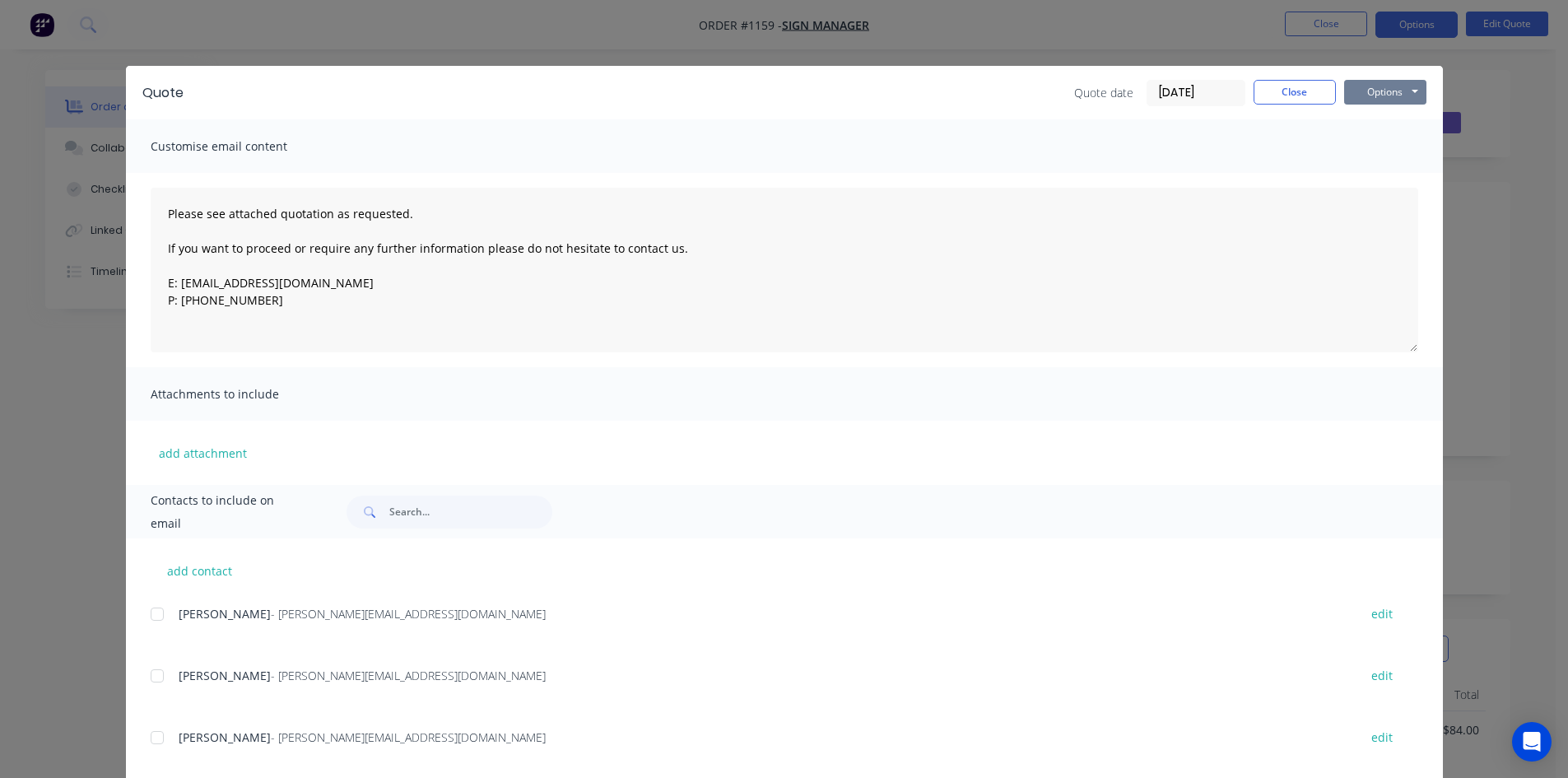
click at [1384, 98] on button "Options" at bounding box center [1385, 92] width 83 height 25
click at [1378, 147] on button "Print" at bounding box center [1397, 149] width 105 height 27
click at [1291, 93] on button "Close" at bounding box center [1295, 92] width 83 height 25
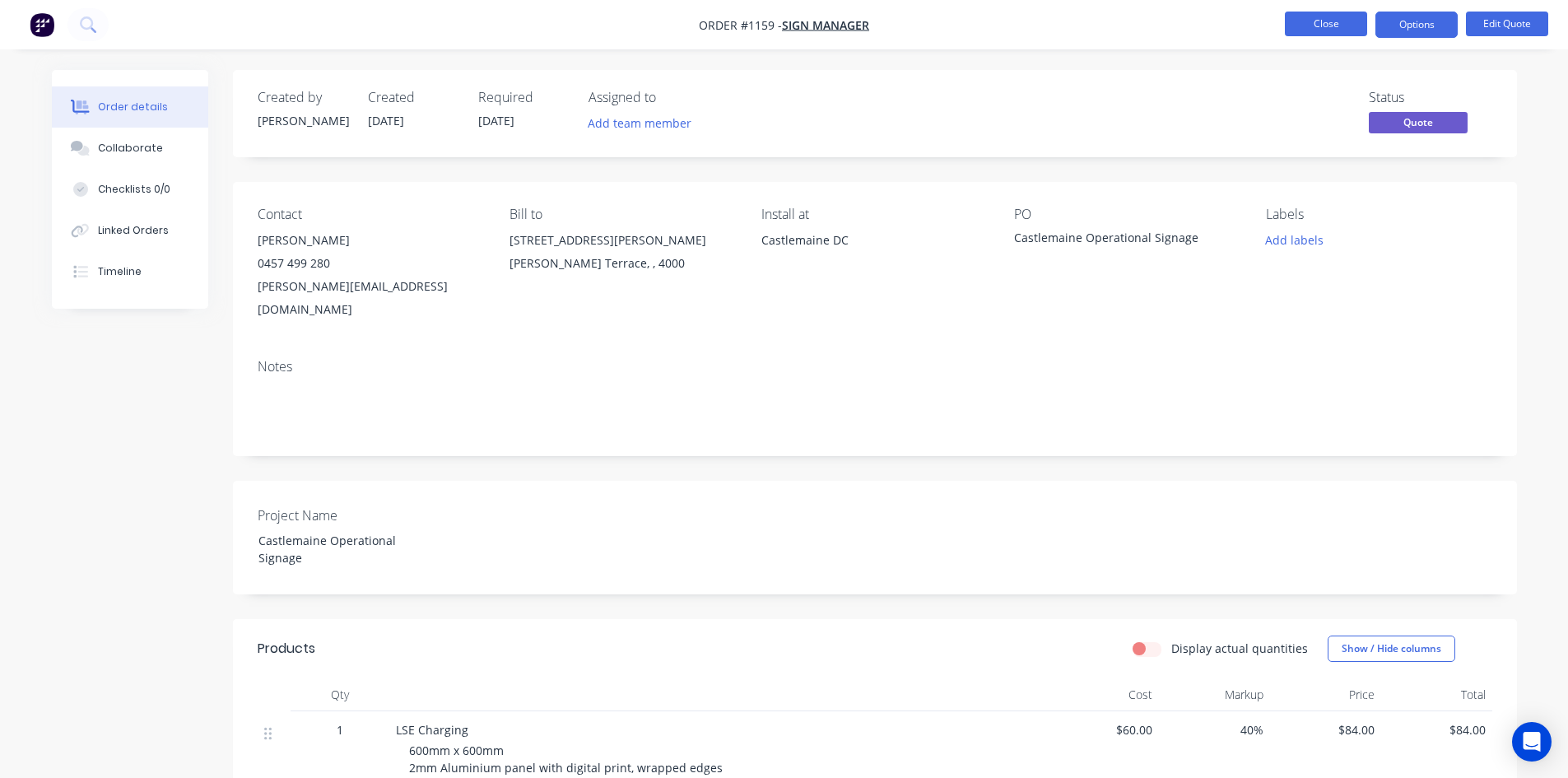
click at [1322, 23] on button "Close" at bounding box center [1326, 24] width 83 height 25
